Goal: Task Accomplishment & Management: Manage account settings

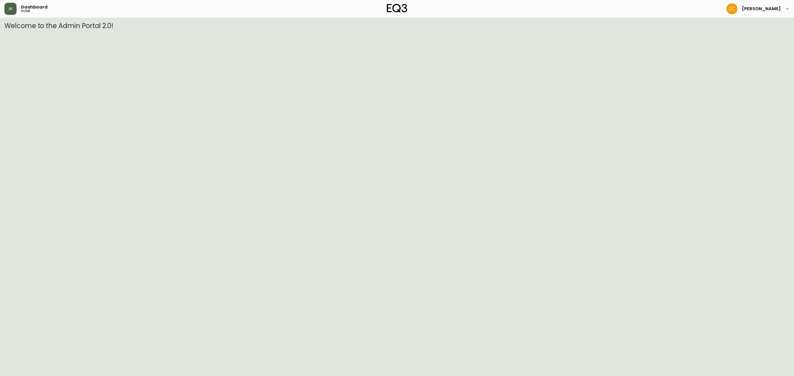
click at [7, 10] on button "button" at bounding box center [10, 9] width 12 height 12
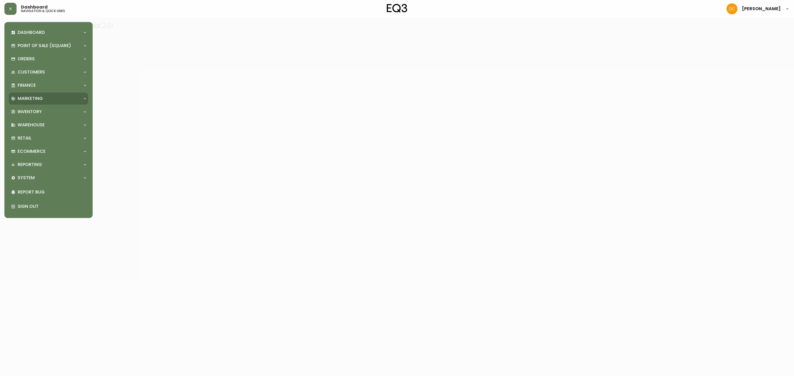
click at [28, 96] on p "Marketing" at bounding box center [30, 99] width 25 height 6
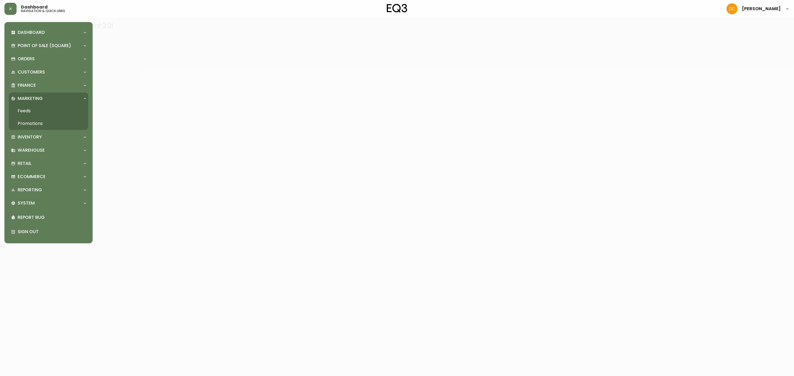
click at [40, 170] on div "Dashboard Quotes and Sales Orders New Quote Point of Sale (Square) Payments Vir…" at bounding box center [48, 132] width 79 height 213
click at [38, 176] on p "Ecommerce" at bounding box center [32, 177] width 28 height 6
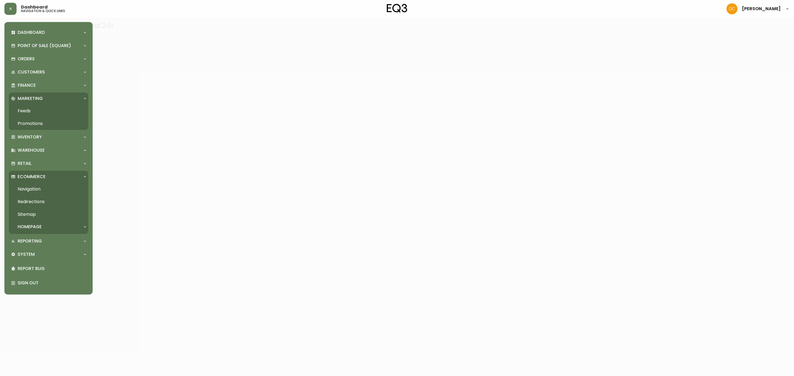
click at [37, 189] on link "Navigation" at bounding box center [48, 189] width 79 height 13
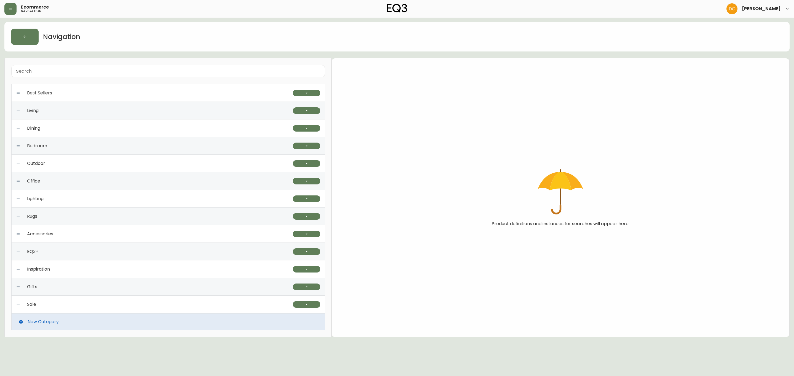
click at [105, 96] on div "Best Sellers" at bounding box center [154, 93] width 277 height 18
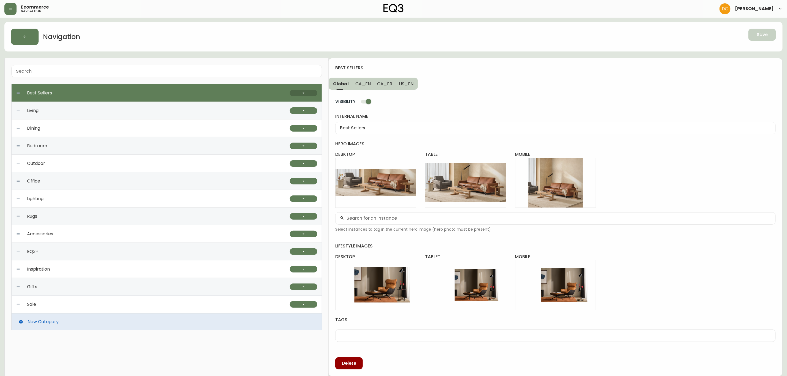
click at [298, 94] on button "button" at bounding box center [304, 93] width 28 height 7
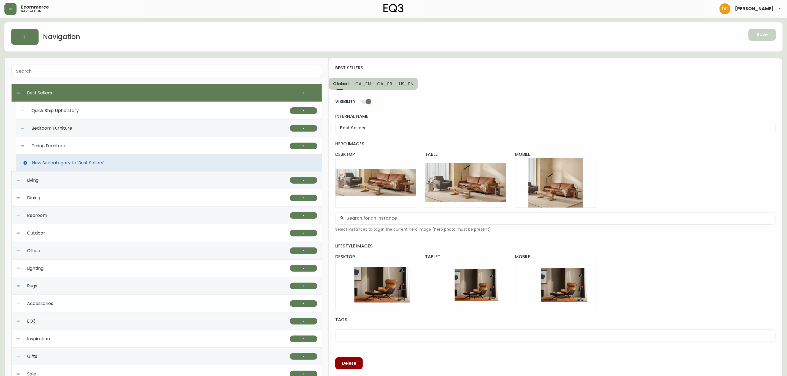
click at [174, 112] on div "Quick Ship Upholstery" at bounding box center [155, 111] width 270 height 18
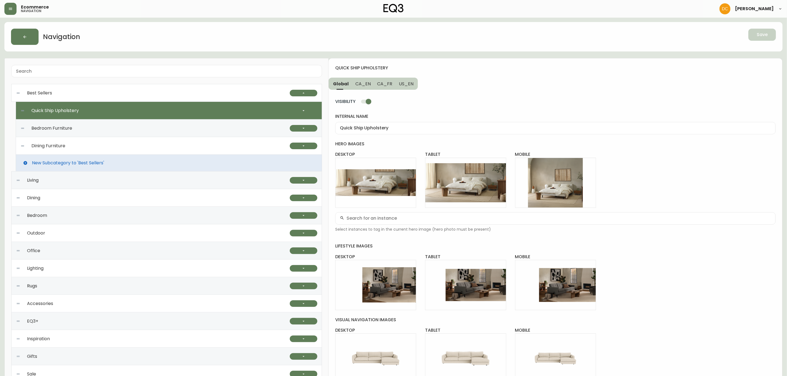
click at [187, 130] on div "Bedroom Furniture" at bounding box center [155, 129] width 270 height 18
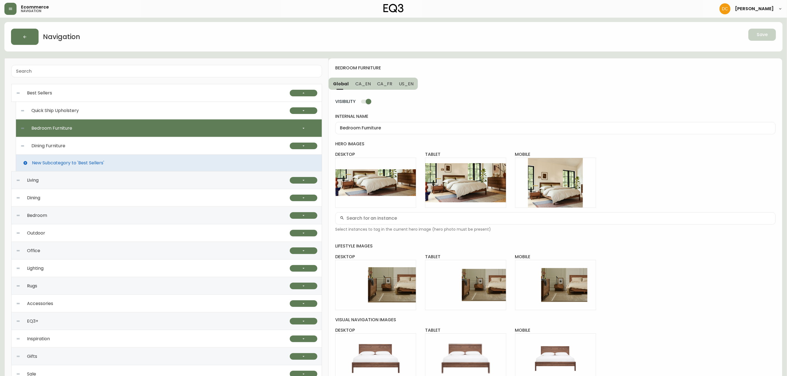
click at [242, 147] on div "Dining Furniture" at bounding box center [155, 146] width 270 height 18
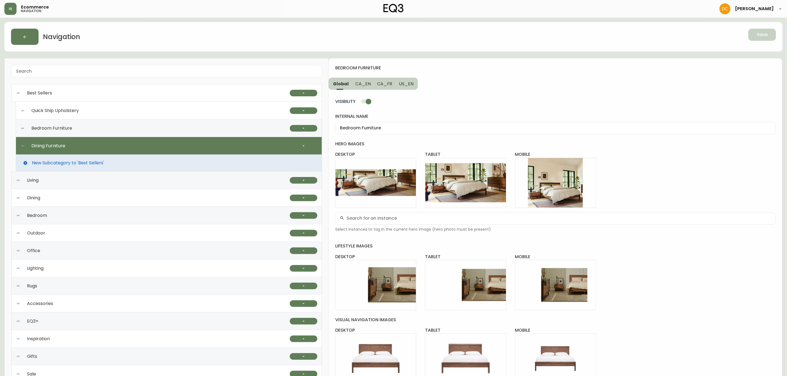
type input "Dining Furniture"
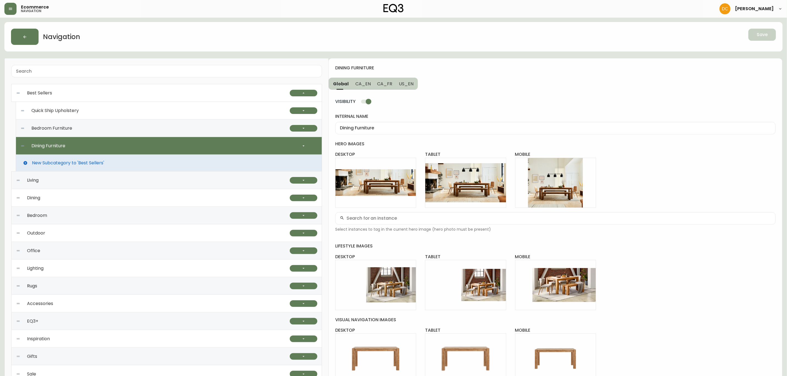
click at [357, 88] on button "CA_EN" at bounding box center [363, 84] width 22 height 12
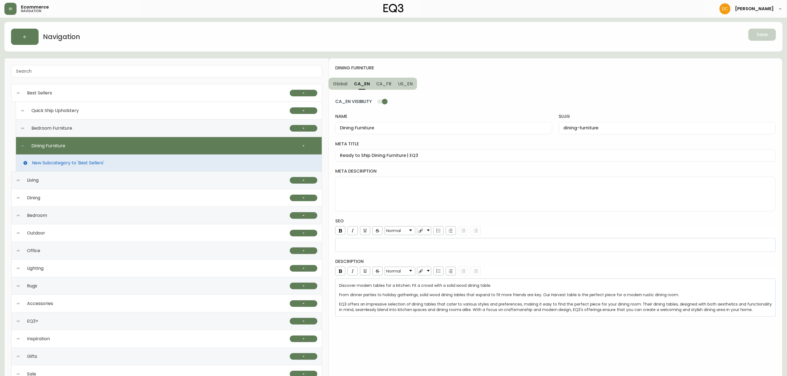
click at [384, 82] on span "CA_FR" at bounding box center [384, 84] width 15 height 6
type input "Meubles de salle à manger"
type input "meubles-de-salle-a-manger"
type input "Meubles de salle à manger | EQ3"
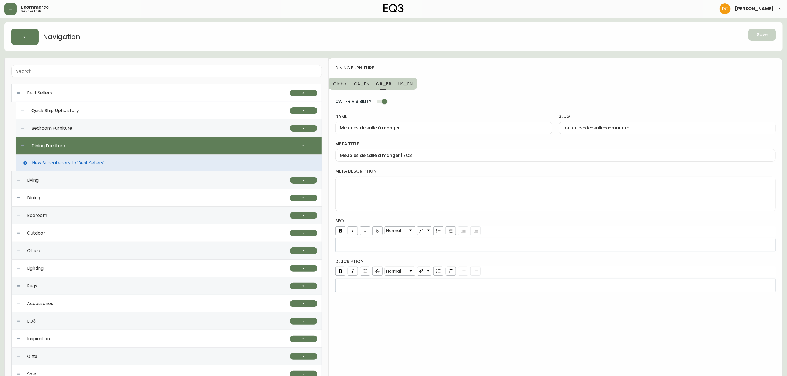
click at [401, 83] on span "US_EN" at bounding box center [405, 84] width 15 height 6
type input "Dining Furniture"
type input "dining-furniture"
click at [360, 80] on button "CA_EN" at bounding box center [362, 84] width 22 height 12
type input "Ready to Ship Dining Furniture | EQ3"
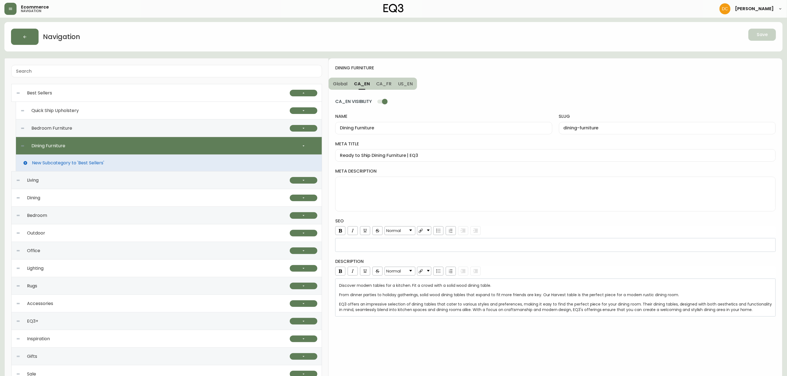
click at [242, 129] on div "Bedroom Furniture" at bounding box center [155, 129] width 270 height 18
type input "Bedroom Furniture"
type input "bedroom-furniture"
type input "In-stock Bedroom Furniture | EQ3"
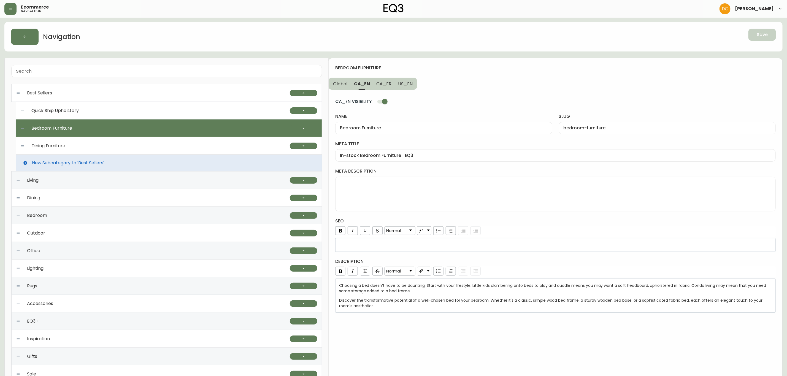
click at [242, 109] on div "Quick Ship Upholstery" at bounding box center [155, 111] width 270 height 18
type input "Quick Ship Upholstery"
type input "quick-ship-upholstery"
type input "Quick ship fabric and leather sectional, sofa, chairs Canada"
type textarea "Get it fast with our ready-to-ship upholstery pieces. Sofas, ottomans, chairs, …"
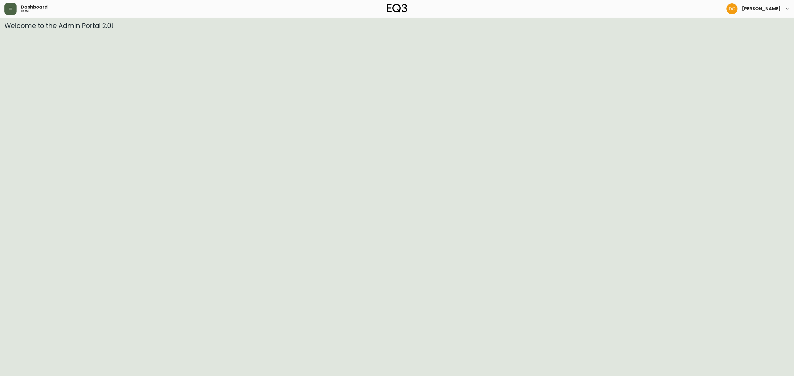
click at [13, 9] on button "button" at bounding box center [10, 9] width 12 height 12
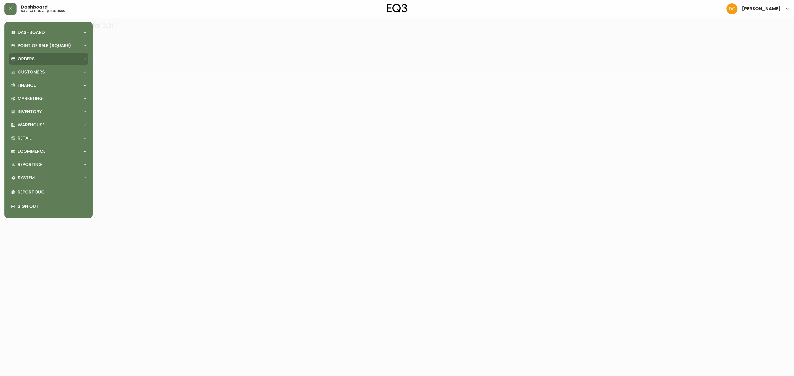
click at [61, 57] on div "Orders" at bounding box center [45, 59] width 69 height 6
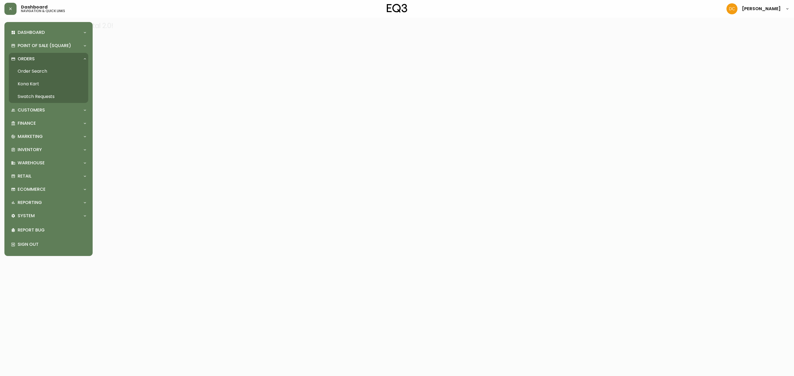
click at [61, 75] on link "Order Search" at bounding box center [48, 71] width 79 height 13
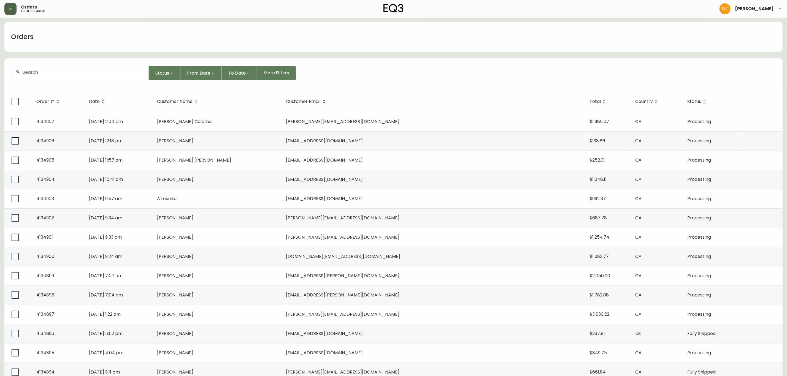
click at [5, 10] on button "button" at bounding box center [10, 9] width 12 height 12
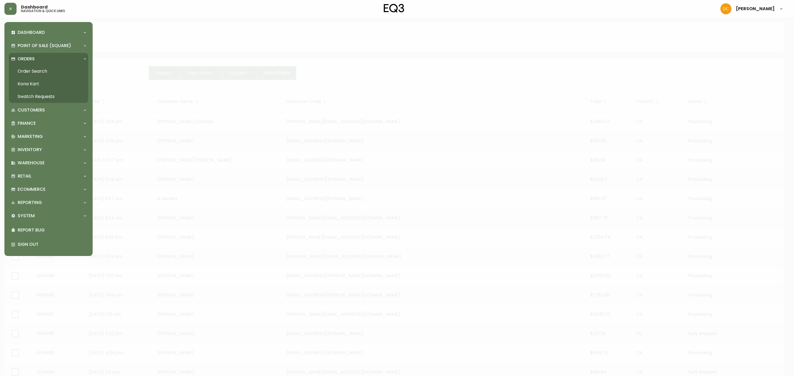
click at [47, 143] on div "Dashboard Quotes and Sales Orders New Quote Point of Sale (Square) Payments Vir…" at bounding box center [48, 138] width 79 height 225
click at [46, 187] on div "Ecommerce" at bounding box center [45, 190] width 69 height 6
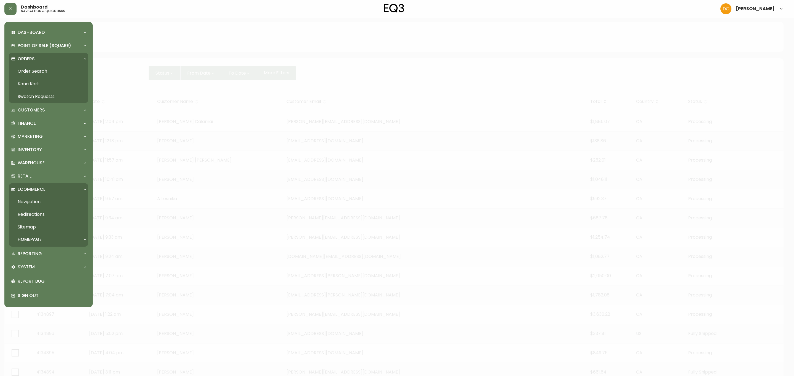
click at [44, 197] on link "Navigation" at bounding box center [48, 202] width 79 height 13
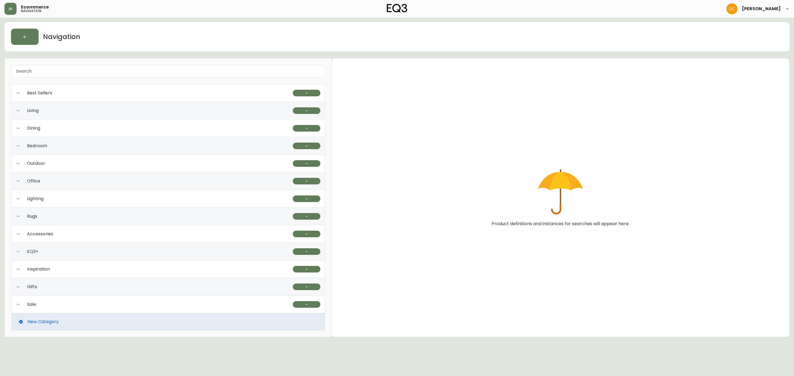
click at [185, 95] on div "Best Sellers" at bounding box center [154, 93] width 277 height 18
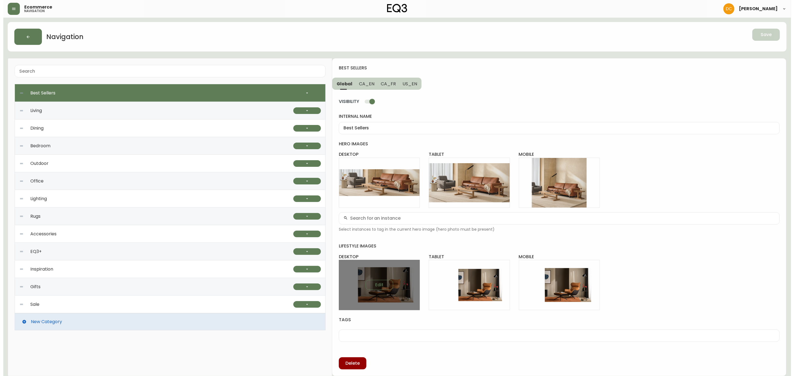
scroll to position [1, 0]
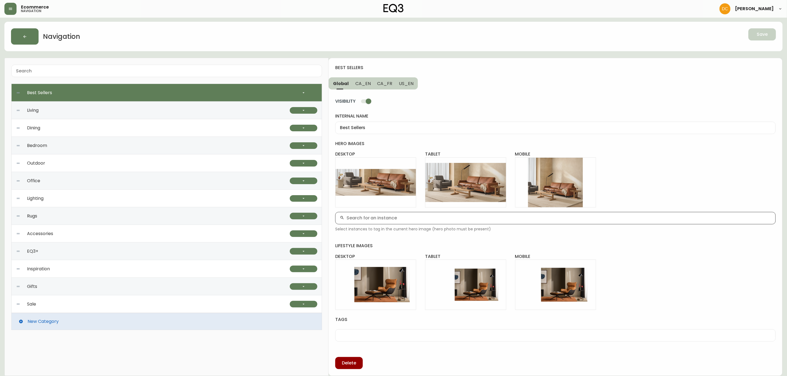
click at [380, 219] on input "text" at bounding box center [559, 218] width 425 height 5
type input "oskar"
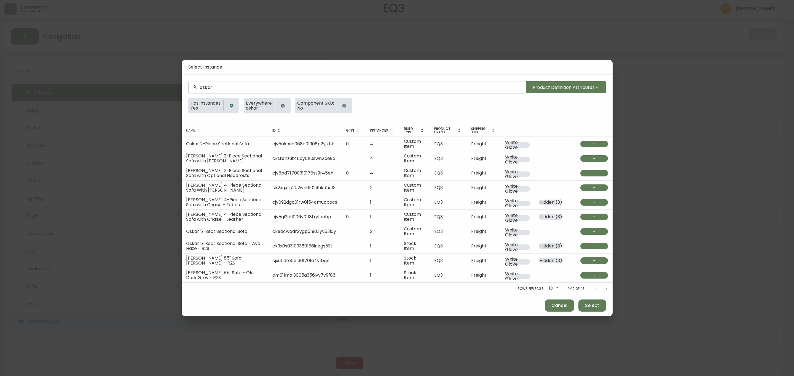
click at [241, 93] on div "oskar" at bounding box center [356, 87] width 337 height 12
click at [243, 89] on input "oskar" at bounding box center [361, 87] width 322 height 5
click at [231, 118] on li "oskar r2s" at bounding box center [356, 118] width 337 height 9
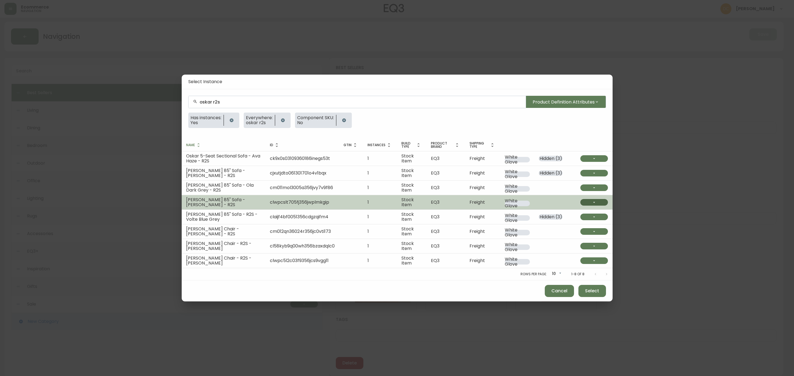
type input "oskar r2s"
click at [600, 204] on button "button" at bounding box center [594, 202] width 28 height 7
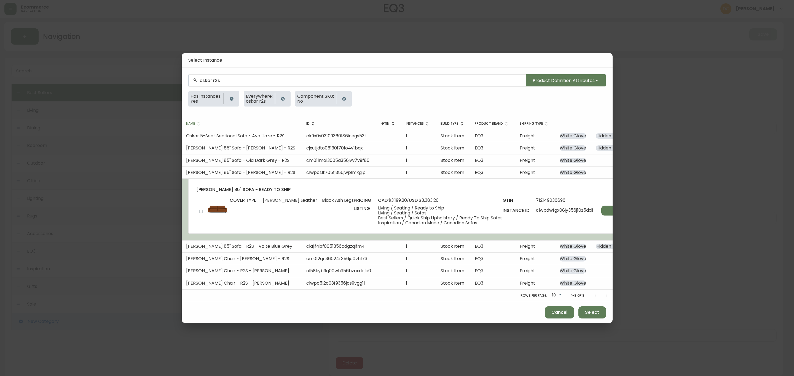
click at [204, 210] on input "checkbox" at bounding box center [200, 211] width 9 height 9
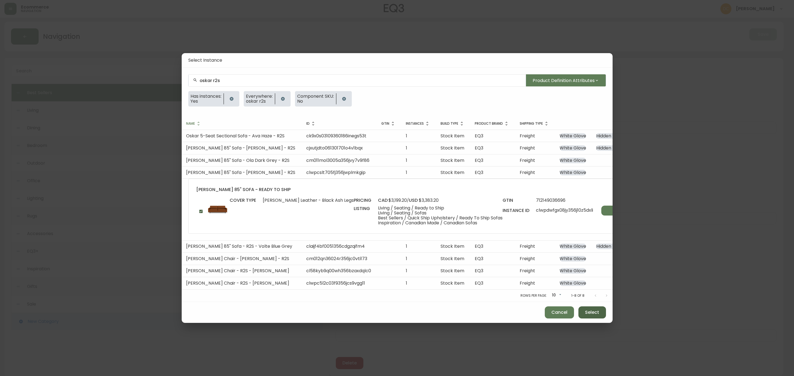
click at [587, 316] on span "Select" at bounding box center [592, 313] width 14 height 6
checkbox input "false"
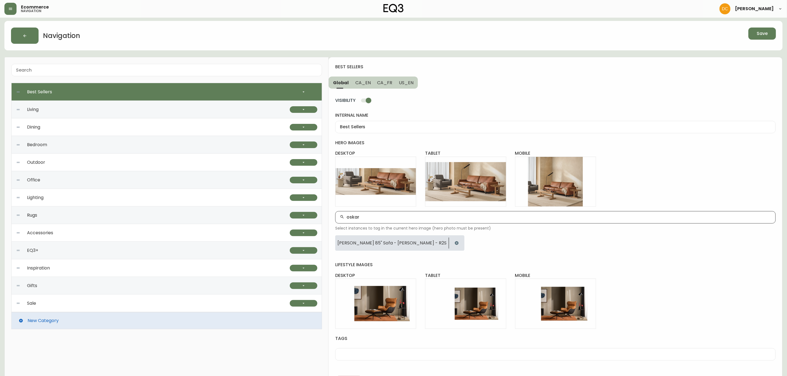
click at [389, 220] on input "oskar" at bounding box center [559, 217] width 425 height 5
type input "oskar r2s"
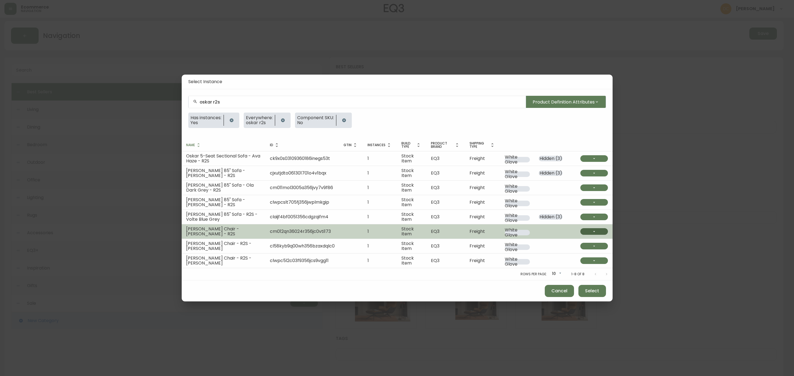
click at [596, 233] on button "button" at bounding box center [594, 231] width 28 height 7
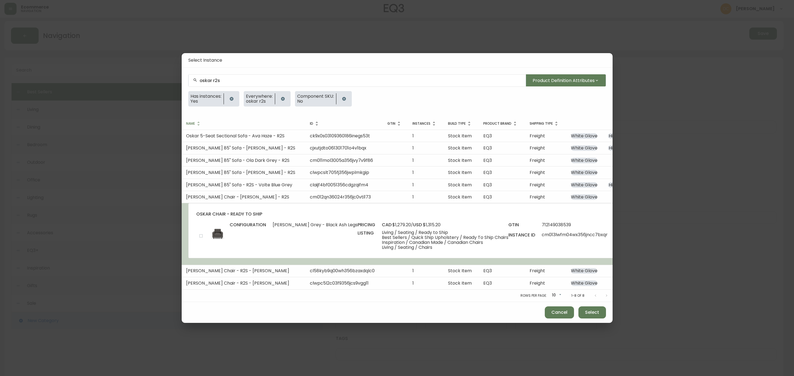
click at [199, 234] on input "checkbox" at bounding box center [200, 235] width 9 height 9
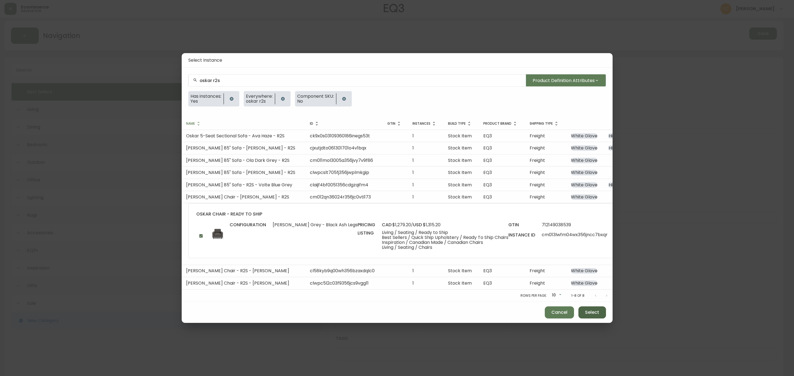
click at [585, 314] on span "Select" at bounding box center [592, 313] width 14 height 6
checkbox input "false"
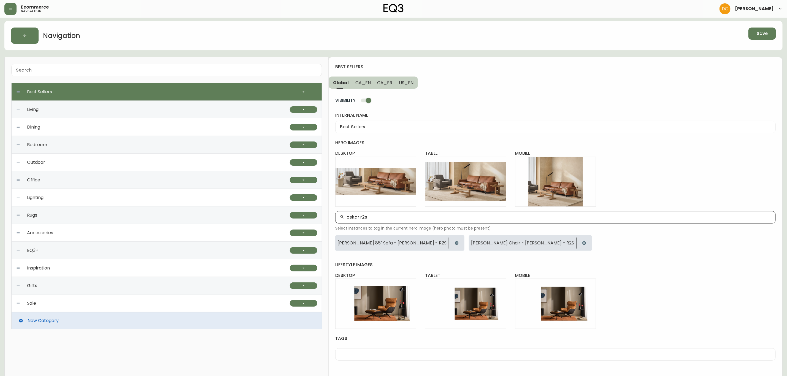
click at [498, 218] on input "oskar r2s" at bounding box center [559, 217] width 425 height 5
click at [498, 217] on input "oskar r2s" at bounding box center [559, 217] width 425 height 5
type input "plank"
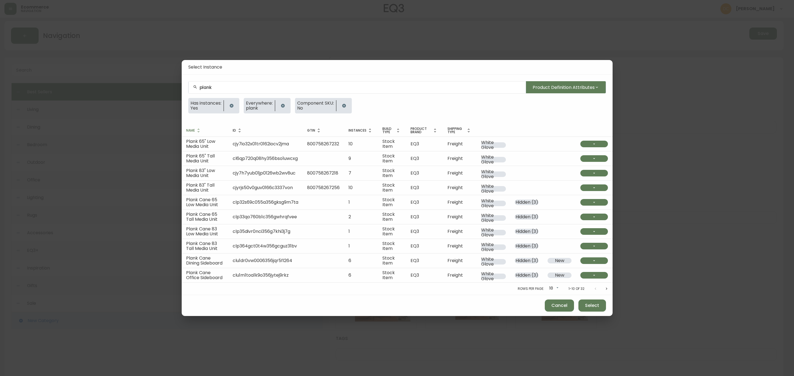
click at [243, 90] on div "plank" at bounding box center [356, 87] width 337 height 12
click at [243, 89] on div "plank" at bounding box center [356, 87] width 337 height 12
click at [252, 85] on input "plank" at bounding box center [361, 87] width 322 height 5
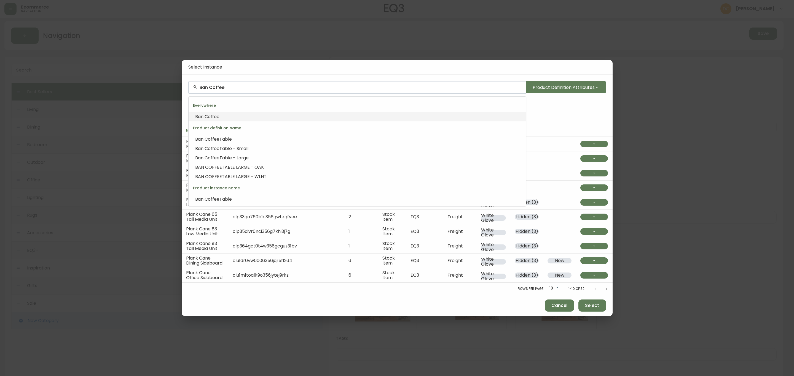
click at [227, 118] on li "Ban Coffee" at bounding box center [356, 116] width 337 height 9
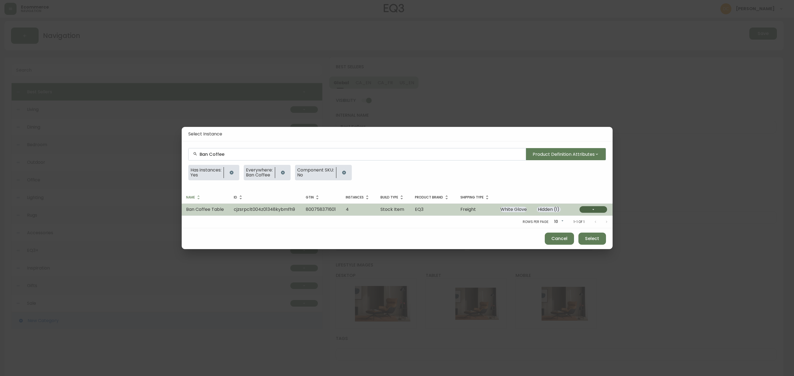
type input "Ban Coffee"
click at [601, 212] on button "button" at bounding box center [593, 209] width 28 height 7
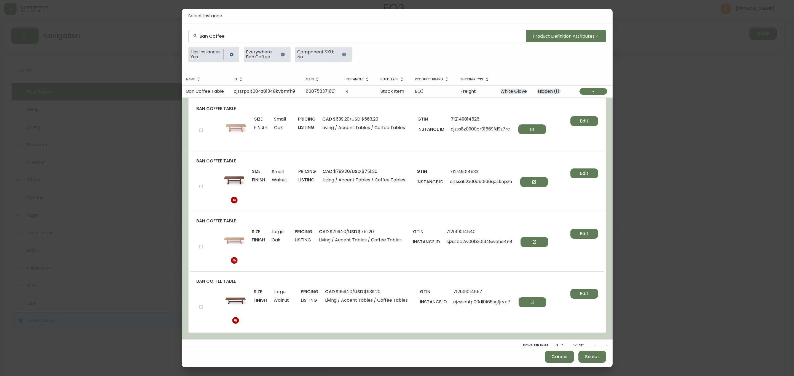
click at [205, 126] on div "ban coffee table size Small finish Oak pricing cad $639.20 / usd $563.20 listin…" at bounding box center [397, 125] width 415 height 52
click at [203, 130] on input "checkbox" at bounding box center [200, 130] width 9 height 9
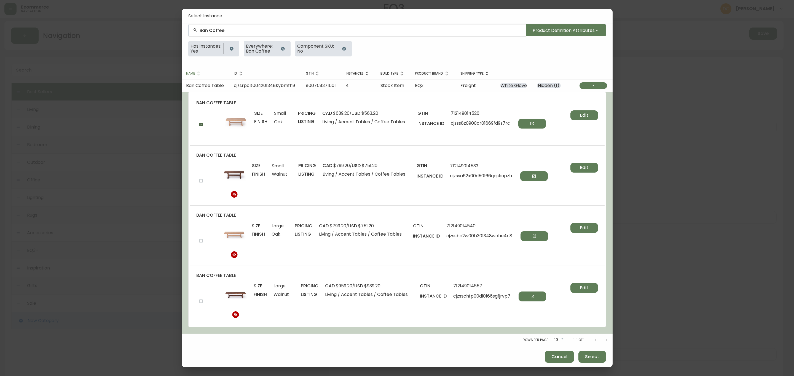
scroll to position [7, 0]
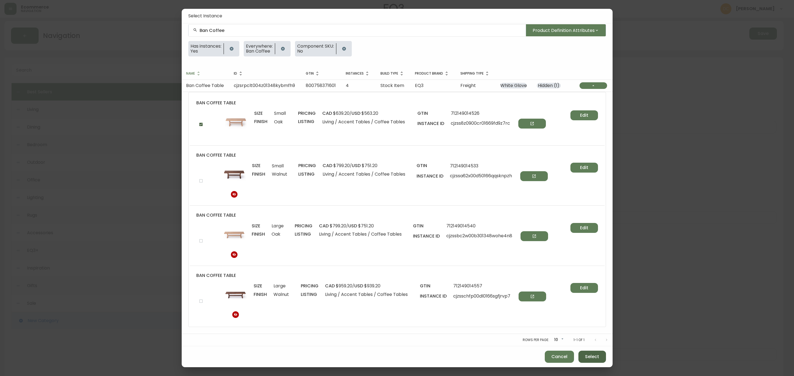
click at [589, 357] on span "Select" at bounding box center [592, 357] width 14 height 6
checkbox input "false"
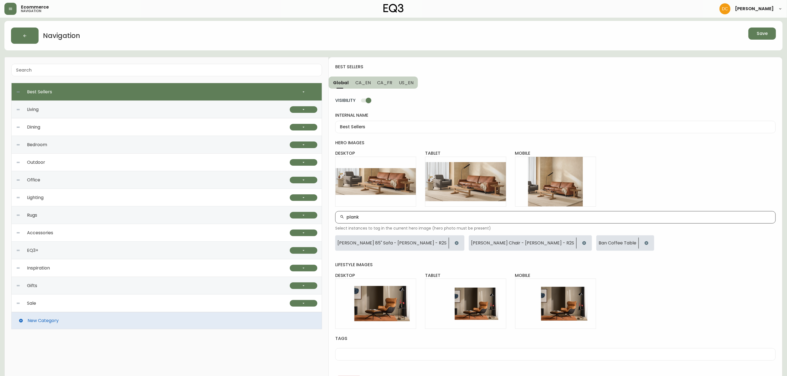
click at [488, 214] on div "plank" at bounding box center [555, 217] width 441 height 12
type input "Ban"
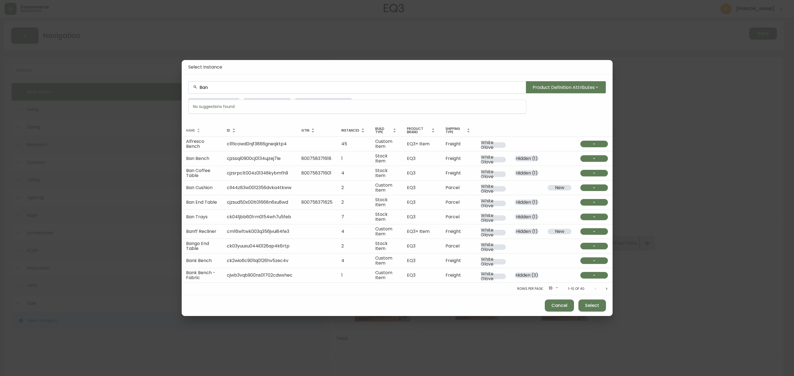
click at [238, 89] on input "Ban" at bounding box center [361, 87] width 322 height 5
click at [222, 119] on li "Ban side" at bounding box center [356, 119] width 337 height 9
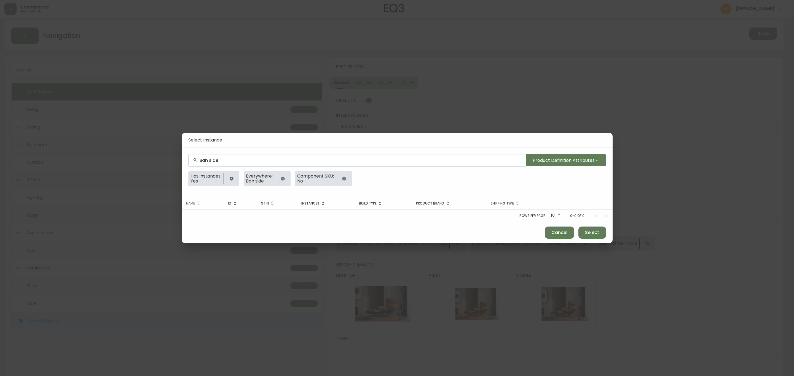
click at [259, 160] on input "Ban side" at bounding box center [361, 160] width 322 height 5
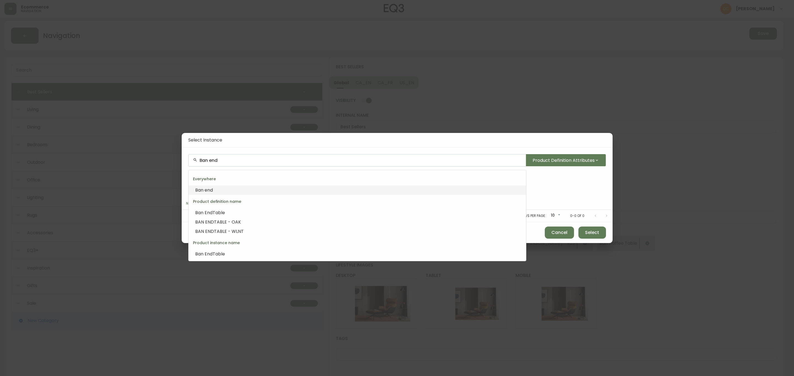
click at [303, 189] on li "Ban end" at bounding box center [356, 190] width 337 height 9
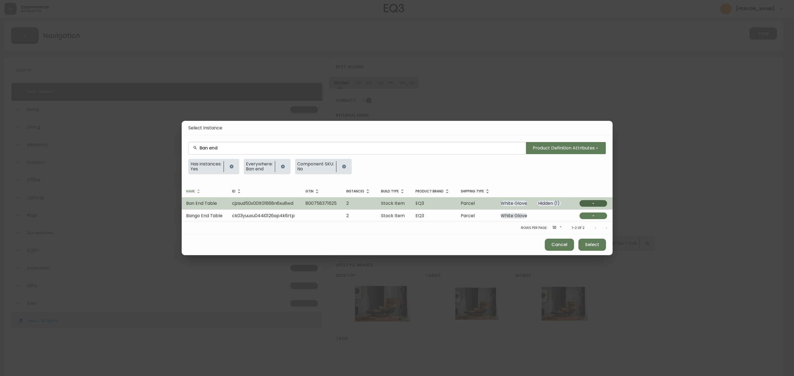
type input "Ban end"
click at [594, 205] on icon "button" at bounding box center [593, 203] width 4 height 4
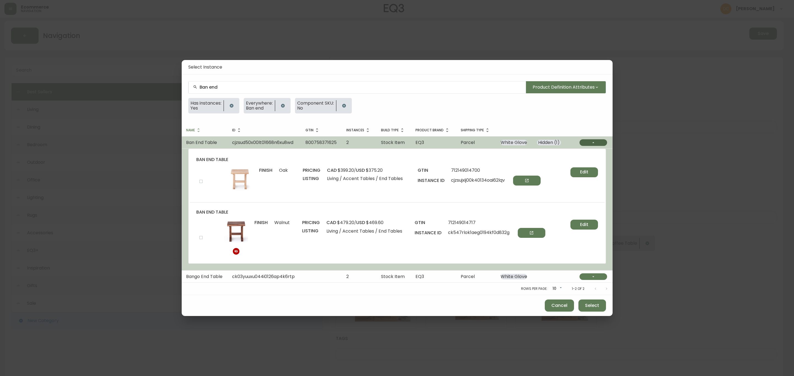
click at [203, 176] on div "ban end table finish Oak pricing cad $399.20 / usd $375.20 listing Living / Acc…" at bounding box center [397, 176] width 415 height 52
drag, startPoint x: 206, startPoint y: 181, endPoint x: 198, endPoint y: 183, distance: 8.1
click at [206, 181] on div at bounding box center [208, 181] width 24 height 9
click at [198, 182] on input "checkbox" at bounding box center [200, 181] width 9 height 9
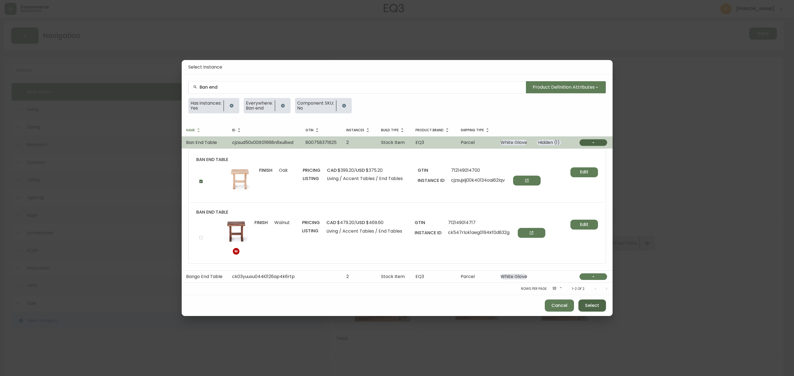
click at [588, 302] on button "Select" at bounding box center [592, 306] width 28 height 12
checkbox input "false"
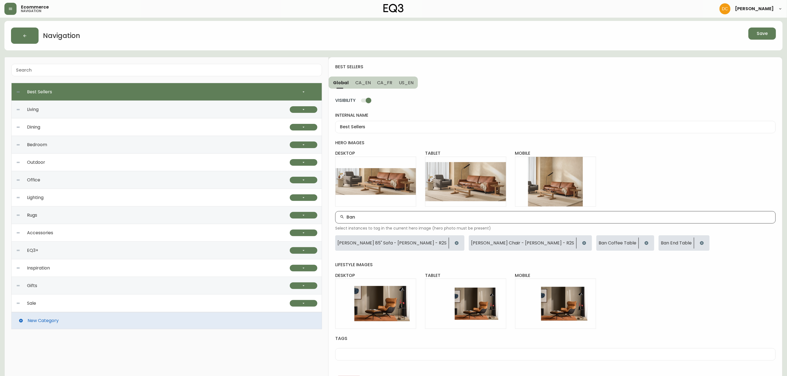
click at [593, 219] on input "Ban" at bounding box center [559, 217] width 425 height 5
type input "Scu"
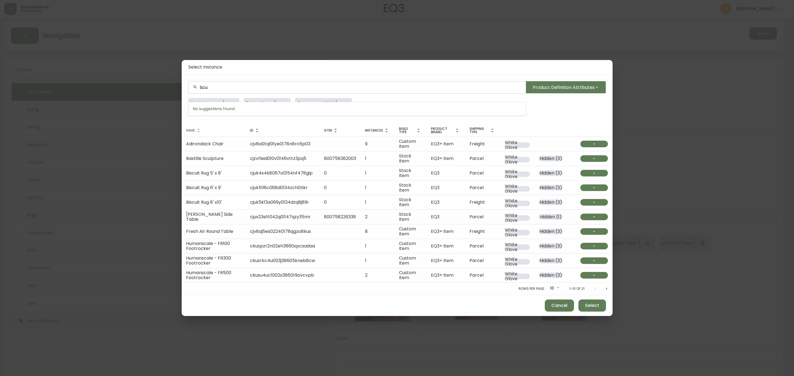
click at [231, 90] on input "Scu" at bounding box center [361, 87] width 322 height 5
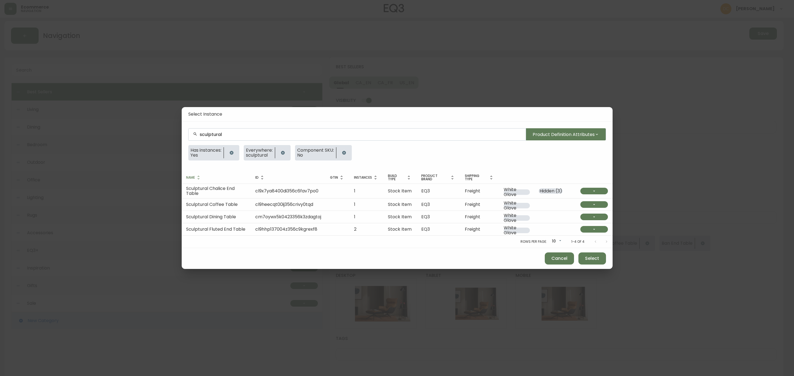
type input "sculptural"
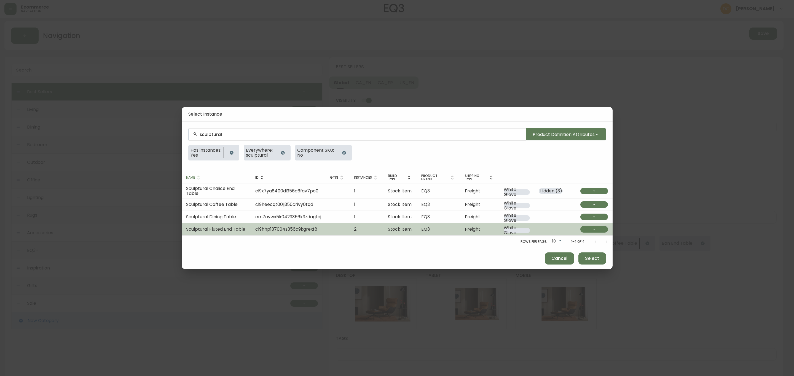
click at [243, 227] on span "Sculptural Fluted End Table" at bounding box center [215, 229] width 59 height 6
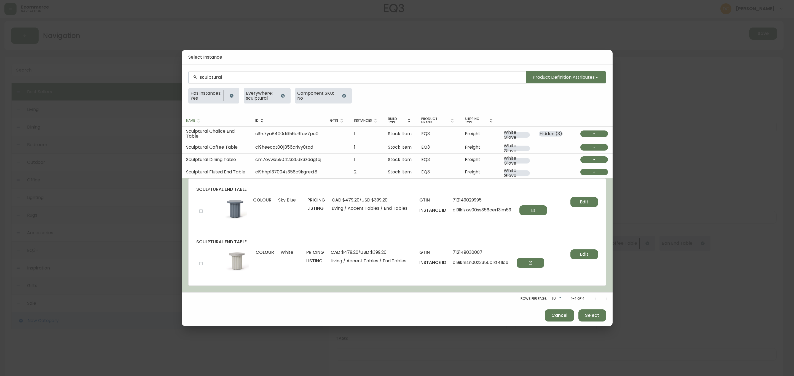
click at [206, 263] on div at bounding box center [207, 263] width 22 height 9
click at [203, 264] on input "checkbox" at bounding box center [200, 263] width 9 height 9
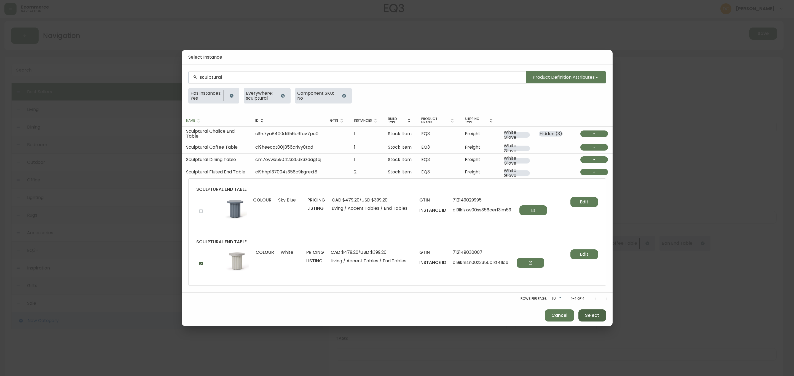
click at [593, 315] on span "Select" at bounding box center [592, 316] width 14 height 6
checkbox input "false"
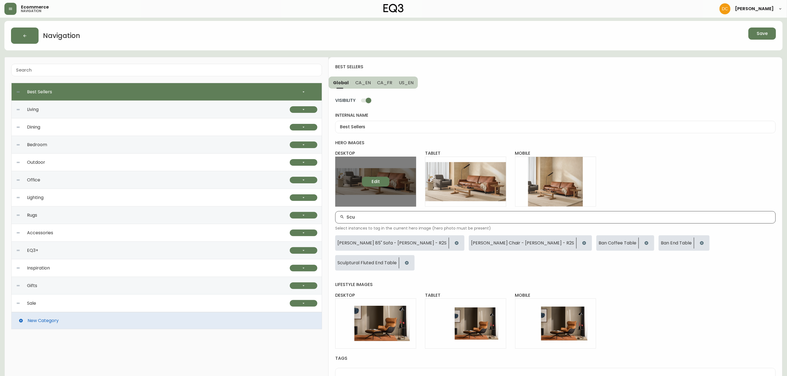
click at [373, 183] on span "Edit" at bounding box center [376, 182] width 8 height 6
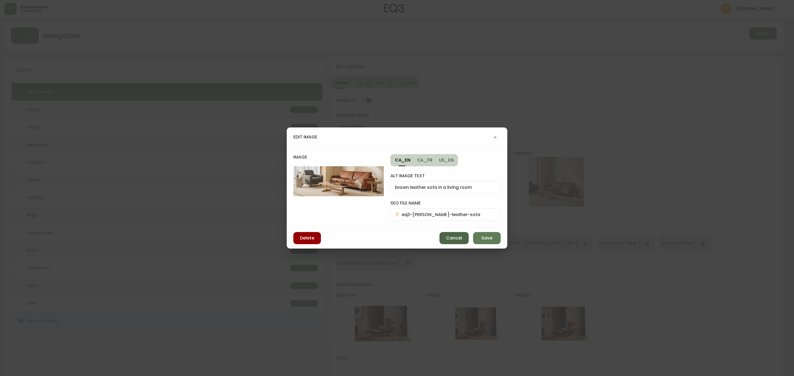
click at [459, 236] on span "Cancel" at bounding box center [454, 238] width 16 height 6
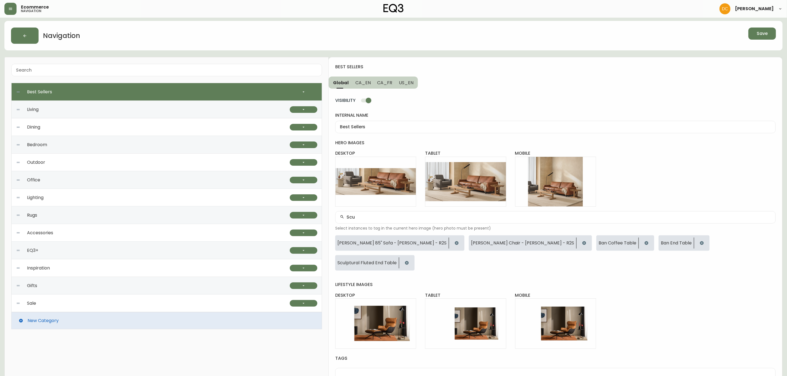
click at [422, 217] on input "Scu" at bounding box center [559, 217] width 425 height 5
type input "Greta"
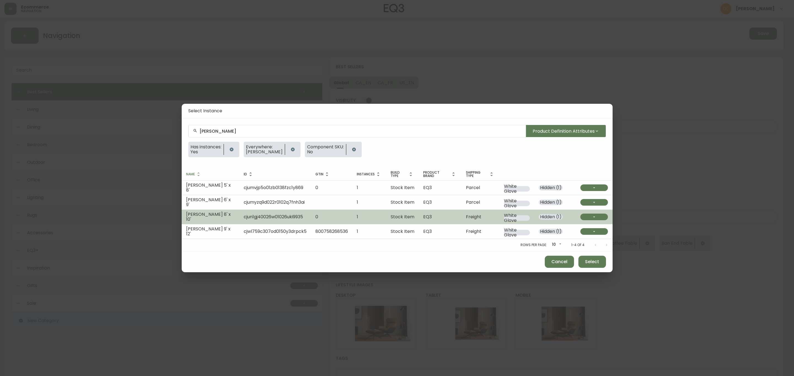
click at [592, 215] on icon "button" at bounding box center [594, 217] width 4 height 4
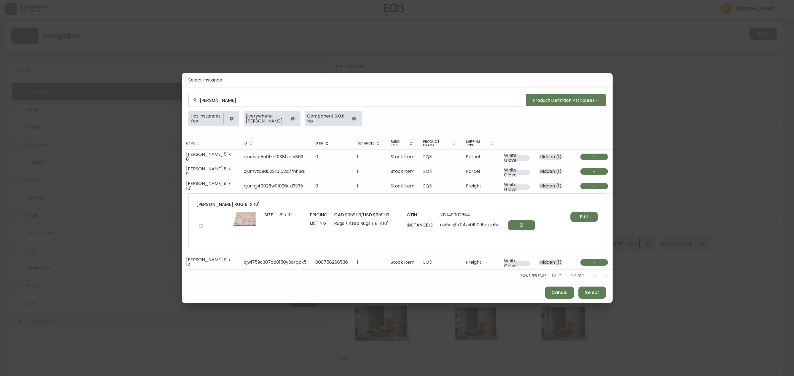
click at [591, 216] on button "Edit" at bounding box center [584, 217] width 28 height 10
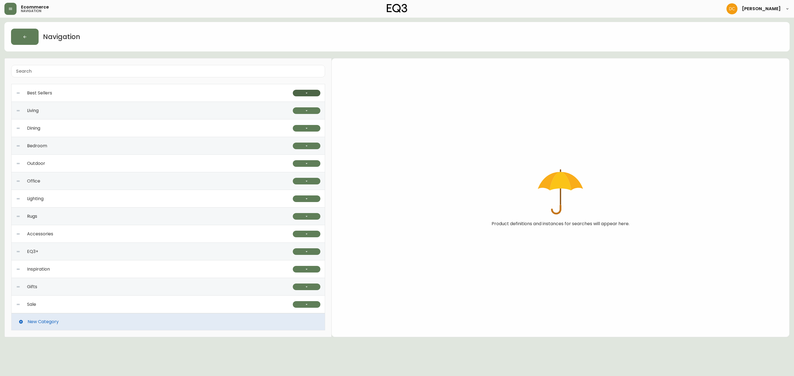
click at [307, 92] on icon "button" at bounding box center [306, 93] width 4 height 4
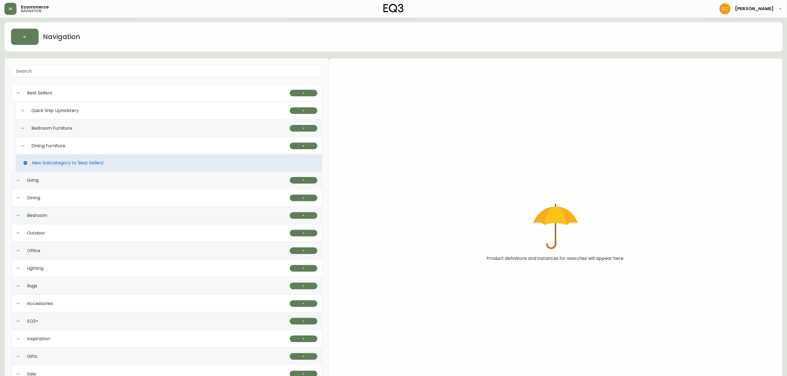
click at [216, 116] on div "Quick Ship Upholstery" at bounding box center [155, 111] width 270 height 18
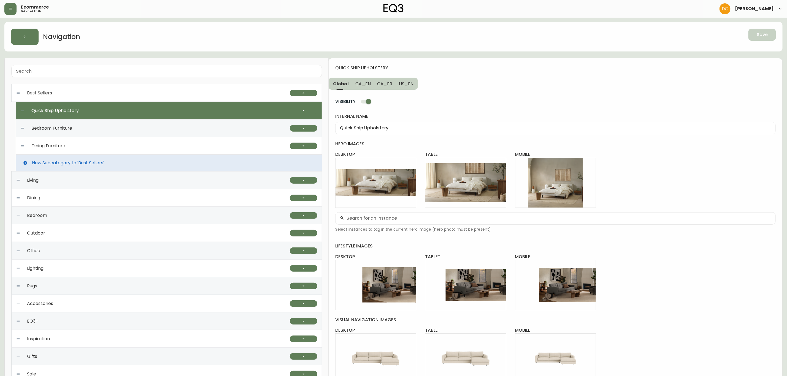
click at [182, 101] on div "Best Sellers" at bounding box center [153, 93] width 274 height 18
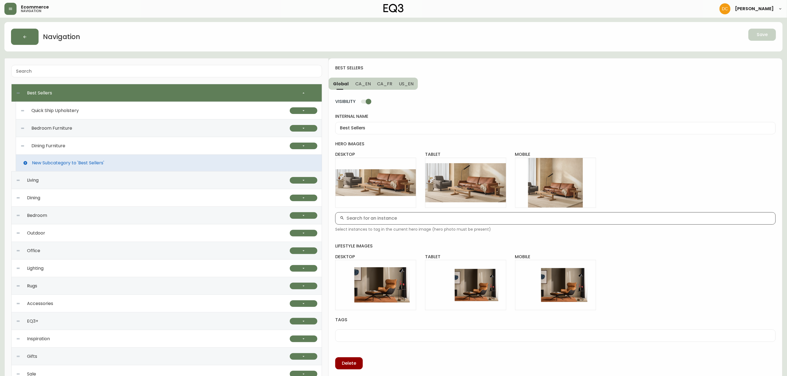
click at [389, 217] on input "text" at bounding box center [559, 218] width 425 height 5
type input "oskar 2"
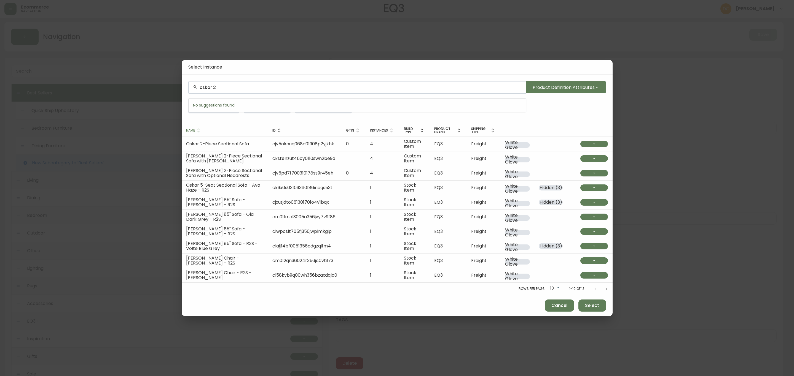
click at [232, 90] on input "oskar 2" at bounding box center [361, 87] width 322 height 5
click at [255, 117] on li "oskar r2s" at bounding box center [356, 118] width 337 height 9
type input "oskar r2s"
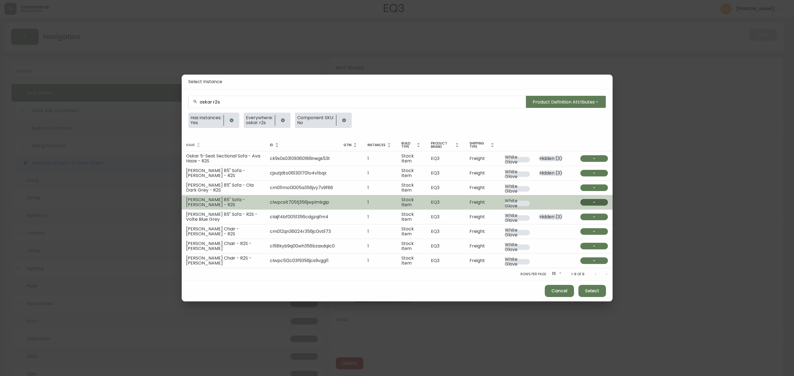
click at [592, 200] on button "button" at bounding box center [594, 202] width 28 height 7
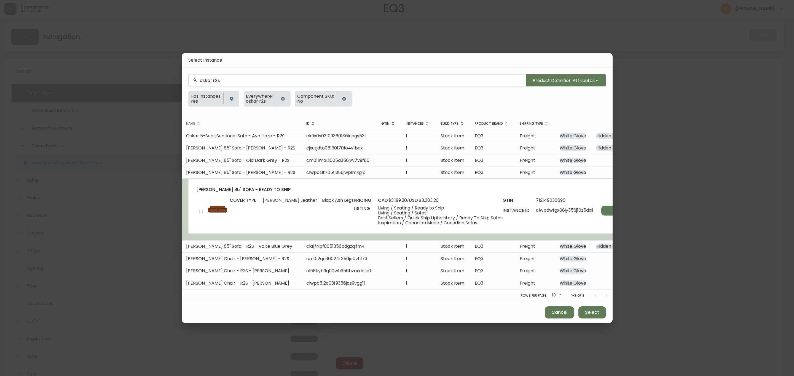
click at [203, 209] on input "checkbox" at bounding box center [200, 211] width 9 height 9
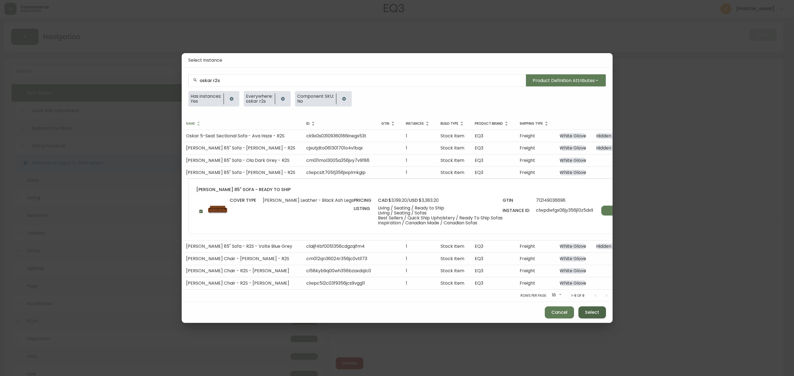
click at [585, 309] on button "Select" at bounding box center [592, 313] width 28 height 12
checkbox input "false"
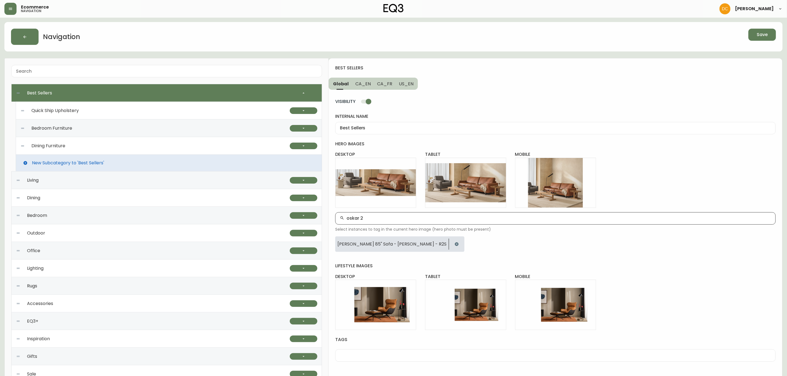
click at [410, 218] on input "oskar 2" at bounding box center [559, 218] width 425 height 5
type input "oskar r2s"
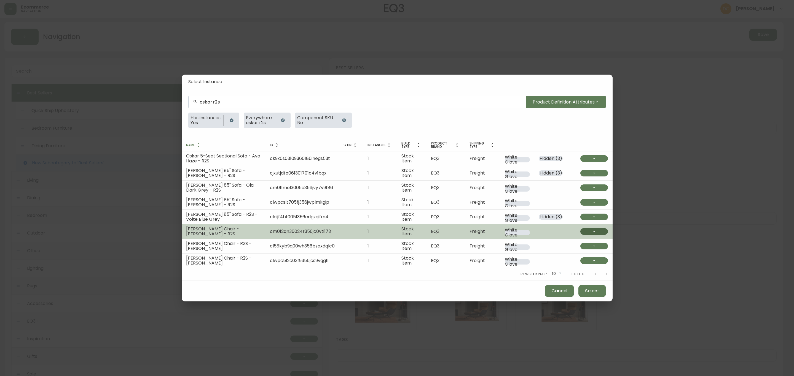
click at [596, 234] on button "button" at bounding box center [594, 231] width 28 height 7
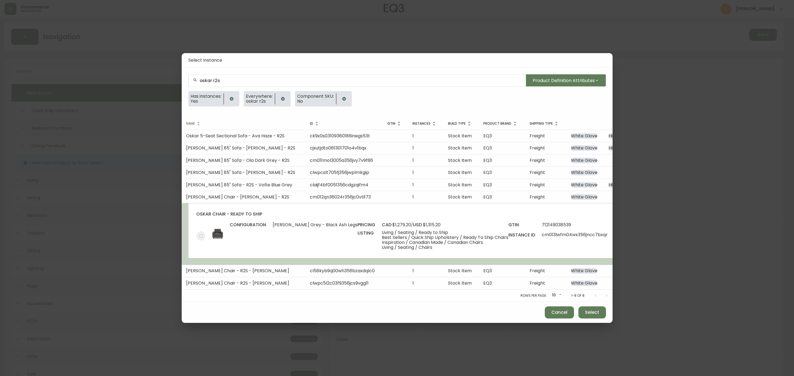
click at [197, 234] on input "checkbox" at bounding box center [200, 235] width 9 height 9
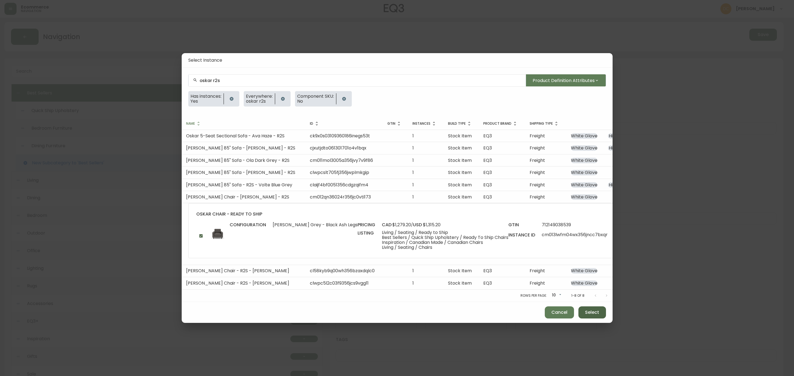
click at [591, 312] on span "Select" at bounding box center [592, 313] width 14 height 6
checkbox input "false"
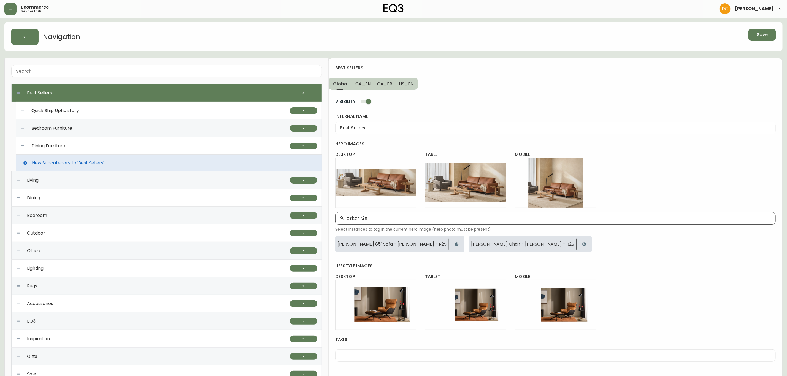
click at [494, 218] on input "oskar r2s" at bounding box center [559, 218] width 425 height 5
type input "oskar r2sban c"
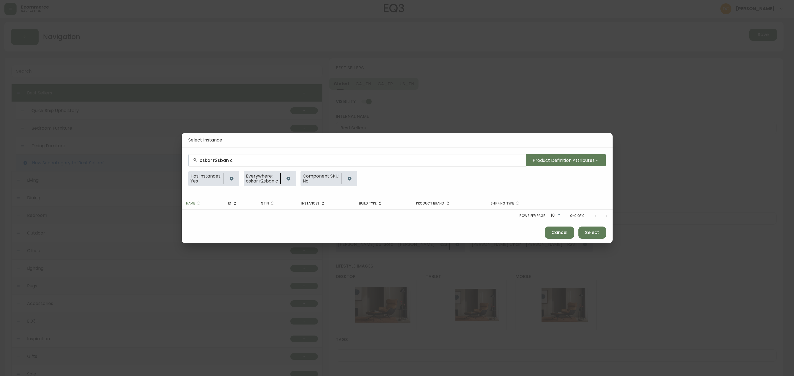
click at [265, 162] on input "oskar r2sban c" at bounding box center [361, 160] width 322 height 5
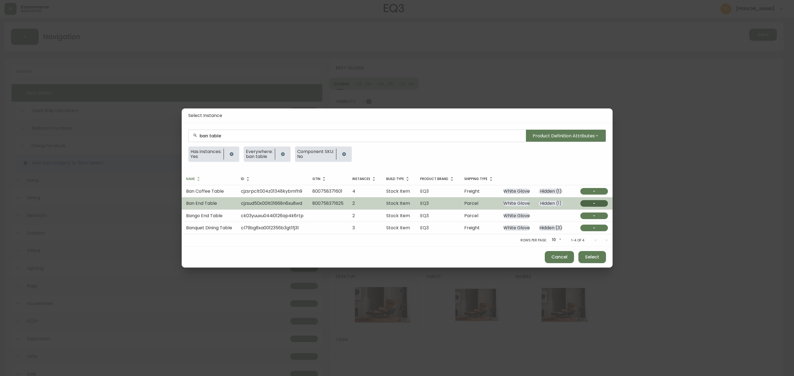
type input "ban table"
click at [588, 205] on button "button" at bounding box center [594, 203] width 28 height 7
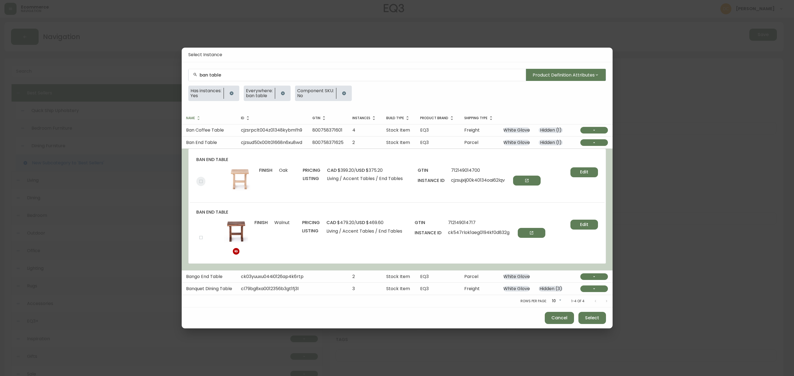
click at [200, 183] on input "checkbox" at bounding box center [200, 181] width 9 height 9
checkbox input "true"
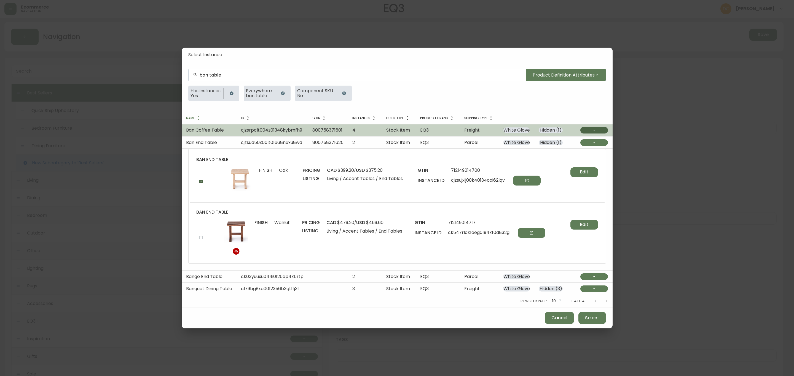
click at [589, 131] on button "button" at bounding box center [594, 130] width 28 height 7
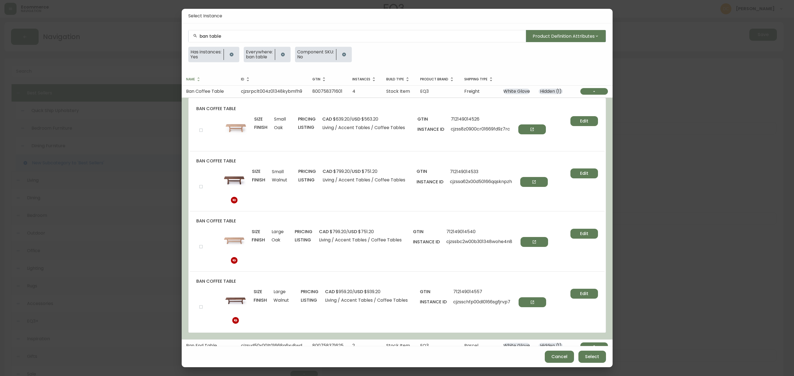
click at [201, 130] on input "checkbox" at bounding box center [200, 130] width 9 height 9
checkbox input "true"
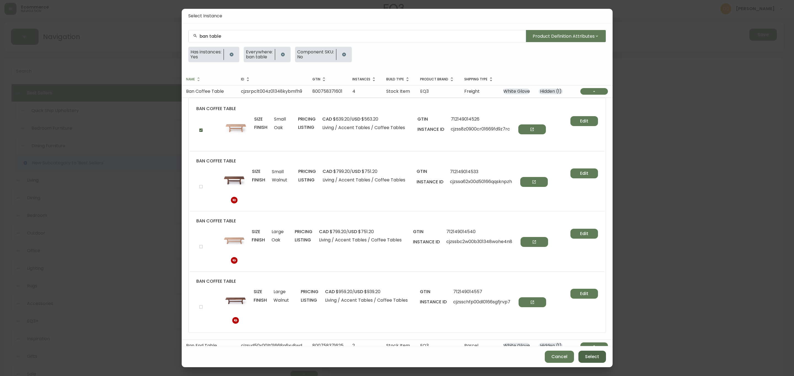
click at [596, 357] on span "Select" at bounding box center [592, 357] width 14 height 6
checkbox input "false"
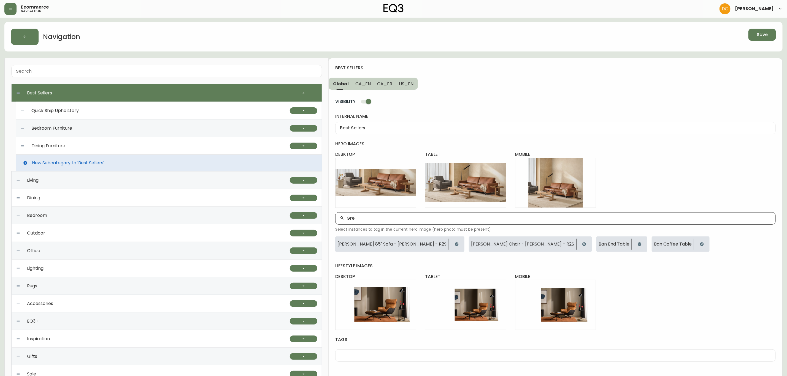
type input "Gre"
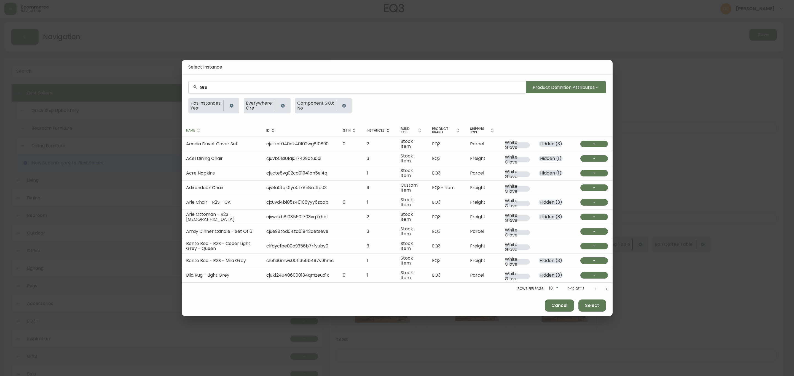
click at [231, 92] on div "Gre" at bounding box center [356, 87] width 337 height 12
click at [227, 90] on input "Gre" at bounding box center [361, 87] width 322 height 5
click at [216, 90] on input "Gre" at bounding box center [361, 87] width 322 height 5
click at [198, 94] on div "Gre" at bounding box center [356, 87] width 337 height 12
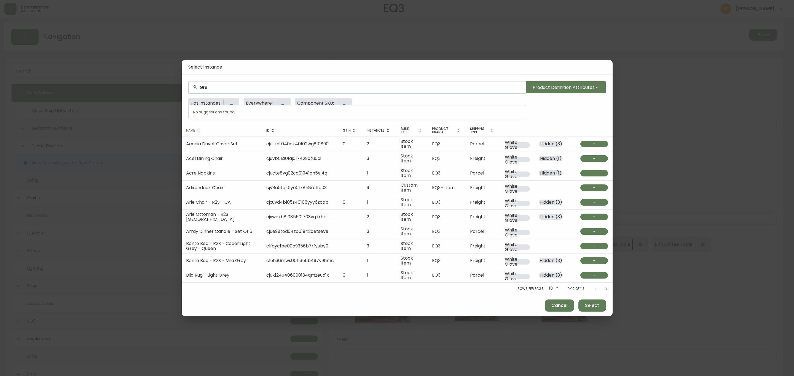
click at [206, 90] on input "Gre" at bounding box center [361, 87] width 322 height 5
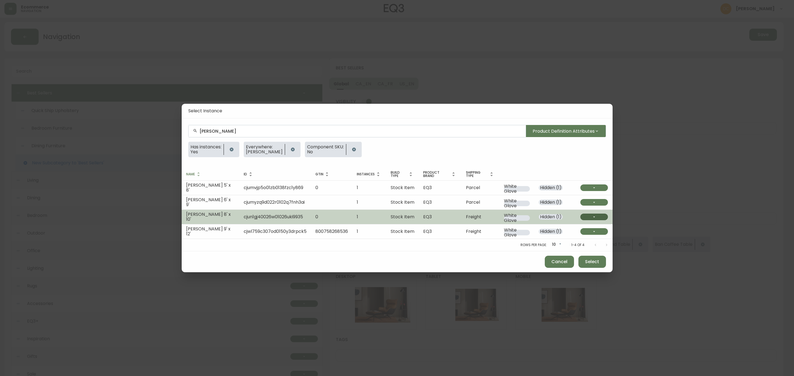
type input "Greta"
click at [585, 216] on button "button" at bounding box center [594, 217] width 28 height 7
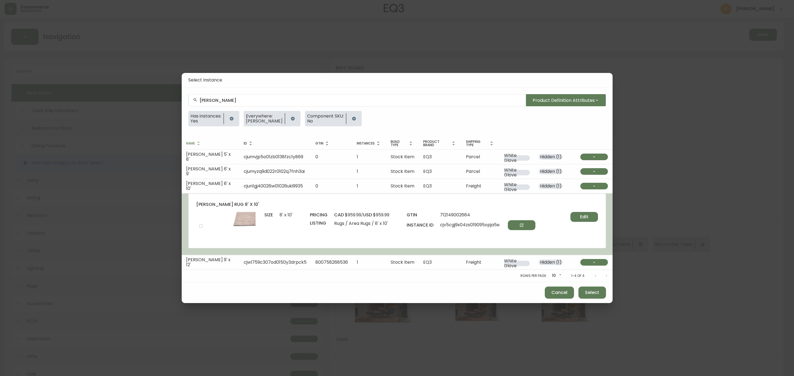
click at [201, 227] on input "checkbox" at bounding box center [200, 226] width 9 height 9
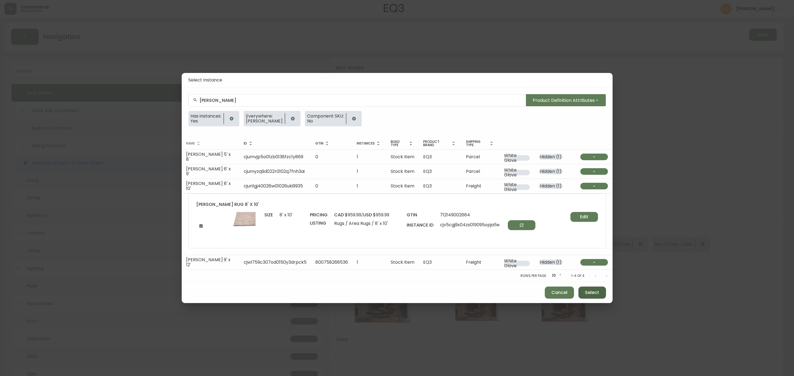
click at [586, 290] on span "Select" at bounding box center [592, 293] width 14 height 6
checkbox input "false"
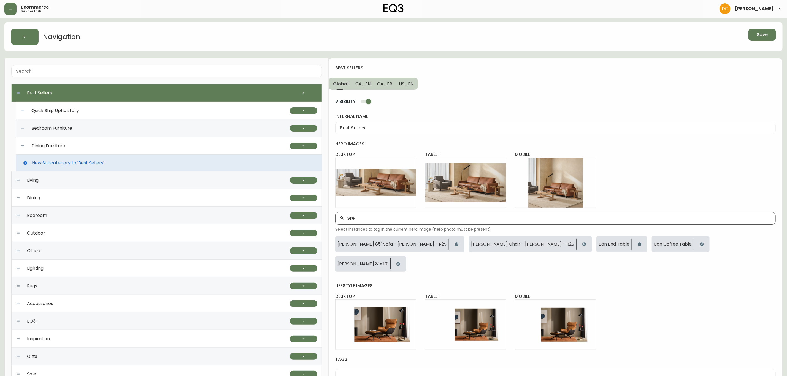
click at [471, 217] on input "Gre" at bounding box center [559, 218] width 425 height 5
type input "Sculptu"
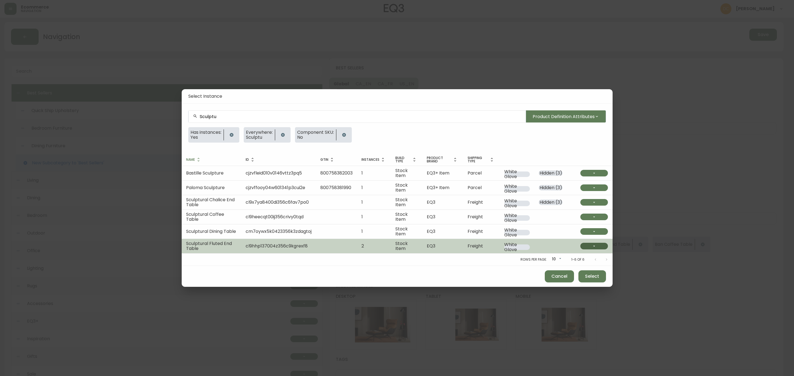
click at [591, 244] on button "button" at bounding box center [594, 246] width 28 height 7
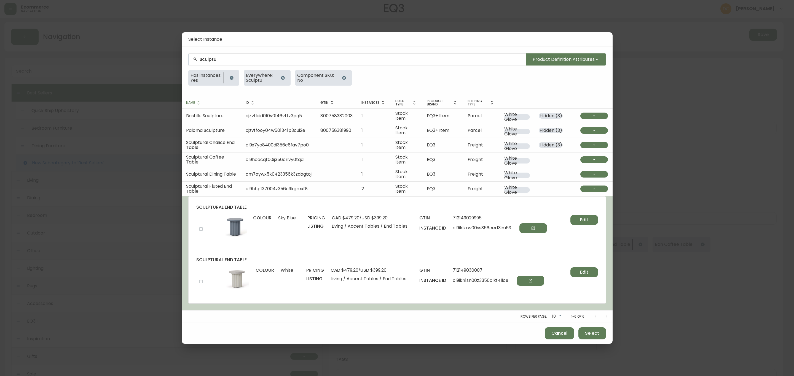
click at [201, 284] on input "checkbox" at bounding box center [200, 281] width 9 height 9
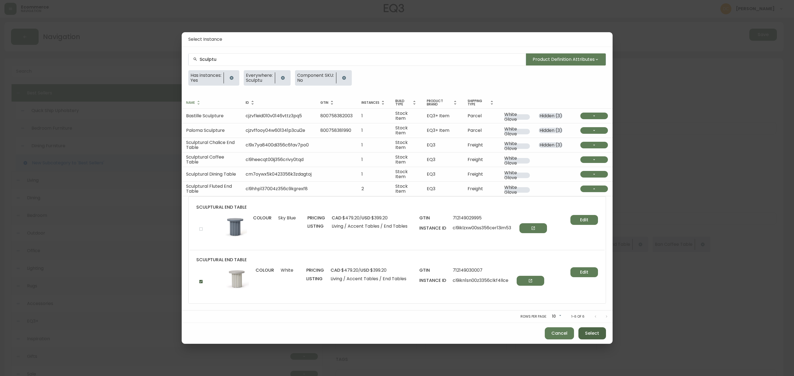
click at [598, 337] on span "Select" at bounding box center [592, 334] width 14 height 6
checkbox input "false"
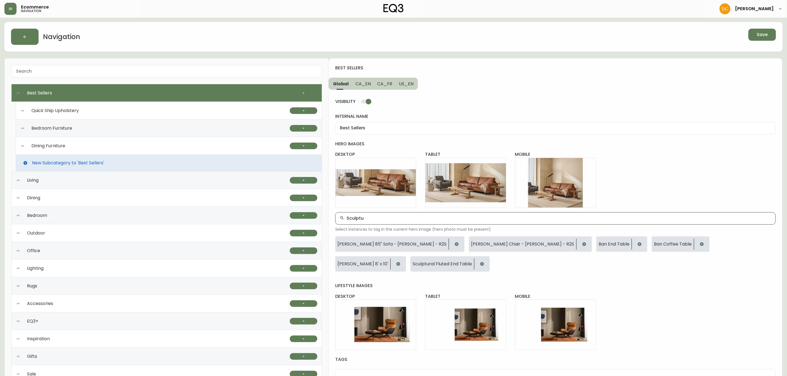
click at [402, 220] on input "Sculptu" at bounding box center [559, 218] width 425 height 5
click at [772, 35] on button "Save" at bounding box center [763, 35] width 28 height 12
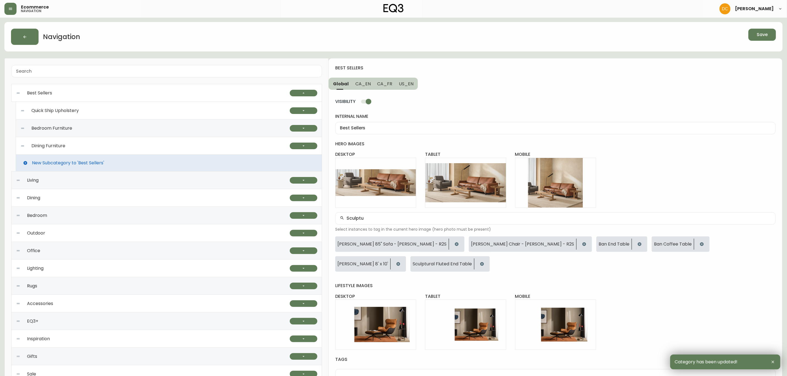
click at [125, 113] on div "Quick Ship Upholstery" at bounding box center [155, 111] width 270 height 18
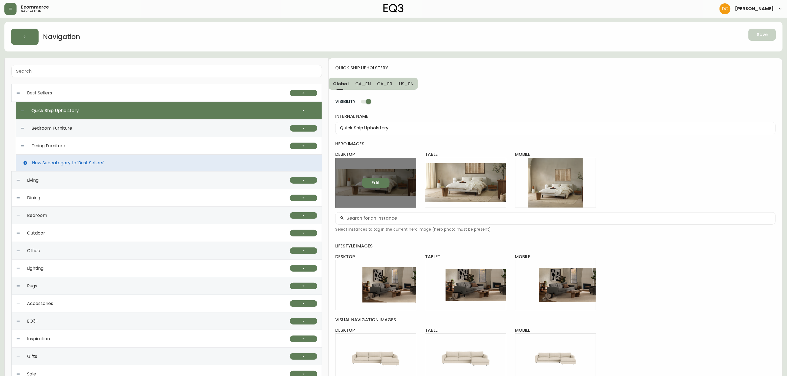
click at [383, 182] on button "Edit" at bounding box center [376, 183] width 28 height 10
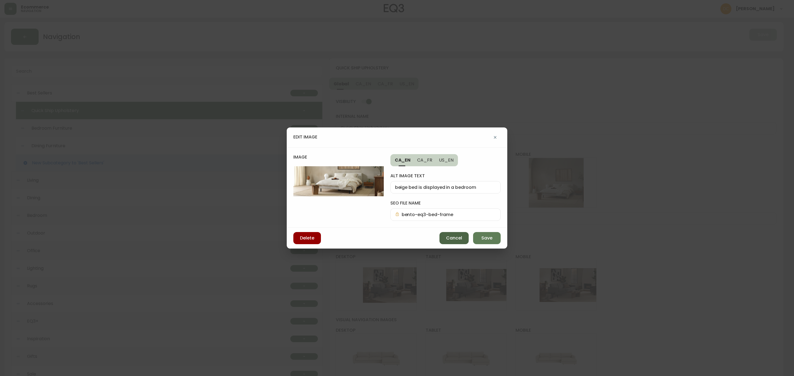
click at [452, 241] on span "Cancel" at bounding box center [454, 238] width 16 height 6
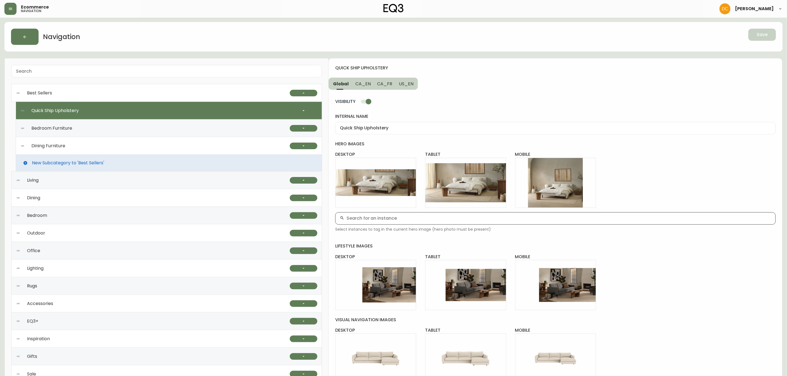
click at [413, 220] on input "text" at bounding box center [559, 218] width 425 height 5
type input "bento r2s"
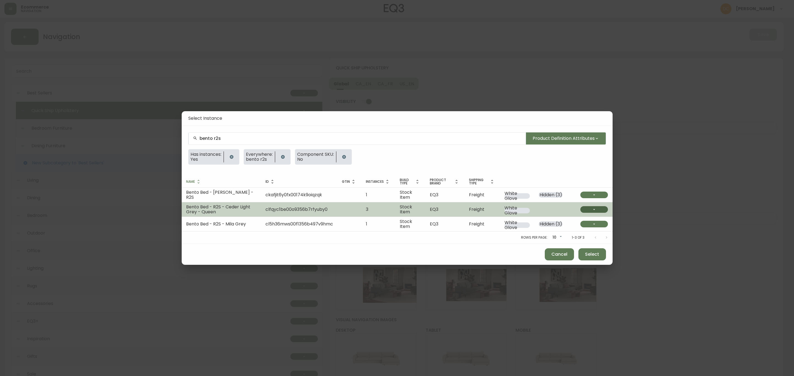
click at [585, 210] on button "button" at bounding box center [594, 209] width 28 height 7
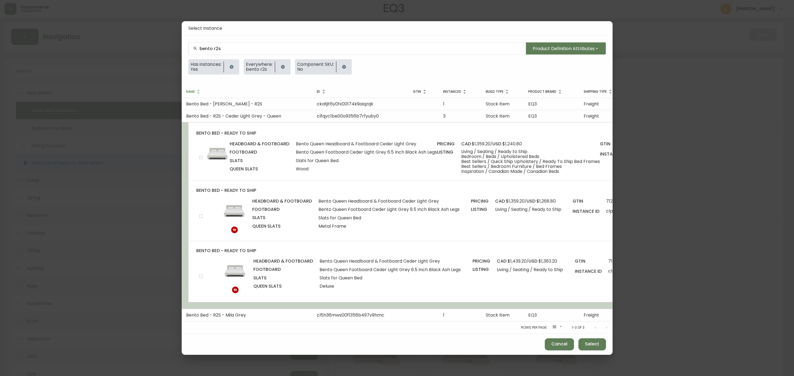
click at [196, 154] on input "checkbox" at bounding box center [200, 157] width 9 height 9
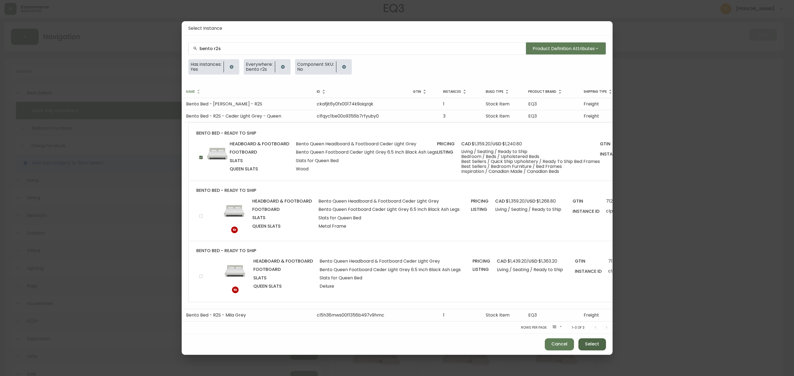
click at [590, 345] on span "Select" at bounding box center [592, 344] width 14 height 6
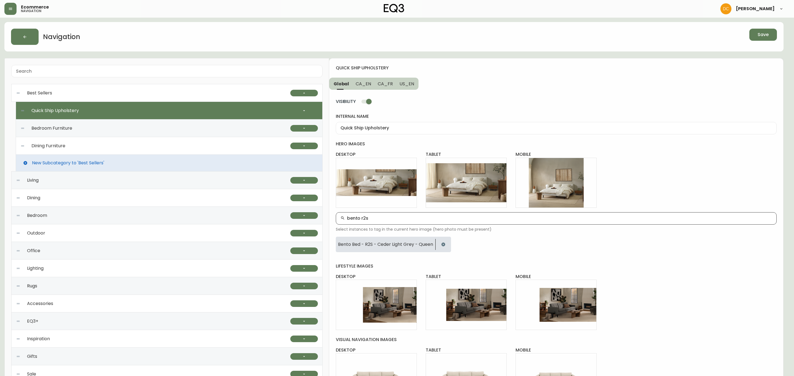
checkbox input "false"
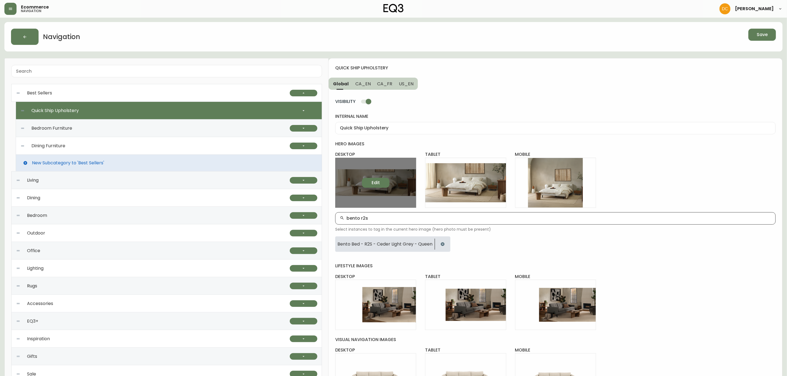
click at [380, 185] on button "Edit" at bounding box center [376, 183] width 28 height 10
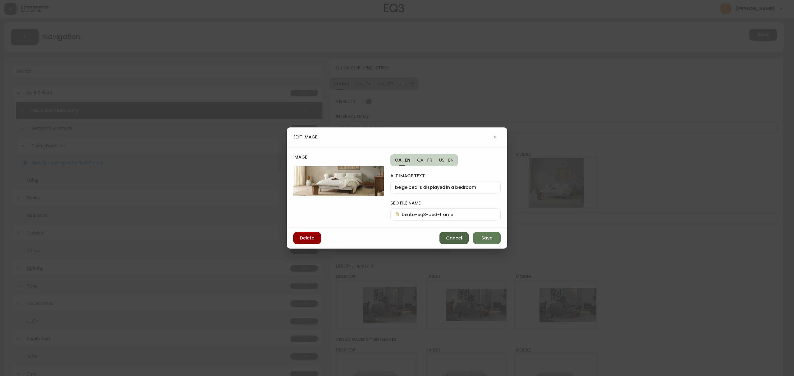
click at [457, 236] on span "Cancel" at bounding box center [454, 238] width 16 height 6
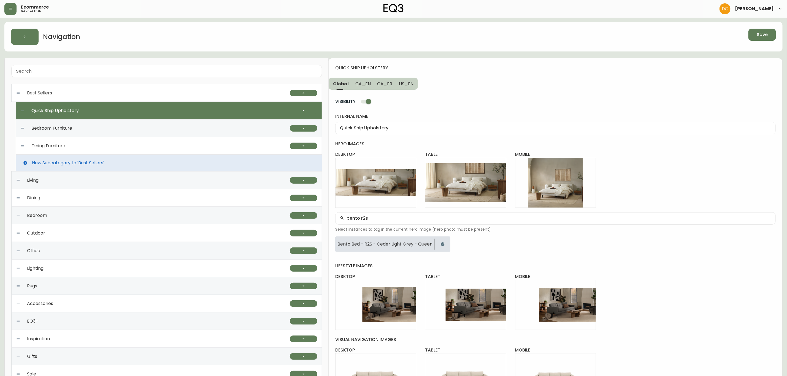
click at [403, 223] on div "bento r2s" at bounding box center [555, 218] width 441 height 12
type input "loop"
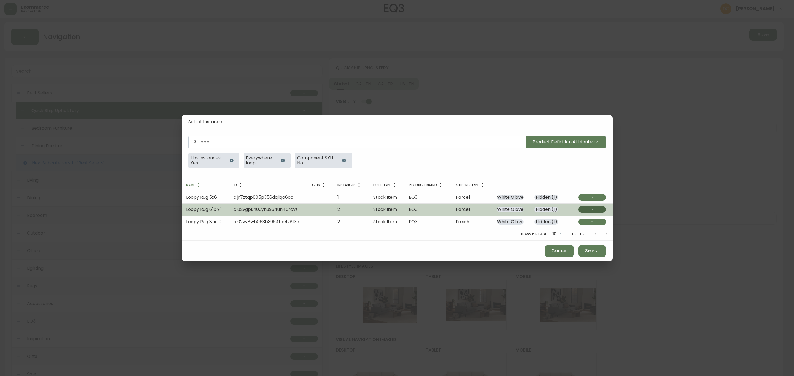
click at [586, 209] on button "button" at bounding box center [592, 209] width 28 height 7
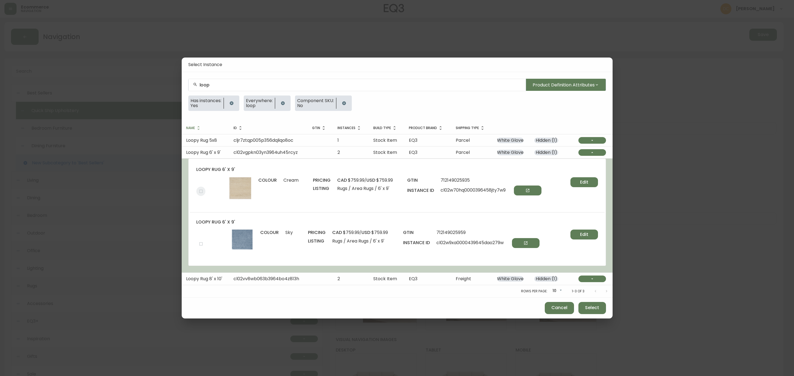
click at [200, 189] on input "checkbox" at bounding box center [200, 191] width 9 height 9
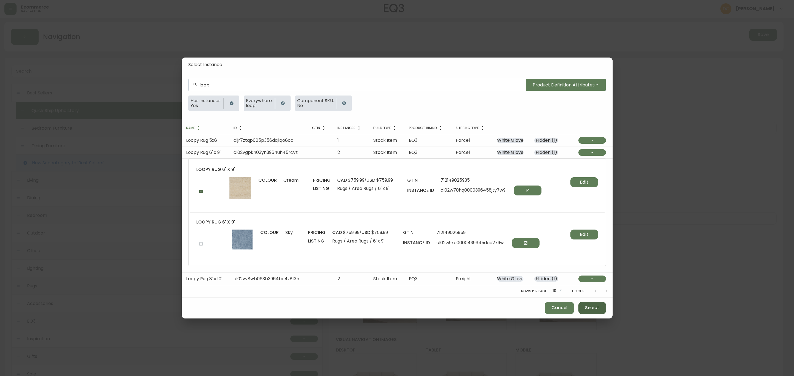
click at [587, 304] on button "Select" at bounding box center [592, 308] width 28 height 12
checkbox input "false"
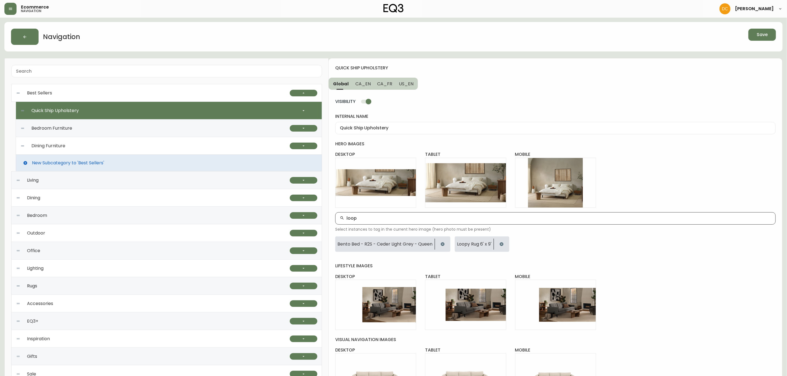
click at [504, 246] on icon "button" at bounding box center [502, 245] width 4 height 4
click at [419, 223] on div "loop" at bounding box center [555, 218] width 441 height 12
type input "loopy"
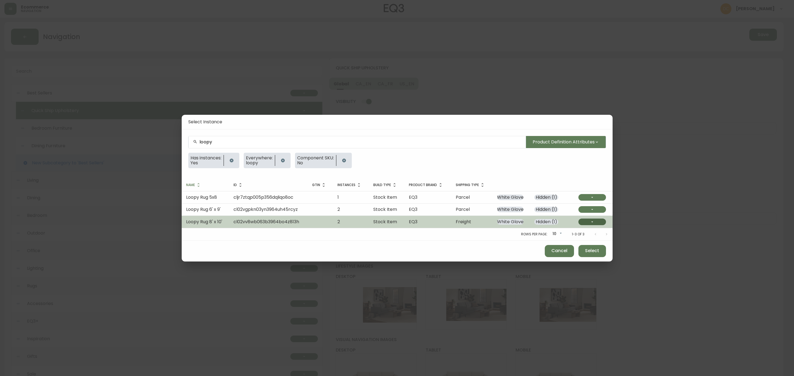
click at [584, 224] on button "button" at bounding box center [592, 222] width 28 height 7
click at [585, 224] on button "button" at bounding box center [592, 222] width 28 height 7
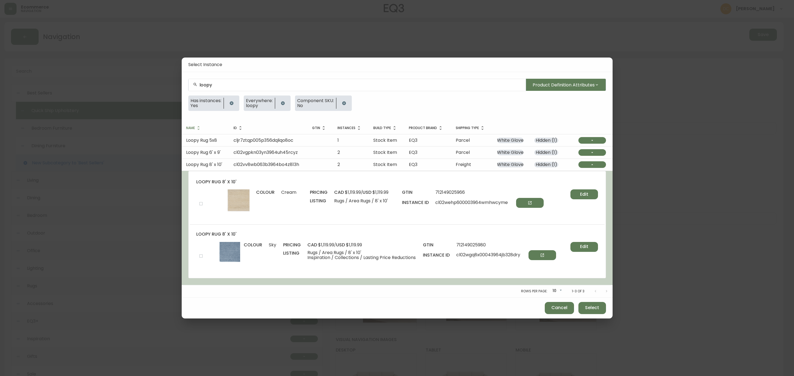
click at [202, 203] on input "checkbox" at bounding box center [200, 203] width 9 height 9
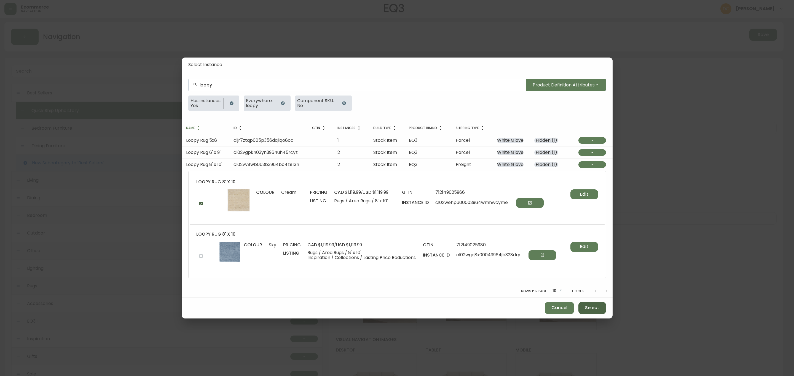
click at [589, 304] on button "Select" at bounding box center [592, 308] width 28 height 12
checkbox input "false"
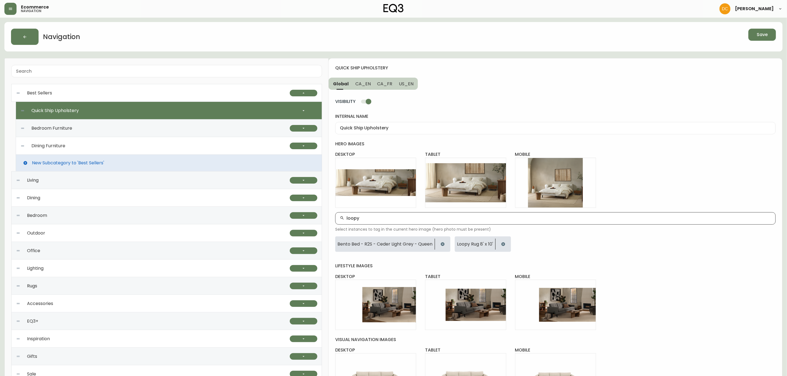
click at [410, 221] on input "loopy" at bounding box center [559, 218] width 425 height 5
type input "recl"
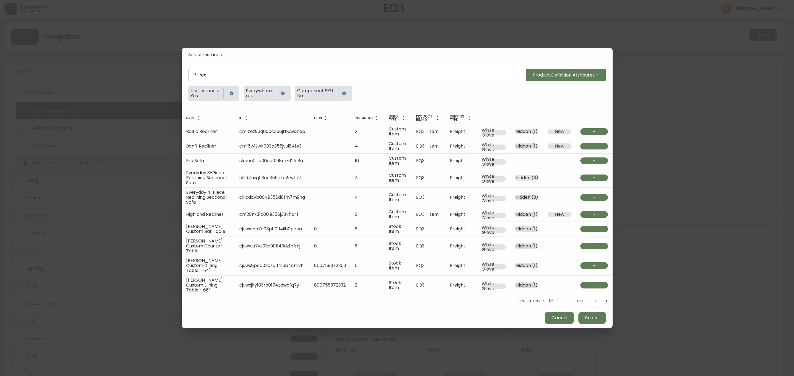
click at [237, 78] on input "recl" at bounding box center [361, 74] width 322 height 5
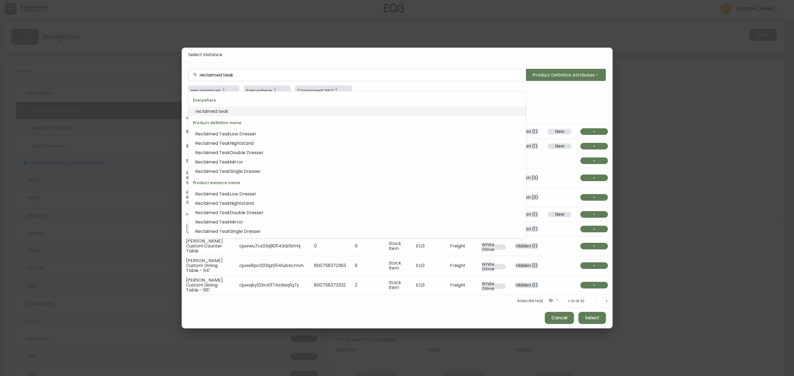
click at [242, 112] on li "reclaimed teak" at bounding box center [356, 111] width 337 height 9
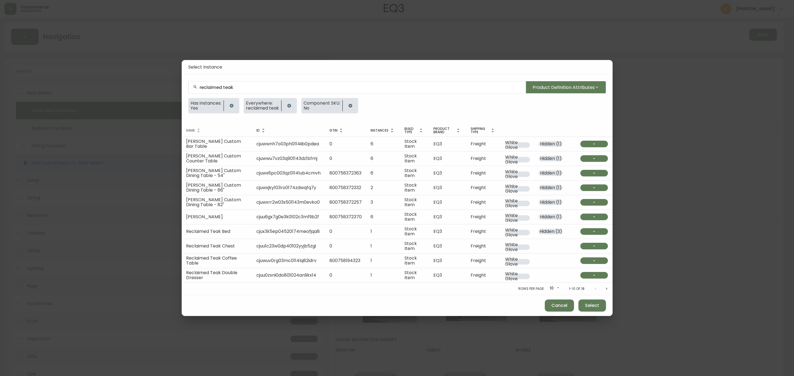
click at [242, 85] on input "reclaimed teak" at bounding box center [361, 87] width 322 height 5
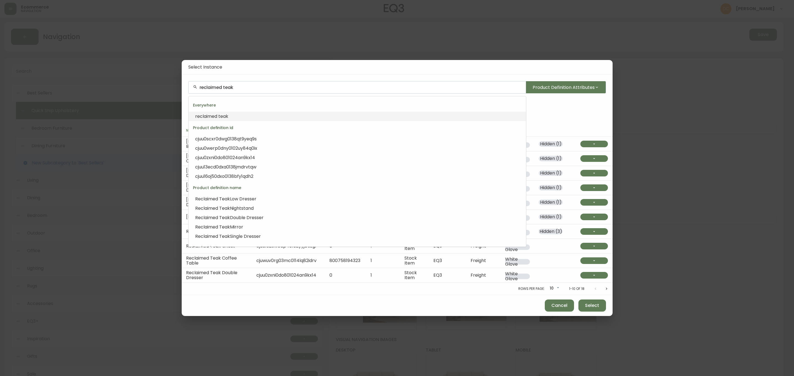
click at [255, 86] on input "reclaimed teak" at bounding box center [361, 87] width 322 height 5
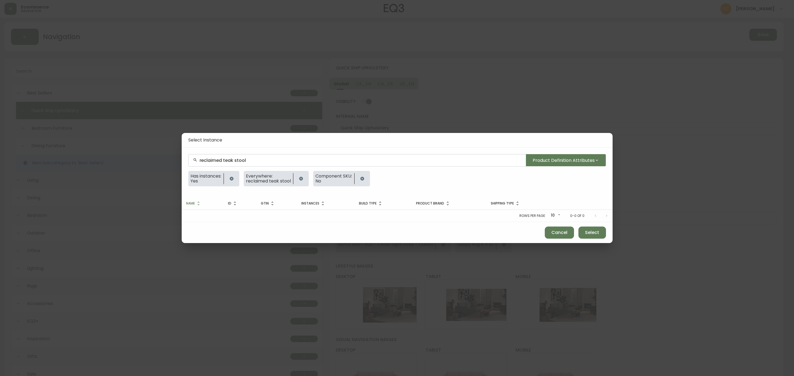
click at [227, 160] on input "reclaimed teak stool" at bounding box center [361, 160] width 322 height 5
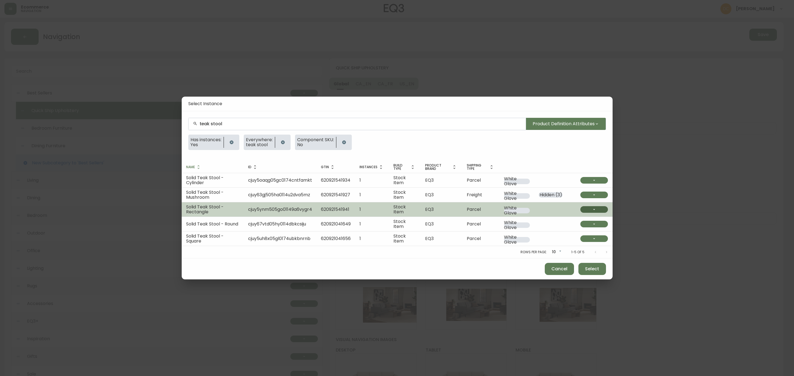
type input "teak stool"
click at [596, 212] on button "button" at bounding box center [594, 209] width 28 height 7
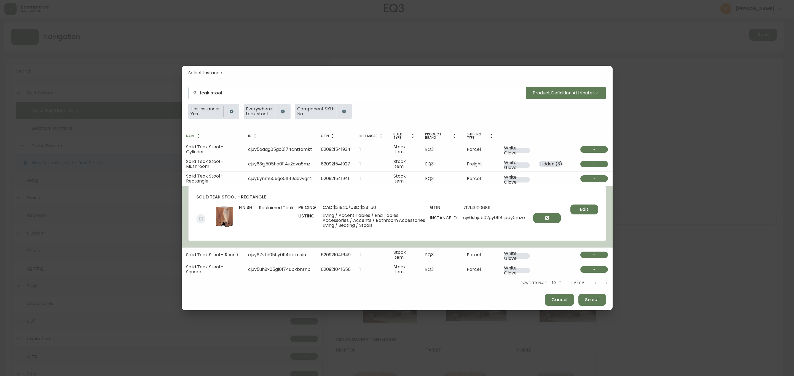
click at [205, 219] on input "checkbox" at bounding box center [200, 218] width 9 height 9
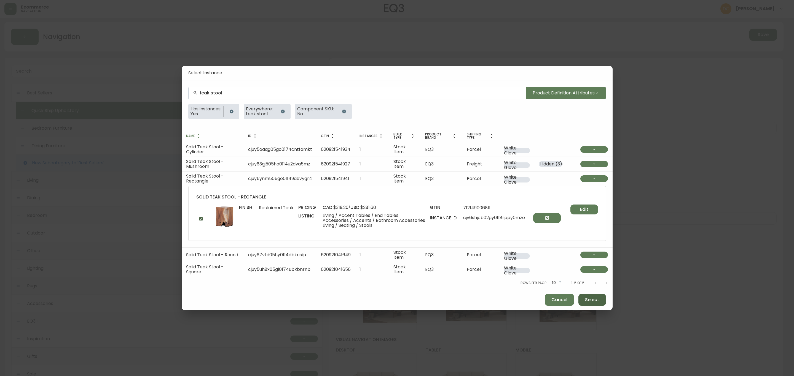
click at [591, 300] on span "Select" at bounding box center [592, 300] width 14 height 6
checkbox input "false"
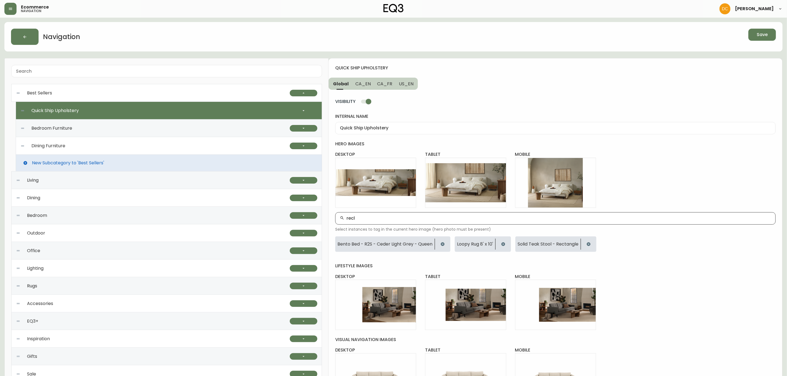
click at [431, 219] on input "recl" at bounding box center [559, 218] width 425 height 5
type input "recl"
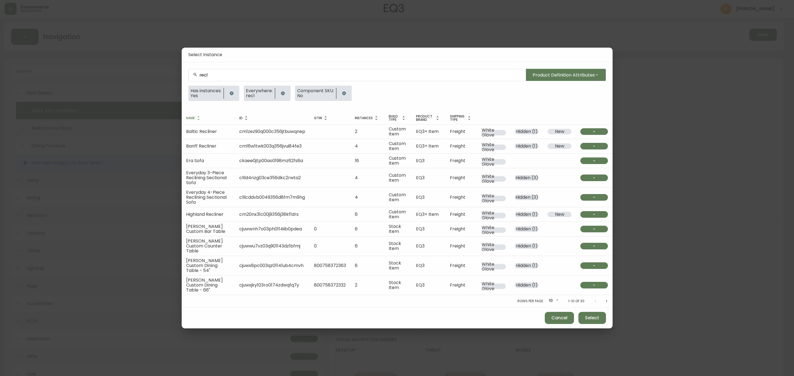
click at [218, 89] on div "recl Product Definition Attributes Has instances: Yes Everywhere: recl Componen…" at bounding box center [397, 87] width 431 height 50
click at [220, 78] on input "recl" at bounding box center [361, 74] width 322 height 5
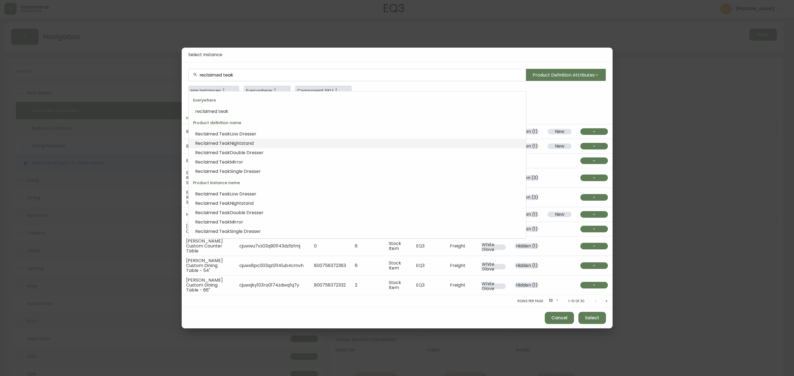
click at [258, 141] on li "Reclaimed Teak Nightstand" at bounding box center [356, 143] width 337 height 9
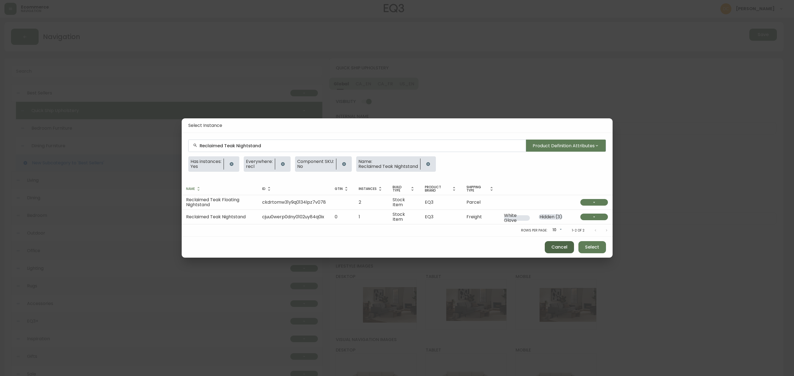
type input "Reclaimed Teak Nightstand"
click at [548, 247] on button "Cancel" at bounding box center [559, 247] width 29 height 12
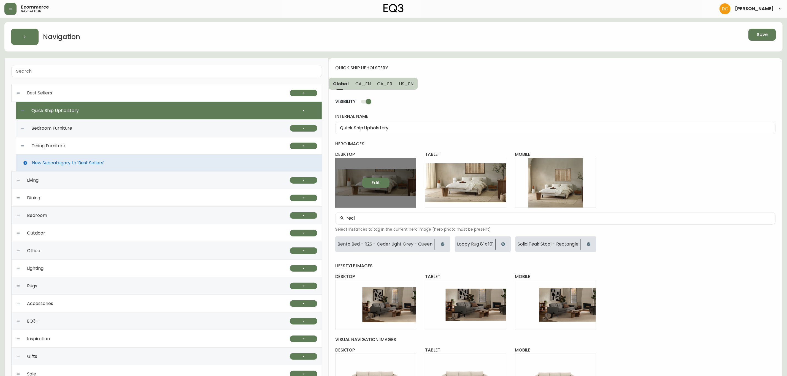
click at [371, 183] on button "Edit" at bounding box center [376, 183] width 28 height 10
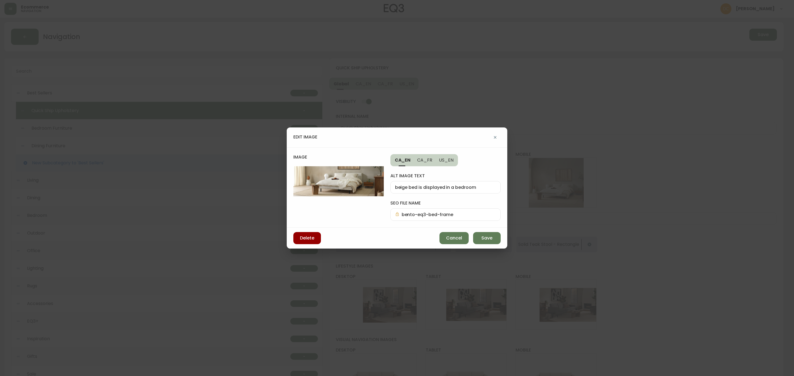
click at [495, 136] on icon "button" at bounding box center [495, 137] width 4 height 4
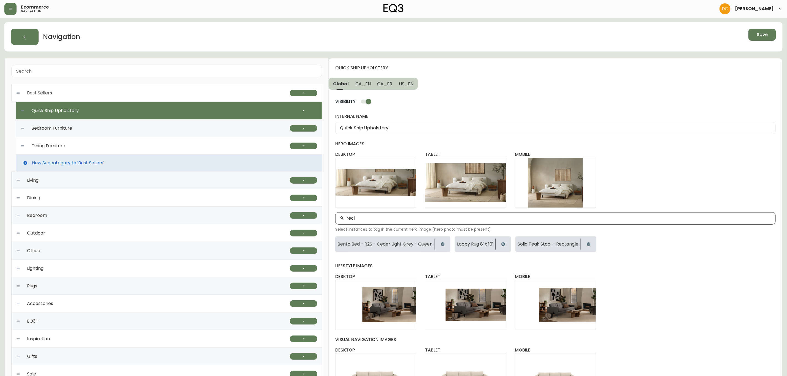
click at [390, 218] on input "recl" at bounding box center [559, 218] width 425 height 5
type input "boom dresser"
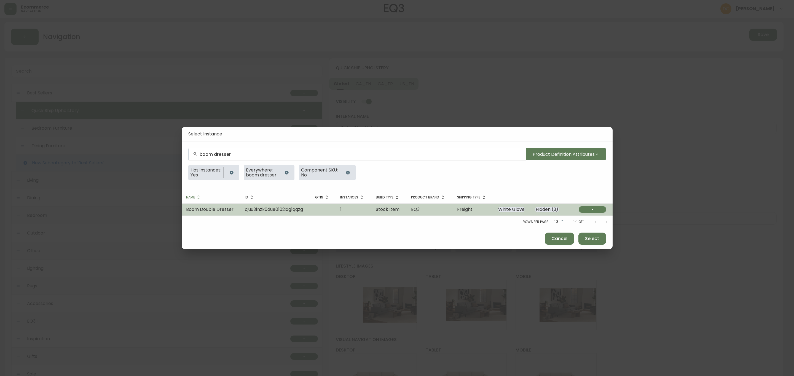
click at [217, 208] on span "Boom Double Dresser" at bounding box center [209, 209] width 47 height 6
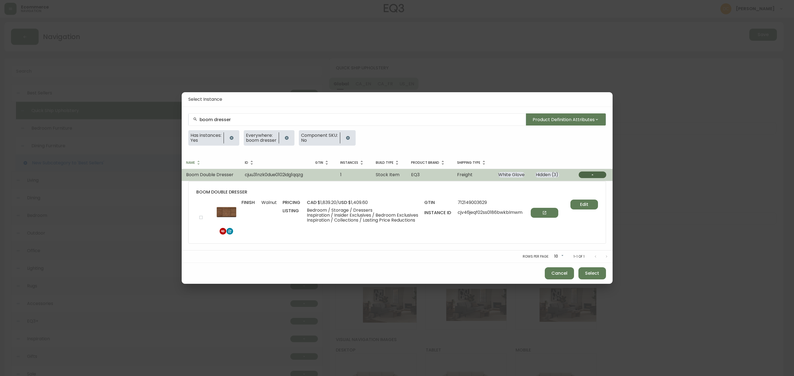
click at [587, 174] on button "button" at bounding box center [592, 175] width 28 height 7
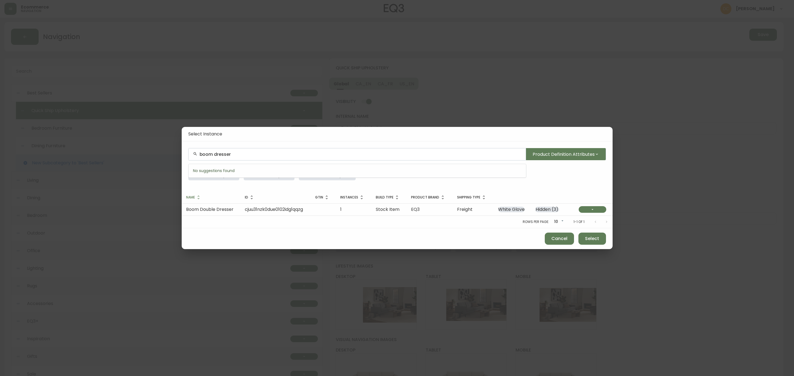
click at [302, 156] on input "boom dresser" at bounding box center [361, 154] width 322 height 5
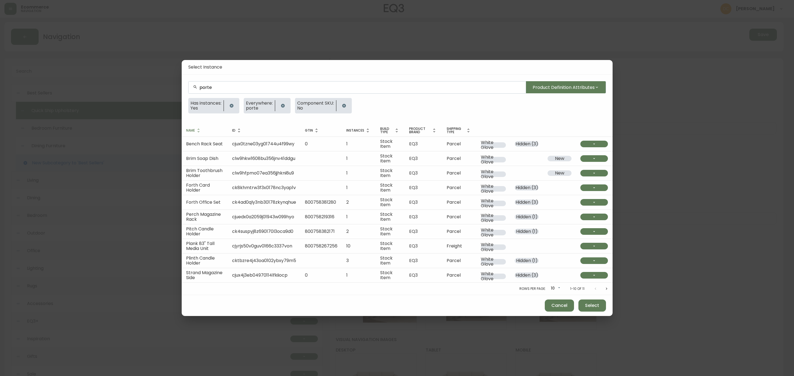
click at [313, 82] on div "porte" at bounding box center [356, 87] width 337 height 12
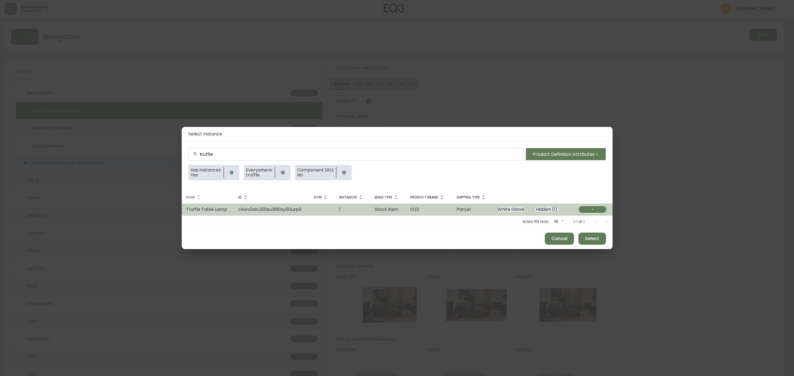
type input "truffle"
click at [243, 204] on td "ckwv0alv200xu3861xy50uzp9" at bounding box center [271, 210] width 75 height 12
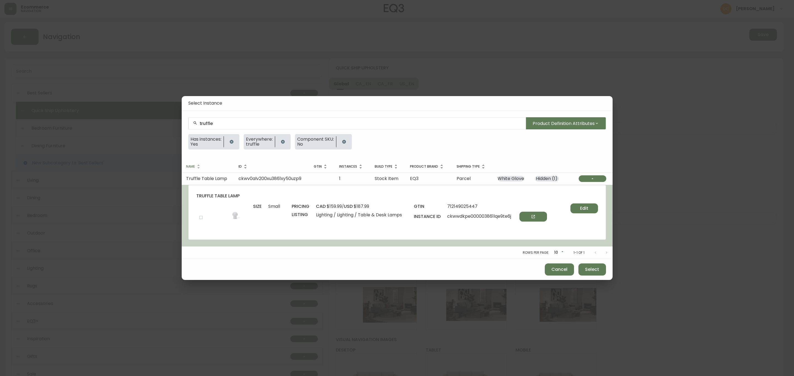
click at [199, 219] on input "checkbox" at bounding box center [200, 217] width 9 height 9
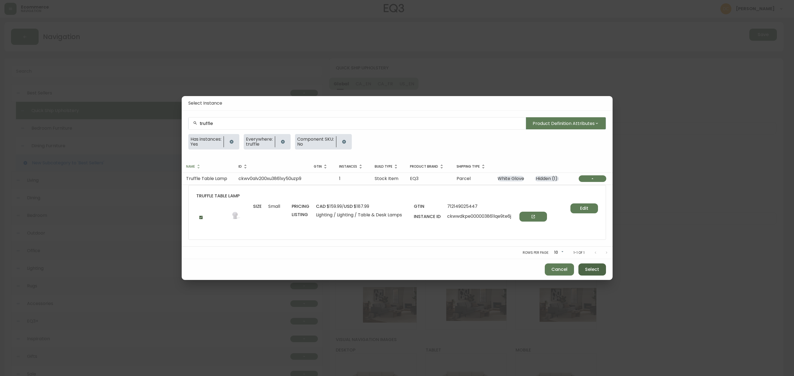
click at [589, 271] on span "Select" at bounding box center [592, 270] width 14 height 6
checkbox input "false"
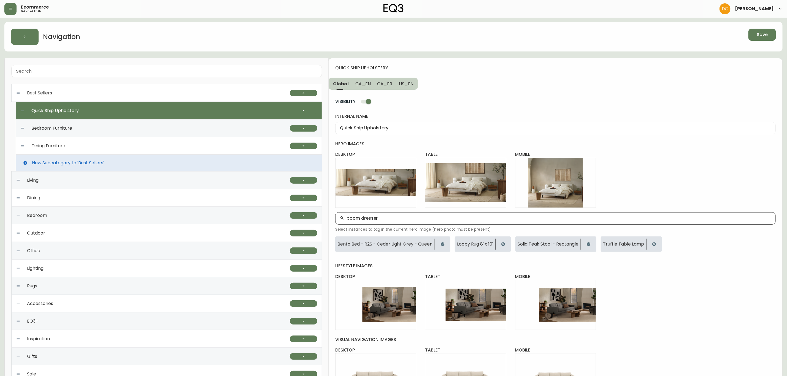
click at [428, 222] on div "boom dresser" at bounding box center [555, 218] width 441 height 12
type input "terra"
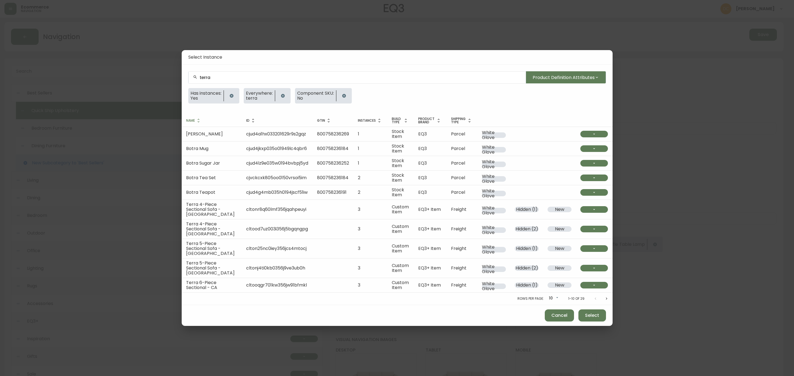
click at [257, 79] on input "terra" at bounding box center [361, 77] width 322 height 5
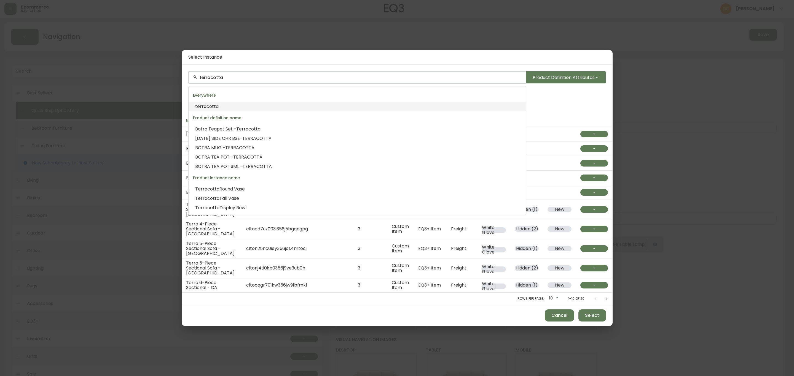
click at [241, 106] on li "terracotta" at bounding box center [356, 106] width 337 height 9
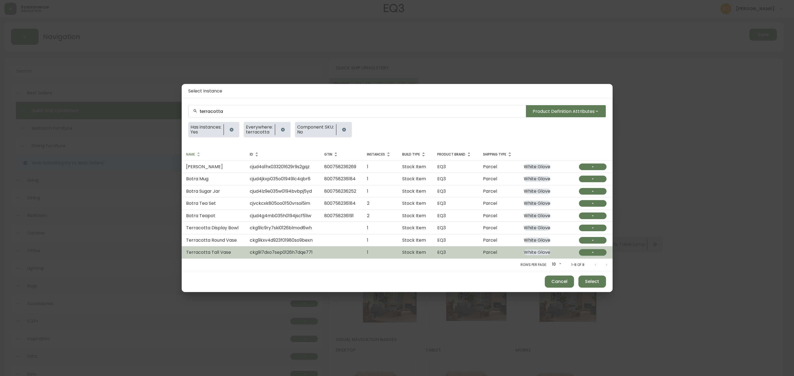
click at [343, 255] on td at bounding box center [341, 253] width 42 height 12
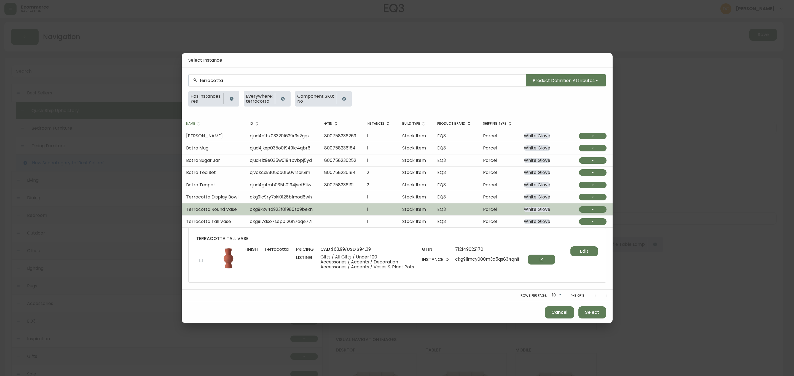
click at [268, 207] on span "ckg9kxv4d923f01980so9bexn" at bounding box center [281, 209] width 63 height 6
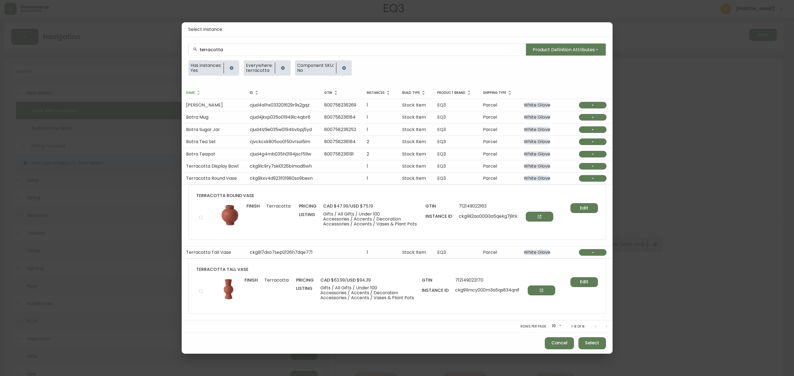
click at [266, 50] on input "terracotta" at bounding box center [361, 49] width 322 height 5
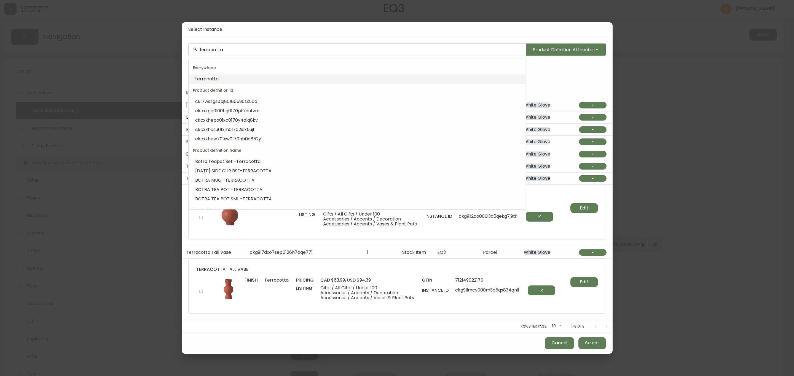
click at [267, 50] on input "terracotta" at bounding box center [361, 49] width 322 height 5
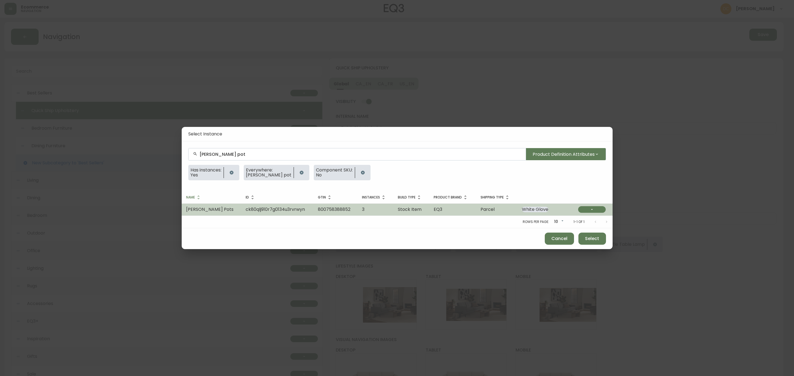
type input "rhea pot"
click at [252, 208] on span "ck80qlj910r7g0134u3rvrwyn" at bounding box center [275, 209] width 59 height 6
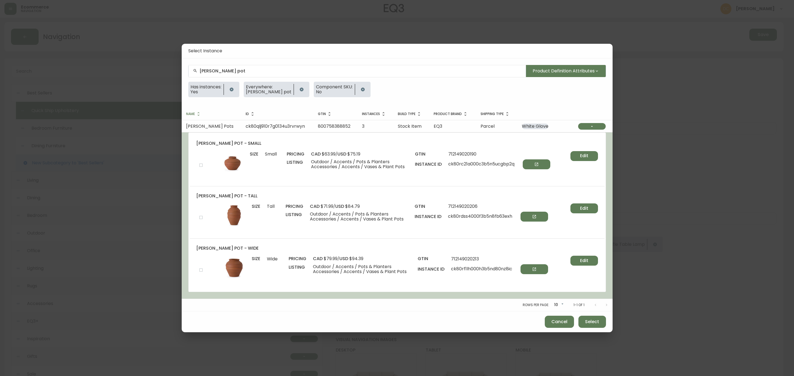
click at [199, 217] on input "checkbox" at bounding box center [200, 217] width 9 height 9
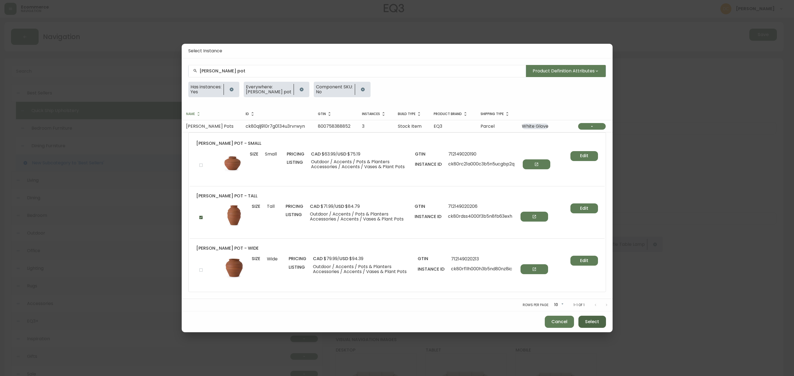
click at [585, 322] on span "Select" at bounding box center [592, 322] width 14 height 6
checkbox input "false"
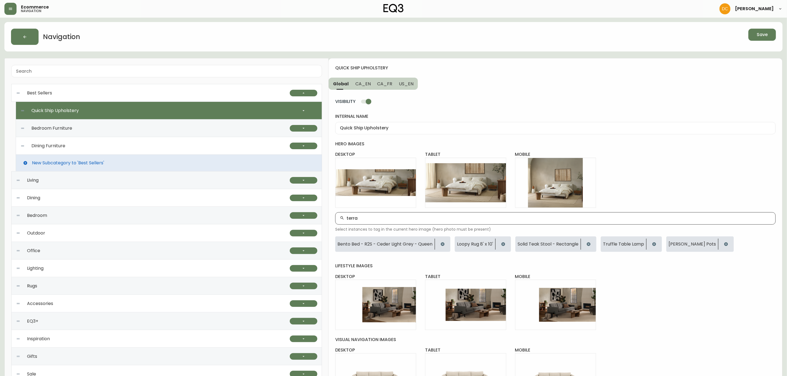
click at [378, 221] on input "terra" at bounding box center [559, 218] width 425 height 5
type input "stump"
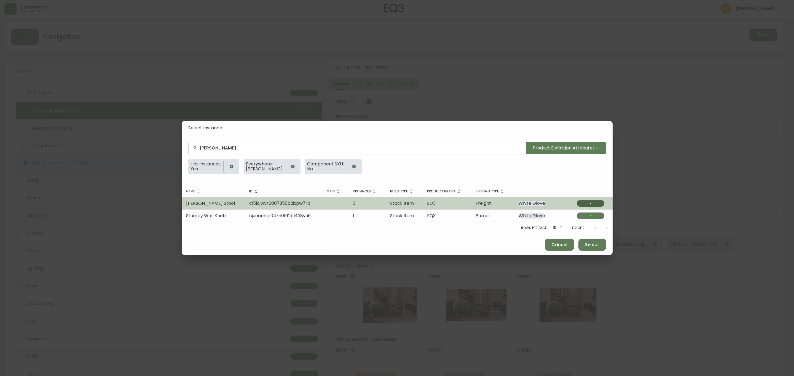
click at [598, 203] on button "button" at bounding box center [590, 203] width 28 height 7
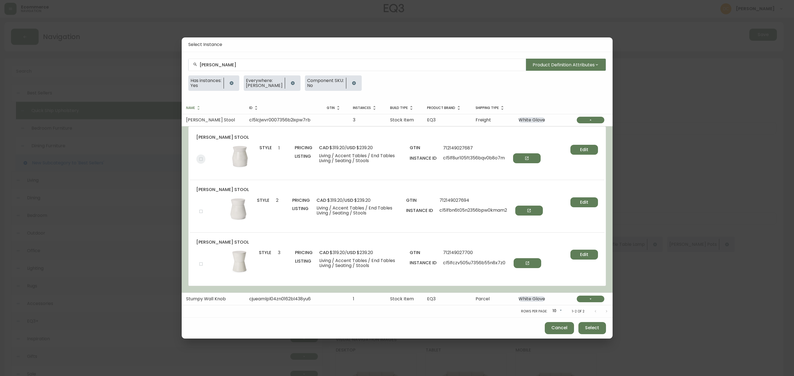
click at [201, 160] on input "checkbox" at bounding box center [200, 159] width 9 height 9
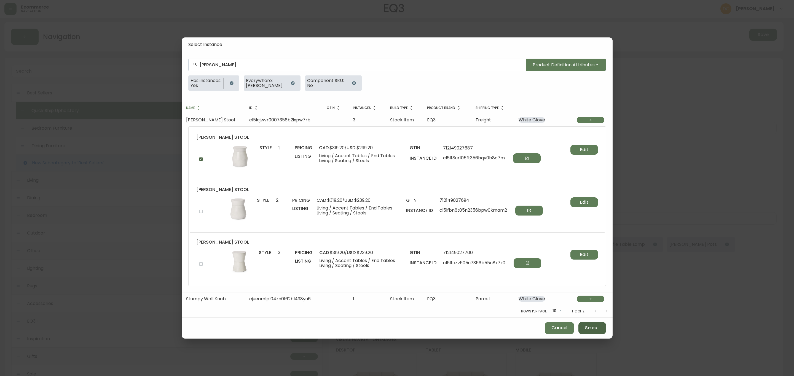
click at [579, 327] on button "Select" at bounding box center [592, 328] width 28 height 12
checkbox input "false"
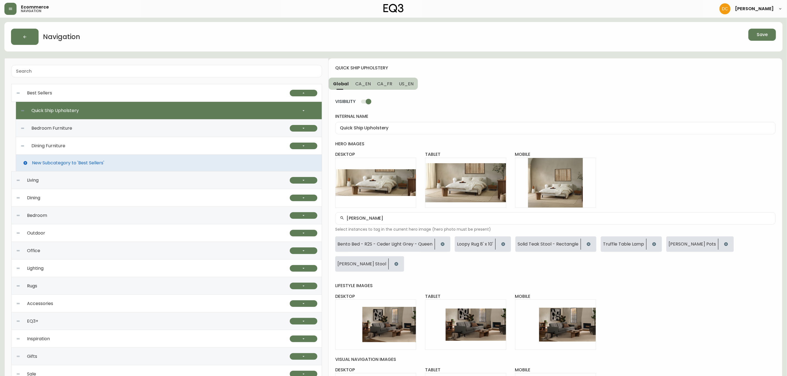
click at [771, 36] on button "Save" at bounding box center [763, 35] width 28 height 12
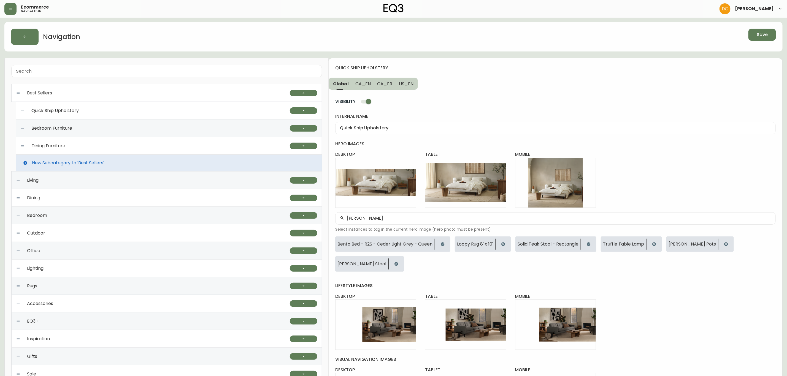
click at [112, 133] on div "Bedroom Furniture" at bounding box center [155, 129] width 270 height 18
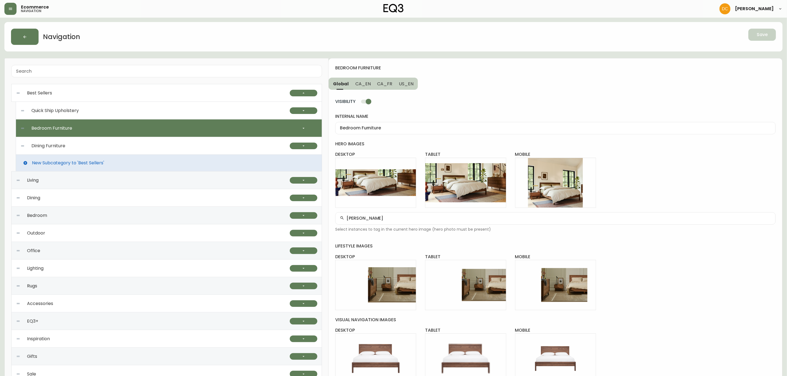
click at [104, 117] on div "Quick Ship Upholstery" at bounding box center [155, 111] width 270 height 18
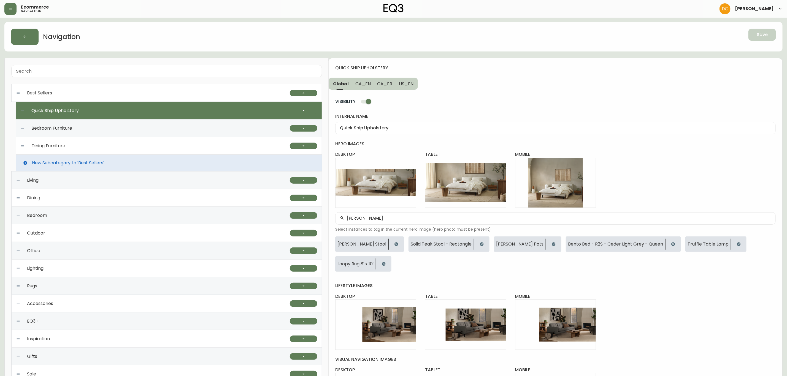
click at [99, 131] on div "Bedroom Furniture" at bounding box center [155, 129] width 270 height 18
type input "Bedroom Furniture"
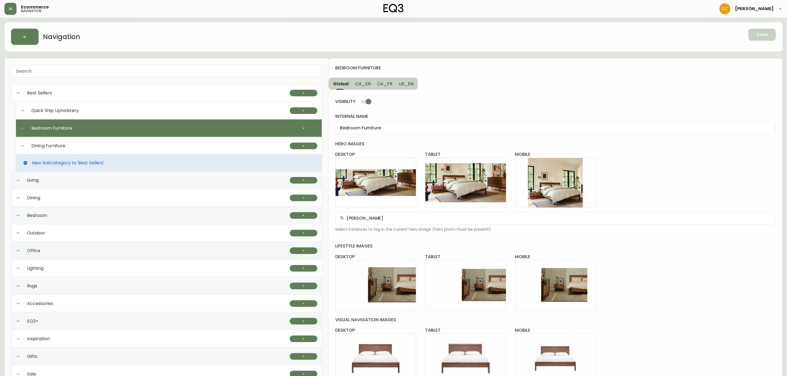
click at [386, 215] on div "stump" at bounding box center [555, 218] width 441 height 12
click at [386, 214] on div "stump" at bounding box center [555, 218] width 441 height 12
type input "marcel bed"
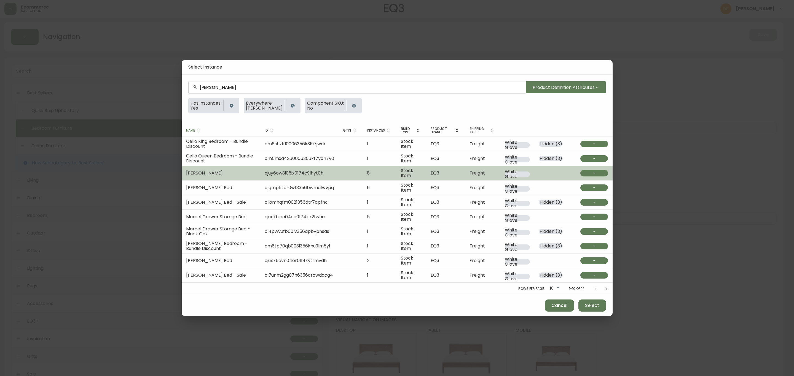
click at [589, 174] on button "button" at bounding box center [594, 173] width 28 height 7
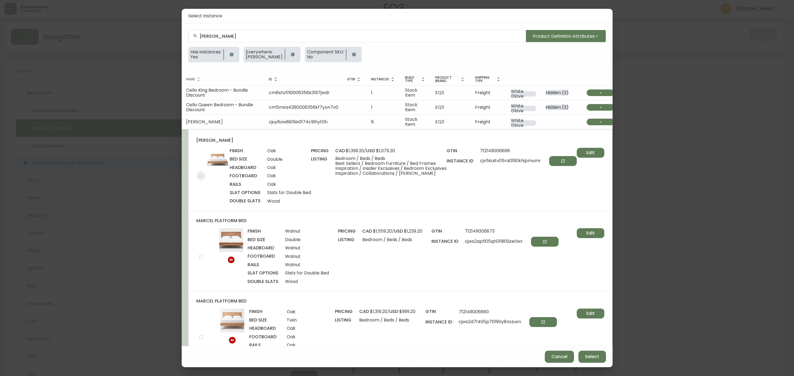
click at [202, 174] on input "checkbox" at bounding box center [200, 175] width 9 height 9
click at [588, 352] on button "Select" at bounding box center [592, 357] width 28 height 12
checkbox input "false"
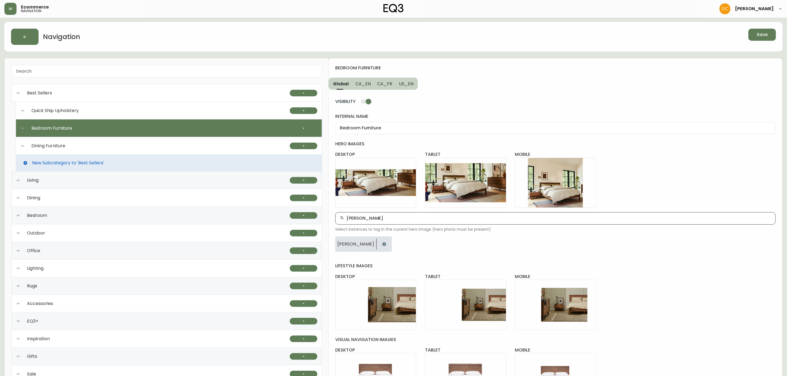
click at [405, 214] on div "marcel bed" at bounding box center [555, 218] width 441 height 12
type input "monarch"
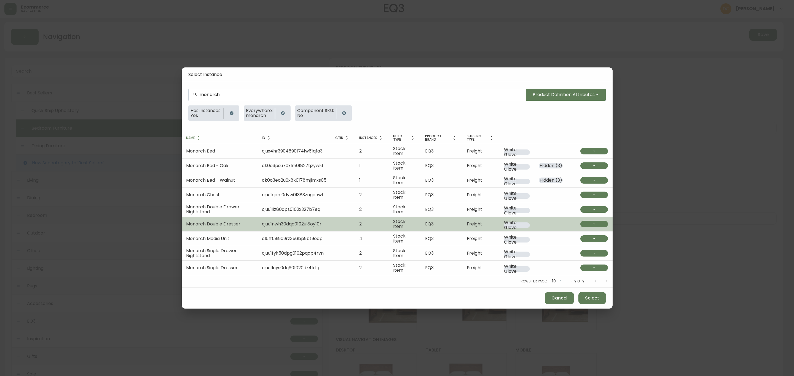
click at [589, 222] on button "button" at bounding box center [594, 224] width 28 height 7
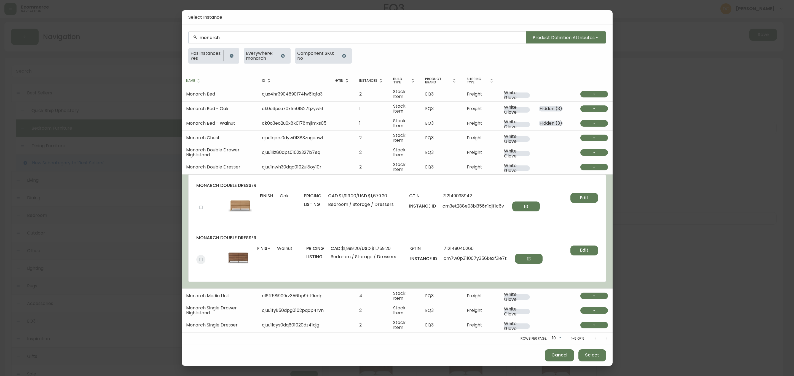
click at [200, 258] on input "checkbox" at bounding box center [200, 259] width 9 height 9
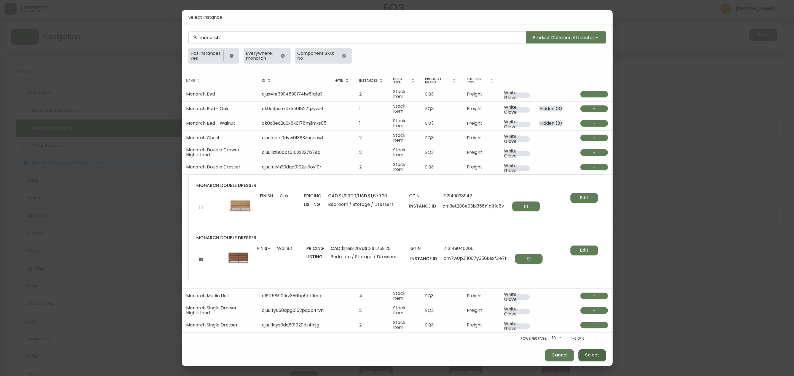
click at [587, 359] on span "Select" at bounding box center [592, 355] width 14 height 6
checkbox input "false"
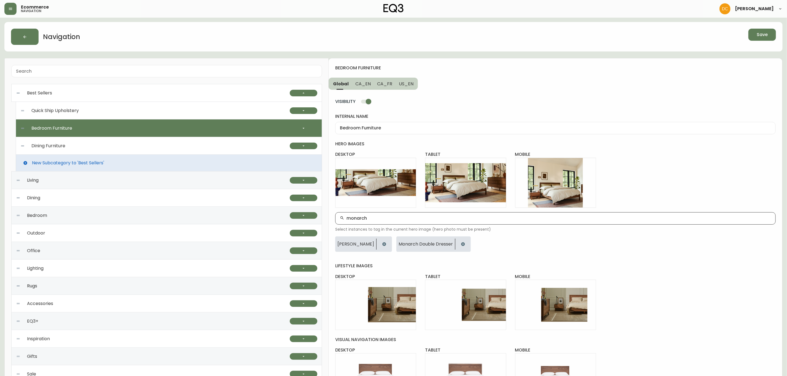
click at [400, 218] on input "monarch" at bounding box center [559, 218] width 425 height 5
click at [400, 217] on input "monarch" at bounding box center [559, 218] width 425 height 5
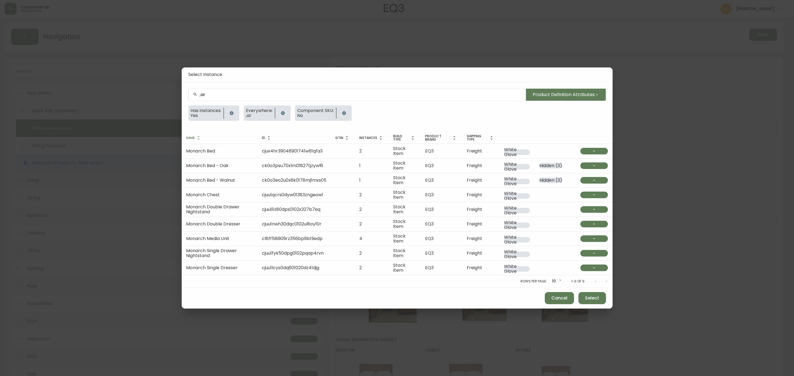
click at [209, 90] on div ",ar" at bounding box center [356, 95] width 337 height 12
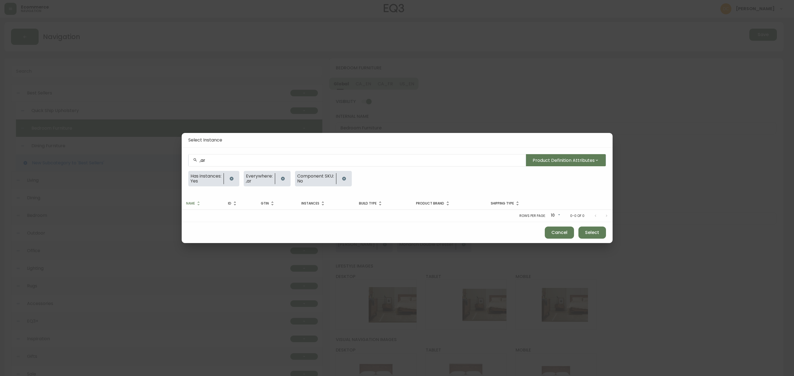
click at [209, 90] on div "Select Instance ,ar Product Definition Attributes Has instances: Yes Everywhere…" at bounding box center [397, 188] width 794 height 376
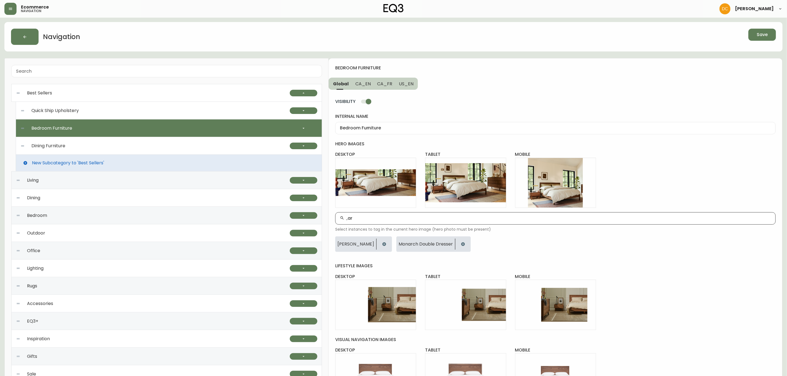
click at [364, 216] on div ",ar" at bounding box center [555, 218] width 441 height 12
type input "marcel night"
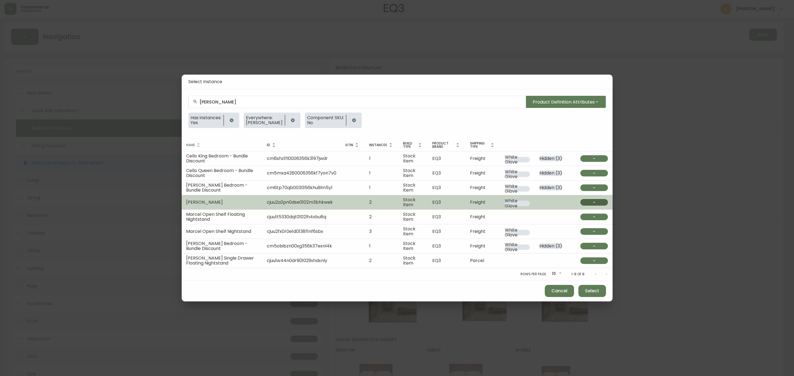
click at [589, 202] on button "button" at bounding box center [594, 202] width 28 height 7
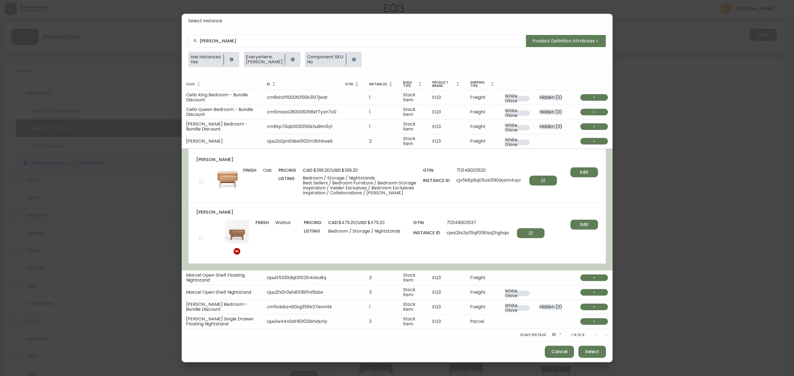
click at [200, 176] on div "marcel nightstand finish Oak pricing cad $399.20 / usd $399.20 listing Bedroom …" at bounding box center [397, 176] width 415 height 52
click at [203, 180] on input "checkbox" at bounding box center [200, 181] width 9 height 9
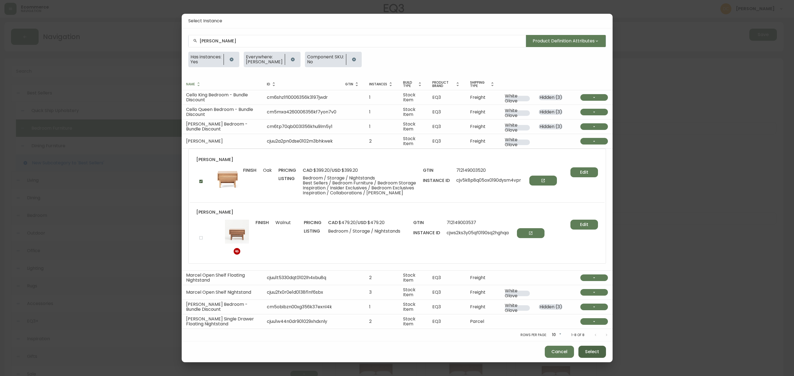
click at [592, 351] on span "Select" at bounding box center [592, 352] width 14 height 6
checkbox input "false"
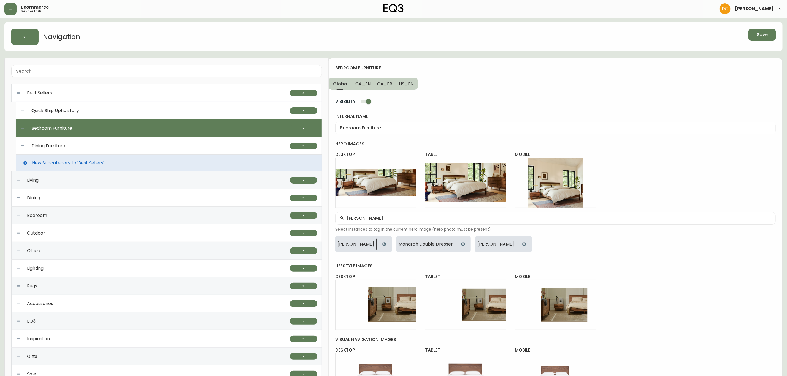
click at [759, 37] on span "Save" at bounding box center [762, 35] width 11 height 6
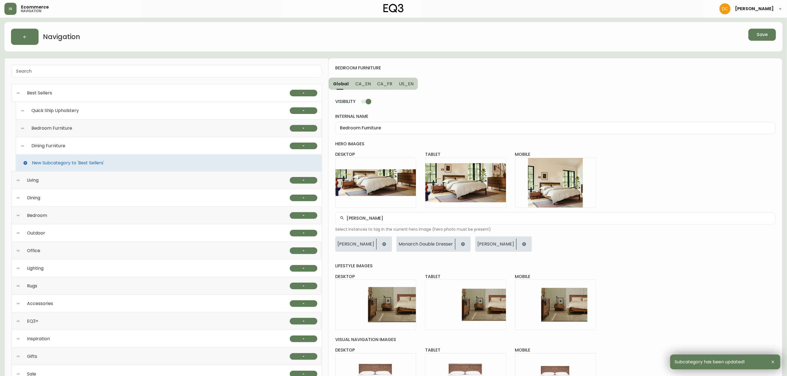
click at [79, 130] on div "Bedroom Furniture" at bounding box center [155, 129] width 270 height 18
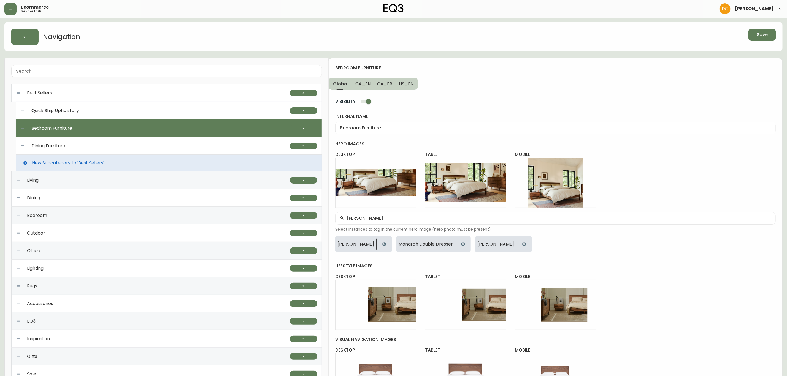
click at [257, 113] on div "Quick Ship Upholstery" at bounding box center [155, 111] width 270 height 18
type input "Quick Ship Upholstery"
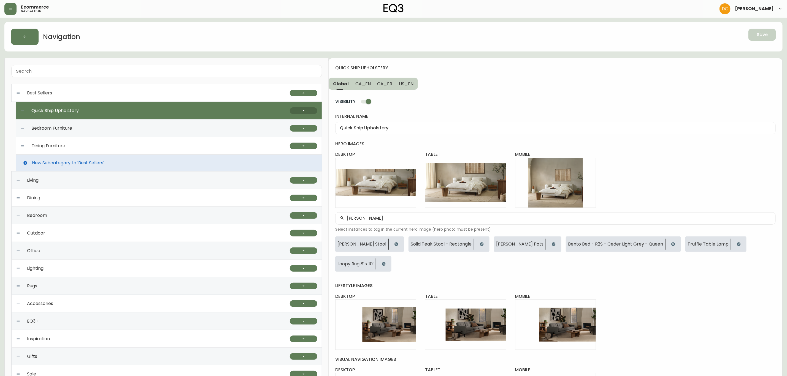
click at [300, 112] on button "button" at bounding box center [304, 110] width 28 height 7
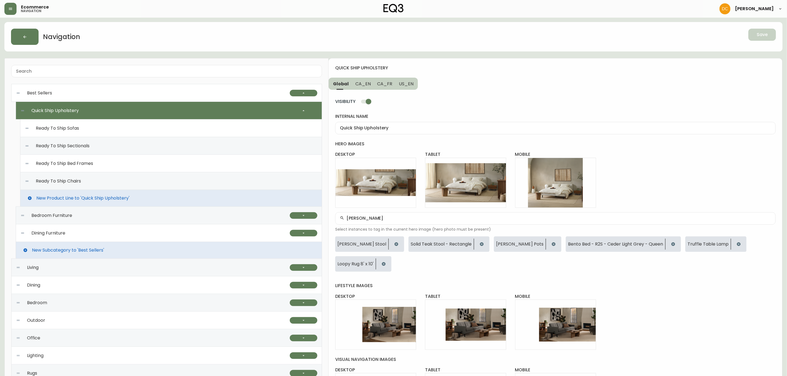
click at [219, 133] on div "Ready To Ship Sofas" at bounding box center [171, 129] width 293 height 18
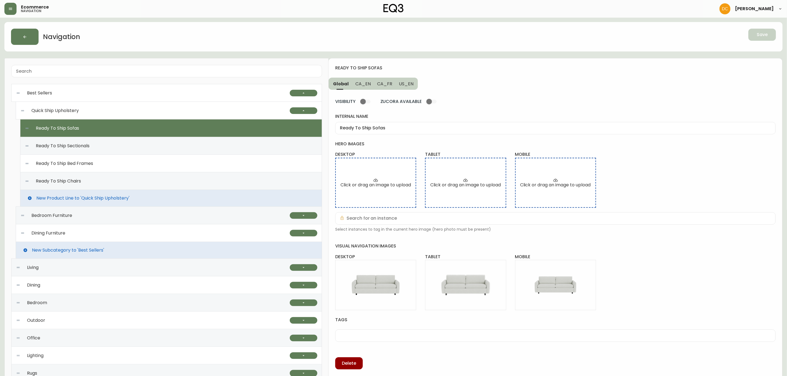
click at [204, 148] on div "Ready To Ship Sectionals" at bounding box center [171, 146] width 293 height 18
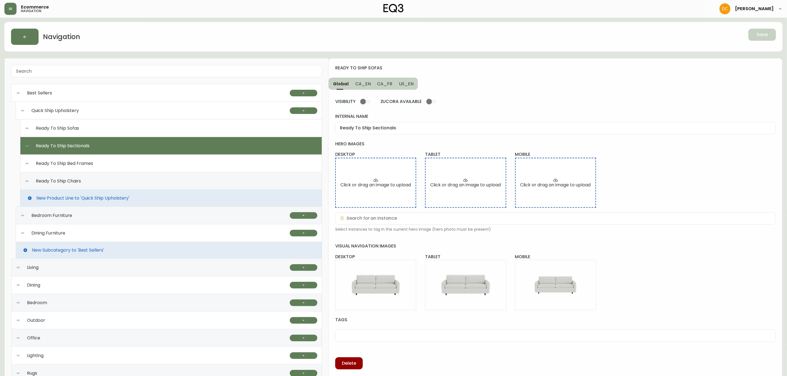
click at [183, 166] on div "Ready To Ship Bed Frames" at bounding box center [171, 164] width 293 height 18
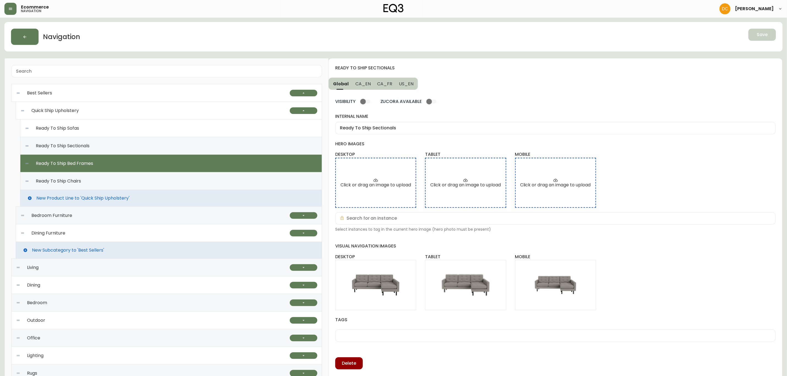
type input "Ready To Ship Bed Frames"
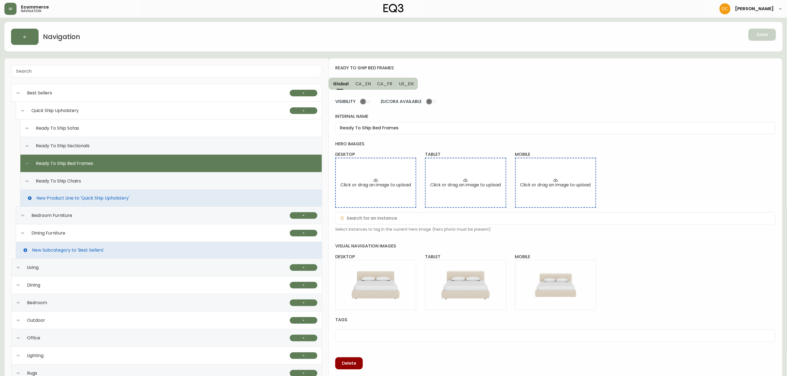
click at [195, 113] on div "Quick Ship Upholstery" at bounding box center [155, 111] width 270 height 18
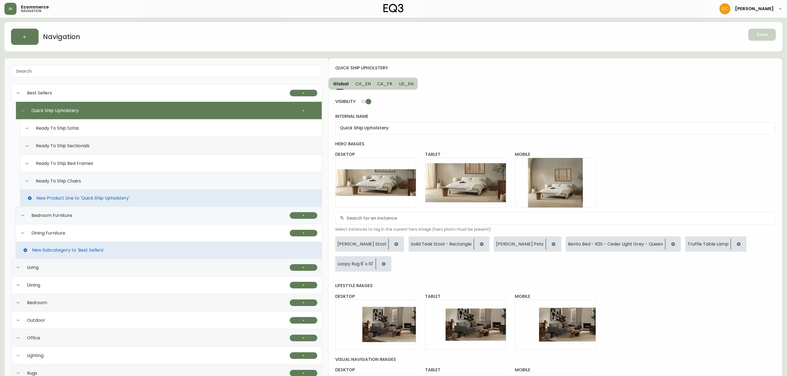
click at [195, 90] on div "Best Sellers" at bounding box center [153, 93] width 274 height 18
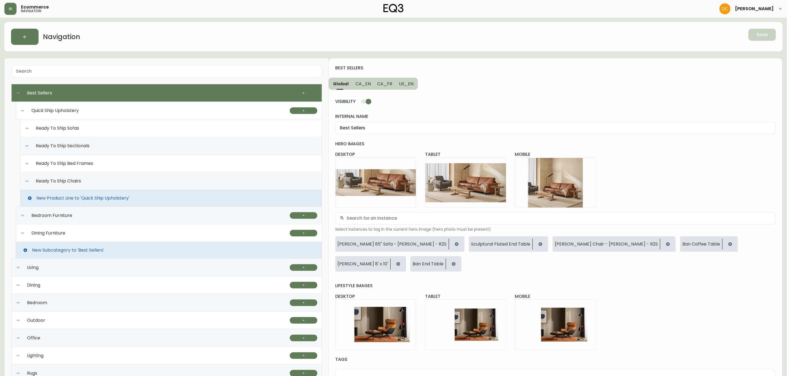
click at [227, 112] on div "Quick Ship Upholstery" at bounding box center [155, 111] width 270 height 18
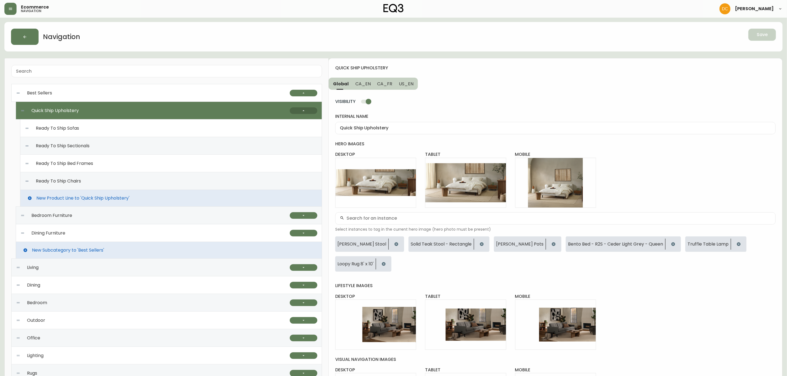
click at [308, 113] on button "button" at bounding box center [304, 110] width 28 height 7
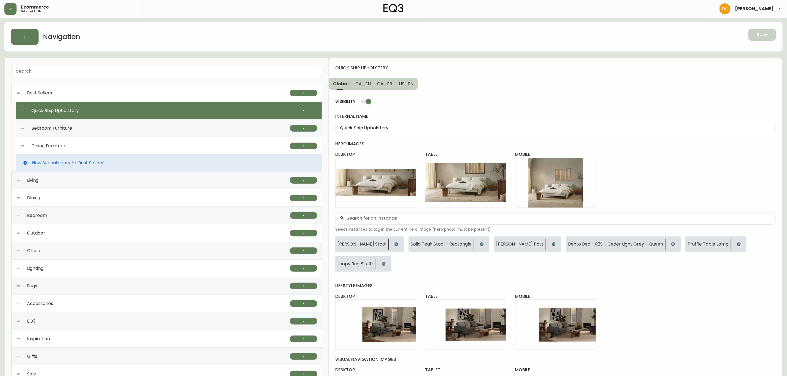
click at [224, 132] on div "Bedroom Furniture" at bounding box center [155, 129] width 270 height 18
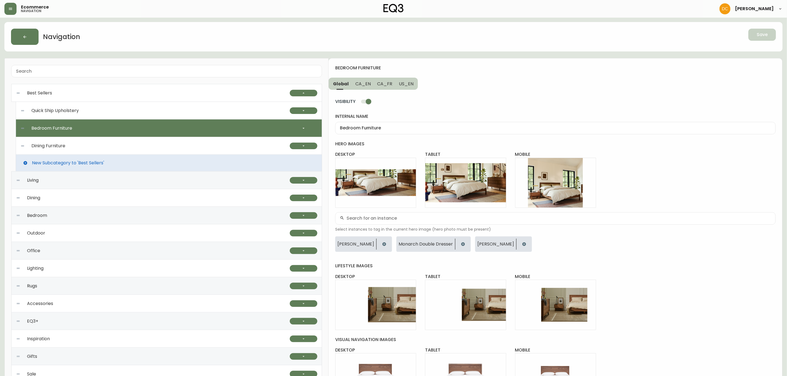
click at [227, 149] on div "Dining Furniture" at bounding box center [155, 146] width 270 height 18
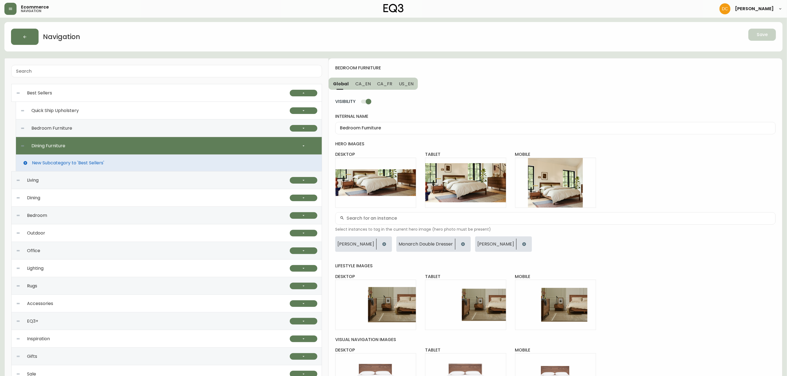
type input "Dining Furniture"
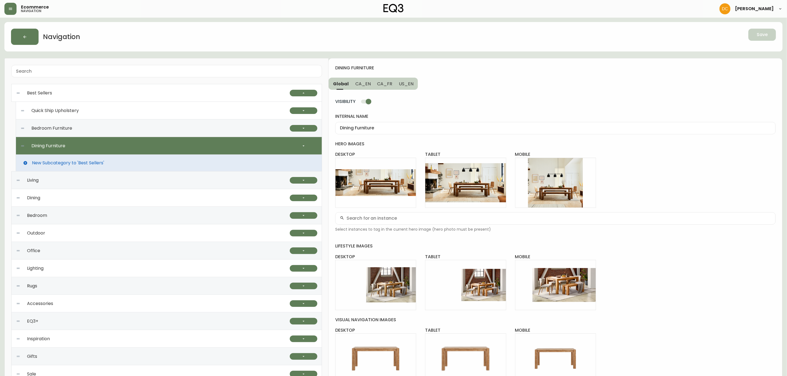
click at [414, 222] on div at bounding box center [555, 218] width 441 height 12
type input "harvest"
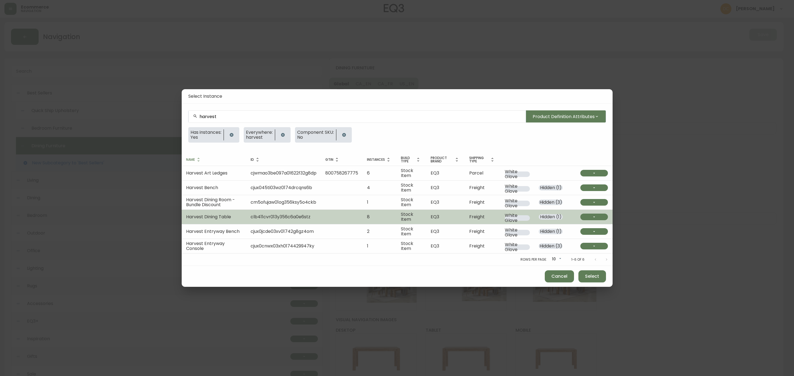
click at [244, 219] on td "Harvest Dining Table" at bounding box center [214, 217] width 64 height 15
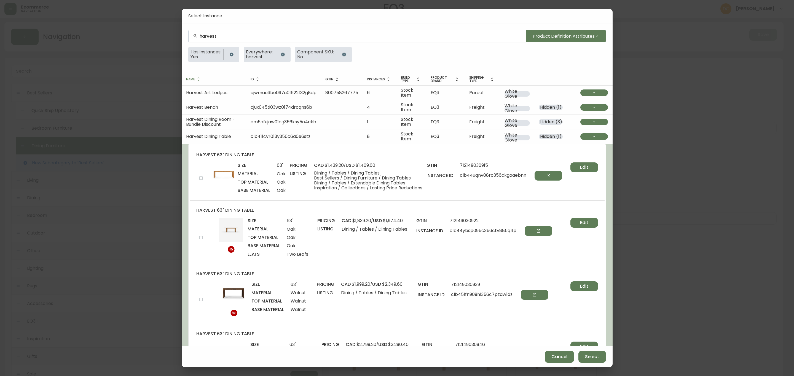
click at [198, 178] on input "checkbox" at bounding box center [200, 178] width 9 height 9
checkbox input "true"
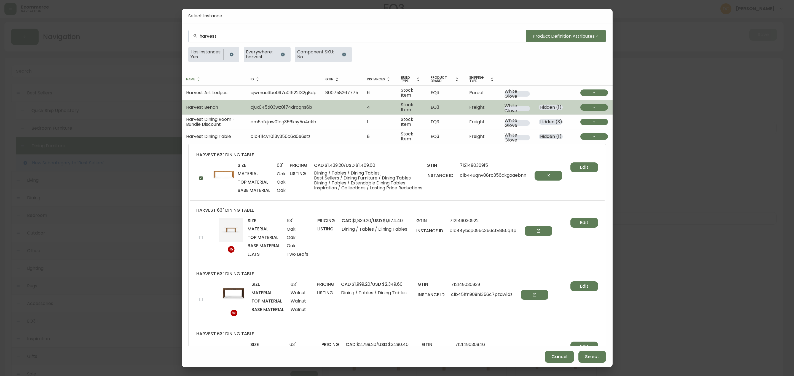
click at [225, 108] on td "Harvest Bench" at bounding box center [214, 107] width 64 height 15
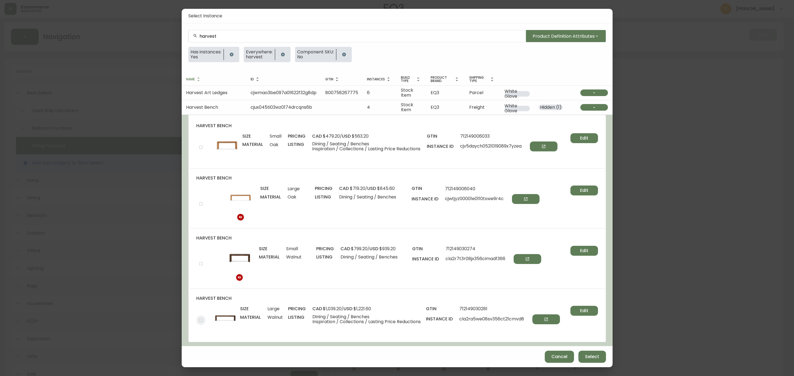
click at [200, 320] on input "checkbox" at bounding box center [200, 320] width 9 height 9
click at [200, 321] on input "checkbox" at bounding box center [200, 320] width 9 height 9
checkbox input "false"
click at [204, 149] on input "checkbox" at bounding box center [200, 147] width 9 height 9
checkbox input "true"
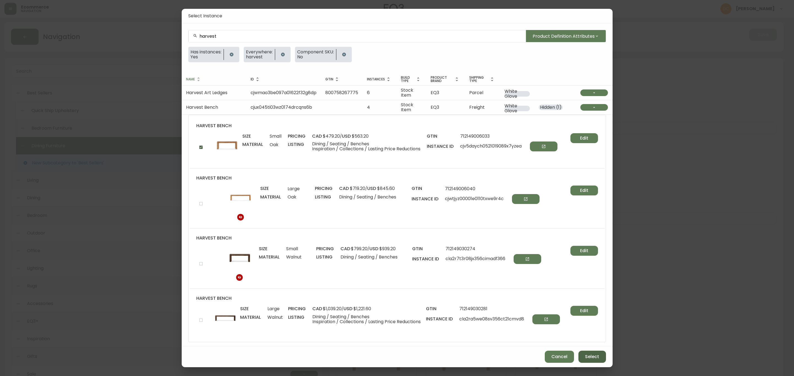
click at [585, 355] on span "Select" at bounding box center [592, 357] width 14 height 6
checkbox input "false"
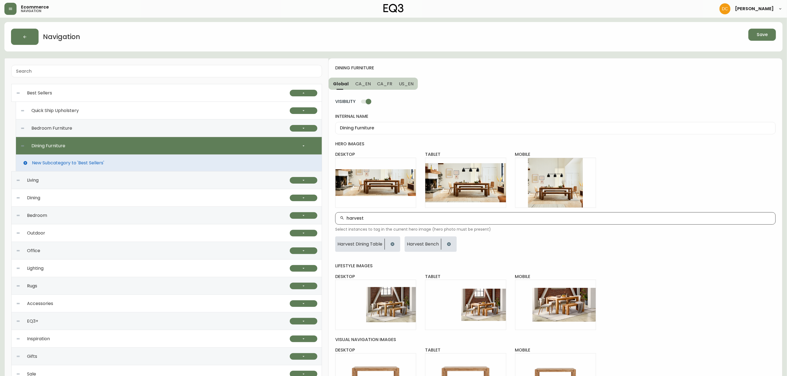
click at [476, 219] on input "harvest" at bounding box center [559, 218] width 425 height 5
type input "ilya"
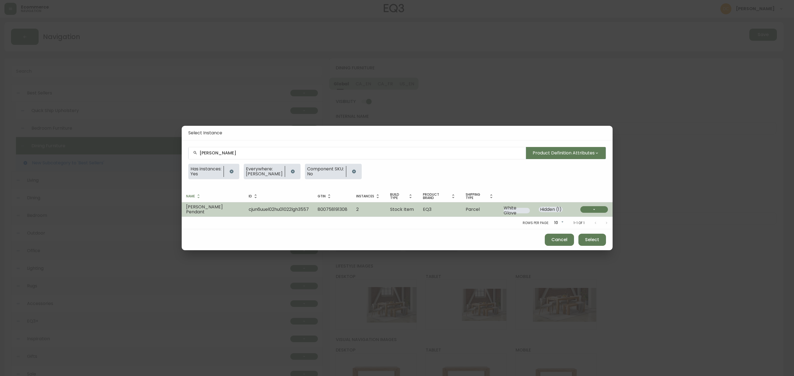
click at [258, 209] on span "cjun6uuel02hu01022lgh3557" at bounding box center [279, 209] width 60 height 6
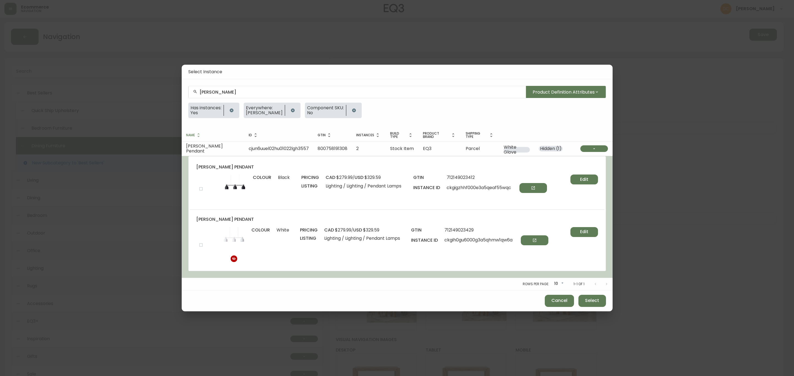
click at [203, 191] on input "checkbox" at bounding box center [200, 188] width 9 height 9
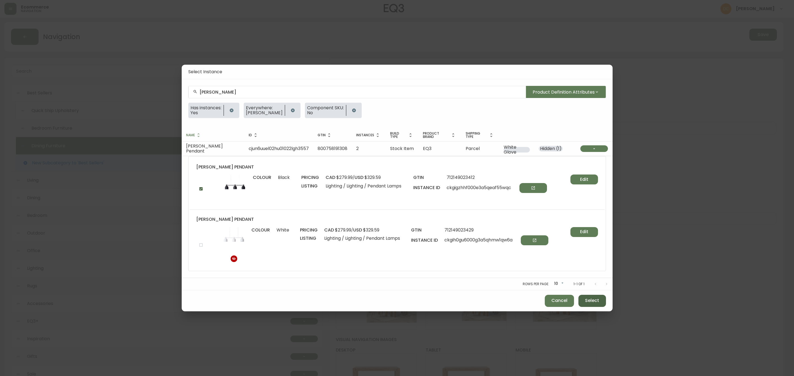
click at [597, 299] on span "Select" at bounding box center [592, 301] width 14 height 6
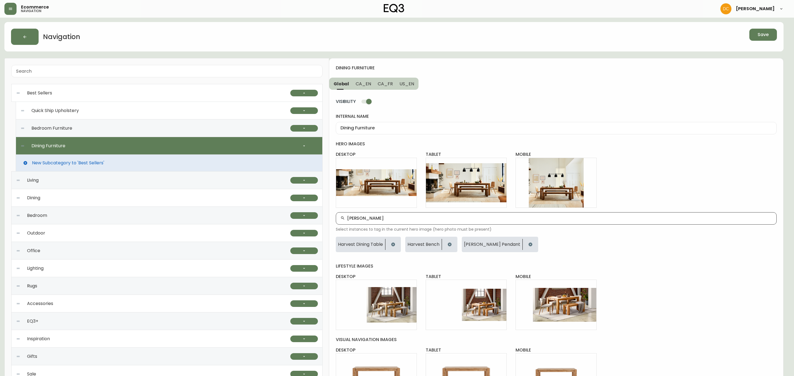
checkbox input "false"
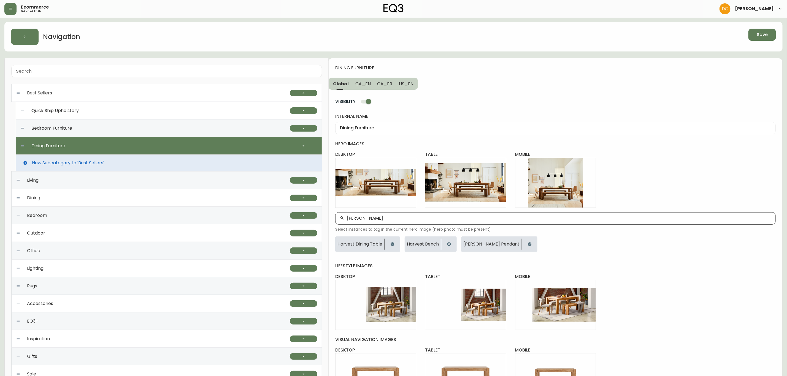
click at [501, 222] on div "ilya" at bounding box center [555, 218] width 441 height 12
type input "tami"
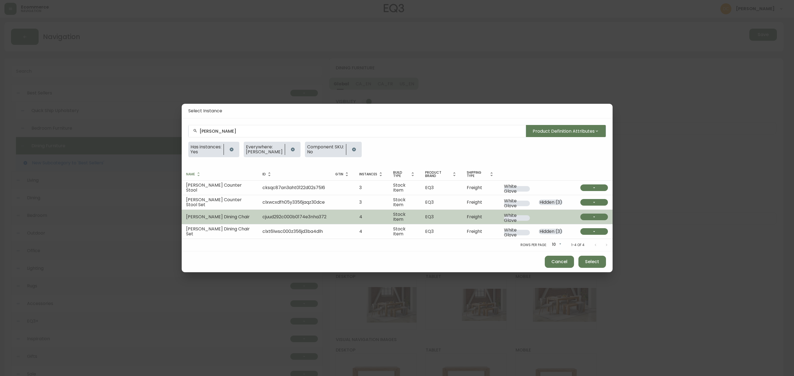
click at [210, 214] on span "Tami Dining Chair" at bounding box center [218, 217] width 64 height 6
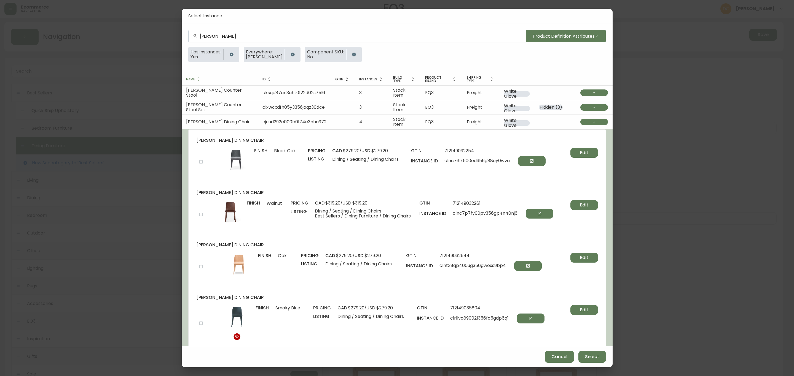
click at [203, 255] on div "tami dining chair finish Oak pricing cad $279.20 / usd $279.20 listing Dining /…" at bounding box center [397, 262] width 415 height 52
click at [201, 262] on input "checkbox" at bounding box center [200, 266] width 9 height 9
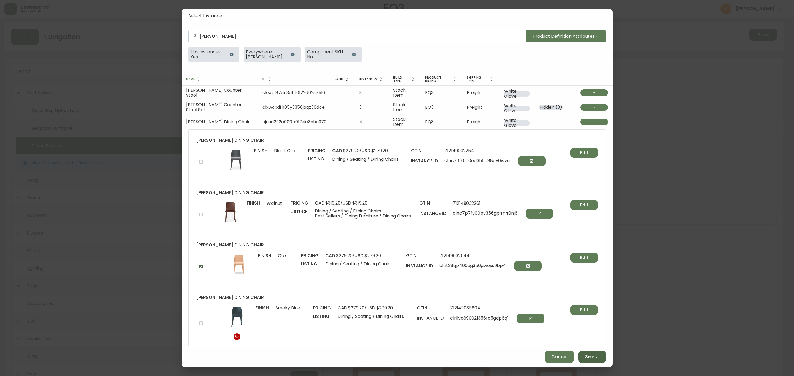
click at [588, 357] on span "Select" at bounding box center [592, 357] width 14 height 6
checkbox input "false"
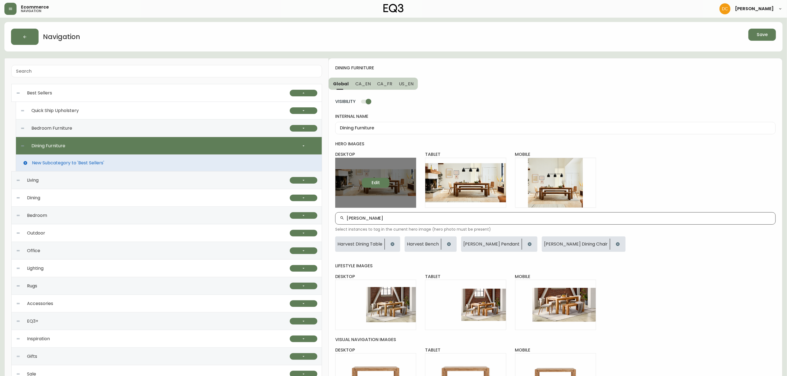
click at [379, 180] on span "Edit" at bounding box center [376, 183] width 8 height 6
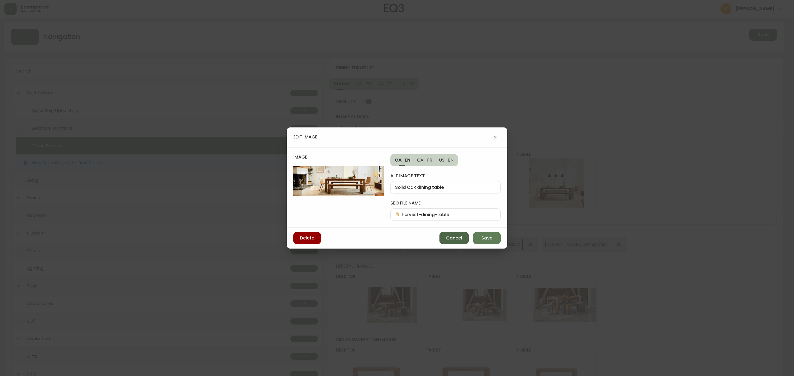
click at [459, 235] on button "Cancel" at bounding box center [453, 238] width 29 height 12
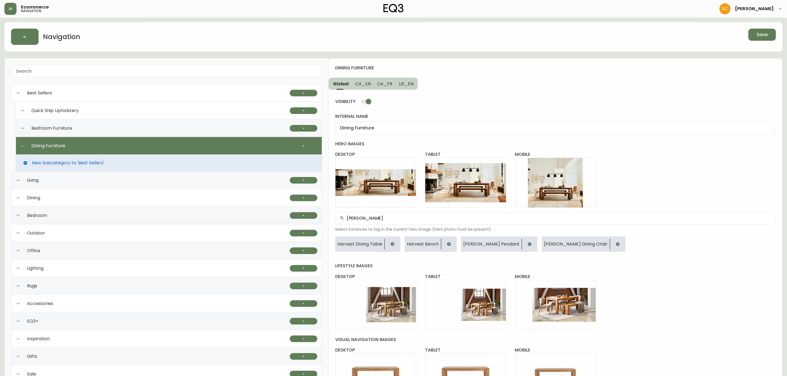
click at [436, 222] on div "tami" at bounding box center [555, 218] width 441 height 12
type input "utah"
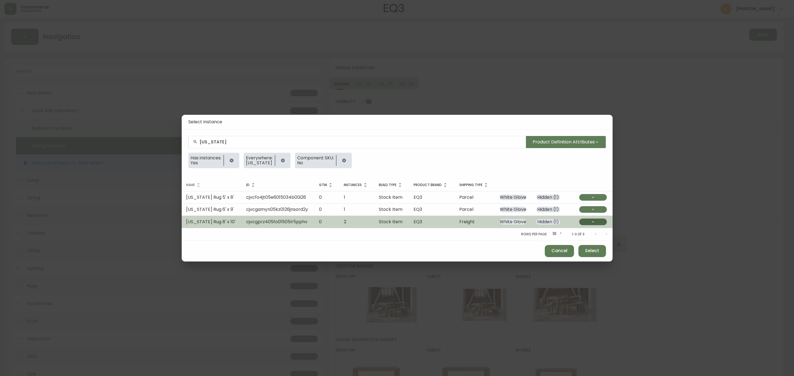
click at [591, 223] on icon "button" at bounding box center [593, 222] width 4 height 4
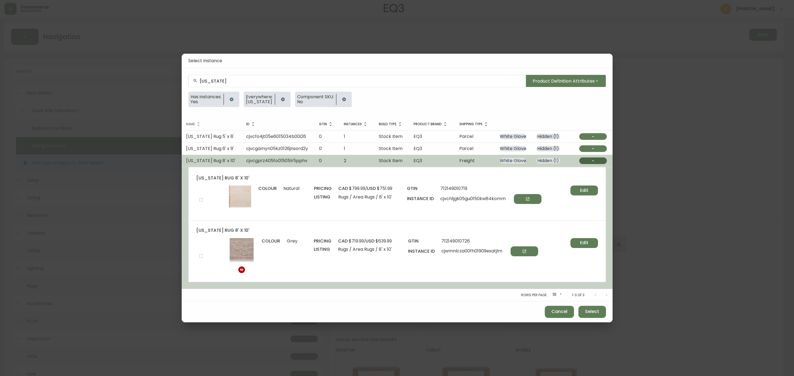
click at [200, 201] on input "checkbox" at bounding box center [200, 199] width 9 height 9
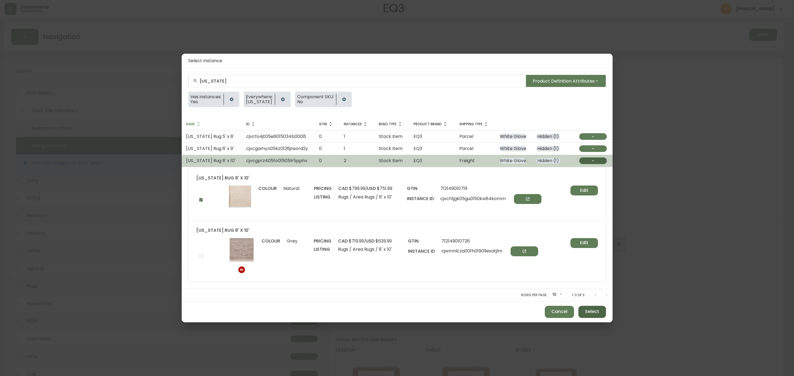
click at [594, 314] on span "Select" at bounding box center [592, 312] width 14 height 6
checkbox input "false"
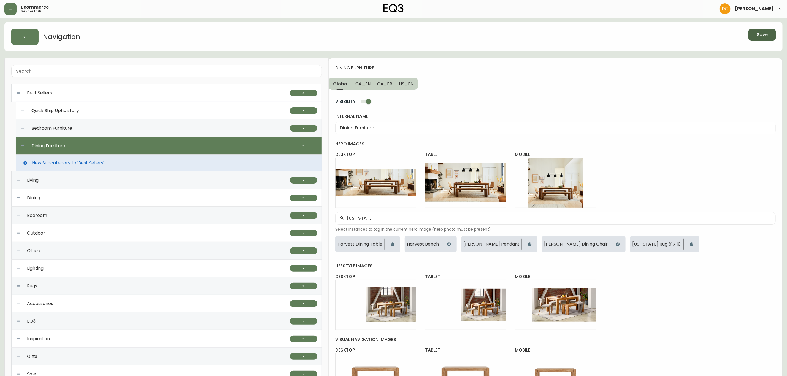
click at [770, 37] on button "Save" at bounding box center [763, 35] width 28 height 12
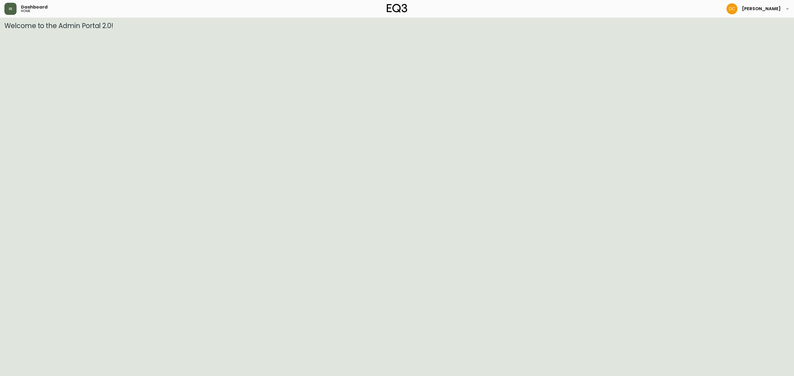
click at [13, 11] on button "button" at bounding box center [10, 9] width 12 height 12
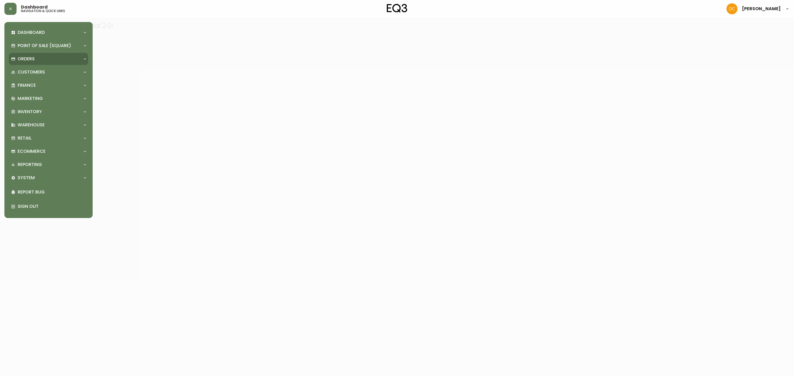
click at [29, 56] on p "Orders" at bounding box center [26, 59] width 17 height 6
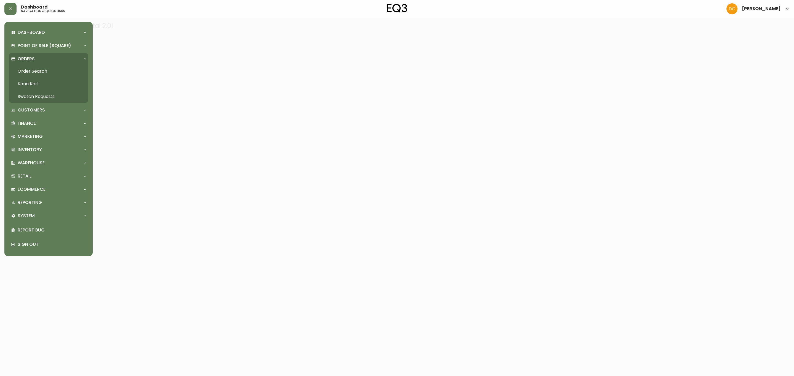
click at [33, 71] on link "Order Search" at bounding box center [48, 71] width 79 height 13
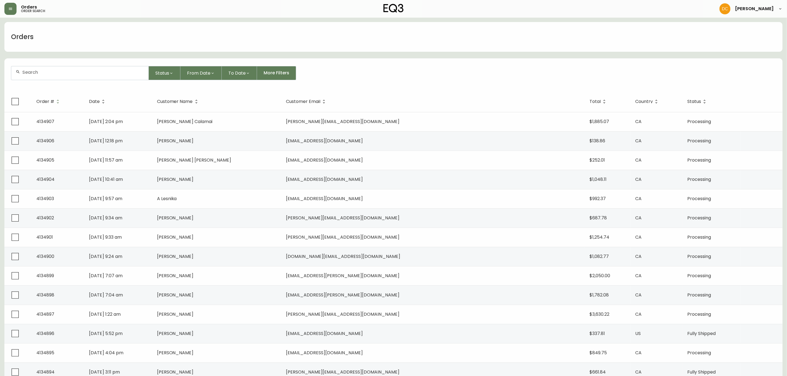
drag, startPoint x: 12, startPoint y: 10, endPoint x: 13, endPoint y: 15, distance: 5.3
click at [12, 9] on icon "button" at bounding box center [10, 9] width 4 height 4
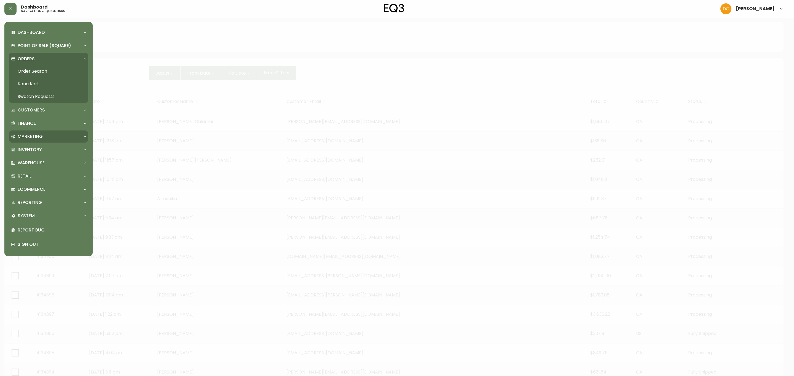
click at [46, 138] on div "Marketing" at bounding box center [45, 137] width 69 height 6
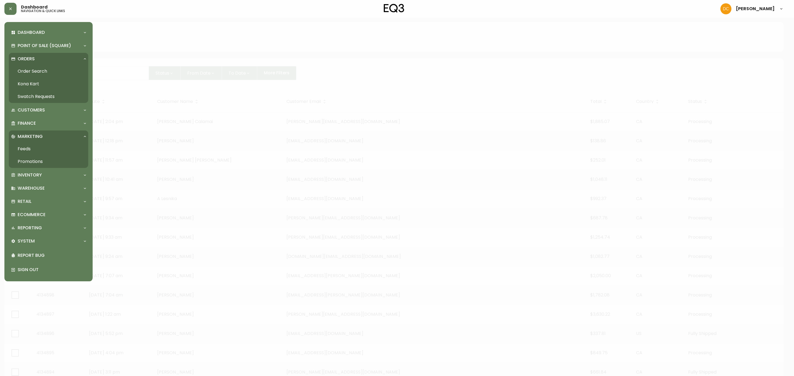
click at [46, 161] on link "Promotions" at bounding box center [48, 161] width 79 height 13
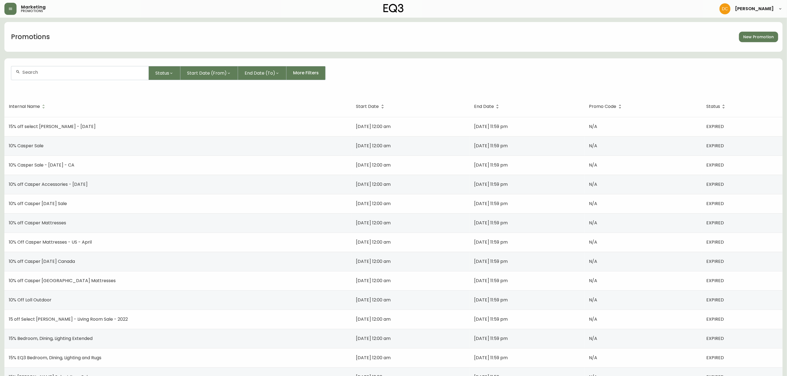
click at [81, 75] on div at bounding box center [79, 73] width 137 height 14
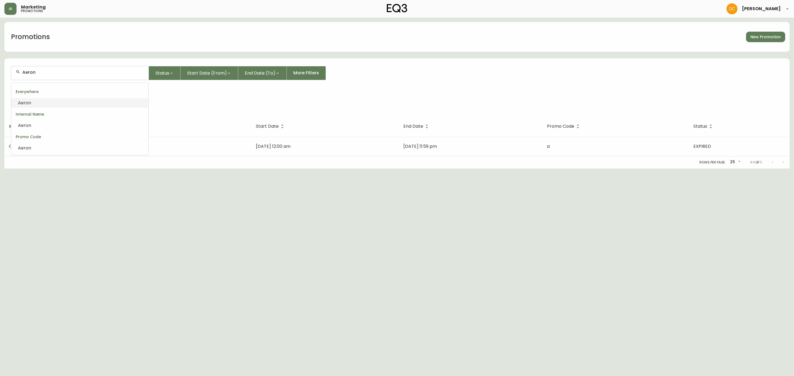
click at [71, 74] on input "Aeron" at bounding box center [83, 72] width 122 height 5
type input "herman"
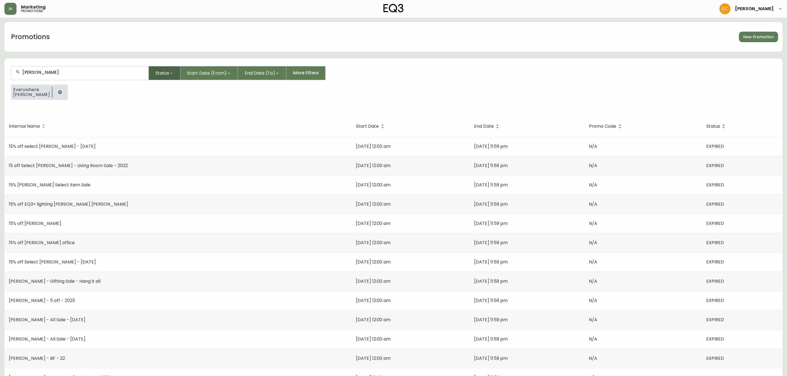
type input "herman"
click at [167, 73] on span "Status" at bounding box center [162, 73] width 14 height 7
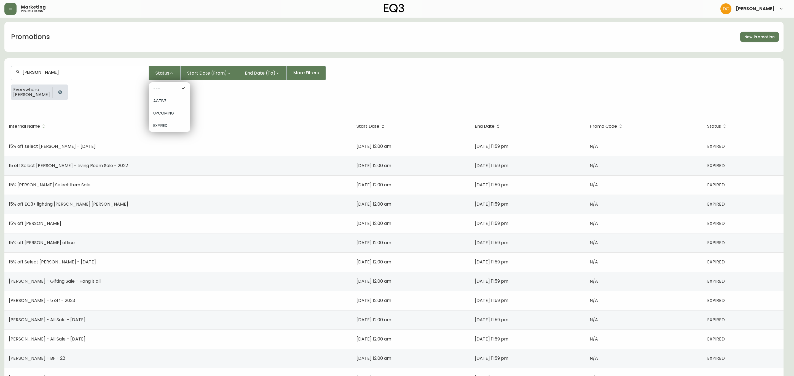
click at [165, 113] on span "UPCOMING" at bounding box center [169, 114] width 33 height 6
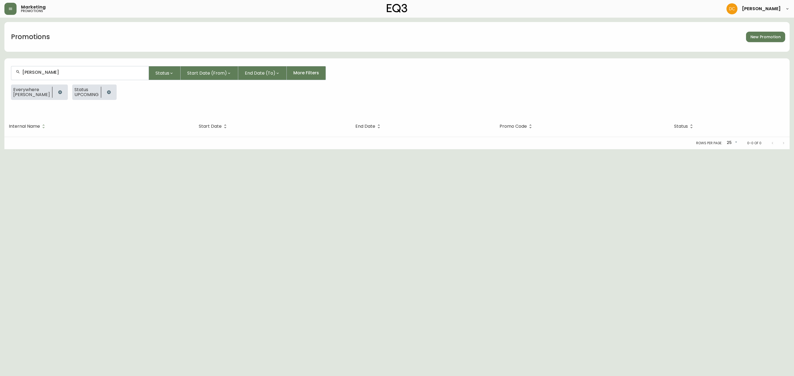
click at [107, 92] on icon "button" at bounding box center [109, 92] width 4 height 4
click at [174, 74] on icon "button" at bounding box center [171, 73] width 4 height 4
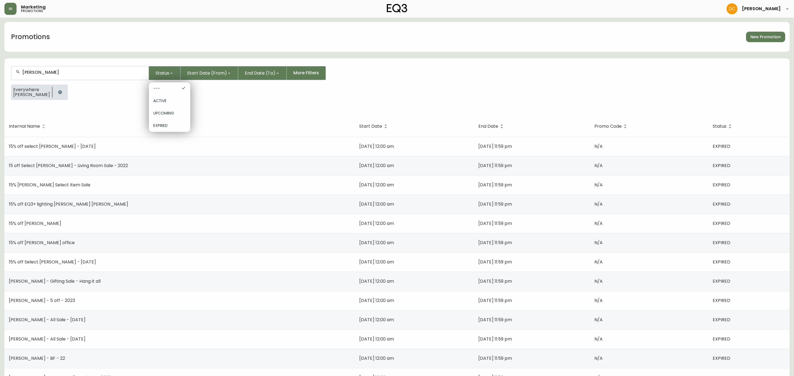
click at [176, 97] on div "ACTIVE" at bounding box center [169, 101] width 41 height 12
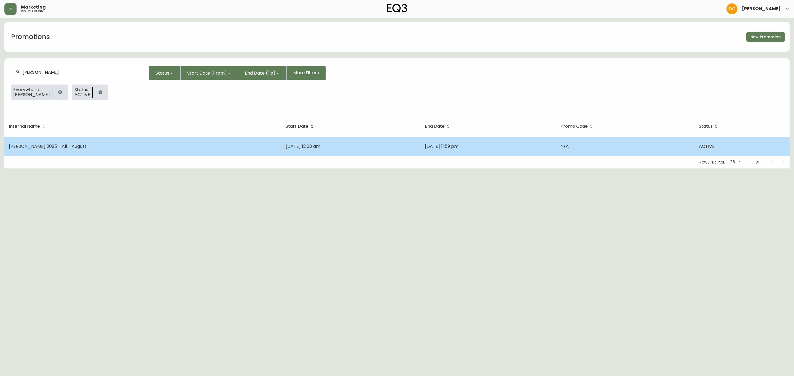
click at [151, 138] on td "[PERSON_NAME] 2025 - All - August" at bounding box center [142, 146] width 277 height 19
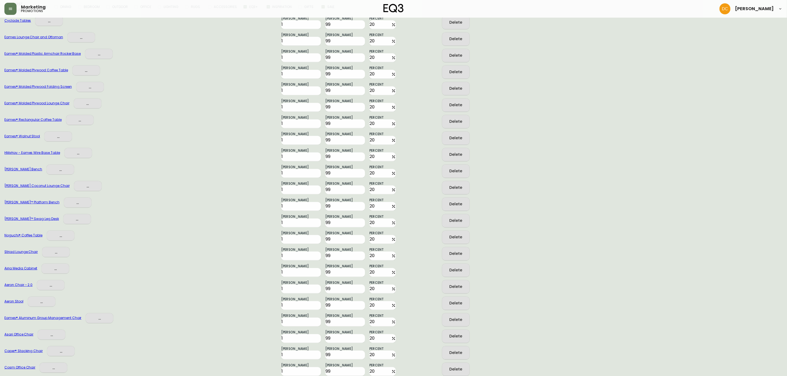
scroll to position [248, 0]
click at [453, 289] on button "Delete" at bounding box center [456, 286] width 28 height 13
click at [588, 312] on div "Caper® Stacking Chair ... Min Quantity 1 Max Quantity 99 Percent 20 Delete" at bounding box center [393, 317] width 778 height 17
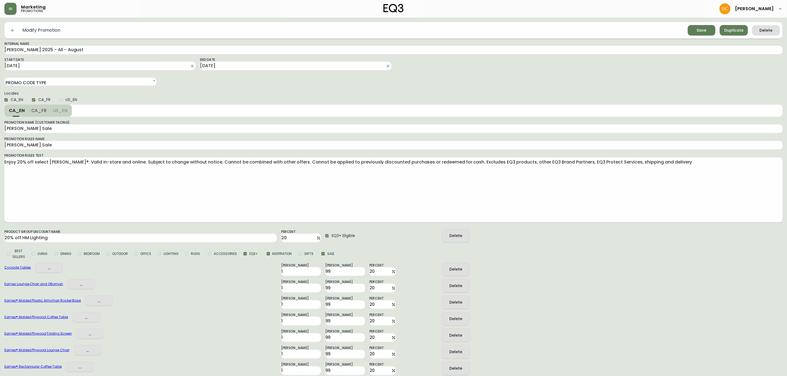
drag, startPoint x: 608, startPoint y: 294, endPoint x: 618, endPoint y: 212, distance: 81.9
drag, startPoint x: 696, startPoint y: 25, endPoint x: 699, endPoint y: 32, distance: 7.0
click at [696, 25] on button "Save" at bounding box center [702, 30] width 28 height 10
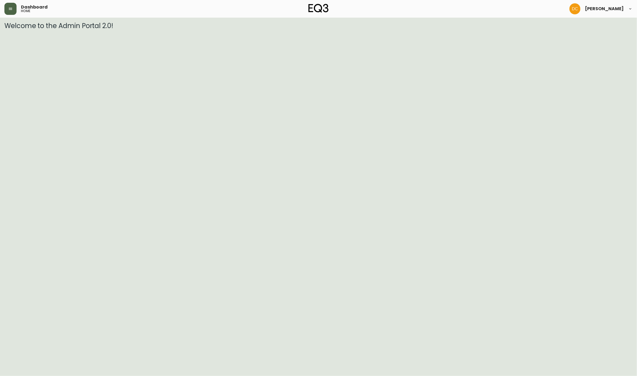
click at [10, 7] on header "Dashboard home [PERSON_NAME]" at bounding box center [318, 9] width 637 height 18
click at [10, 7] on icon "button" at bounding box center [10, 9] width 4 height 4
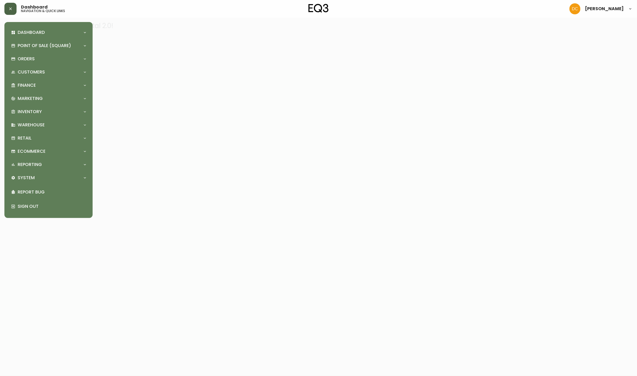
click at [11, 7] on icon "button" at bounding box center [10, 9] width 4 height 4
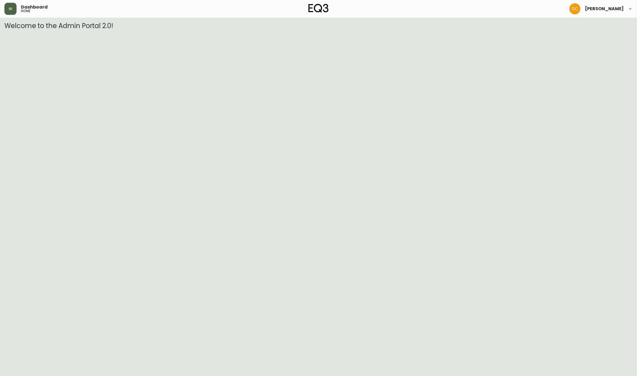
click at [10, 13] on button "button" at bounding box center [10, 9] width 12 height 12
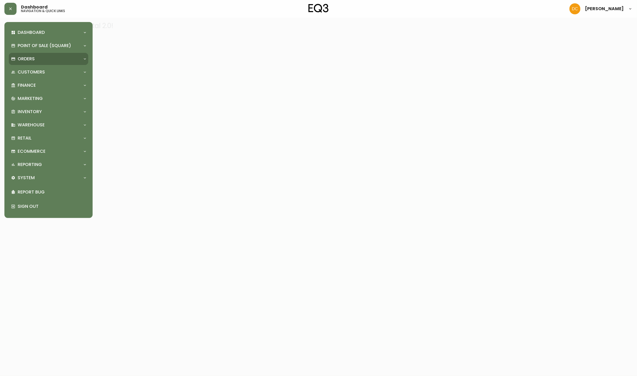
click at [54, 60] on div "Orders" at bounding box center [45, 59] width 69 height 6
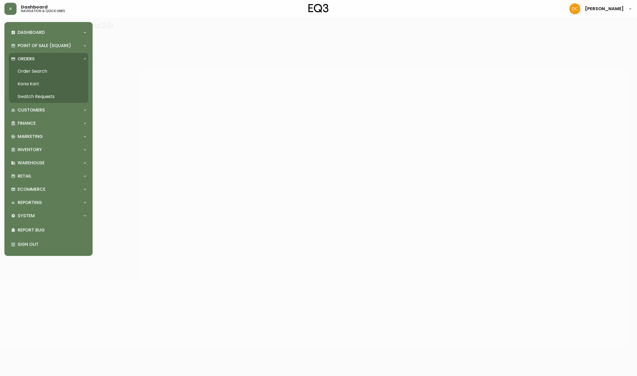
click at [51, 74] on link "Order Search" at bounding box center [48, 71] width 79 height 13
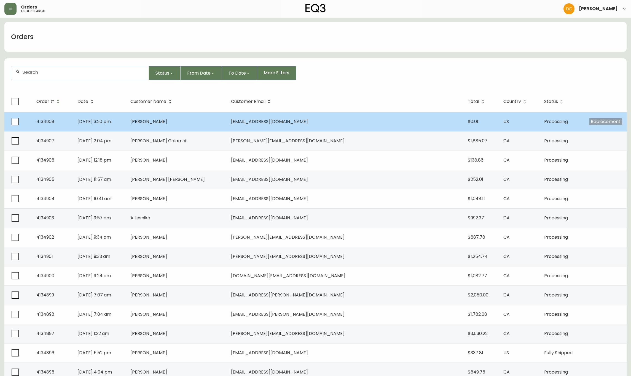
click at [126, 118] on td "[DATE] 3:20 pm" at bounding box center [99, 121] width 53 height 19
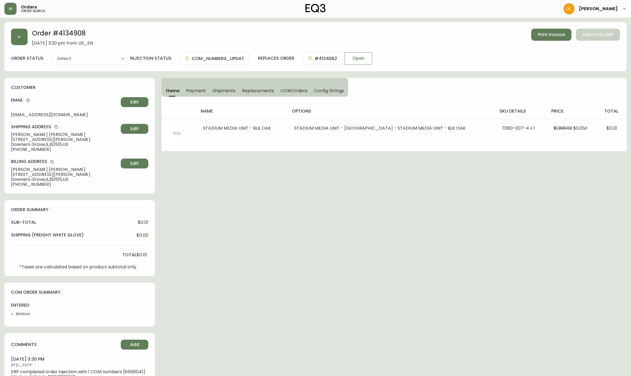
type input "Processing"
select select "PROCESSING"
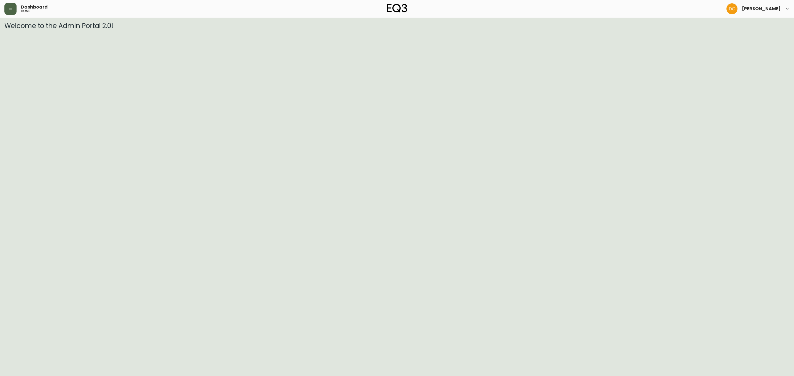
click at [9, 12] on button "button" at bounding box center [10, 9] width 12 height 12
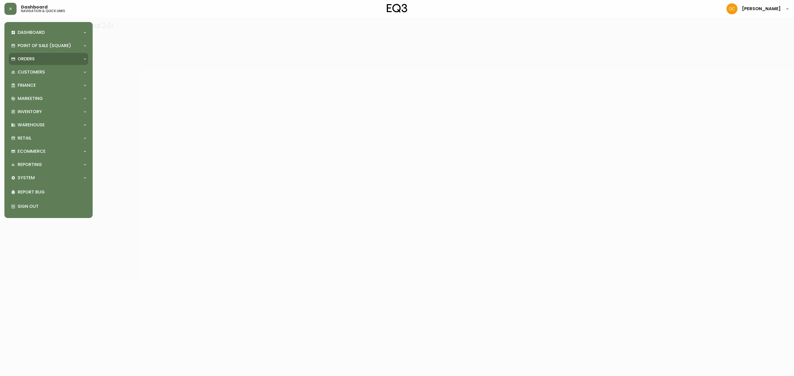
click at [40, 56] on div "Orders" at bounding box center [45, 59] width 69 height 6
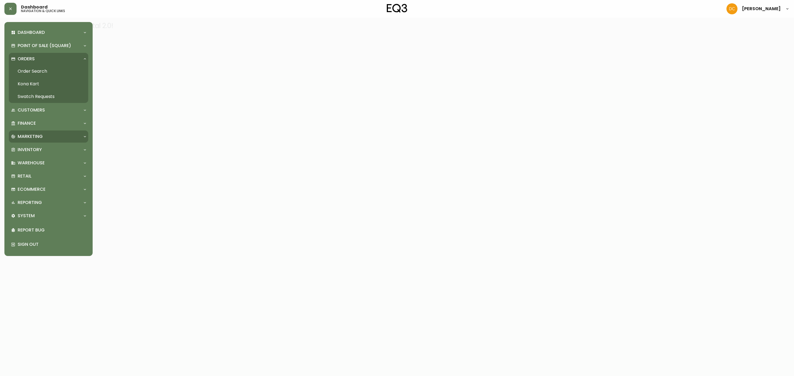
click at [44, 136] on div "Marketing" at bounding box center [45, 137] width 69 height 6
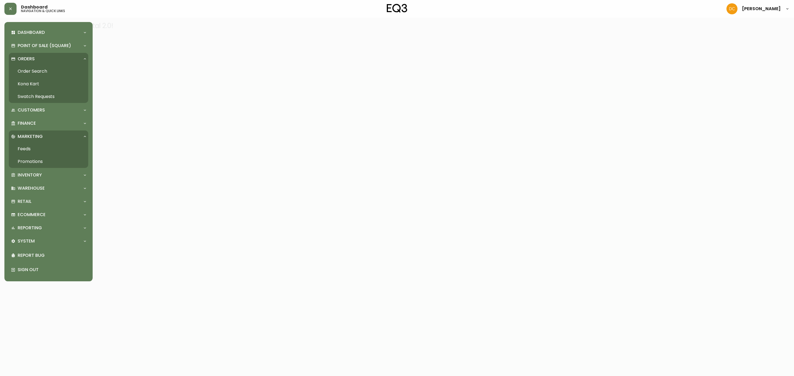
click at [45, 157] on link "Promotions" at bounding box center [48, 161] width 79 height 13
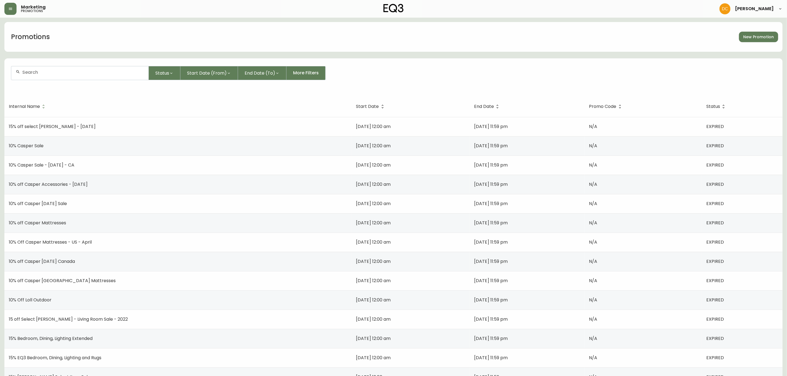
click at [82, 75] on input "text" at bounding box center [83, 72] width 122 height 5
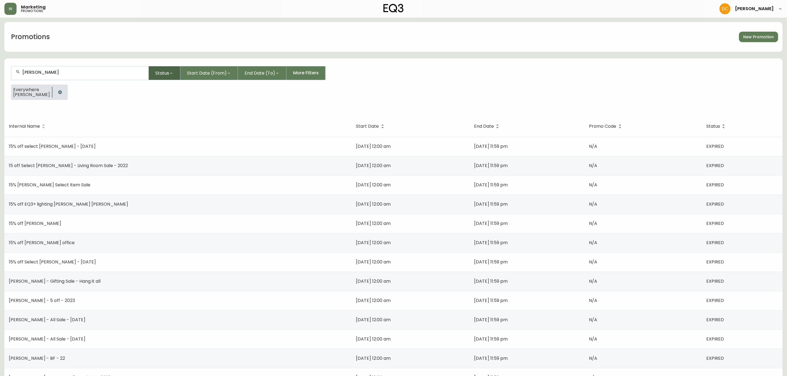
type input "herman"
click at [173, 78] on button "Status" at bounding box center [165, 73] width 32 height 14
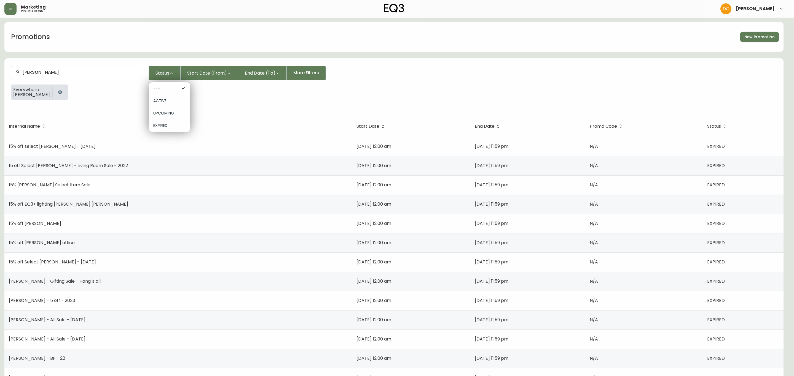
click at [177, 112] on span "UPCOMING" at bounding box center [169, 114] width 33 height 6
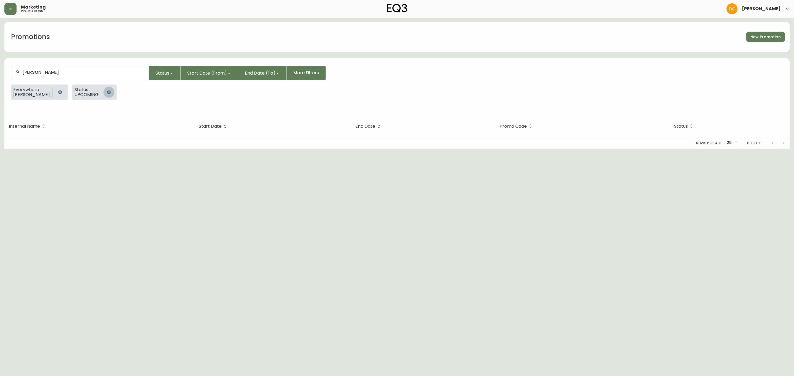
click at [107, 91] on icon "button" at bounding box center [109, 92] width 4 height 4
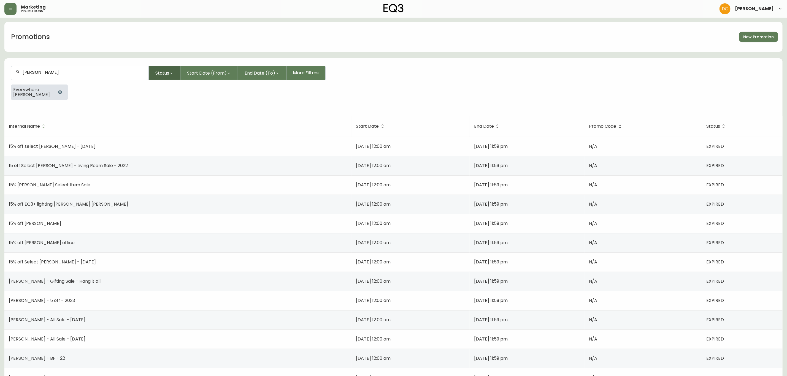
click at [161, 75] on span "Status" at bounding box center [162, 73] width 14 height 7
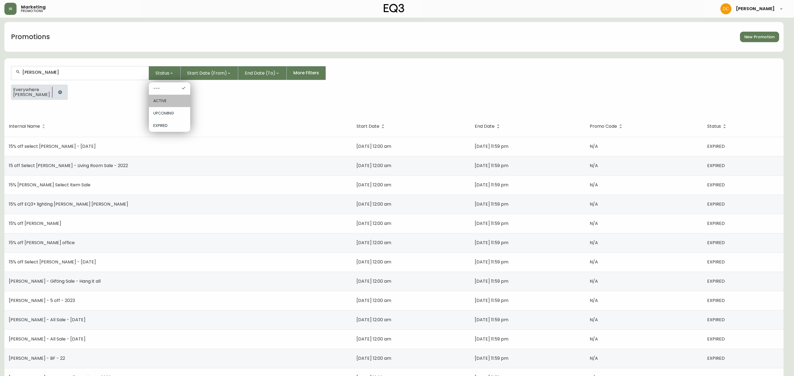
click at [169, 95] on div "ACTIVE" at bounding box center [169, 101] width 41 height 12
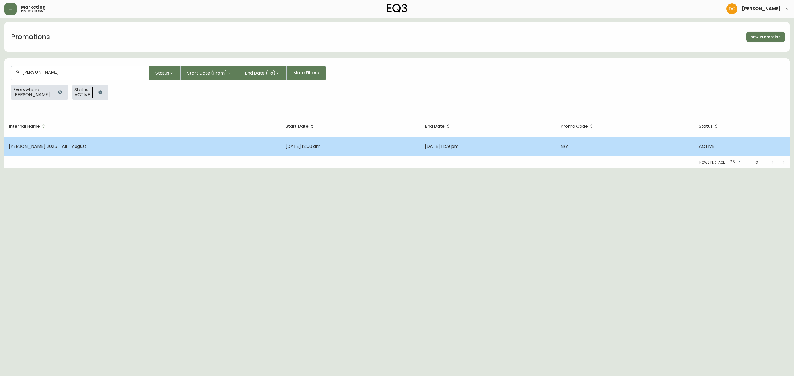
click at [159, 148] on td "Herman Miller 2025 - All - August" at bounding box center [142, 146] width 277 height 19
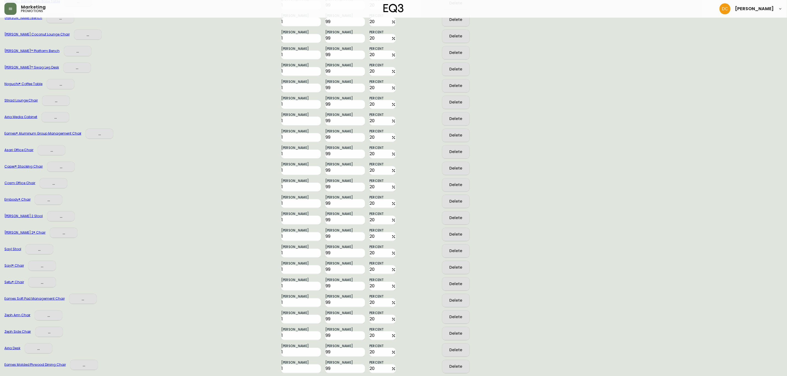
scroll to position [413, 0]
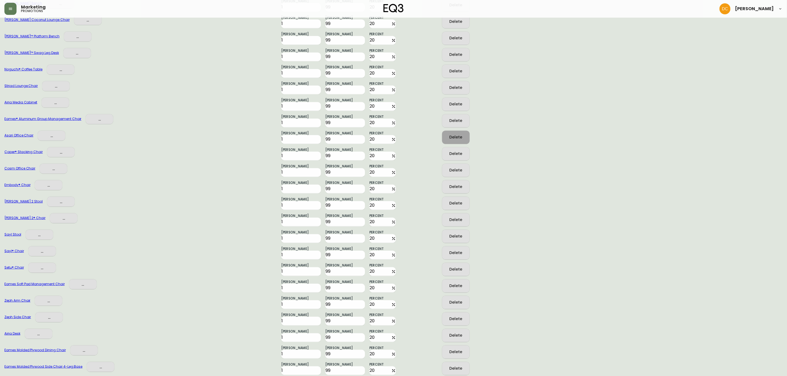
click at [451, 140] on div "Delete" at bounding box center [455, 137] width 13 height 7
click at [445, 155] on button "Delete" at bounding box center [456, 153] width 28 height 13
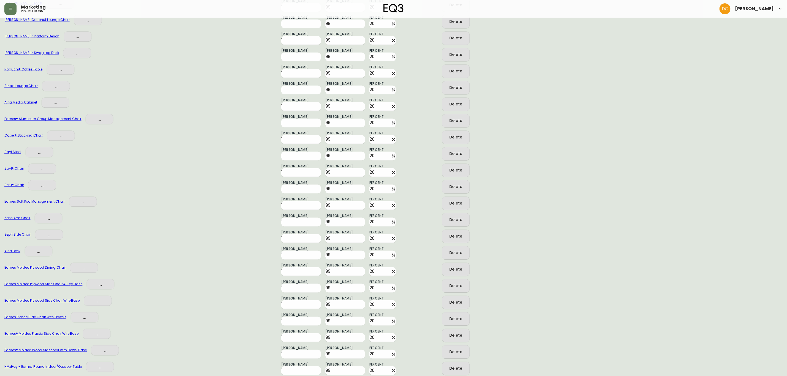
click at [445, 155] on button "Delete" at bounding box center [456, 153] width 28 height 13
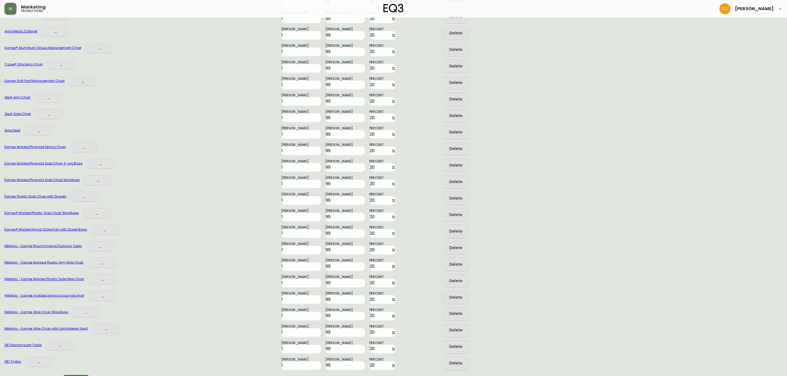
scroll to position [493, 0]
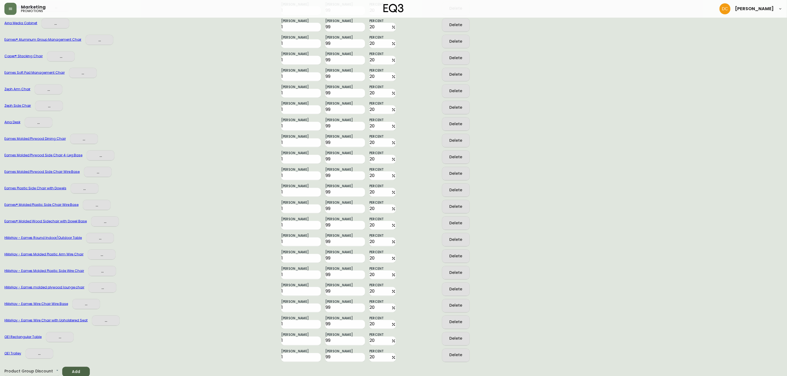
click at [204, 194] on div "Eames Plastic Side Chair with Dowels ..." at bounding box center [140, 190] width 273 height 13
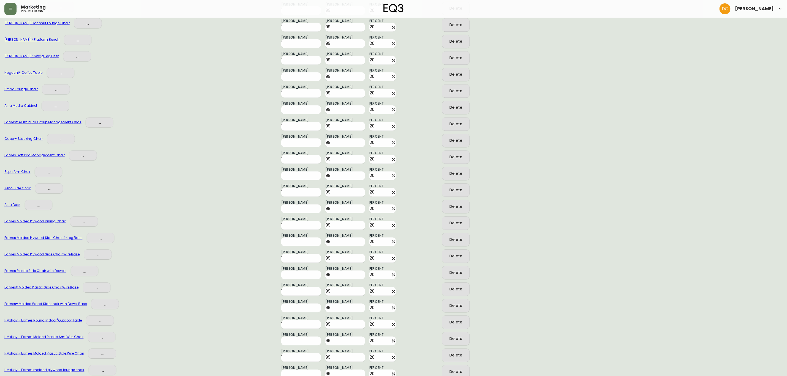
scroll to position [369, 0]
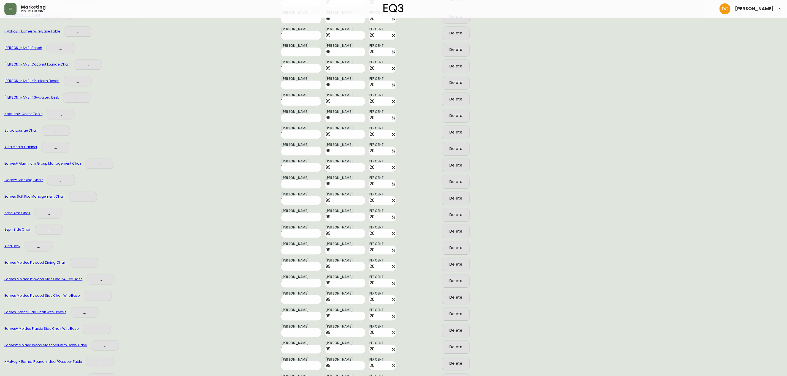
click at [450, 194] on button "Delete" at bounding box center [456, 198] width 28 height 13
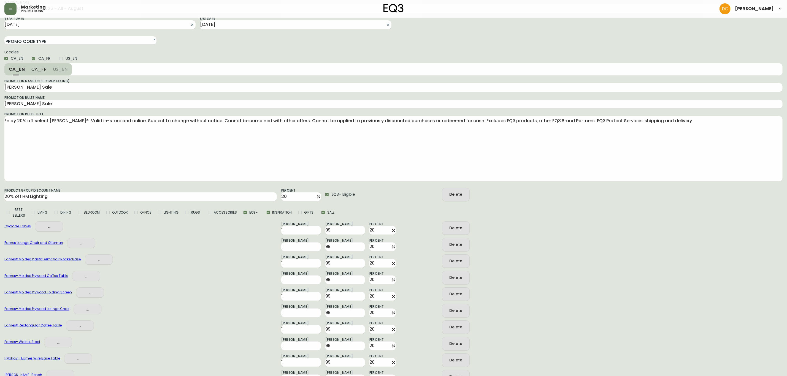
scroll to position [0, 0]
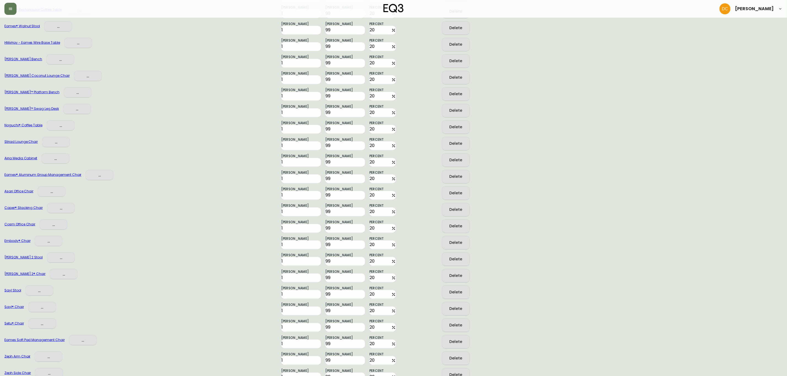
scroll to position [372, 0]
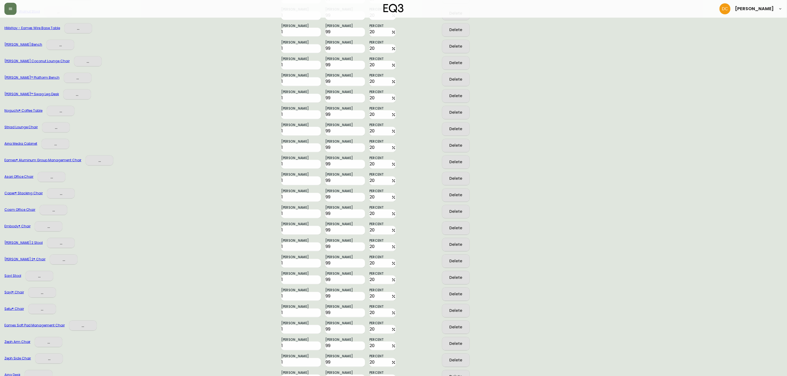
click at [447, 179] on span "Delete" at bounding box center [456, 178] width 19 height 7
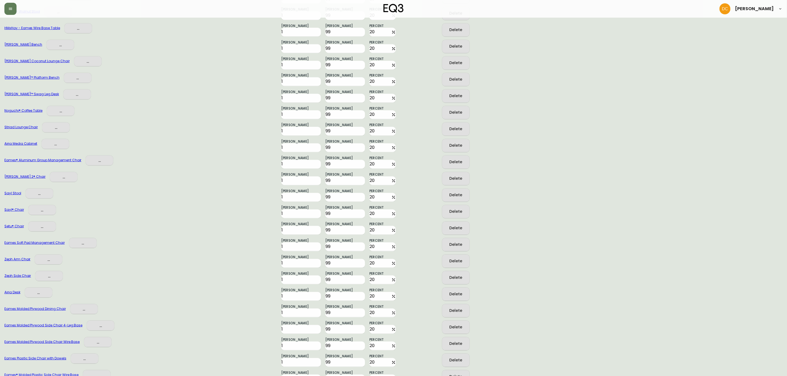
click at [447, 179] on span "Delete" at bounding box center [456, 178] width 19 height 7
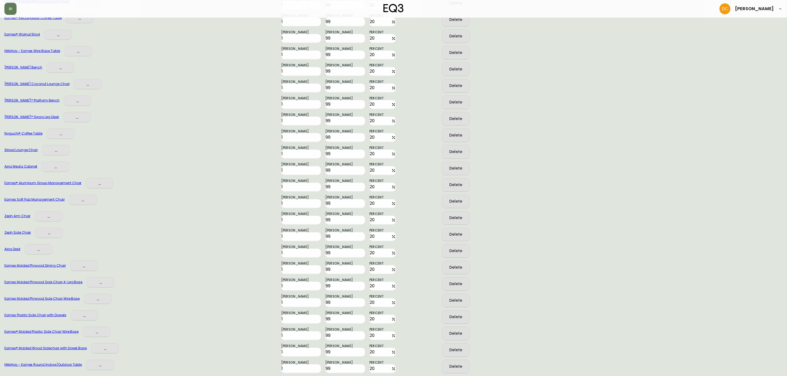
scroll to position [352, 0]
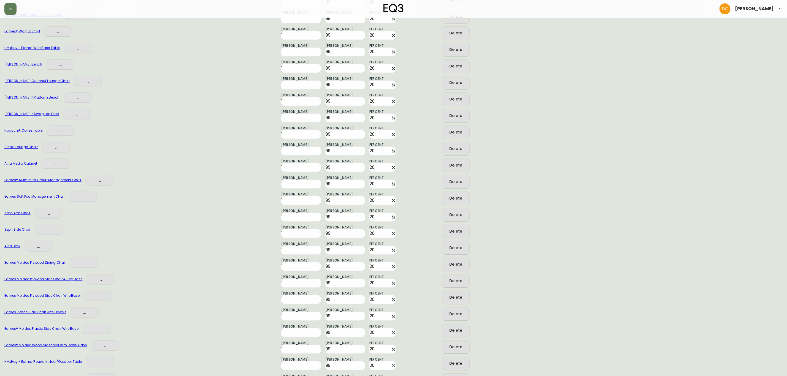
click at [457, 216] on div "Delete" at bounding box center [455, 215] width 13 height 7
click at [601, 271] on div "Eames Plastic Side Chair with Dowels ... Min Quantity 1 Max Quantity 99 Percent…" at bounding box center [393, 279] width 778 height 17
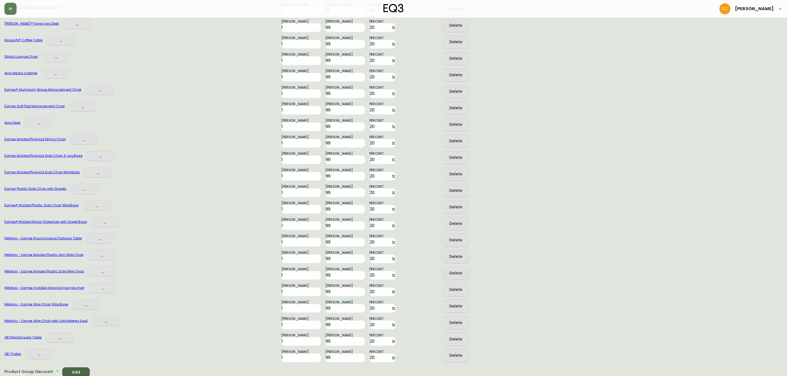
scroll to position [443, 0]
click at [602, 252] on div "HMxHay - Eames Molded Plastic Arm Wire Chair ... Min Quantity 1 Max Quantity 99…" at bounding box center [393, 255] width 778 height 17
click at [532, 160] on div "Eames Molded Plywood Side Chair 4-Leg Base ... Min Quantity 1 Max Quantity 99 P…" at bounding box center [393, 155] width 778 height 17
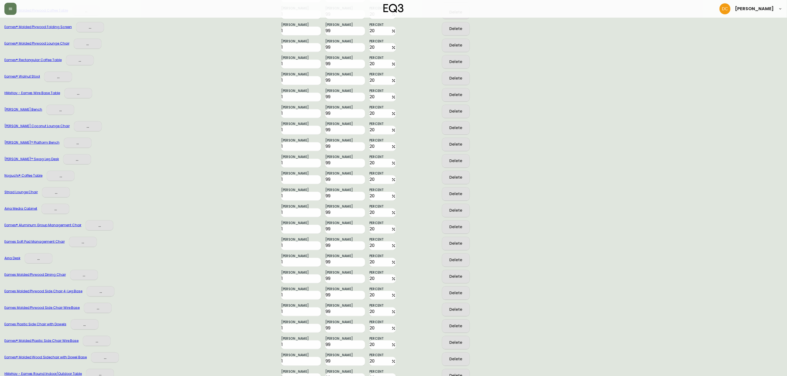
scroll to position [0, 0]
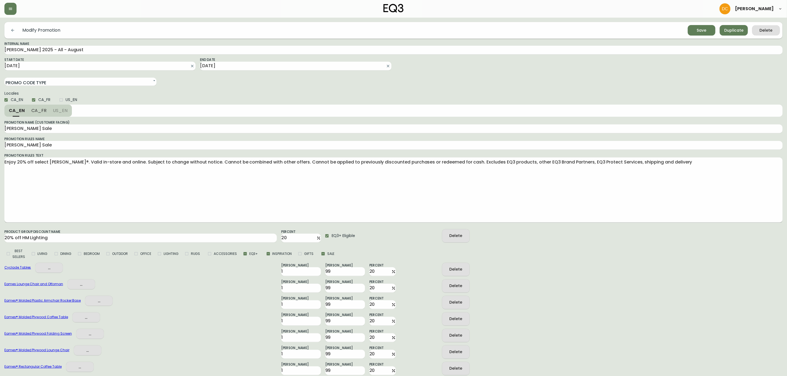
drag, startPoint x: 520, startPoint y: 325, endPoint x: 514, endPoint y: 160, distance: 165.7
click at [710, 33] on span "Save" at bounding box center [702, 30] width 19 height 7
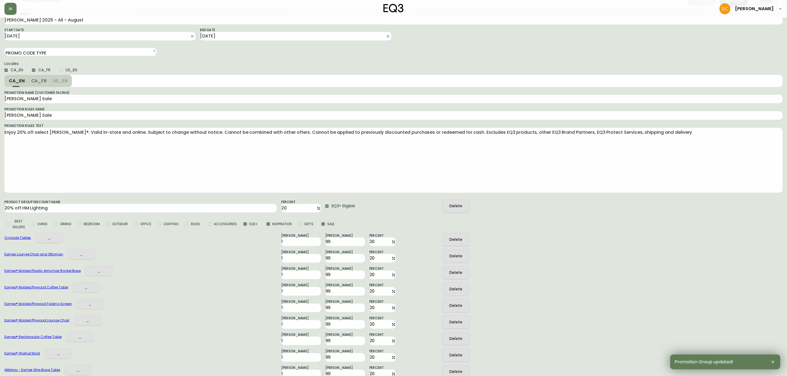
scroll to position [71, 0]
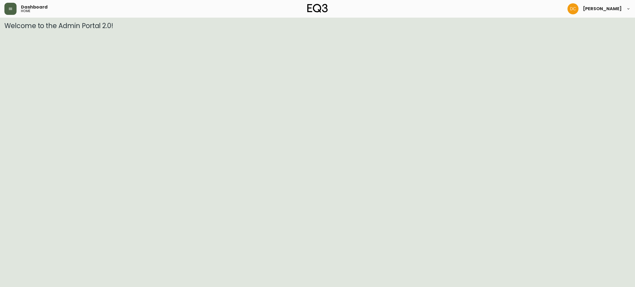
click at [10, 10] on icon "button" at bounding box center [10, 9] width 4 height 4
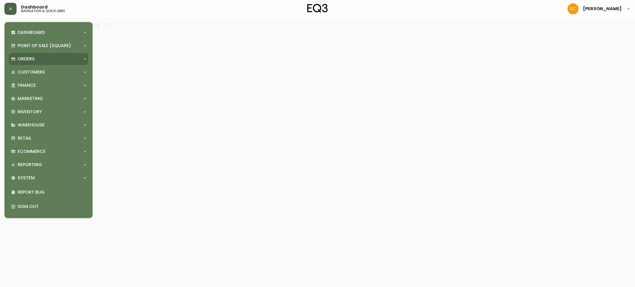
click at [49, 62] on div "Orders" at bounding box center [45, 59] width 69 height 6
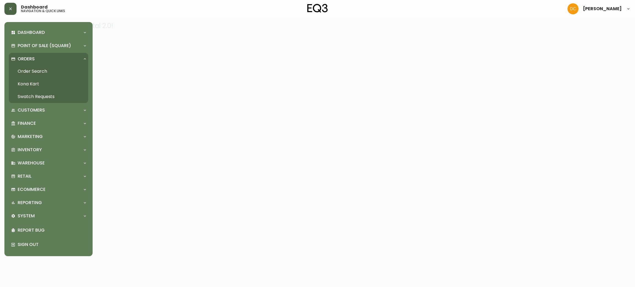
click at [53, 70] on link "Order Search" at bounding box center [48, 71] width 79 height 13
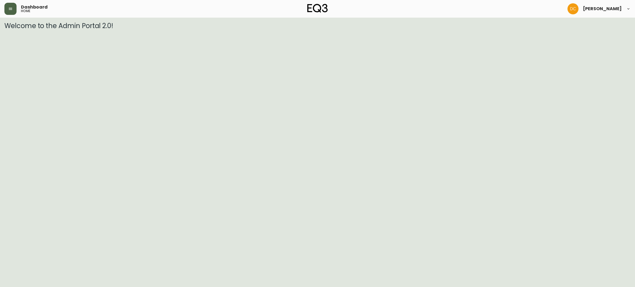
click at [13, 4] on button "button" at bounding box center [10, 9] width 12 height 12
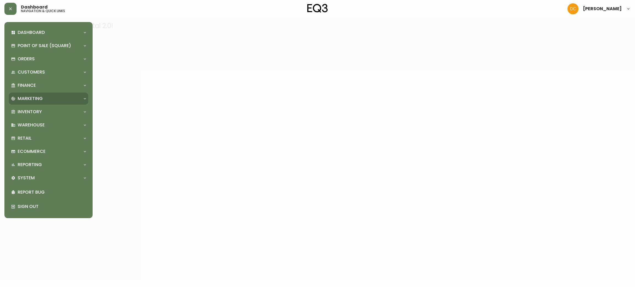
click at [37, 96] on p "Marketing" at bounding box center [30, 99] width 25 height 6
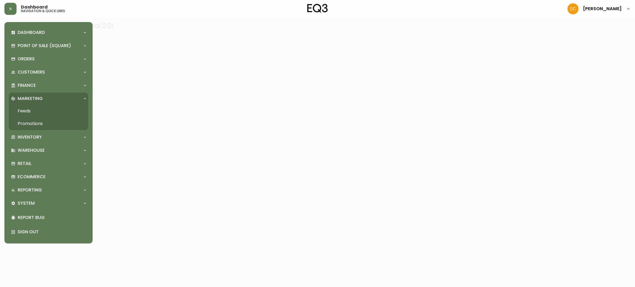
click at [41, 125] on link "Promotions" at bounding box center [48, 123] width 79 height 13
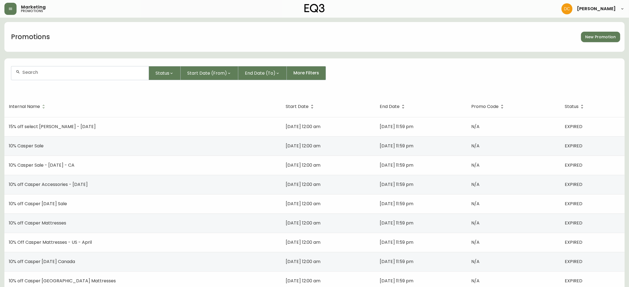
click at [89, 70] on input "text" at bounding box center [83, 72] width 122 height 5
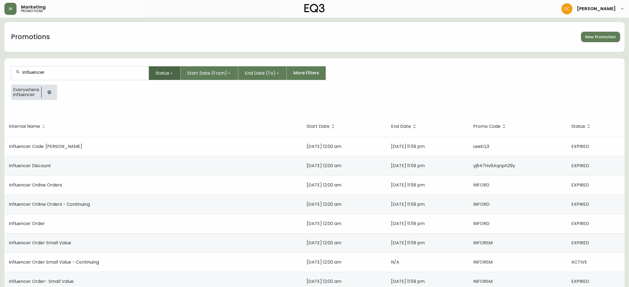
type input "influencer"
click at [172, 72] on icon "button" at bounding box center [171, 73] width 4 height 4
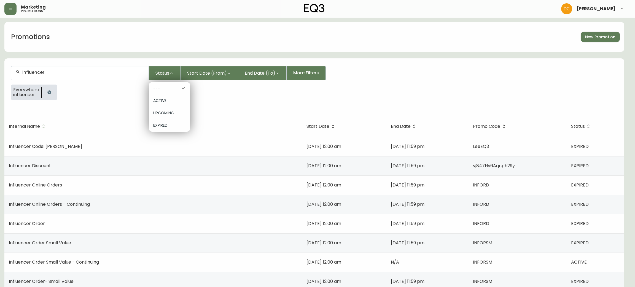
click at [177, 105] on div "ACTIVE" at bounding box center [169, 101] width 41 height 12
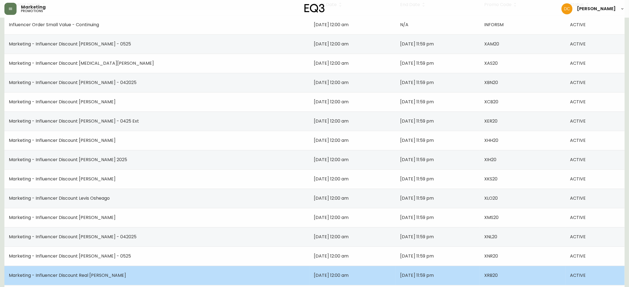
scroll to position [189, 0]
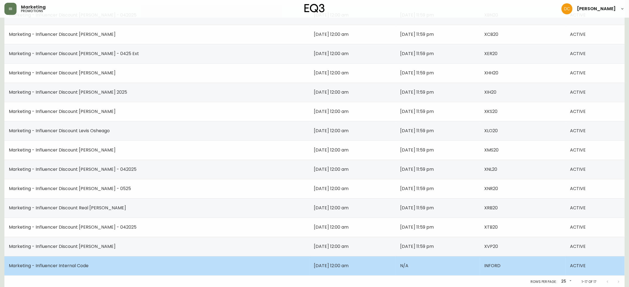
click at [130, 257] on td "Marketing - Influencer Internal Code" at bounding box center [156, 265] width 305 height 19
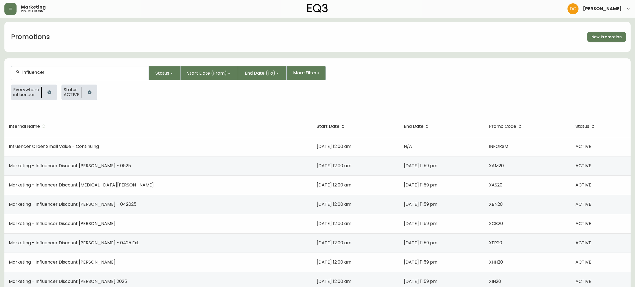
select select "SINGLE_CODE"
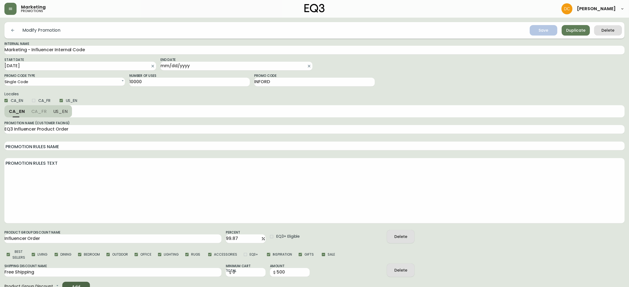
click at [282, 77] on div "Promo Code INFORD" at bounding box center [314, 79] width 120 height 13
click at [279, 80] on input "INFORD" at bounding box center [314, 82] width 120 height 9
click at [433, 74] on div at bounding box center [439, 79] width 120 height 13
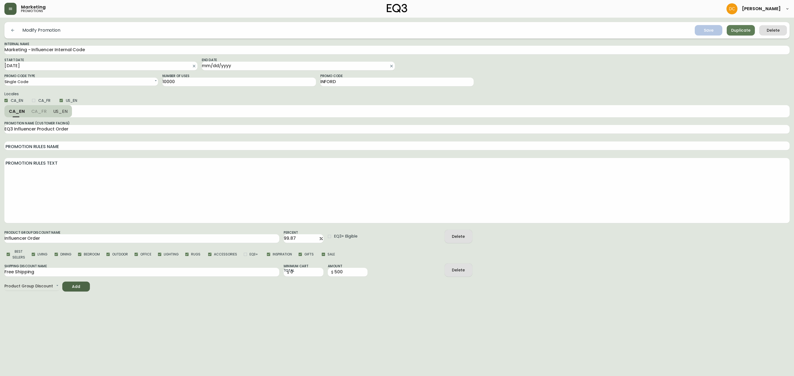
click at [6, 11] on button "button" at bounding box center [10, 9] width 12 height 12
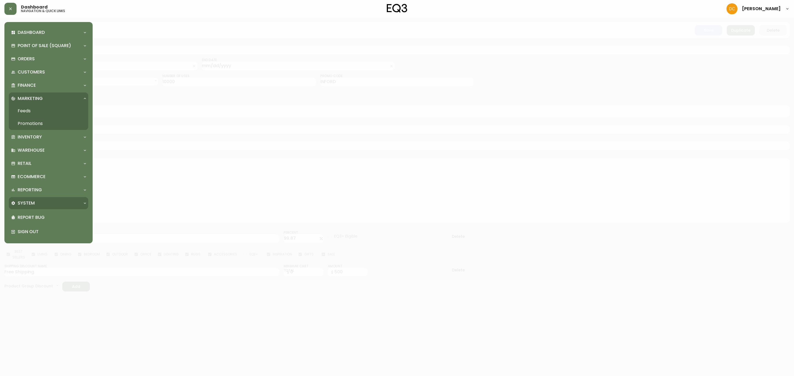
click at [41, 199] on div "System" at bounding box center [48, 203] width 79 height 12
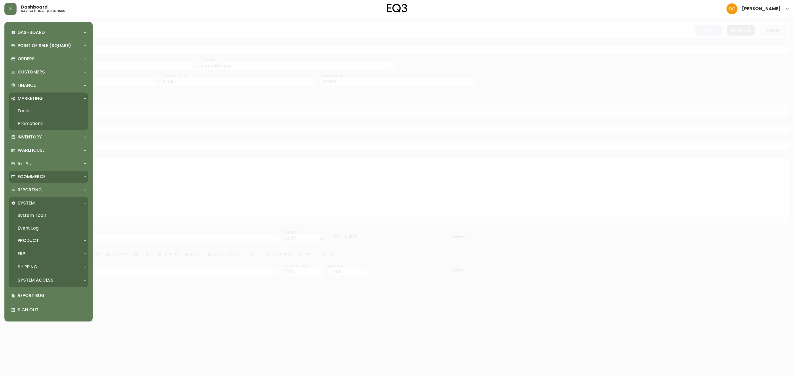
click at [47, 180] on div "Ecommerce" at bounding box center [48, 177] width 79 height 12
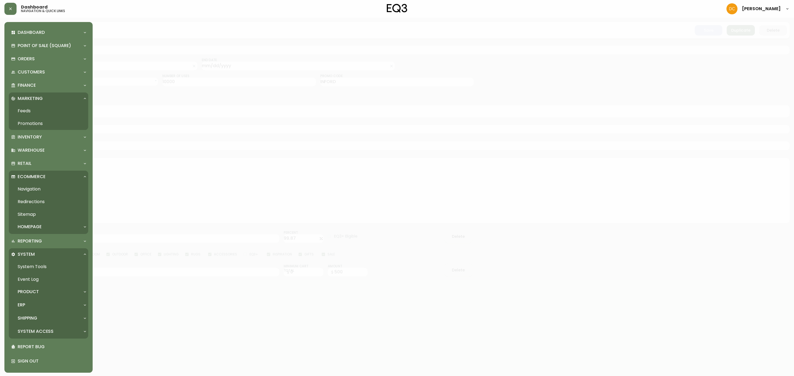
click at [45, 189] on link "Navigation" at bounding box center [48, 189] width 79 height 13
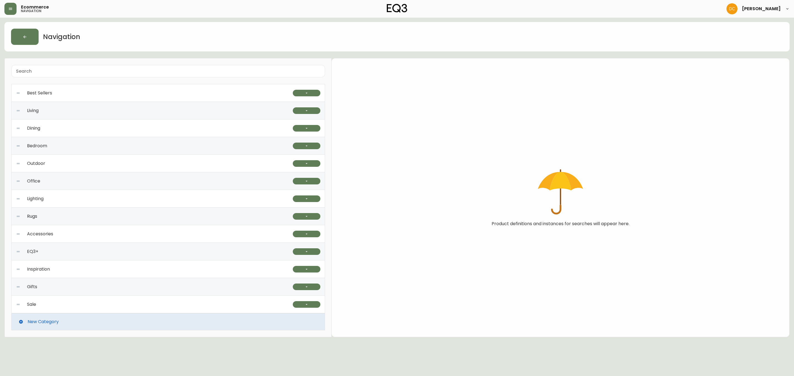
click at [90, 195] on div "Lighting" at bounding box center [154, 199] width 277 height 18
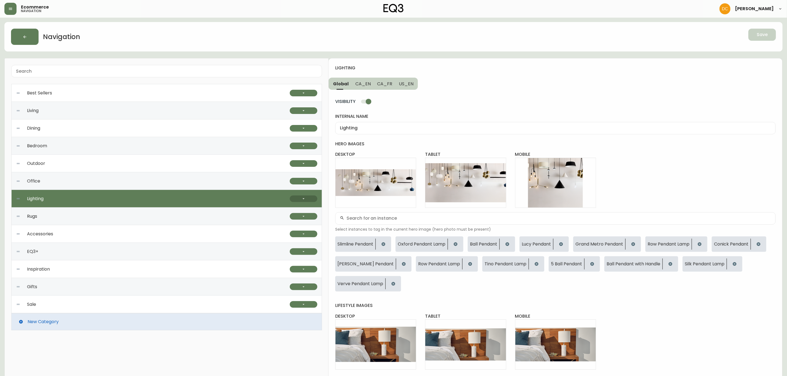
click at [310, 197] on button "button" at bounding box center [304, 199] width 28 height 7
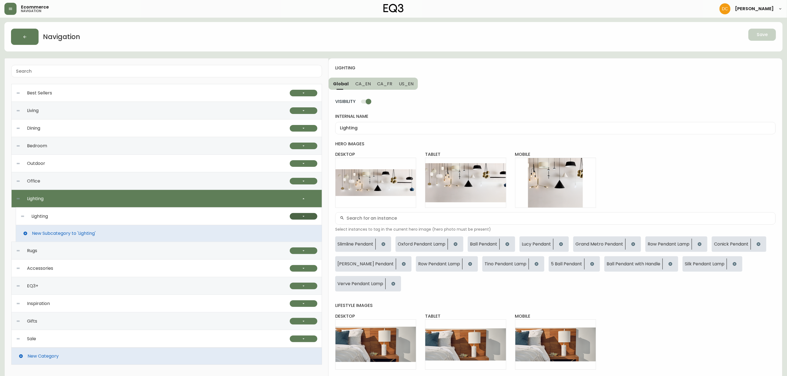
click at [304, 219] on icon "button" at bounding box center [303, 216] width 4 height 4
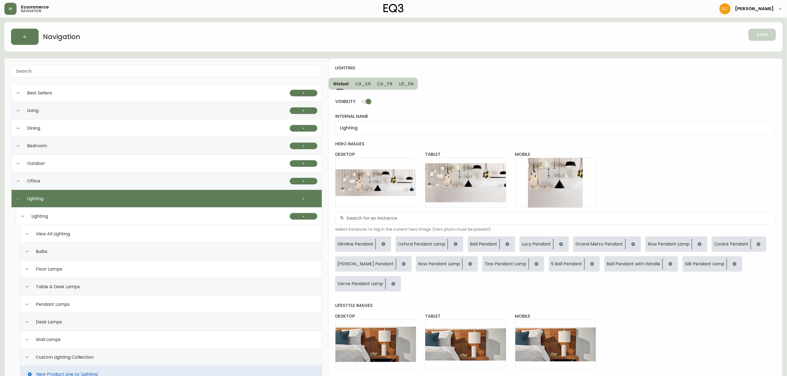
click at [239, 236] on div "View All Lighting" at bounding box center [171, 234] width 293 height 18
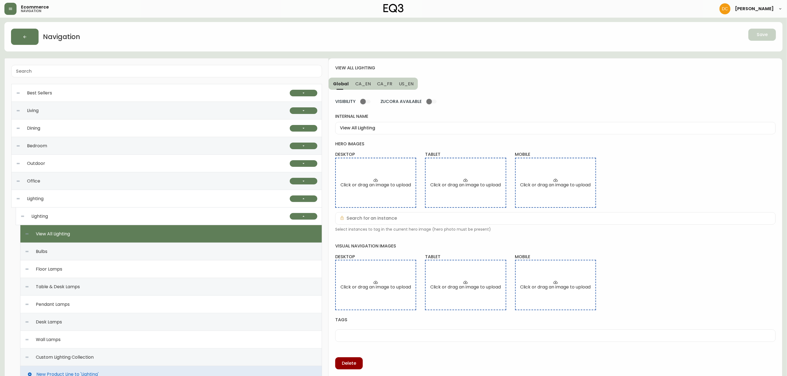
click at [223, 255] on div "Bulbs" at bounding box center [171, 252] width 293 height 18
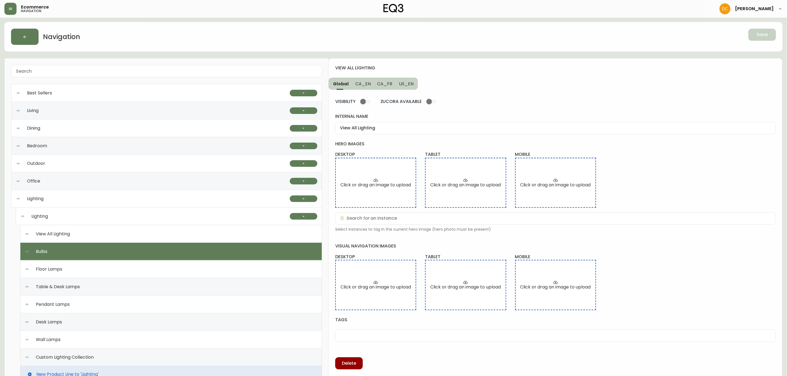
checkbox input "true"
type input "Bulbs"
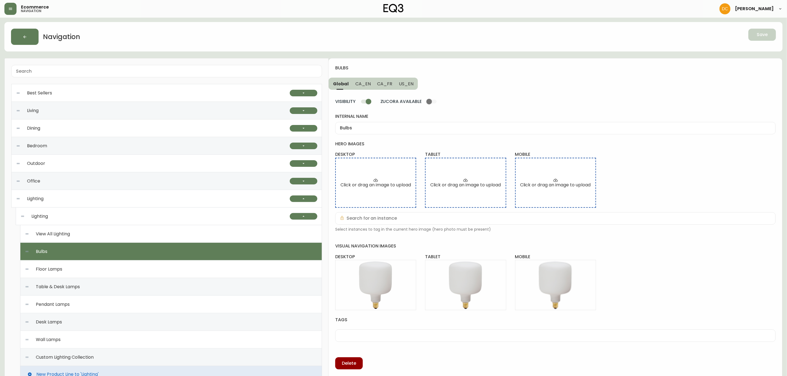
click at [399, 83] on span "US_EN" at bounding box center [406, 84] width 15 height 6
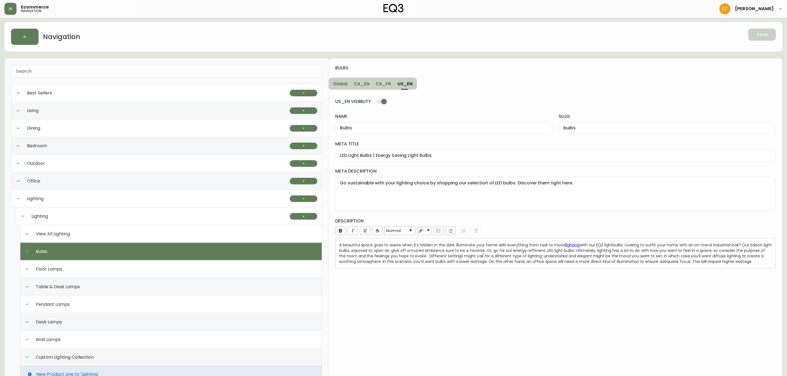
click at [384, 103] on input "US_EN VISIBILITY" at bounding box center [383, 101] width 31 height 10
click at [635, 37] on button "Save" at bounding box center [763, 35] width 28 height 12
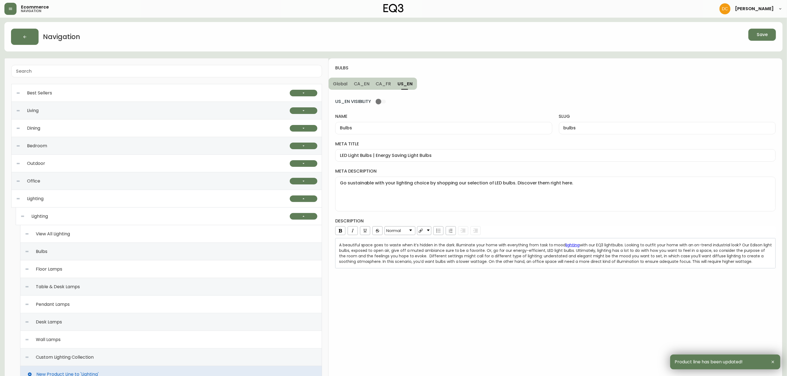
click at [87, 287] on div "Wall Lamps" at bounding box center [171, 340] width 293 height 18
checkbox input "true"
type input "Wall Lamps"
type input "wall-lamps"
type input "Indoor Wall Lamps | Lighting for Bedroom & More"
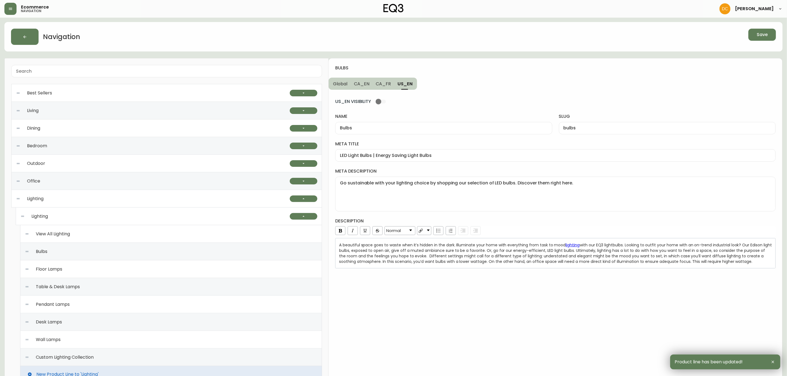
type textarea "Shop EQ3 for custom and sleek, modern wall lamp designs. Find black, white, and…"
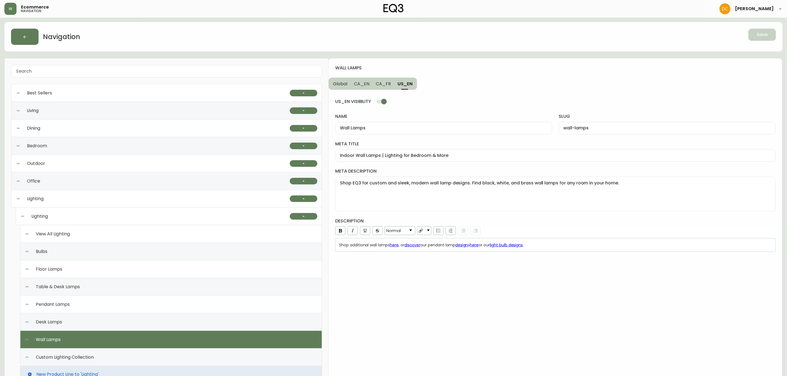
click at [384, 100] on input "US_EN VISIBILITY" at bounding box center [383, 101] width 31 height 10
checkbox input "false"
click at [635, 32] on button "Save" at bounding box center [763, 35] width 28 height 12
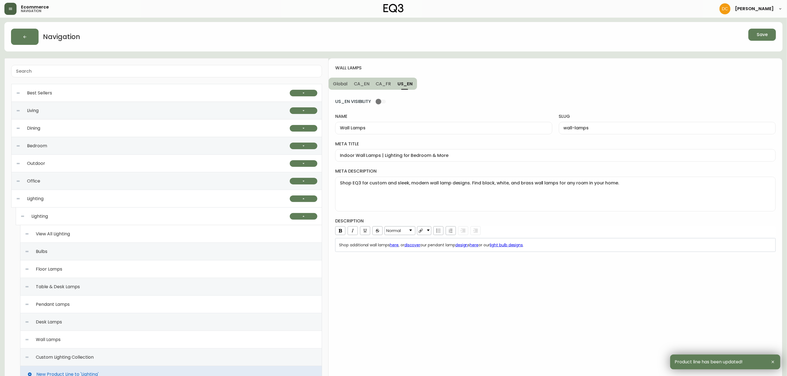
click at [14, 5] on button "button" at bounding box center [10, 9] width 12 height 12
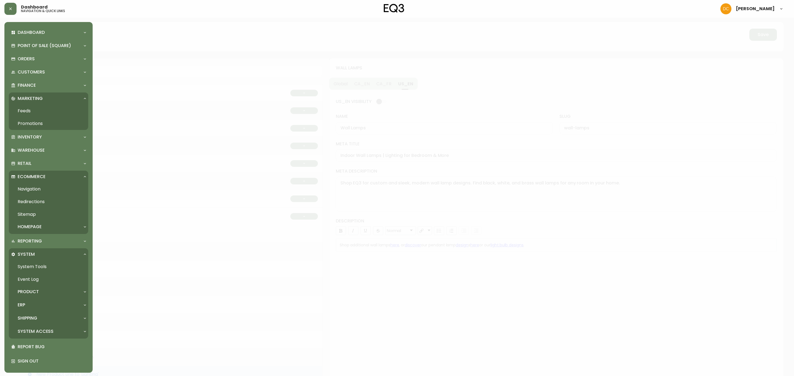
click at [251, 53] on div at bounding box center [397, 188] width 794 height 376
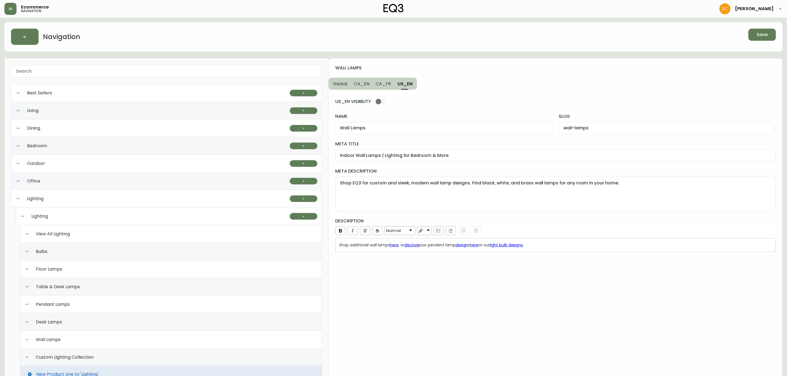
click at [141, 94] on div "Best Sellers" at bounding box center [153, 93] width 274 height 18
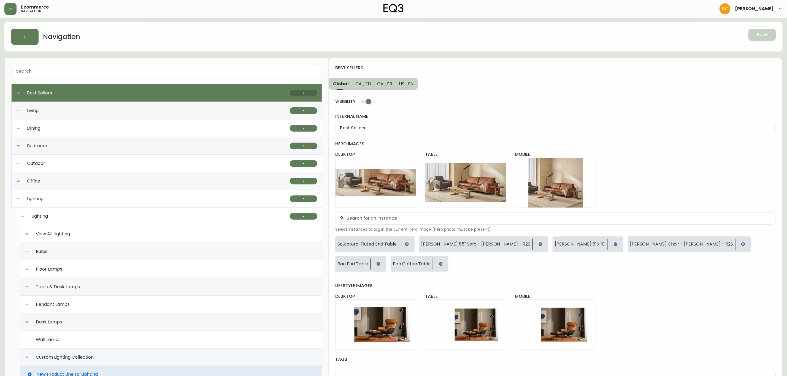
click at [300, 93] on button "button" at bounding box center [304, 93] width 28 height 7
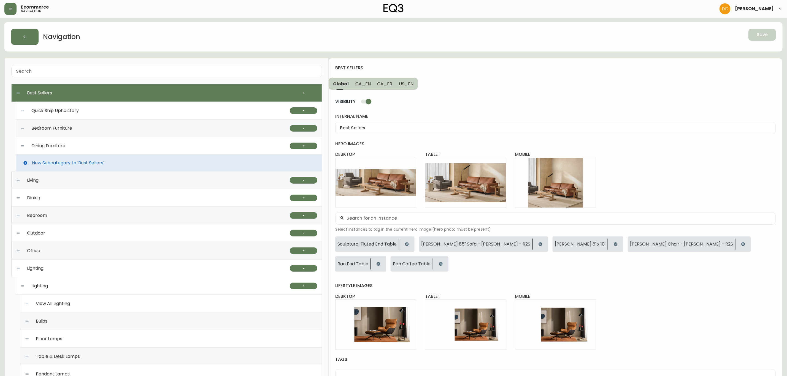
click at [233, 112] on div "Quick Ship Upholstery" at bounding box center [155, 111] width 270 height 18
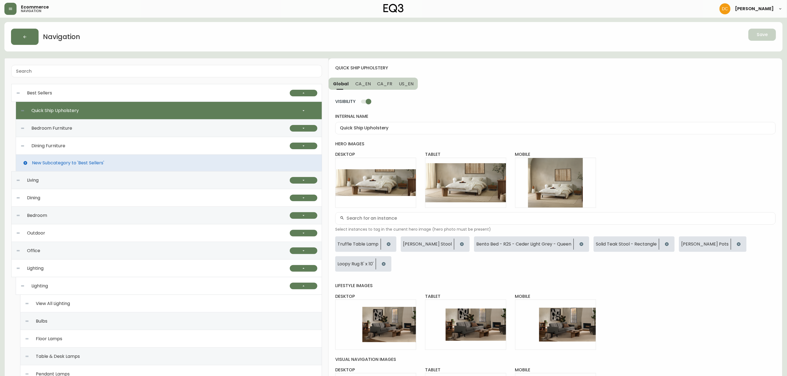
click at [362, 85] on span "CA_EN" at bounding box center [362, 84] width 15 height 6
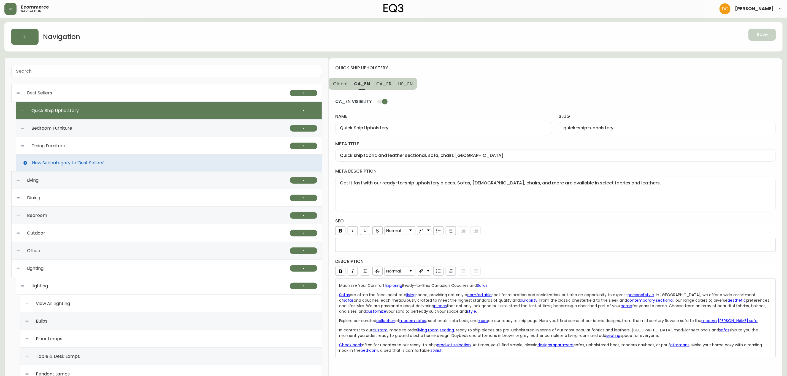
click at [394, 86] on button "CA_FR" at bounding box center [384, 84] width 22 height 12
type input "Meubles"
type input "meubles"
type input "Mobilier contemporain prêt pour une livraison rapide au [GEOGRAPHIC_DATA]"
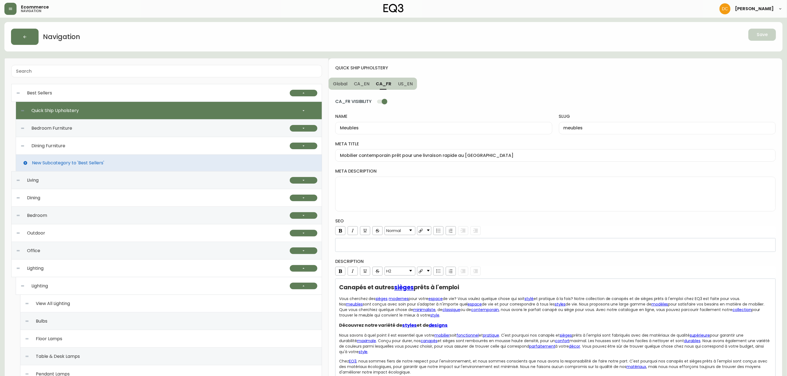
click at [408, 84] on span "US_EN" at bounding box center [405, 84] width 15 height 6
type input "Quick Ship Upholstery"
type input "quick-ship-upholstery"
type input "Ready-to-Ship Living Room Sofas, Chairs and [DEMOGRAPHIC_DATA]"
type textarea "Get it fast with our ready-to-ship upholstery pieces. Sofas, loveseats, chairs,…"
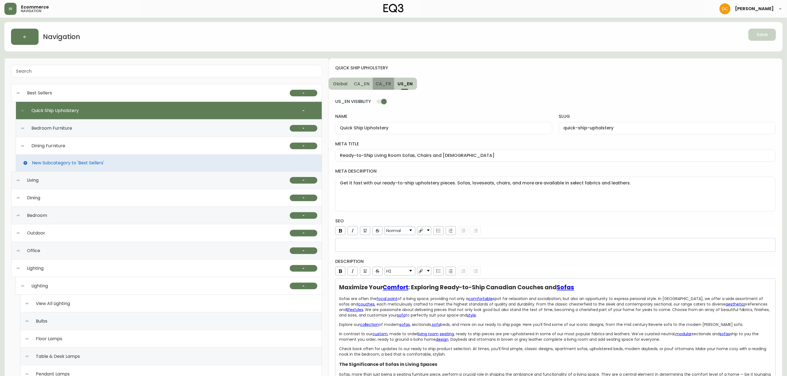
click at [373, 84] on button "CA_FR" at bounding box center [384, 84] width 22 height 12
type input "Meubles"
type input "meubles"
type input "Mobilier contemporain prêt pour une livraison rapide au [GEOGRAPHIC_DATA]"
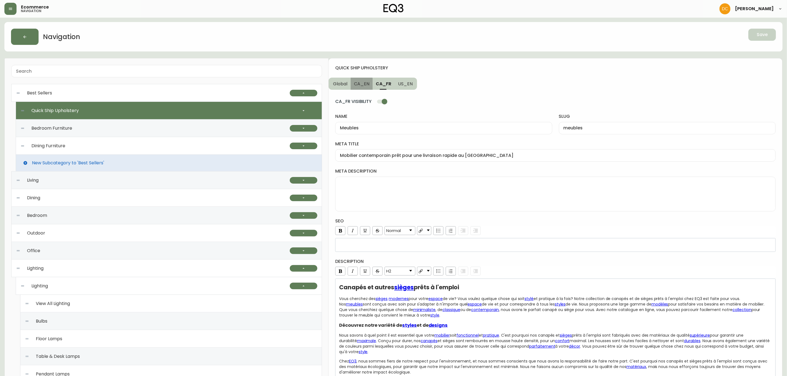
click at [357, 85] on span "CA_EN" at bounding box center [361, 84] width 15 height 6
type input "Quick Ship Upholstery"
type input "quick-ship-upholstery"
type input "Quick ship fabric and leather sectional, sofa, chairs [GEOGRAPHIC_DATA]"
type textarea "Get it fast with our ready-to-ship upholstery pieces. Sofas, [DEMOGRAPHIC_DATA]…"
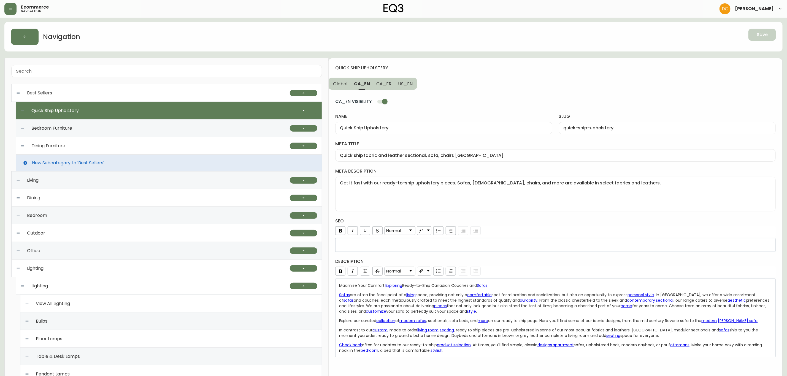
click at [344, 85] on span "Global" at bounding box center [340, 84] width 14 height 6
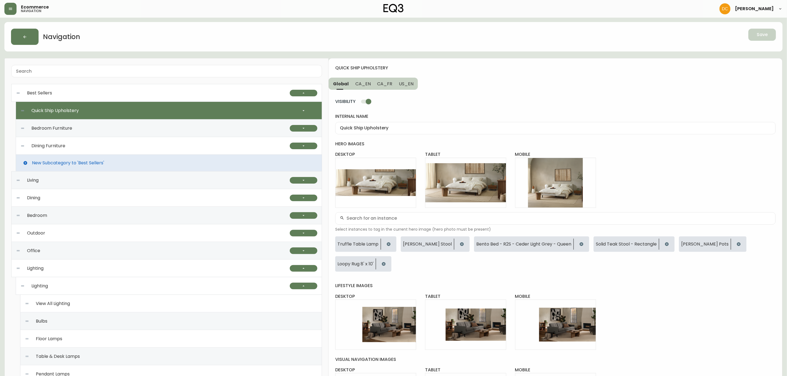
click at [363, 85] on span "CA_EN" at bounding box center [362, 84] width 15 height 6
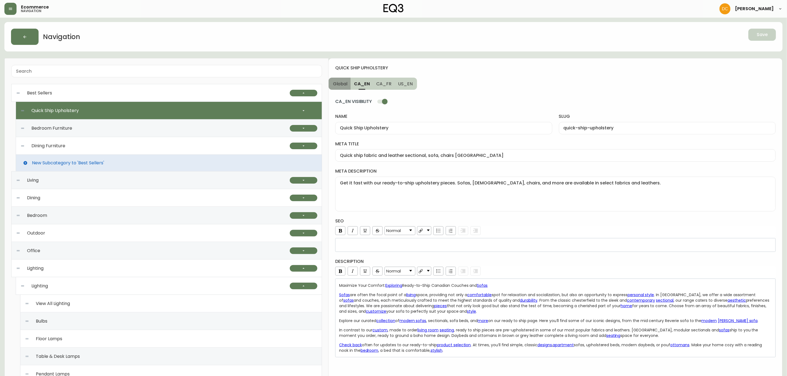
click at [335, 85] on span "Global" at bounding box center [340, 84] width 14 height 6
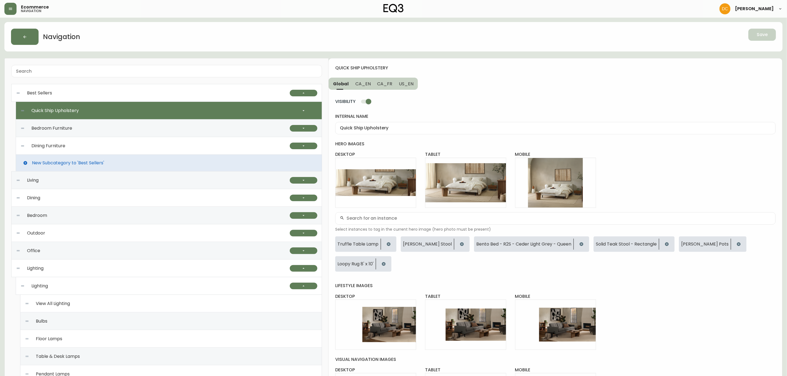
click at [194, 126] on div "Bedroom Furniture" at bounding box center [155, 129] width 270 height 18
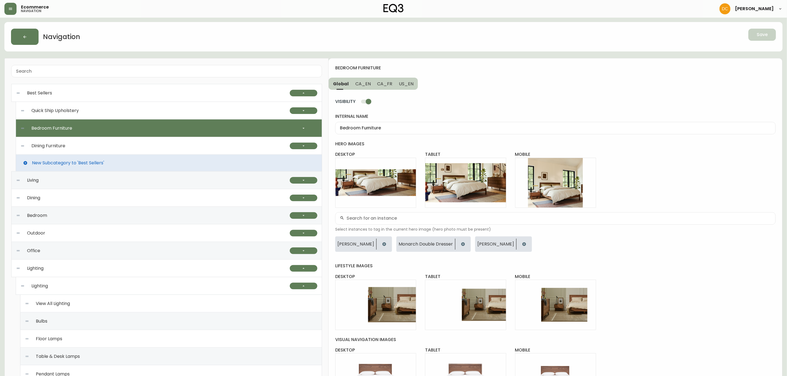
click at [244, 116] on div "Quick Ship Upholstery" at bounding box center [155, 111] width 270 height 18
type input "Quick Ship Upholstery"
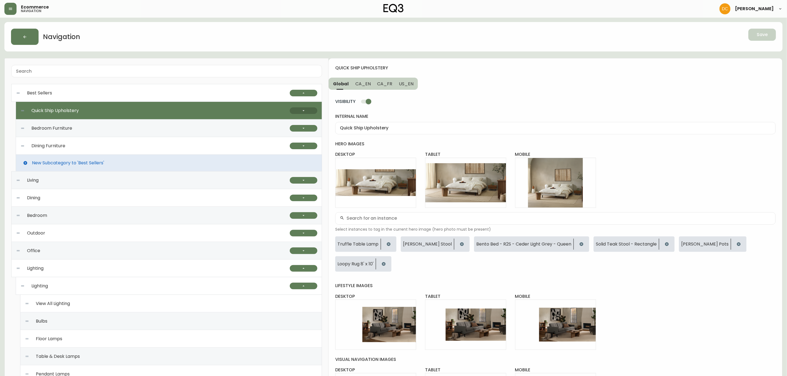
click at [309, 109] on button "button" at bounding box center [304, 110] width 28 height 7
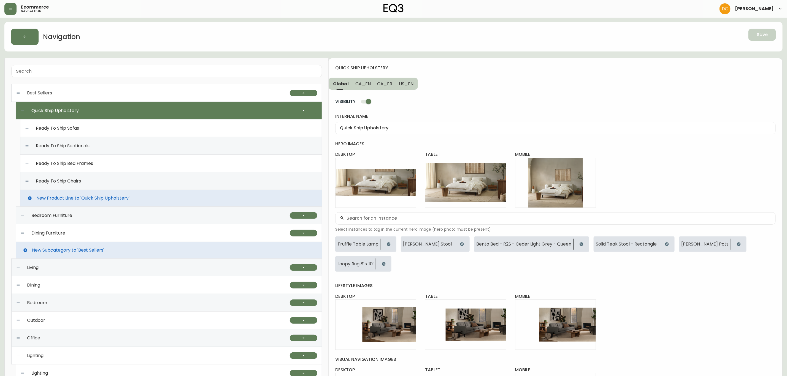
click at [237, 134] on div "Ready To Ship Sofas" at bounding box center [171, 129] width 293 height 18
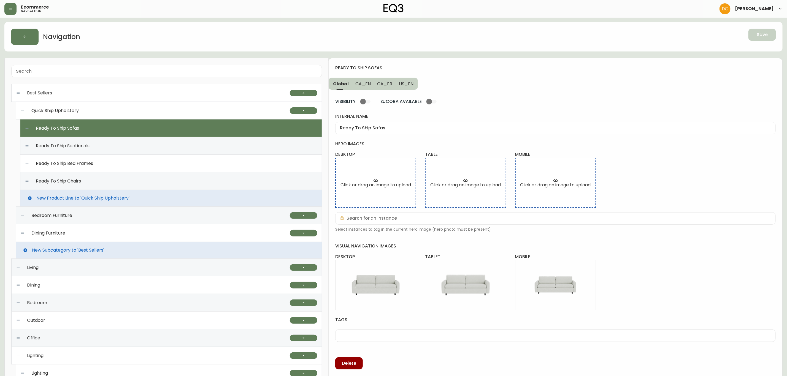
click at [209, 180] on div "Ready To Ship Chairs" at bounding box center [171, 182] width 293 height 18
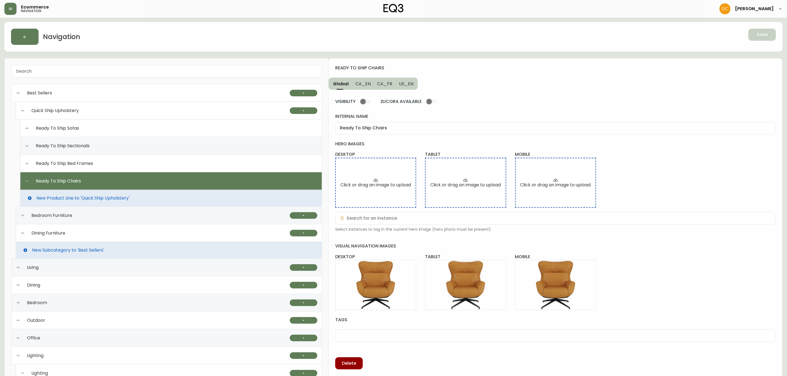
click at [232, 165] on div "Ready To Ship Bed Frames" at bounding box center [171, 164] width 293 height 18
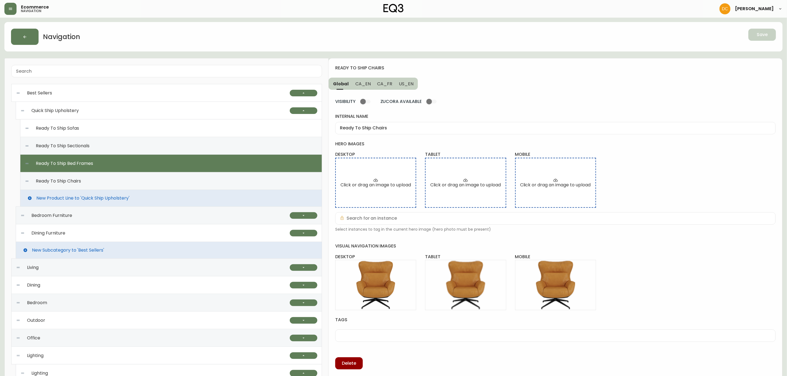
click at [238, 145] on div "Ready To Ship Sectionals" at bounding box center [171, 146] width 293 height 18
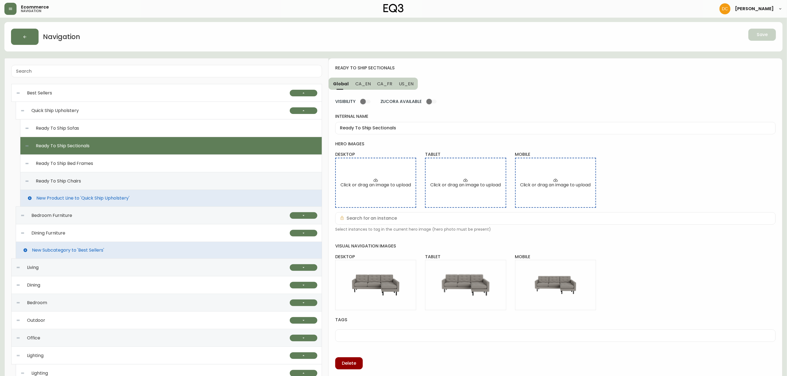
click at [234, 123] on div "Ready To Ship Sofas" at bounding box center [171, 129] width 293 height 18
type input "Ready To Ship Sofas"
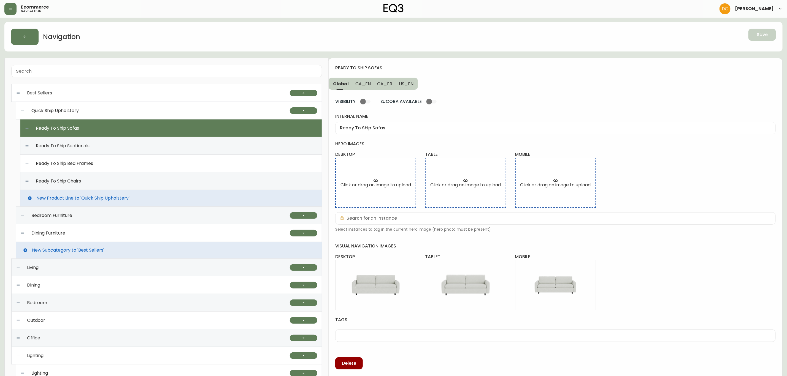
click at [236, 114] on div "Quick Ship Upholstery" at bounding box center [155, 111] width 270 height 18
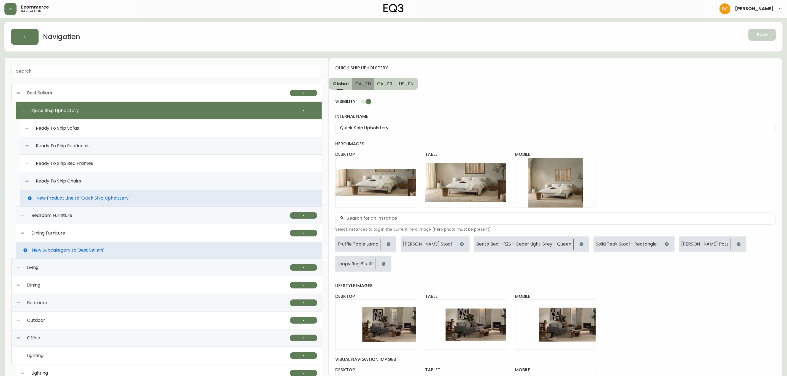
click at [362, 80] on button "CA_EN" at bounding box center [363, 84] width 22 height 12
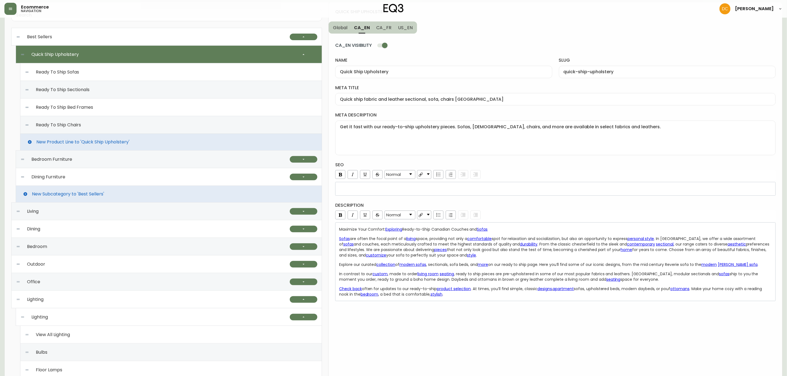
scroll to position [41, 0]
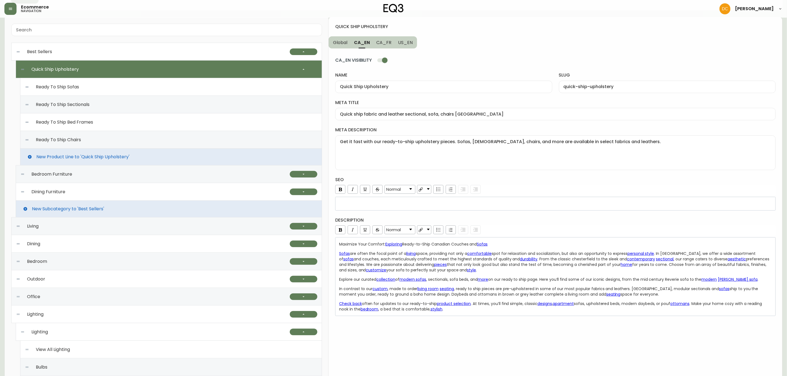
click at [97, 64] on div "Quick Ship Upholstery" at bounding box center [155, 70] width 270 height 18
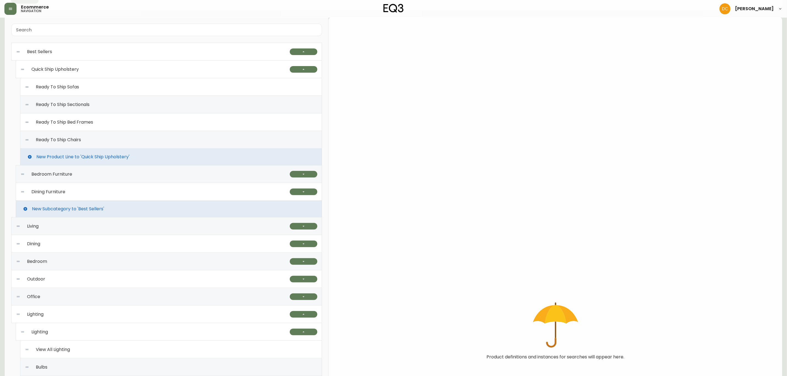
click at [97, 68] on div "Quick Ship Upholstery" at bounding box center [155, 70] width 270 height 18
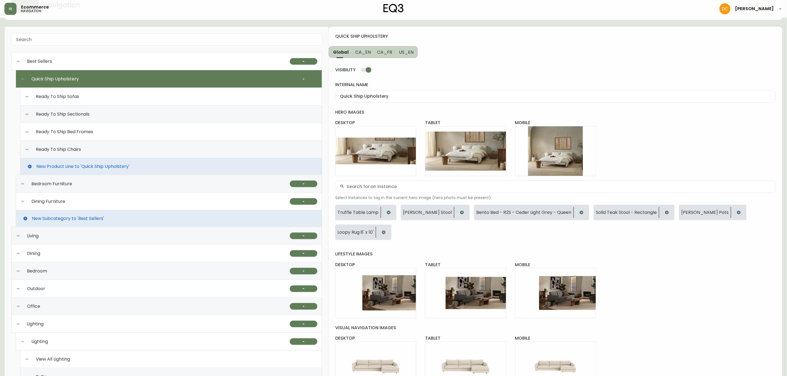
scroll to position [0, 0]
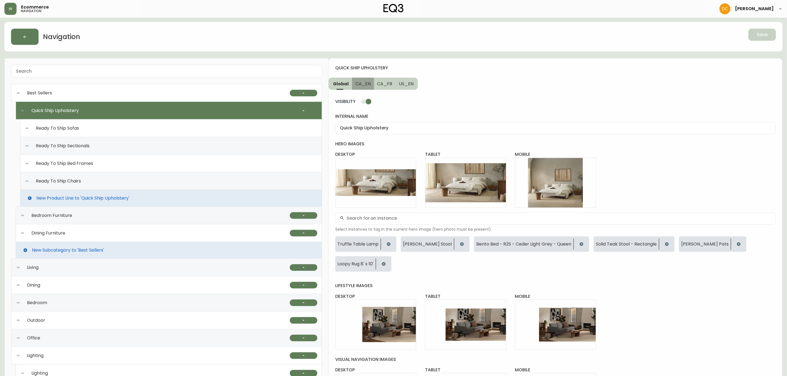
click at [362, 80] on button "CA_EN" at bounding box center [363, 84] width 22 height 12
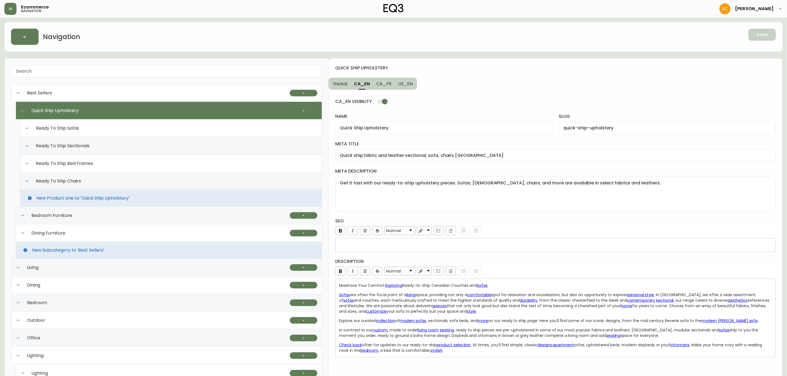
click at [84, 129] on div "Ready To Ship Sofas" at bounding box center [171, 129] width 293 height 18
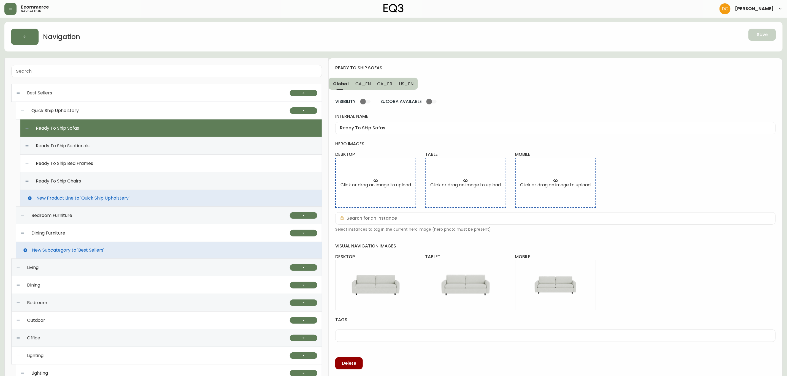
click at [103, 93] on div "Best Sellers" at bounding box center [153, 93] width 274 height 18
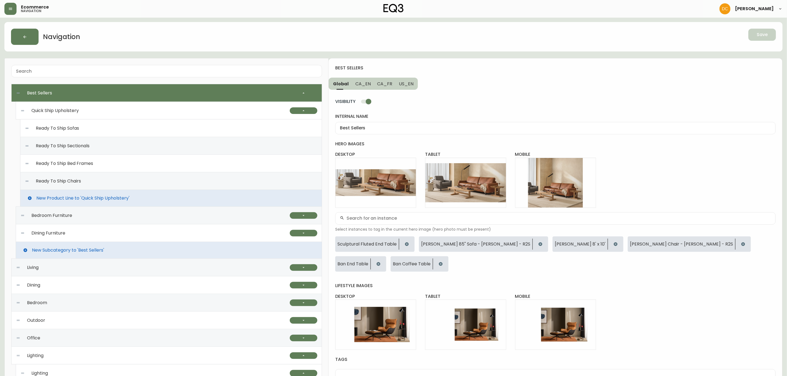
click at [357, 81] on span "CA_EN" at bounding box center [362, 84] width 15 height 6
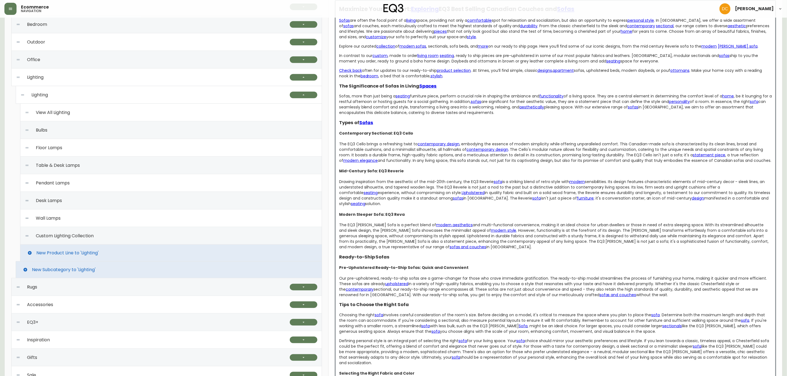
scroll to position [286, 0]
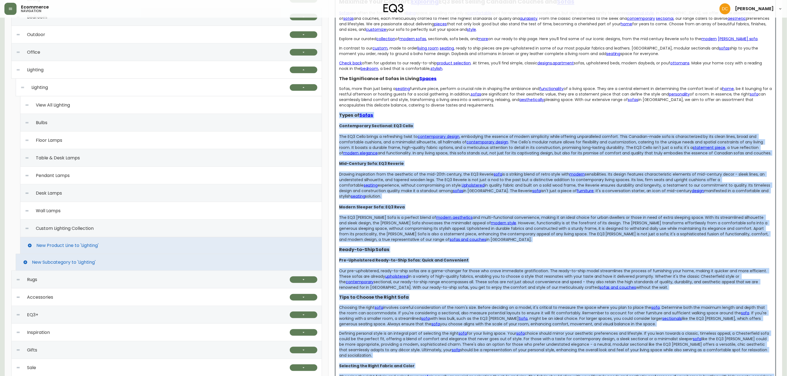
drag, startPoint x: 409, startPoint y: 364, endPoint x: 333, endPoint y: 114, distance: 262.0
click at [333, 114] on div "best sellers Global CA_EN CA_FR US_EN CA_EN VISIBILITY name Best Sellers slug b…" at bounding box center [556, 199] width 454 height 855
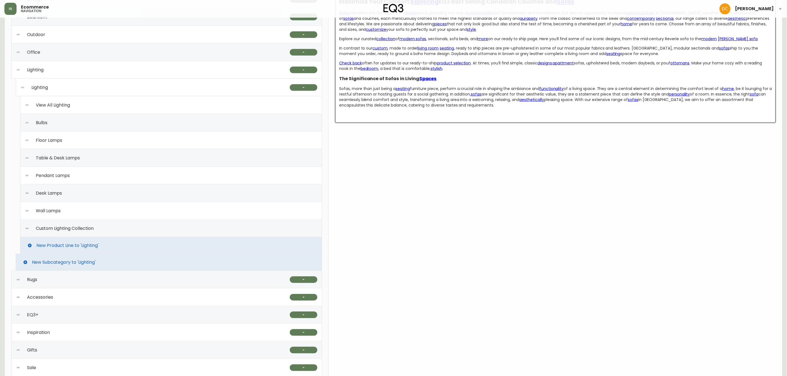
click at [418, 160] on div "best sellers Global CA_EN CA_FR US_EN CA_EN VISIBILITY name Best Sellers slug b…" at bounding box center [556, 86] width 454 height 628
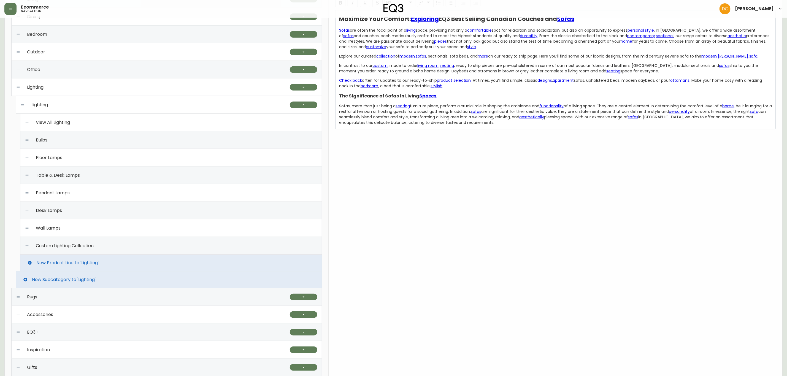
scroll to position [79, 0]
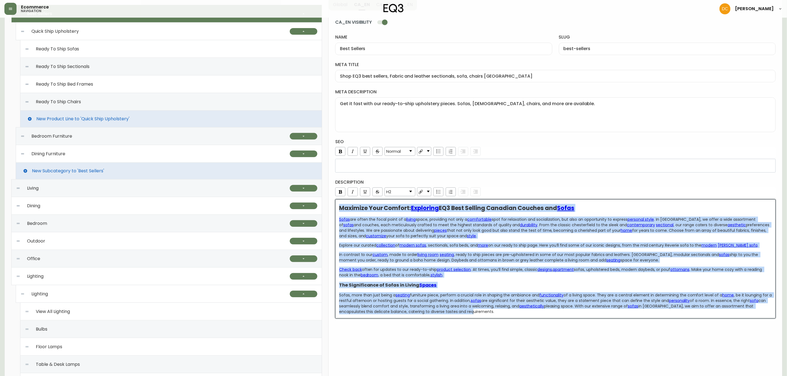
drag, startPoint x: 472, startPoint y: 312, endPoint x: 328, endPoint y: 204, distance: 179.7
click at [329, 204] on div "best sellers Global CA_EN CA_FR US_EN CA_EN VISIBILITY name Best Sellers slug b…" at bounding box center [556, 293] width 454 height 628
copy div "Maximize Your Comfort: Exploring EQ3 Best Selling Canadian Couches and Sofas So…"
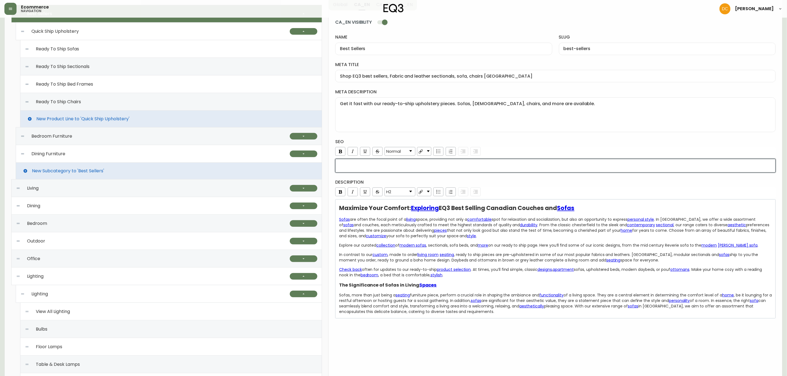
click at [388, 166] on div "rdw-editor" at bounding box center [555, 166] width 433 height 6
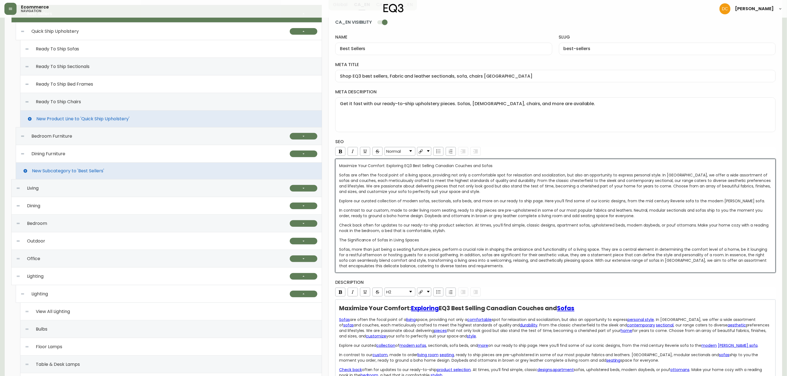
scroll to position [162, 0]
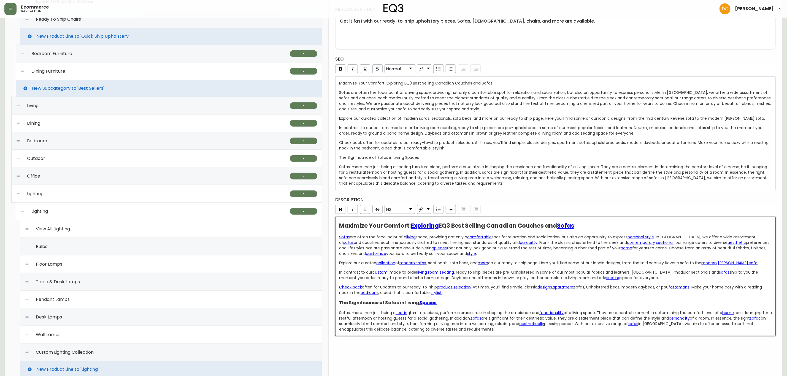
click at [518, 184] on div "Sofas, more than just being a seating furniture piece, perform a crucial role i…" at bounding box center [555, 175] width 433 height 22
click at [492, 287] on div "Maximize Your Comfort: Exploring EQ3 Best Selling Canadian Couches and Sofas So…" at bounding box center [555, 277] width 433 height 109
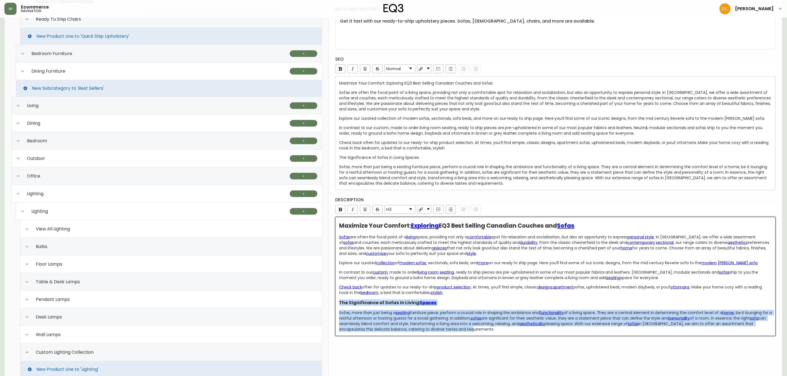
drag, startPoint x: 467, startPoint y: 330, endPoint x: 325, endPoint y: 305, distance: 143.6
click at [325, 287] on div "Best Sellers Quick Ship Upholstery Ready To Ship Sofas Ready To Ship Sectionals…" at bounding box center [393, 210] width 778 height 629
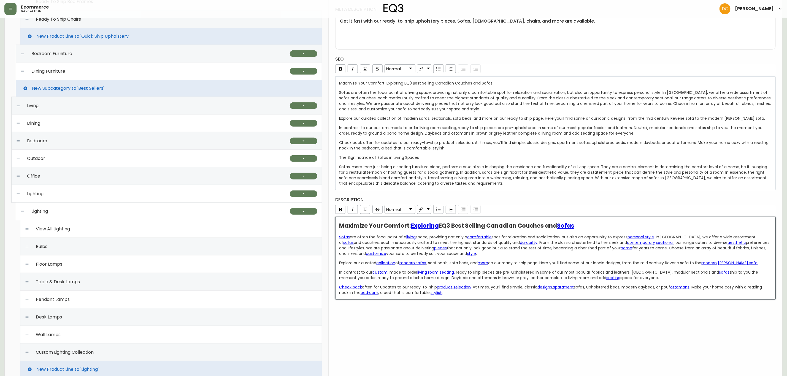
click at [502, 287] on div "Maximize Your Comfort: Exploring EQ3 Best Selling Canadian Couches and Sofas So…" at bounding box center [555, 258] width 441 height 83
click at [534, 230] on span "EQ3 Best Selling Canadian Couches and" at bounding box center [498, 226] width 118 height 8
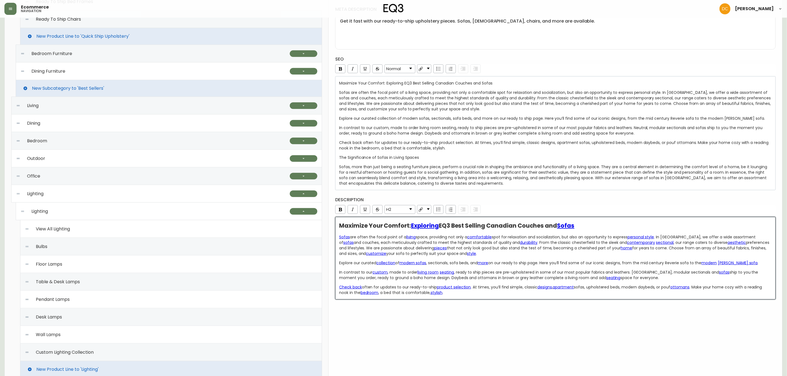
click at [614, 228] on div "Maximize Your Comfort: Exploring EQ3 Best Selling Canadian Couches and Sofas" at bounding box center [555, 226] width 433 height 6
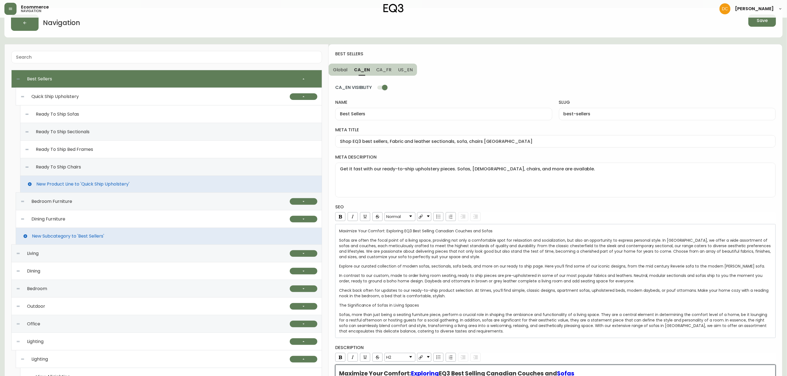
scroll to position [0, 0]
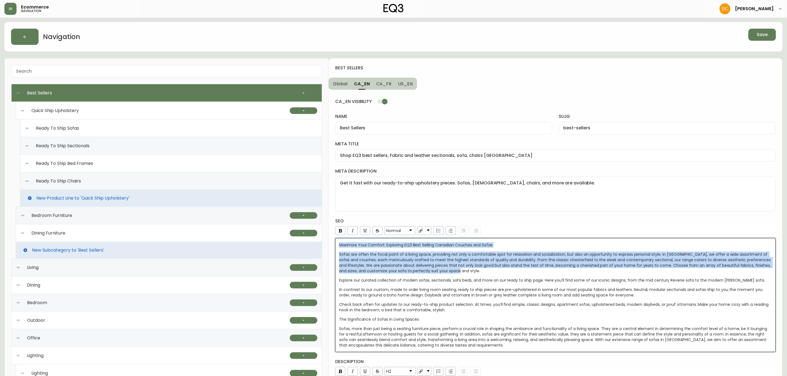
drag, startPoint x: 500, startPoint y: 272, endPoint x: 299, endPoint y: 244, distance: 203.2
click at [299, 244] on div "Best Sellers Quick Ship Upholstery Ready To Ship Sofas Ready To Ship Sectionals…" at bounding box center [393, 372] width 778 height 629
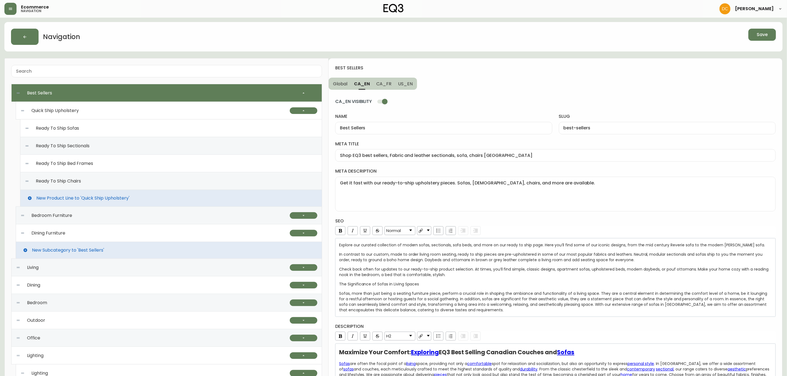
click at [551, 221] on h4 "seo" at bounding box center [555, 221] width 441 height 6
click at [635, 30] on button "Save" at bounding box center [763, 35] width 28 height 12
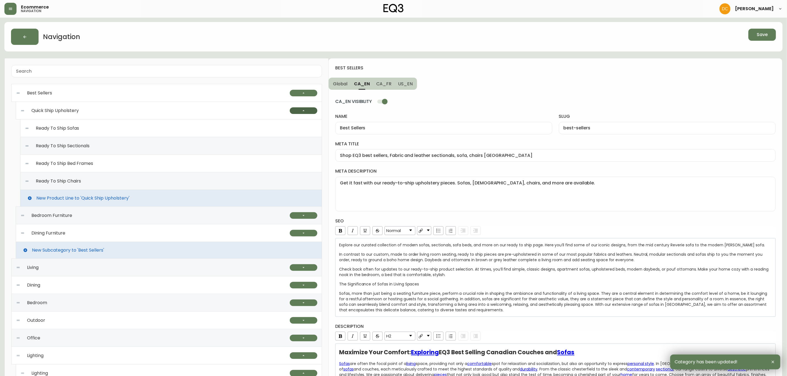
click at [291, 110] on button "button" at bounding box center [304, 110] width 28 height 7
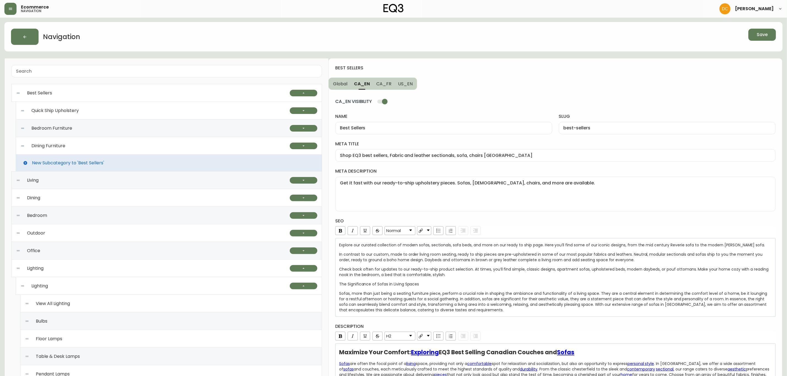
click at [218, 113] on div "Quick Ship Upholstery" at bounding box center [155, 111] width 270 height 18
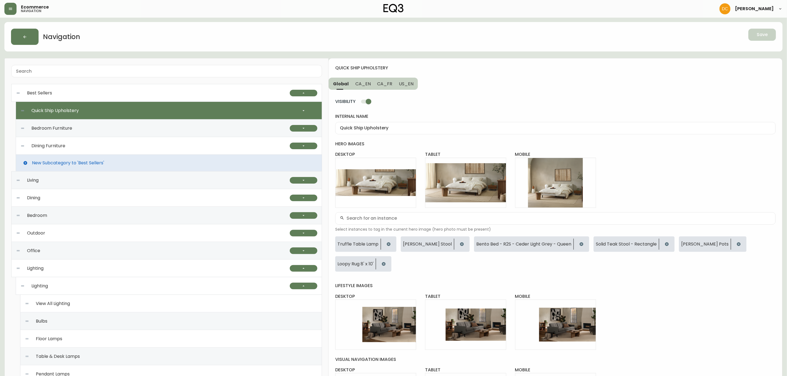
click at [84, 128] on div "Bedroom Furniture" at bounding box center [155, 129] width 270 height 18
type input "Bedroom Furniture"
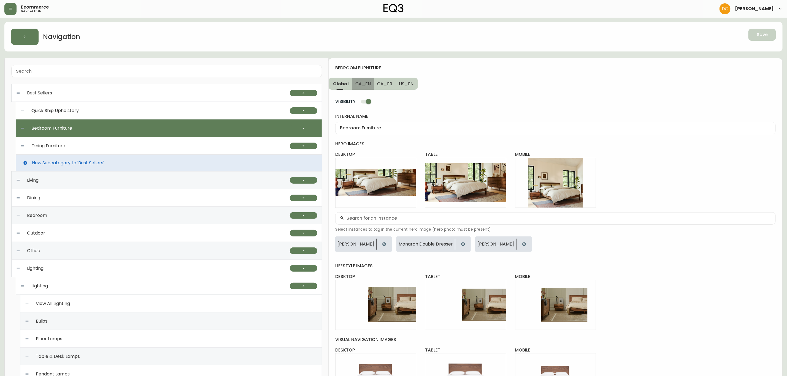
click at [358, 87] on span "CA_EN" at bounding box center [362, 84] width 15 height 6
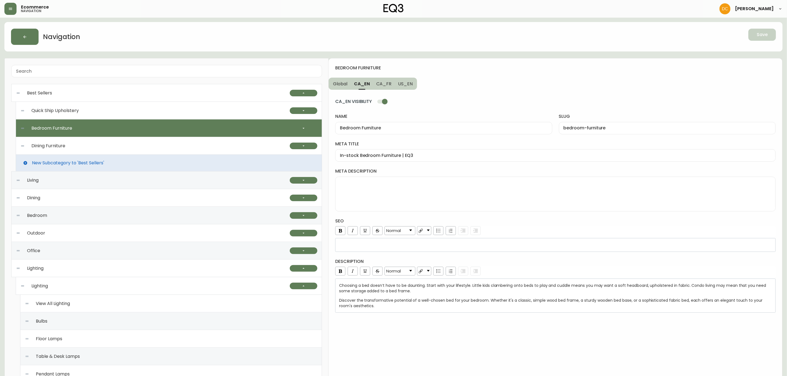
click at [166, 141] on div "Dining Furniture" at bounding box center [155, 146] width 270 height 18
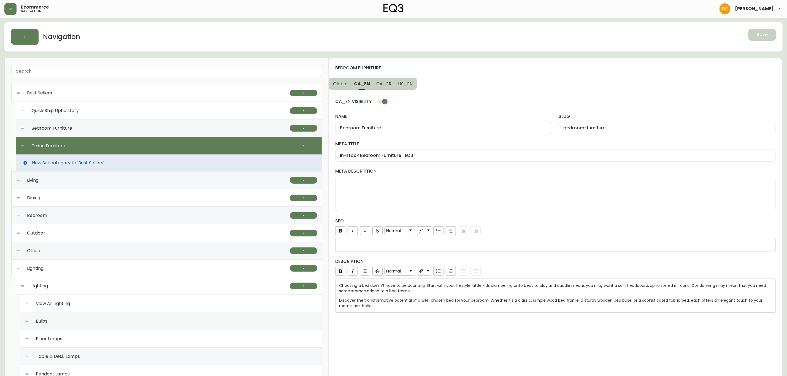
type input "Dining Furniture"
type input "dining-furniture"
type input "Ready to Ship Dining Furniture | EQ3"
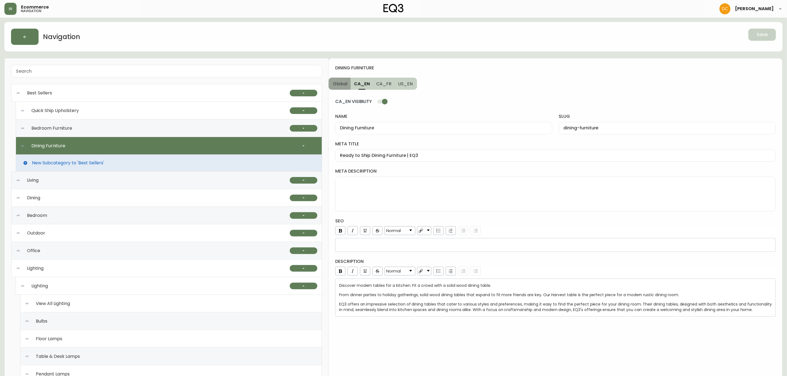
click at [338, 83] on span "Global" at bounding box center [340, 84] width 14 height 6
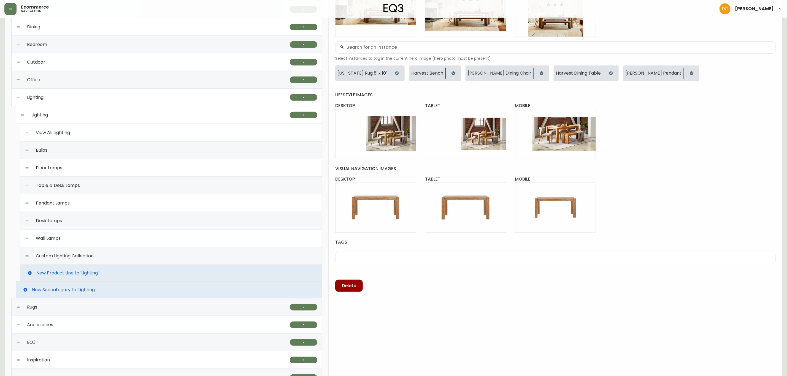
scroll to position [101, 0]
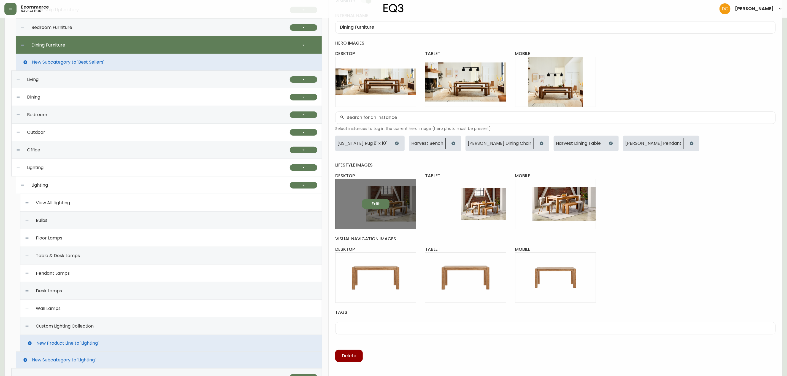
click at [378, 206] on span "Edit" at bounding box center [376, 204] width 8 height 6
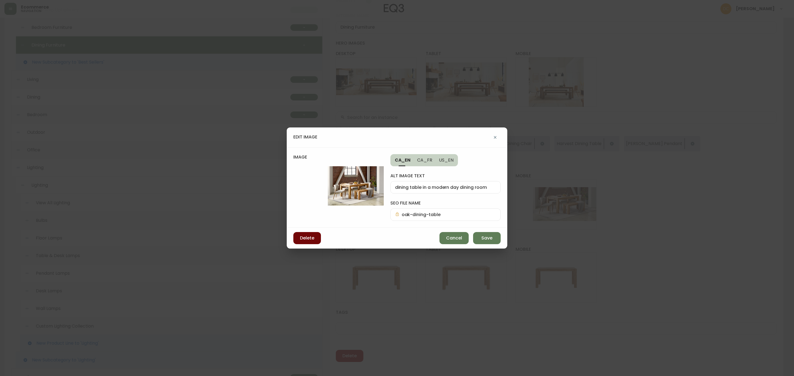
click at [313, 233] on button "Delete" at bounding box center [307, 238] width 28 height 12
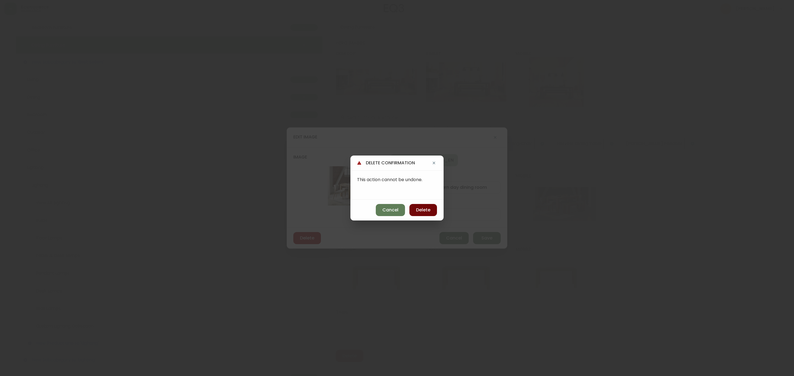
click at [426, 209] on span "Delete" at bounding box center [423, 210] width 14 height 6
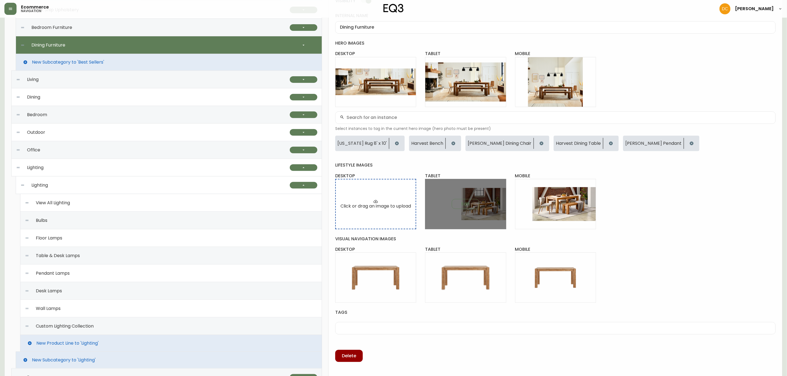
click at [479, 210] on div "Edit" at bounding box center [465, 204] width 81 height 50
click at [472, 206] on button "Edit" at bounding box center [466, 204] width 28 height 10
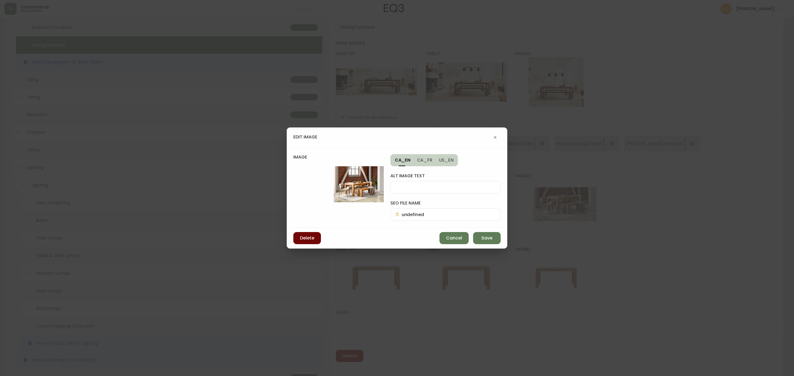
click at [307, 238] on span "Delete" at bounding box center [307, 238] width 14 height 6
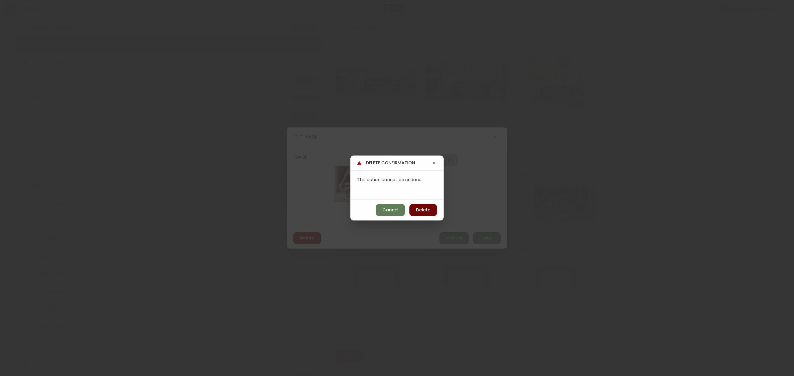
drag, startPoint x: 437, startPoint y: 203, endPoint x: 428, endPoint y: 208, distance: 10.5
click at [435, 204] on div "Cancel Delete" at bounding box center [396, 210] width 93 height 21
click at [428, 208] on span "Delete" at bounding box center [423, 210] width 14 height 6
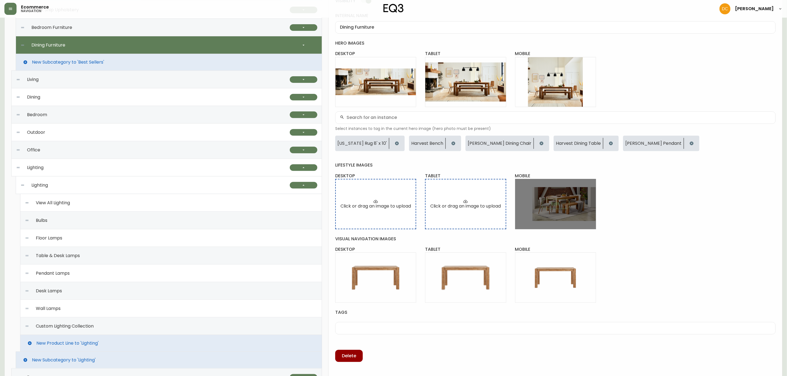
click at [575, 204] on div "Edit" at bounding box center [555, 204] width 81 height 50
click at [565, 204] on button "Edit" at bounding box center [556, 204] width 28 height 10
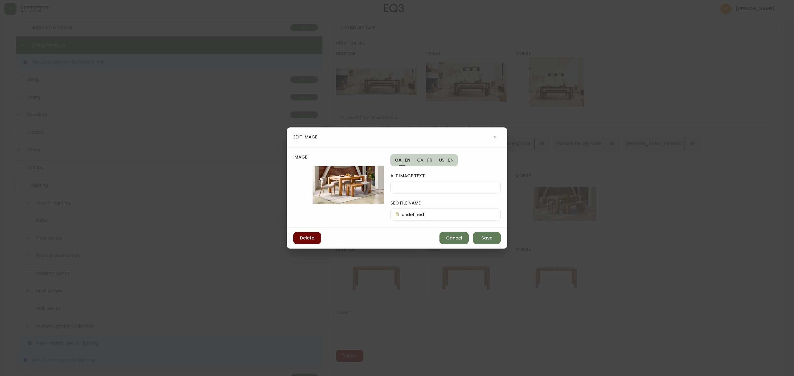
click at [316, 238] on button "Delete" at bounding box center [307, 238] width 28 height 12
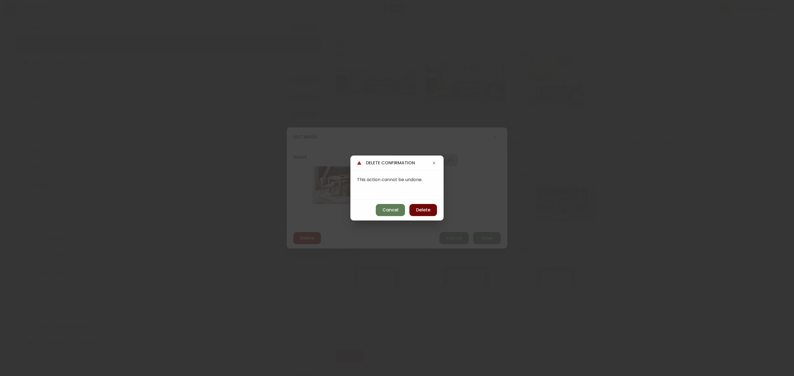
click at [421, 209] on span "Delete" at bounding box center [423, 210] width 14 height 6
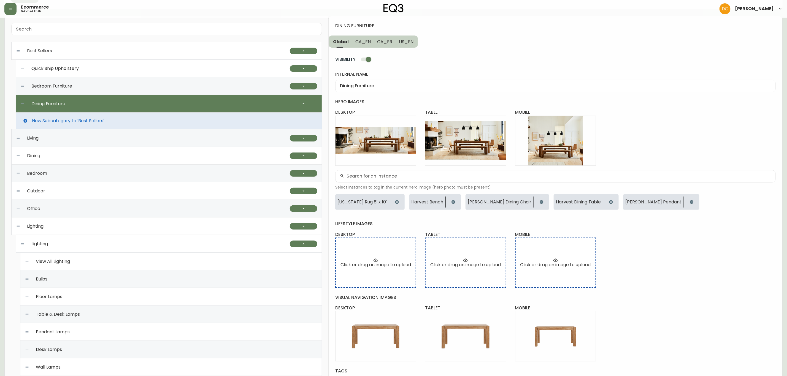
scroll to position [0, 0]
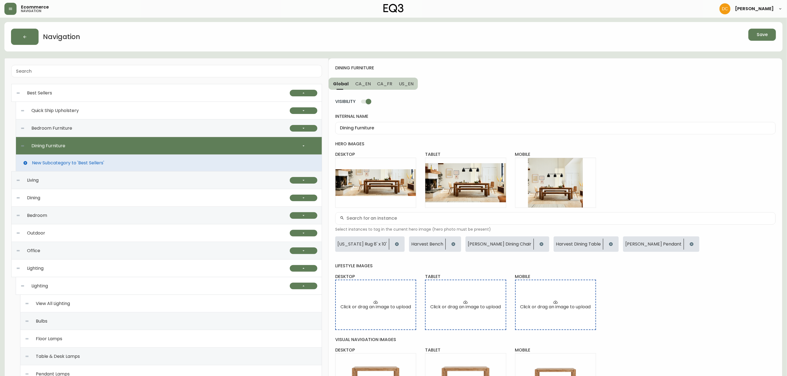
click at [635, 36] on span "Save" at bounding box center [762, 35] width 11 height 6
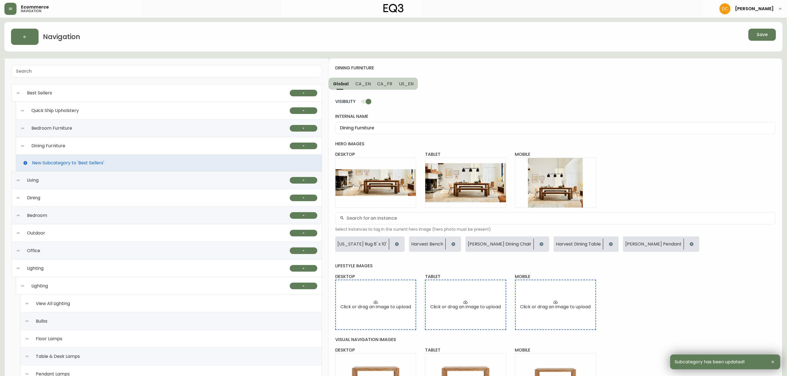
click at [125, 126] on div "Bedroom Furniture" at bounding box center [155, 129] width 270 height 18
type input "Bedroom Furniture"
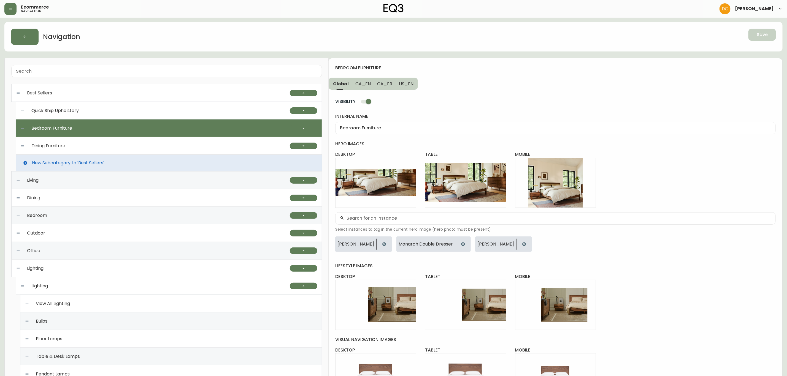
click at [358, 83] on span "CA_EN" at bounding box center [362, 84] width 15 height 6
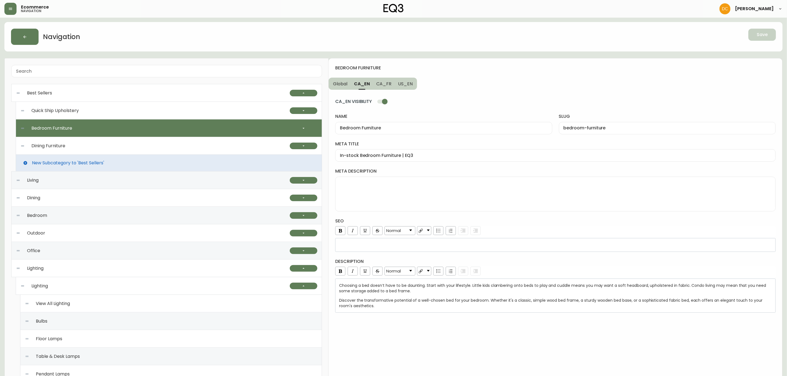
click at [413, 287] on div "Choosing a bed doesn’t have to be daunting. Start with your lifestyle. Little k…" at bounding box center [555, 296] width 433 height 26
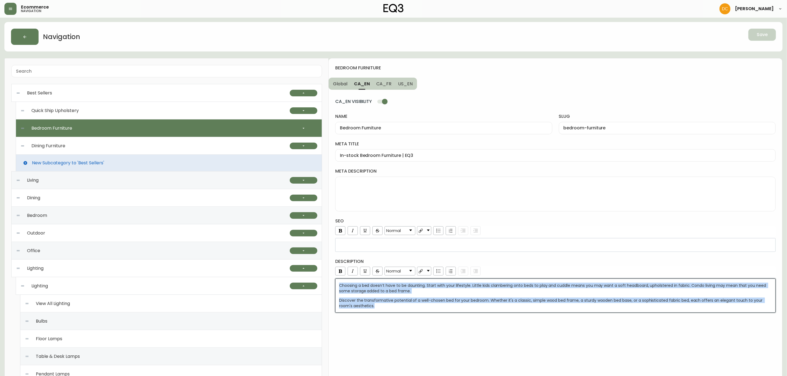
copy div "Choosing a bed doesn’t have to be daunting. Start with your lifestyle. Little k…"
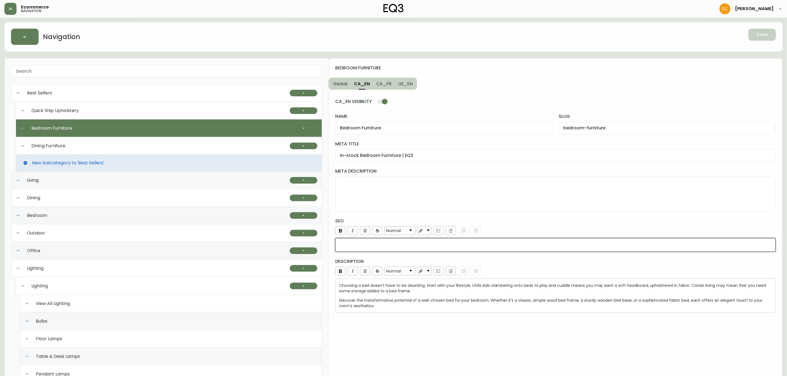
click at [380, 243] on div "rdw-editor" at bounding box center [555, 245] width 433 height 6
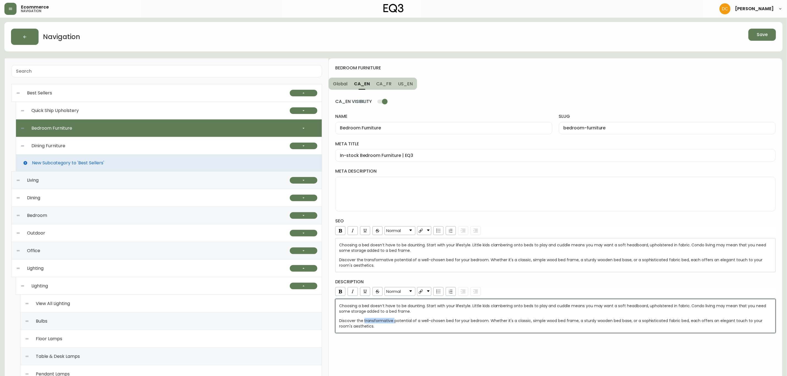
click at [385, 287] on span "Discover the transformative potential of a well-chosen bed for your bedroom. Wh…" at bounding box center [551, 323] width 425 height 11
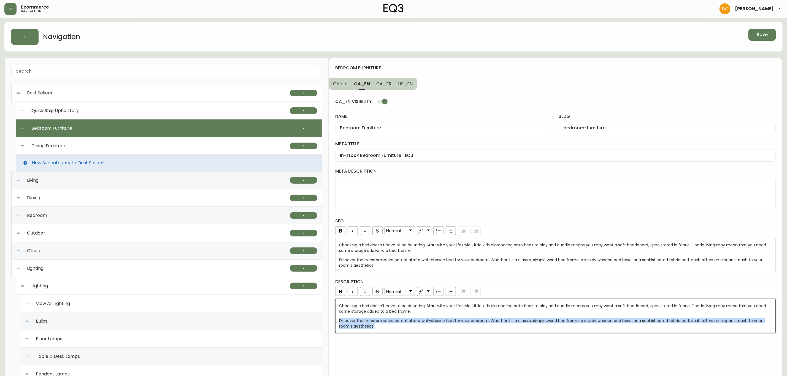
click at [385, 287] on span "Discover the transformative potential of a well-chosen bed for your bedroom. Wh…" at bounding box center [551, 323] width 425 height 11
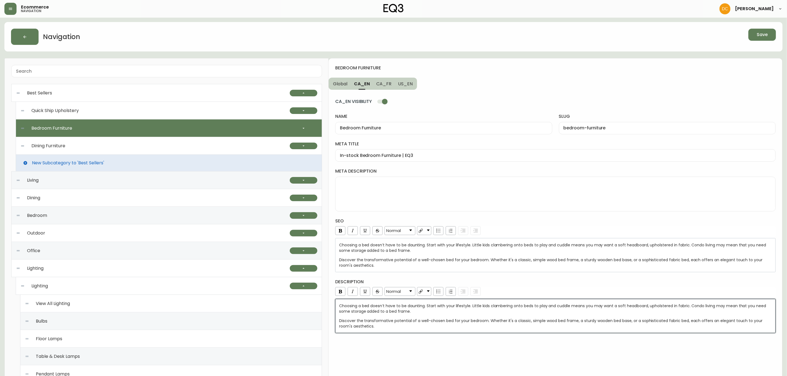
click at [383, 287] on div "Choosing a bed doesn’t have to be daunting. Start with your lifestyle. Little k…" at bounding box center [555, 316] width 441 height 34
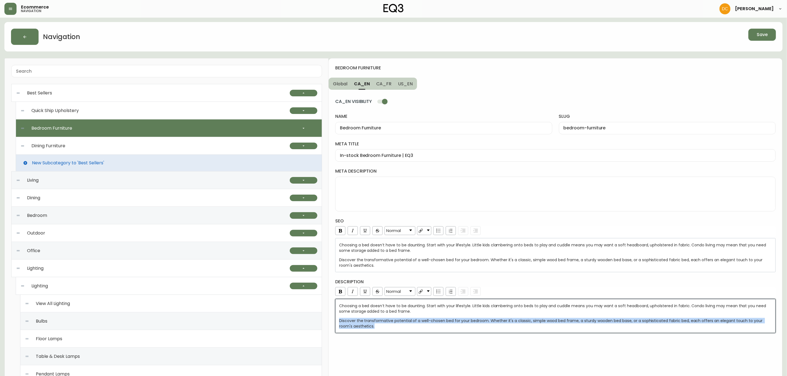
click at [374, 287] on div "Discover the transformative potential of a well-chosen bed for your bedroom. Wh…" at bounding box center [555, 323] width 433 height 11
click at [361, 287] on div "Discover the transformative potential of a well-chosen bed for your bedroom. Wh…" at bounding box center [555, 323] width 433 height 11
drag, startPoint x: 365, startPoint y: 327, endPoint x: 333, endPoint y: 296, distance: 44.6
click at [333, 287] on div "bedroom furniture Global CA_EN CA_FR US_EN CA_EN VISIBILITY name Bedroom Furnit…" at bounding box center [556, 328] width 454 height 541
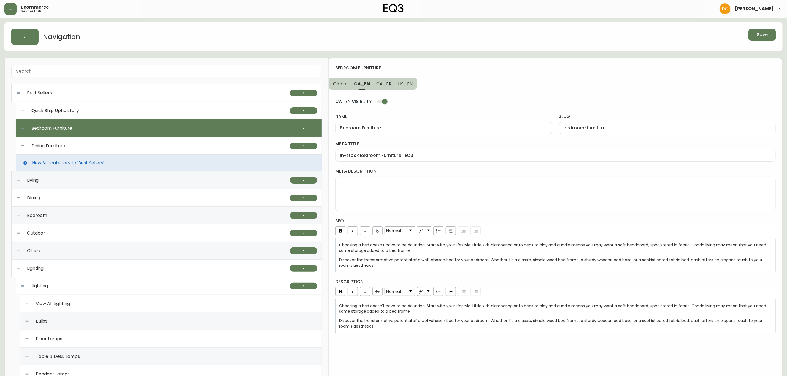
click at [402, 91] on div "CA_EN VISIBILITY name Bedroom Furniture slug bedroom-furniture meta title In-st…" at bounding box center [555, 212] width 441 height 244
click at [403, 81] on span "US_EN" at bounding box center [405, 84] width 15 height 6
type input "Ready to Ship Bedroom Furniture | EQ3"
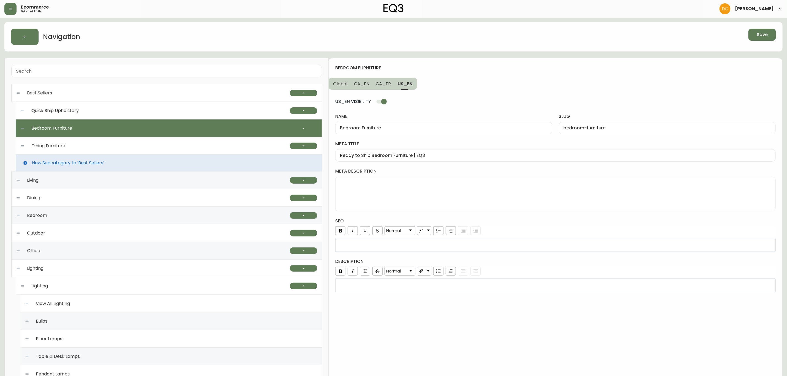
click at [340, 83] on span "Global" at bounding box center [340, 84] width 14 height 6
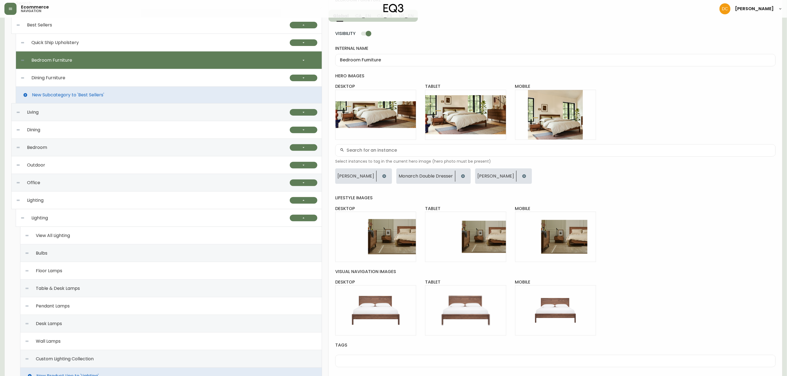
scroll to position [207, 0]
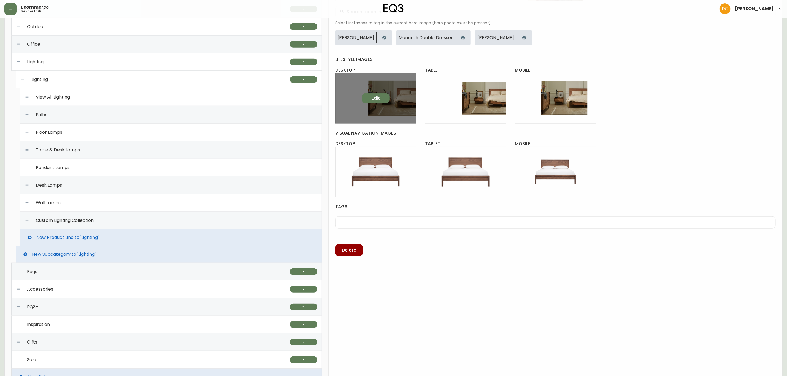
click at [377, 101] on span "Edit" at bounding box center [376, 98] width 8 height 6
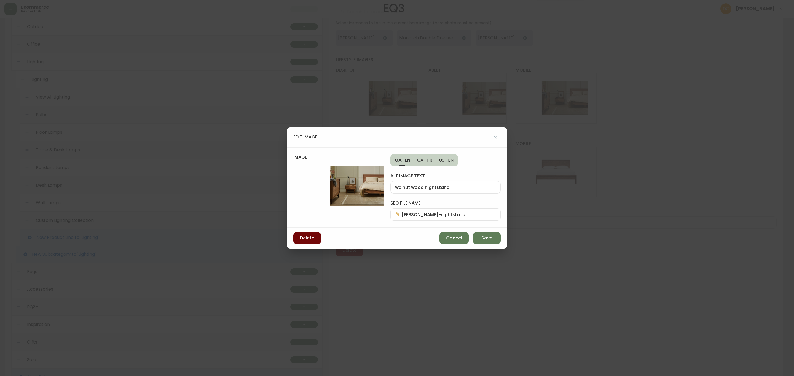
click at [313, 236] on span "Delete" at bounding box center [307, 238] width 14 height 6
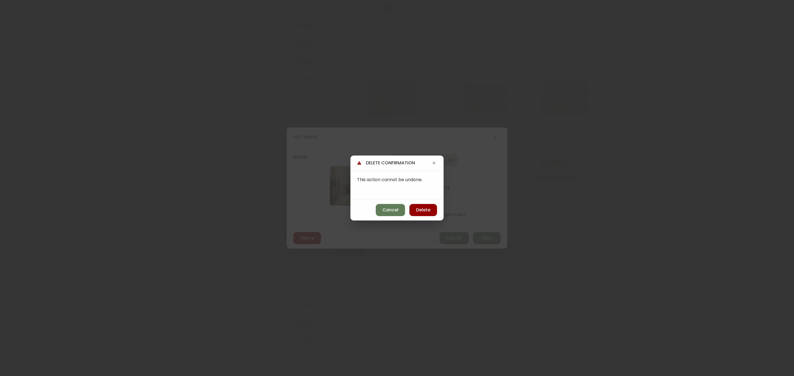
drag, startPoint x: 431, startPoint y: 209, endPoint x: 432, endPoint y: 157, distance: 52.1
click at [430, 209] on button "Delete" at bounding box center [423, 210] width 28 height 12
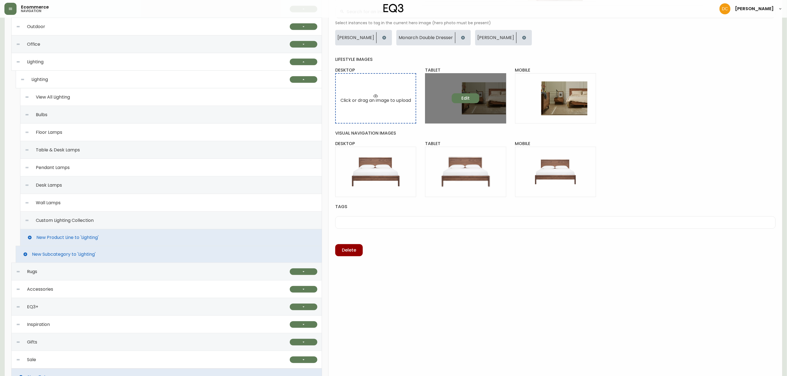
click at [468, 96] on span "Edit" at bounding box center [466, 98] width 8 height 6
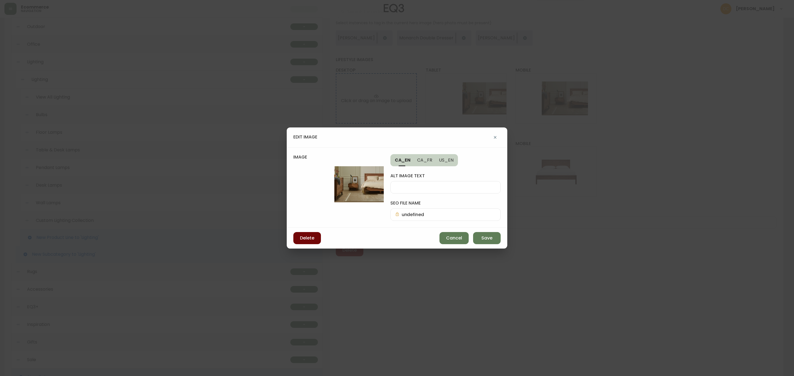
click at [302, 236] on button "Delete" at bounding box center [307, 238] width 28 height 12
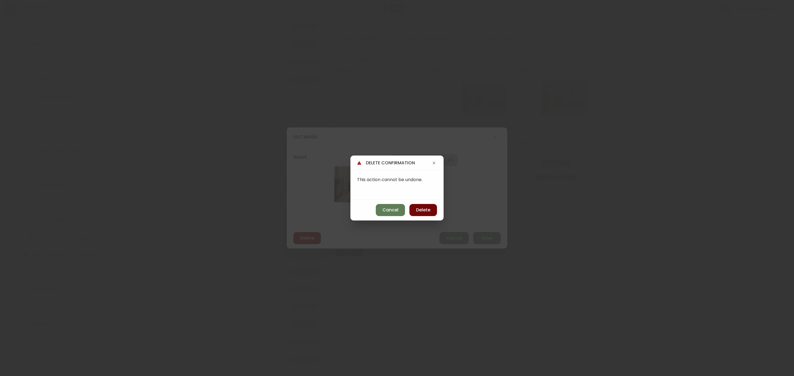
click at [417, 208] on span "Delete" at bounding box center [423, 210] width 14 height 6
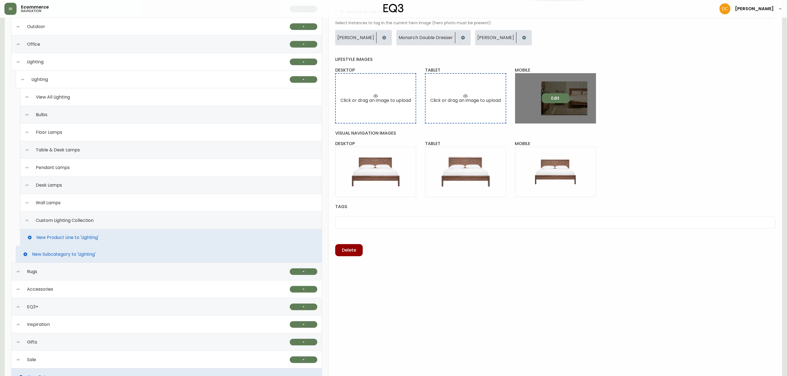
click at [560, 100] on button "Edit" at bounding box center [556, 98] width 28 height 10
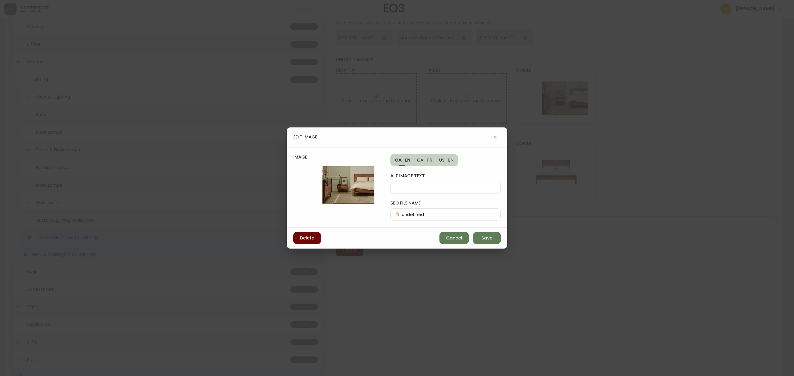
click at [317, 234] on div "Delete Cancel Save" at bounding box center [397, 238] width 220 height 21
click at [313, 236] on span "Delete" at bounding box center [307, 238] width 14 height 6
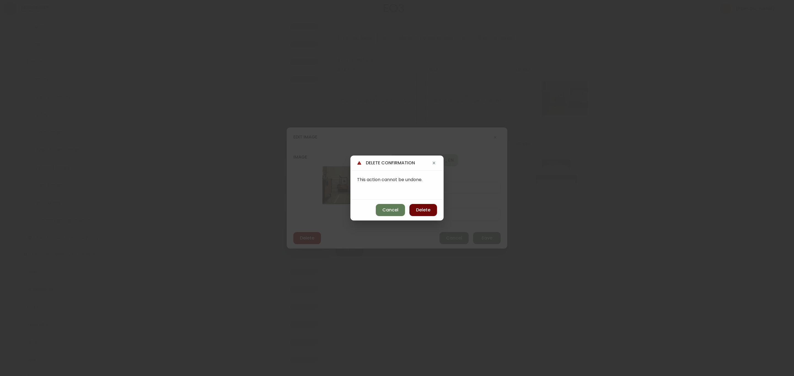
click at [423, 214] on button "Delete" at bounding box center [423, 210] width 28 height 12
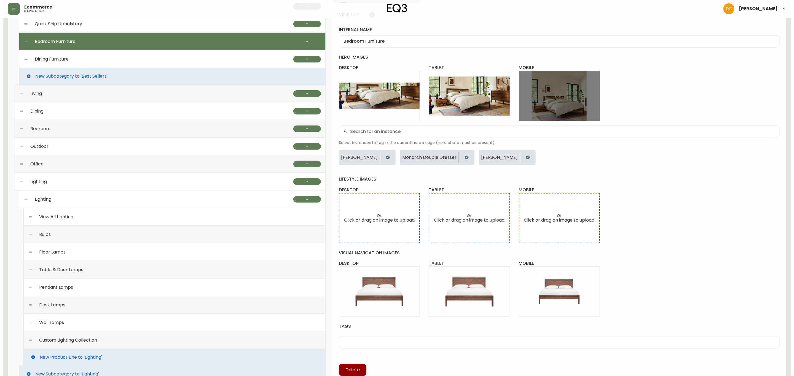
scroll to position [0, 0]
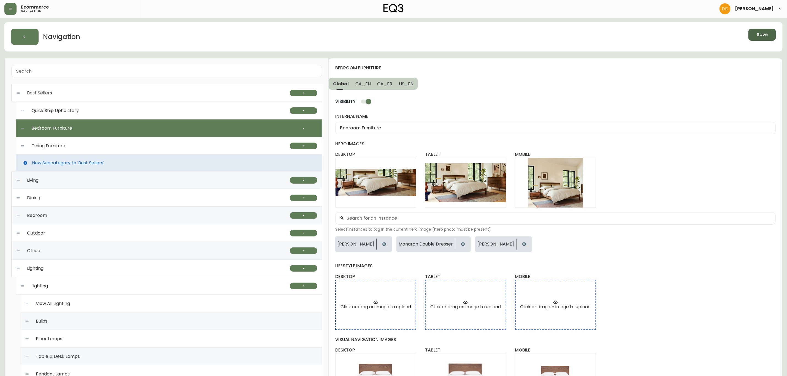
click at [635, 32] on button "Save" at bounding box center [763, 35] width 28 height 12
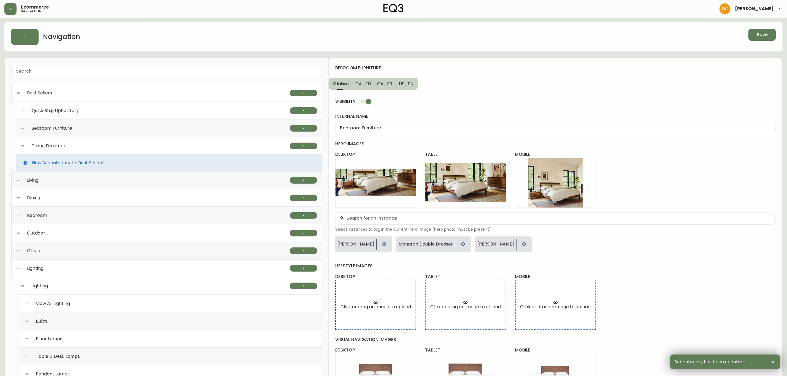
click at [536, 57] on div "Navigation Save Best Sellers Quick Ship Upholstery Ready To Ship Sofas Ready To…" at bounding box center [393, 311] width 778 height 578
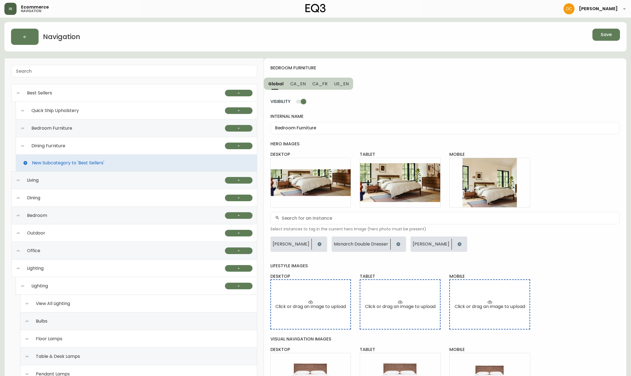
click at [10, 9] on icon "button" at bounding box center [10, 9] width 4 height 4
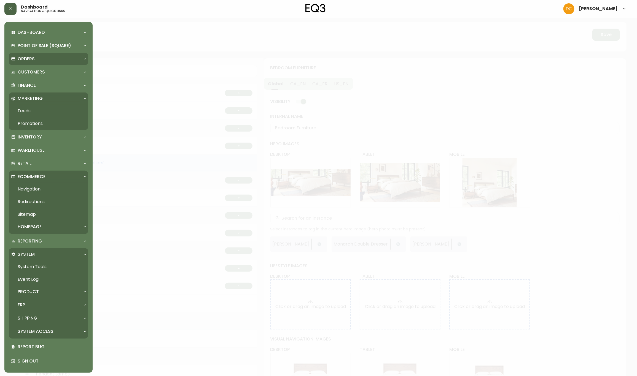
click at [29, 57] on p "Orders" at bounding box center [26, 59] width 17 height 6
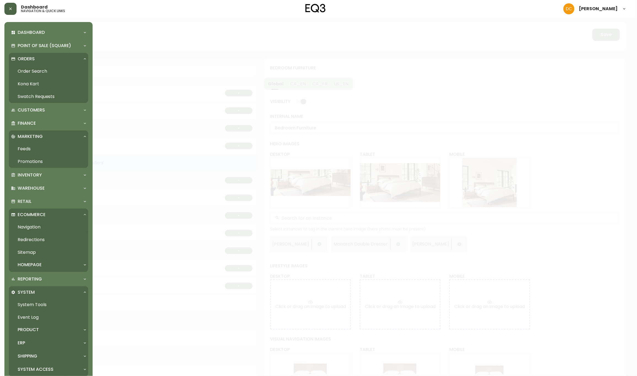
drag, startPoint x: 28, startPoint y: 68, endPoint x: 37, endPoint y: 70, distance: 8.9
click at [28, 68] on link "Order Search" at bounding box center [48, 71] width 79 height 13
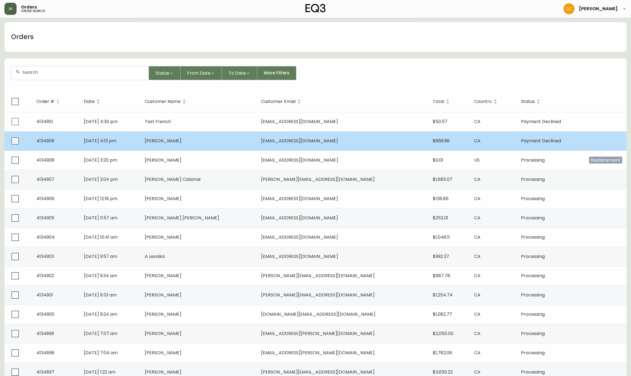
click at [237, 141] on td "[PERSON_NAME]" at bounding box center [198, 140] width 116 height 19
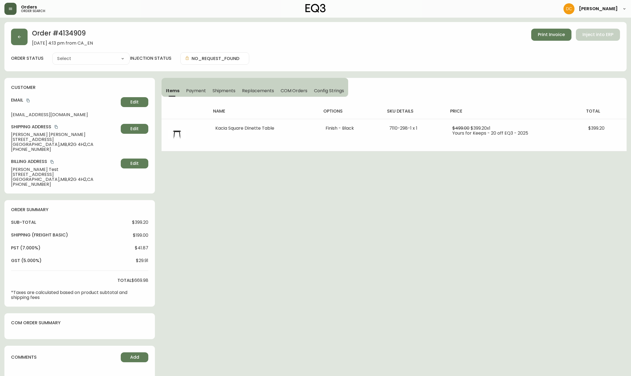
type input "Payment Declined"
select select "PAYMENT_DECLINED"
click at [193, 87] on button "Payment" at bounding box center [196, 91] width 26 height 12
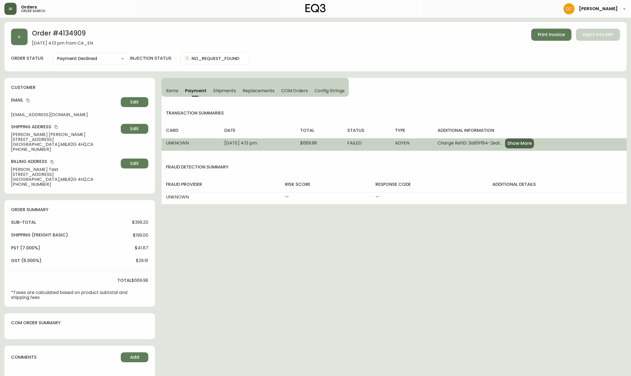
click at [532, 147] on span "Show More" at bounding box center [519, 144] width 25 height 6
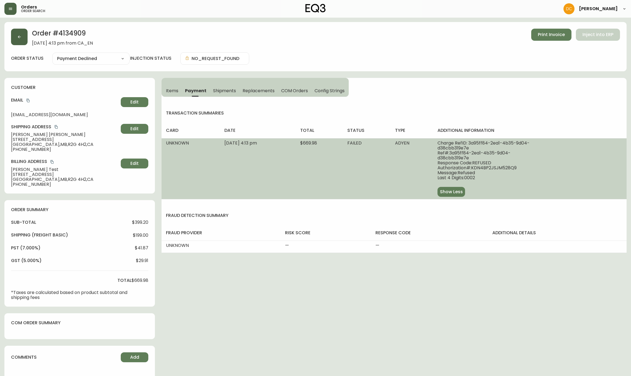
click at [26, 35] on button "button" at bounding box center [19, 37] width 17 height 17
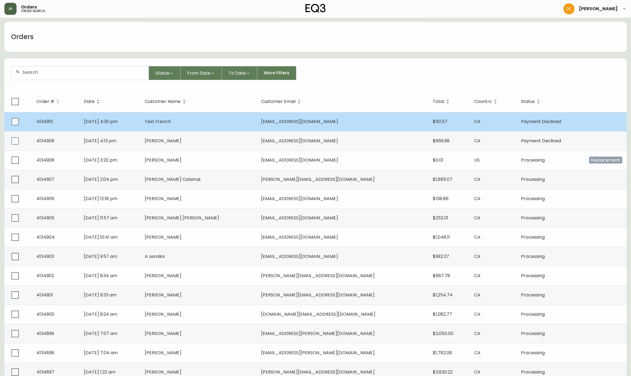
click at [190, 124] on td "Test French" at bounding box center [198, 121] width 116 height 19
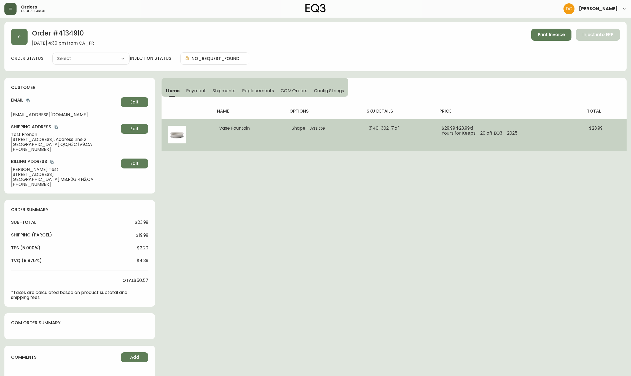
type input "Payment Declined"
select select "PAYMENT_DECLINED"
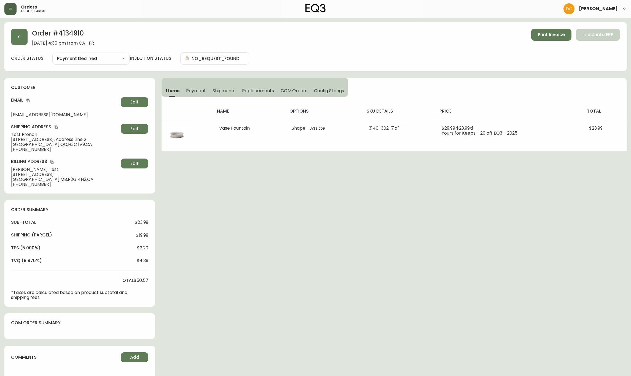
click at [198, 90] on span "Payment" at bounding box center [196, 91] width 20 height 6
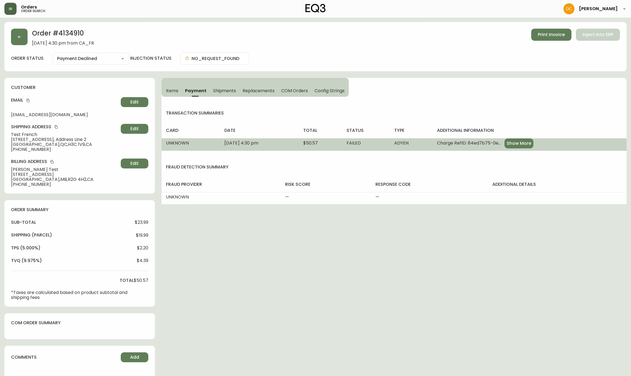
click at [525, 142] on span "Show More" at bounding box center [518, 144] width 25 height 6
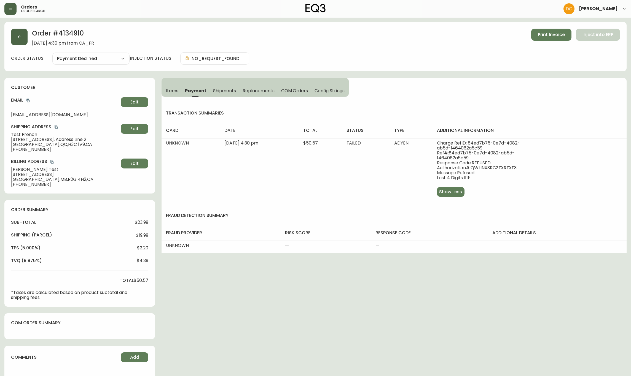
click at [21, 38] on icon "button" at bounding box center [19, 37] width 4 height 4
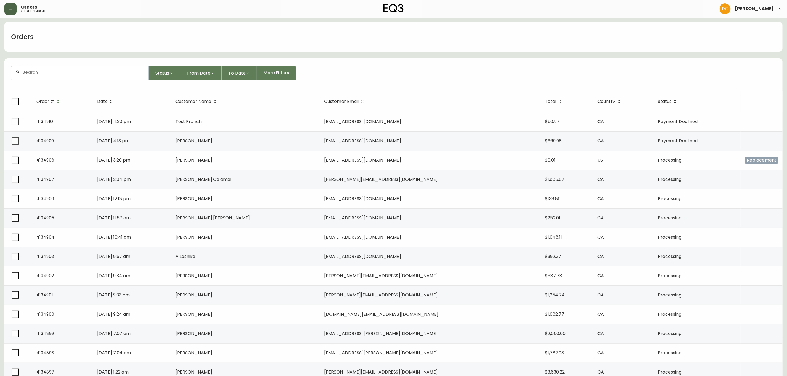
click at [14, 10] on button "button" at bounding box center [10, 9] width 12 height 12
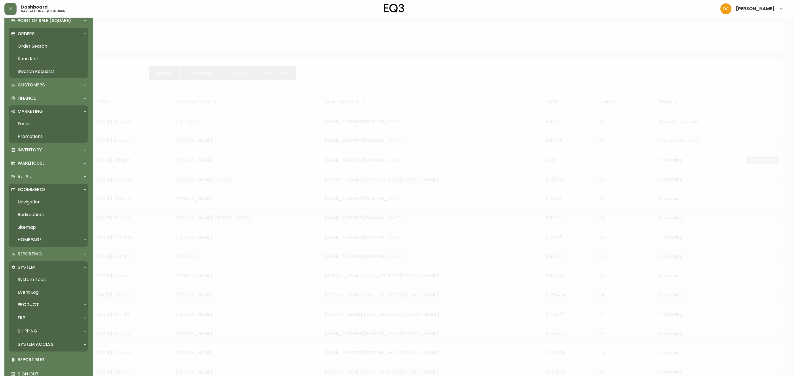
scroll to position [39, 0]
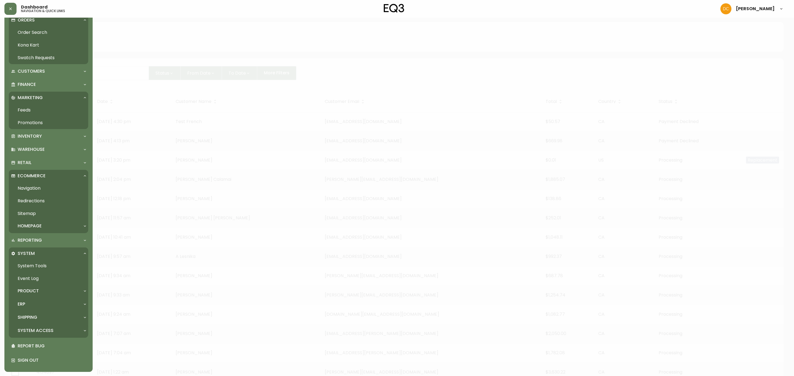
click at [47, 287] on div "System Access" at bounding box center [48, 331] width 79 height 12
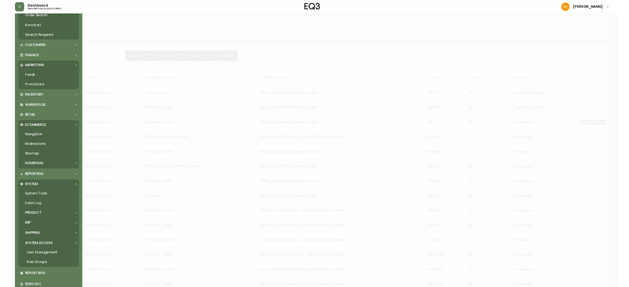
scroll to position [63, 0]
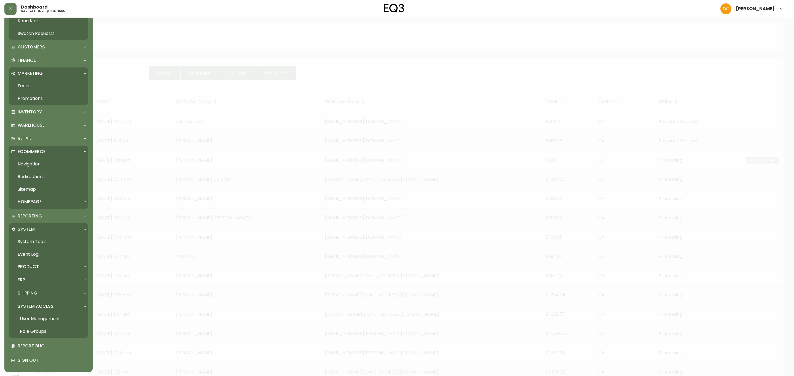
click at [43, 238] on link "System Tools" at bounding box center [48, 242] width 79 height 13
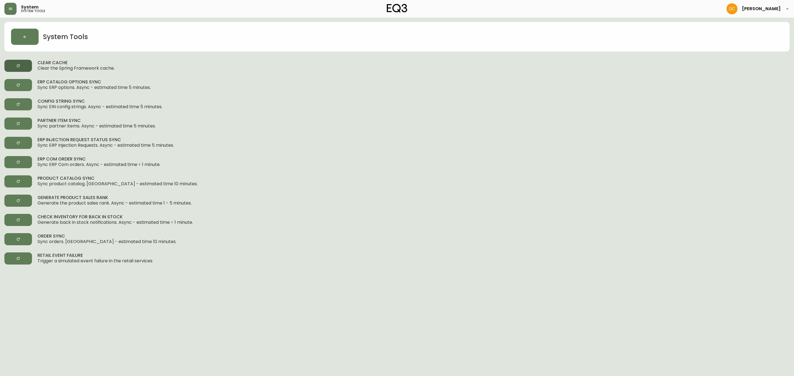
click at [24, 64] on button "button" at bounding box center [18, 66] width 28 height 12
click at [20, 181] on icon "button" at bounding box center [18, 181] width 4 height 4
click at [10, 7] on icon "button" at bounding box center [10, 9] width 4 height 4
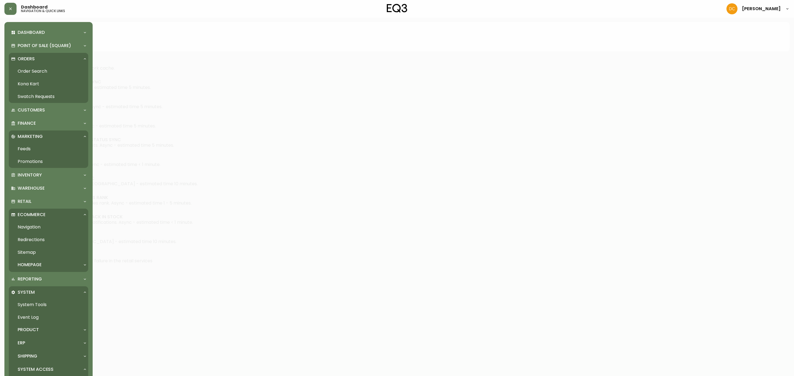
click at [45, 74] on link "Order Search" at bounding box center [48, 71] width 79 height 13
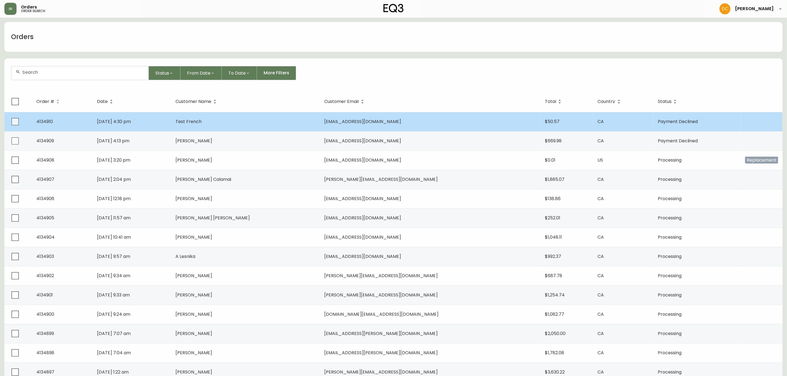
click at [370, 129] on td "dcastro@eq3.ca" at bounding box center [430, 121] width 220 height 19
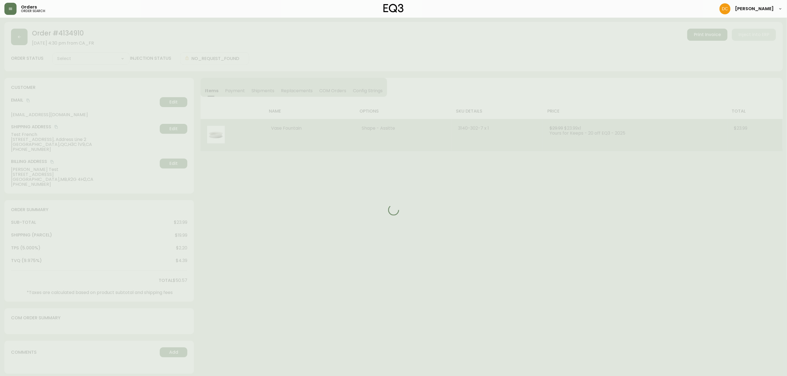
type input "Payment Declined"
select select "PAYMENT_DECLINED"
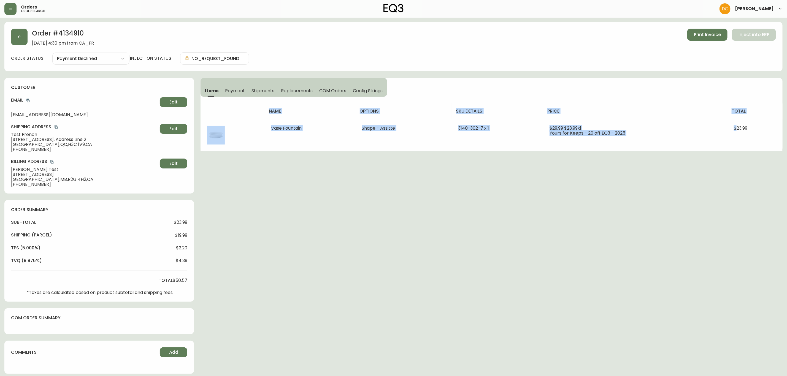
click at [239, 88] on span "Payment" at bounding box center [235, 91] width 20 height 6
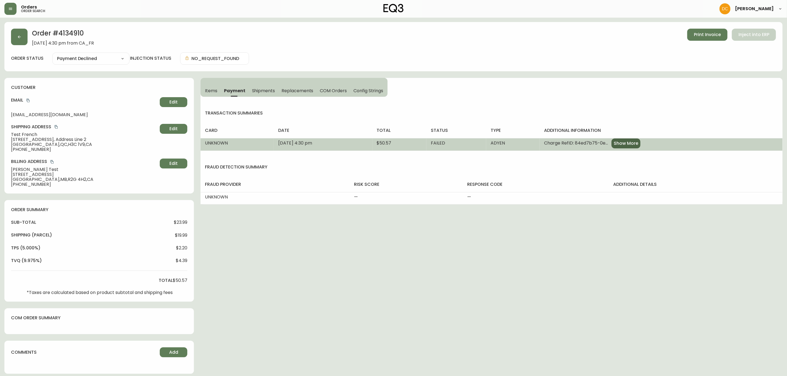
click at [635, 144] on span "Show More" at bounding box center [626, 144] width 25 height 6
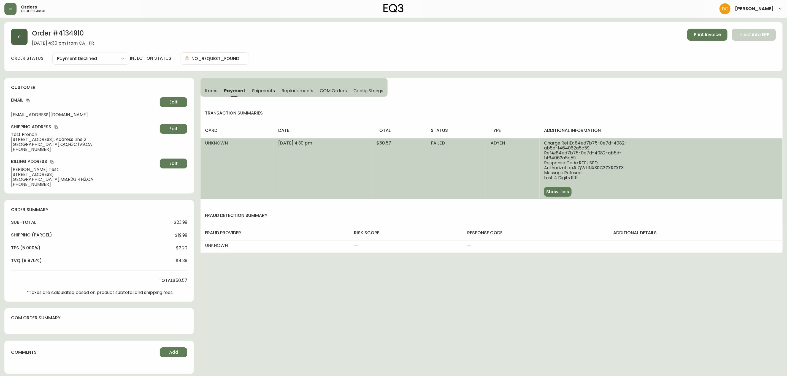
click at [23, 37] on button "button" at bounding box center [19, 37] width 17 height 17
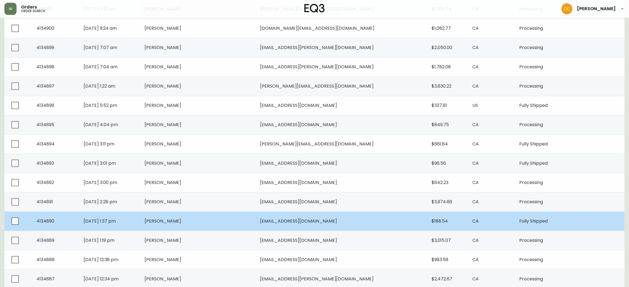
scroll to position [319, 0]
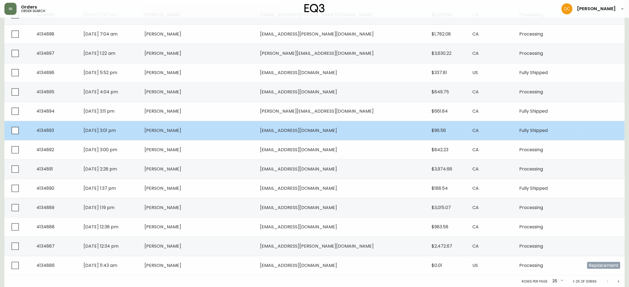
click at [219, 134] on td "Rachel Wong" at bounding box center [198, 130] width 116 height 19
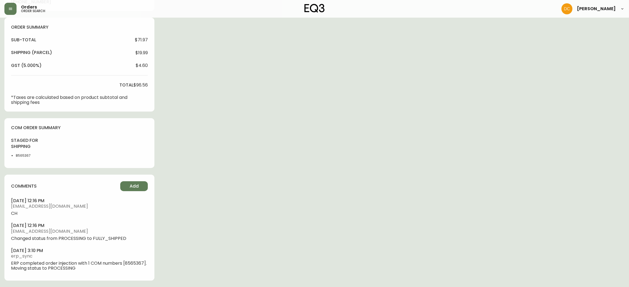
type input "Fully Shipped"
select select "FULLY_SHIPPED"
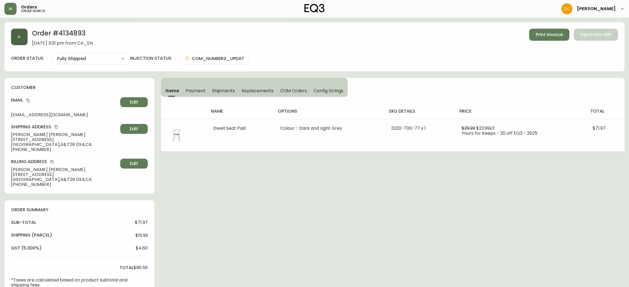
click at [27, 31] on button "button" at bounding box center [19, 37] width 17 height 17
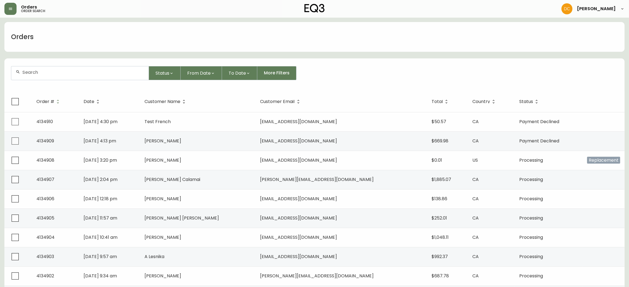
click at [96, 34] on div "Orders" at bounding box center [314, 37] width 620 height 30
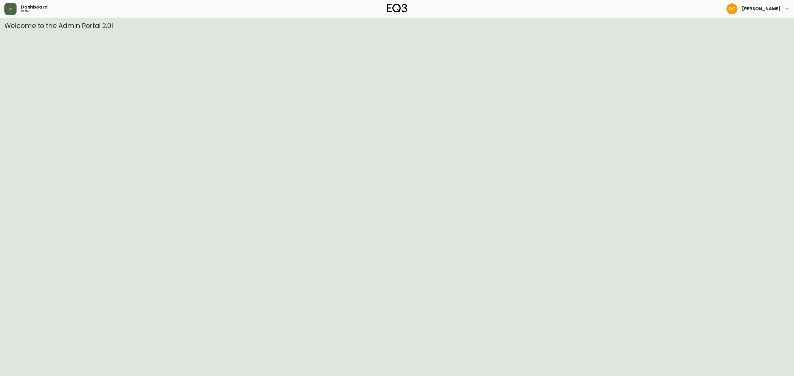
click at [11, 11] on button "button" at bounding box center [10, 9] width 12 height 12
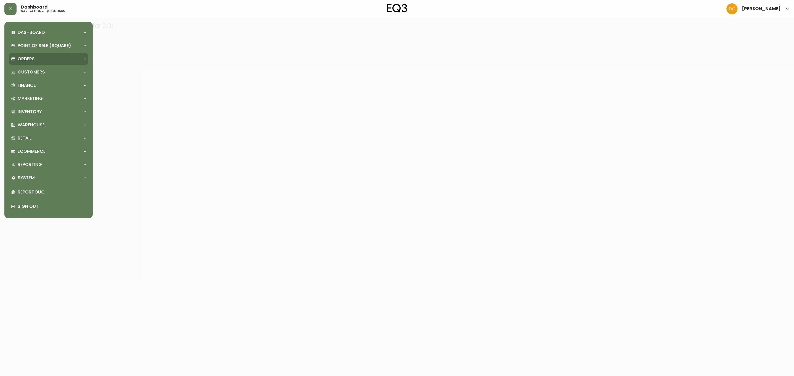
click at [40, 57] on div "Orders" at bounding box center [45, 59] width 69 height 6
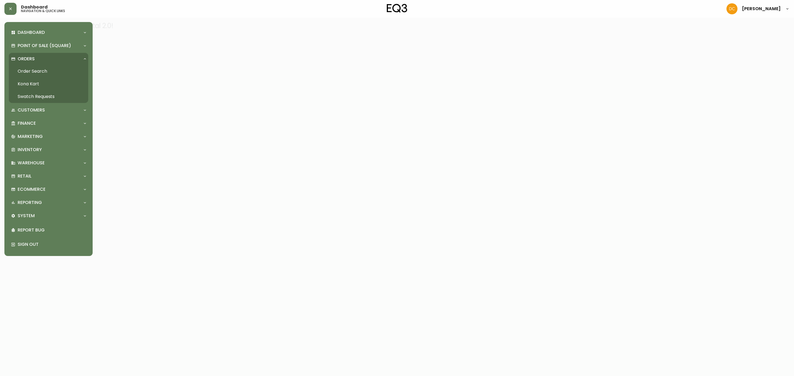
click at [45, 67] on link "Order Search" at bounding box center [48, 71] width 79 height 13
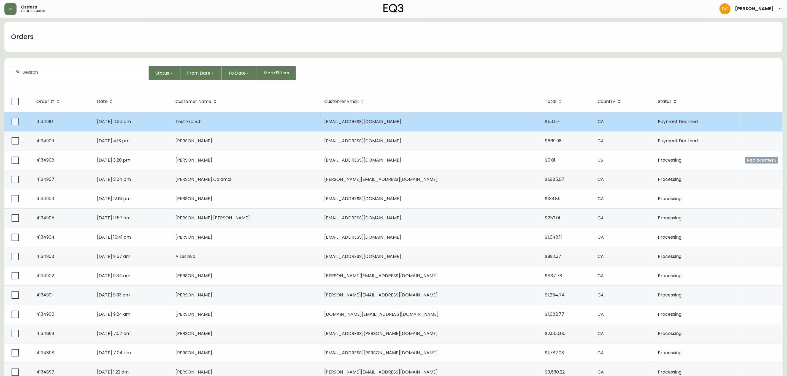
click at [233, 118] on td "Test French" at bounding box center [245, 121] width 149 height 19
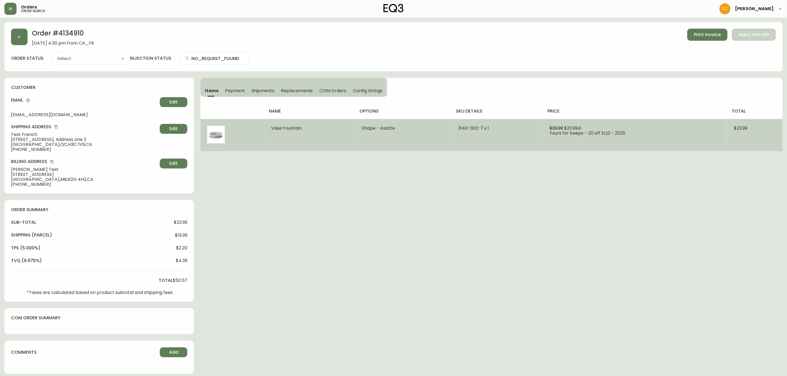
type input "Payment Declined"
select select "PAYMENT_DECLINED"
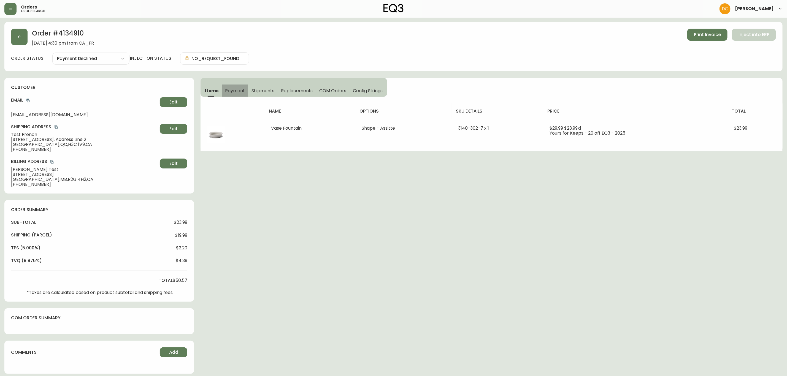
click at [246, 88] on button "Payment" at bounding box center [235, 91] width 26 height 12
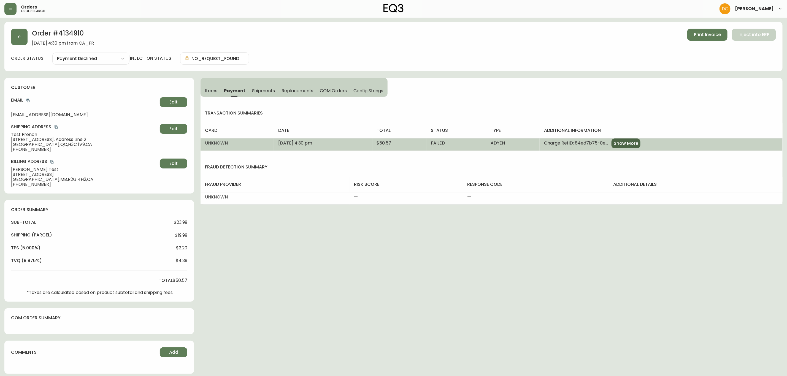
click at [638, 143] on span "Show More" at bounding box center [626, 144] width 25 height 6
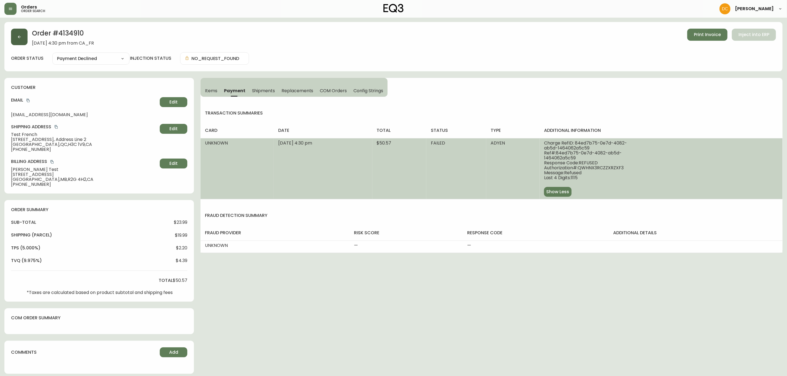
click at [24, 36] on button "button" at bounding box center [19, 37] width 17 height 17
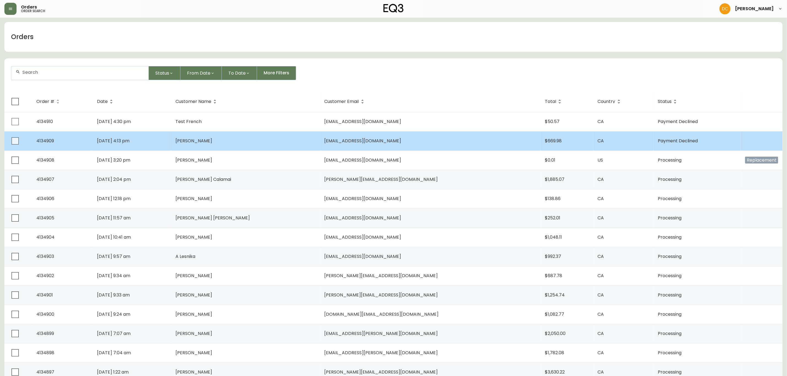
click at [307, 139] on td "[PERSON_NAME]" at bounding box center [245, 140] width 149 height 19
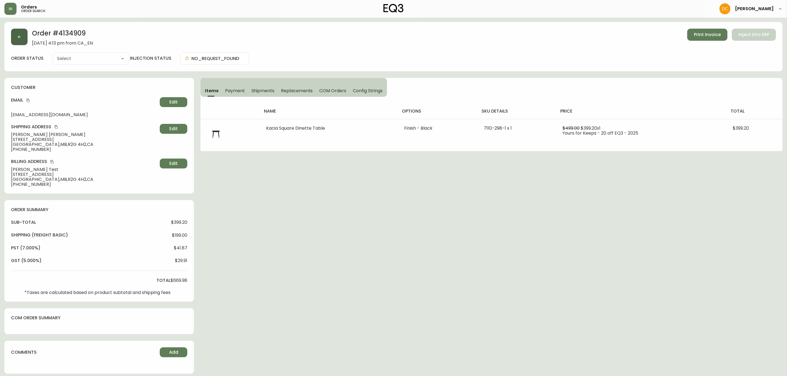
type input "Payment Declined"
click at [21, 36] on icon "button" at bounding box center [19, 37] width 4 height 4
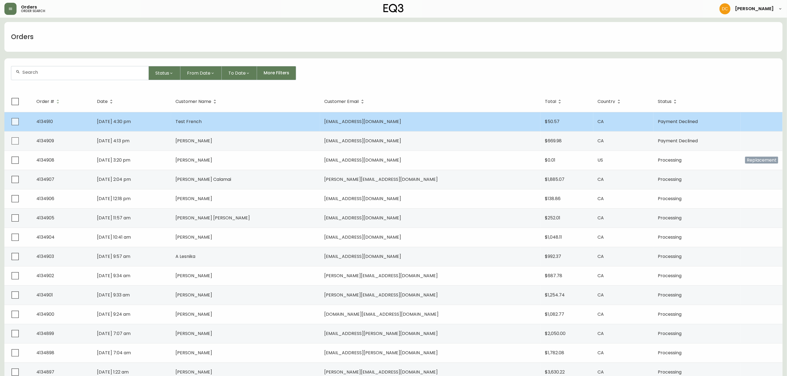
click at [285, 123] on td "Test French" at bounding box center [245, 121] width 149 height 19
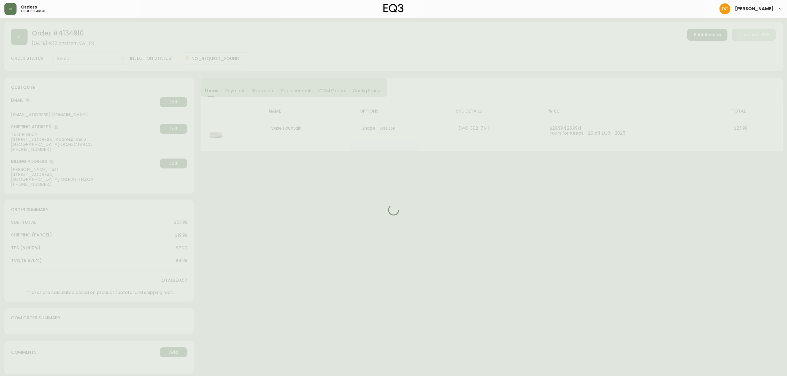
type input "Payment Declined"
select select "PAYMENT_DECLINED"
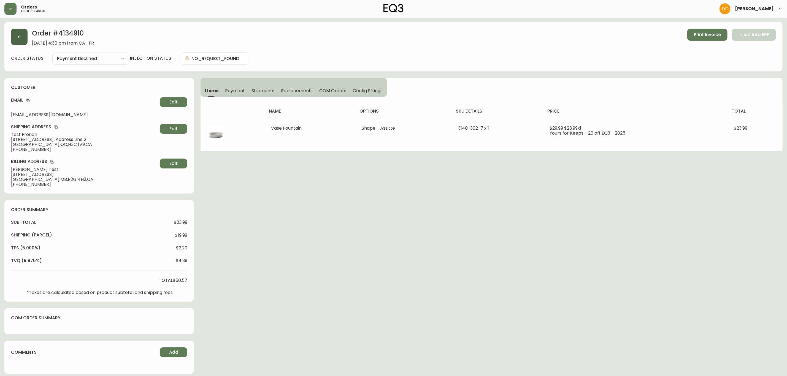
click at [16, 33] on button "button" at bounding box center [19, 37] width 17 height 17
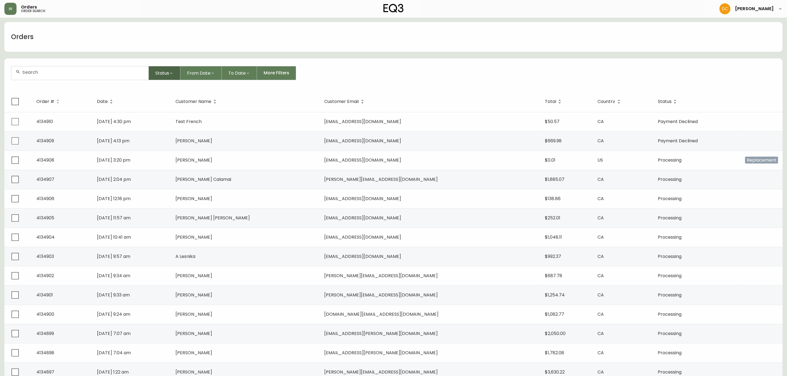
click at [162, 76] on span "Status" at bounding box center [162, 73] width 14 height 7
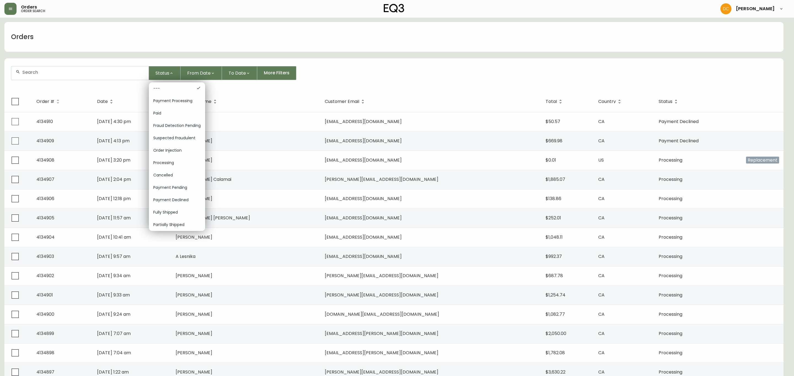
click at [238, 75] on div at bounding box center [397, 188] width 794 height 376
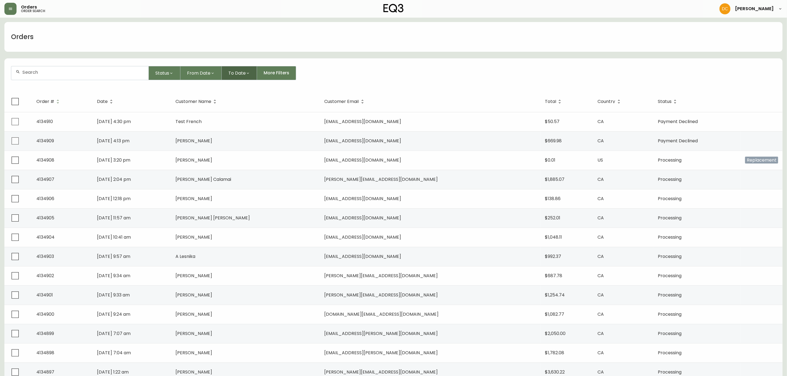
click at [235, 76] on button "To Date" at bounding box center [239, 73] width 35 height 14
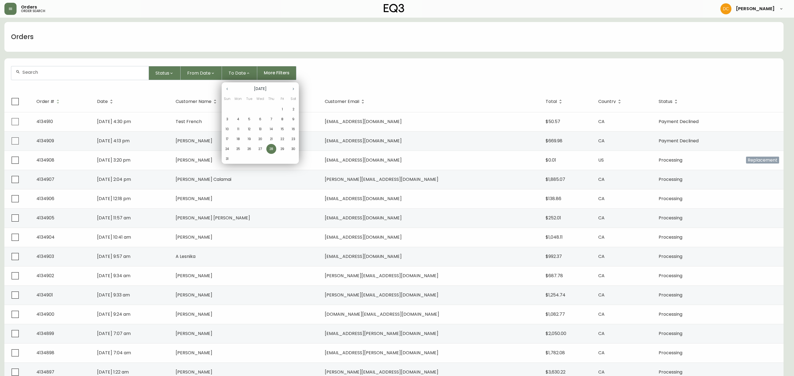
click at [187, 80] on div at bounding box center [397, 188] width 794 height 376
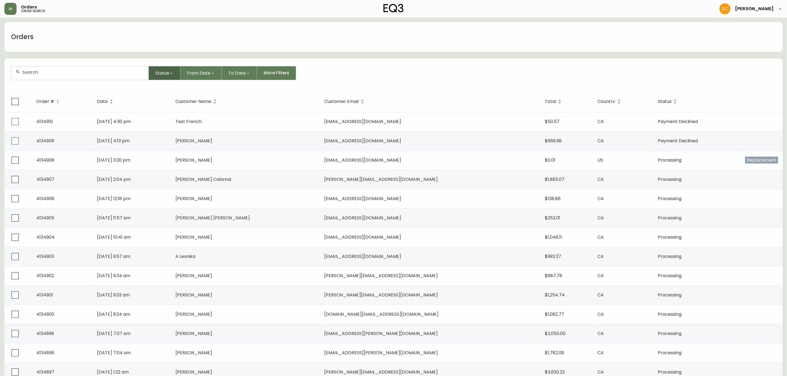
click at [161, 69] on button "Status" at bounding box center [165, 73] width 32 height 14
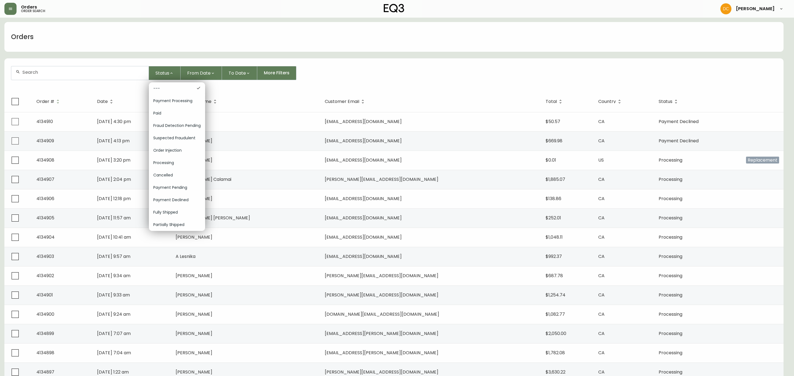
click at [289, 87] on div at bounding box center [397, 188] width 794 height 376
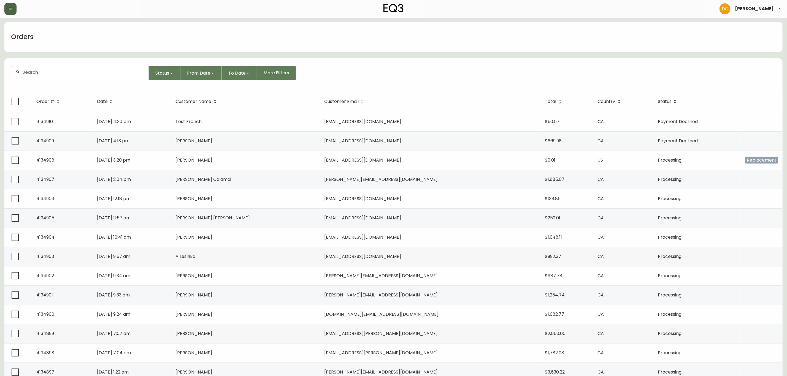
click at [12, 10] on icon "button" at bounding box center [10, 9] width 4 height 4
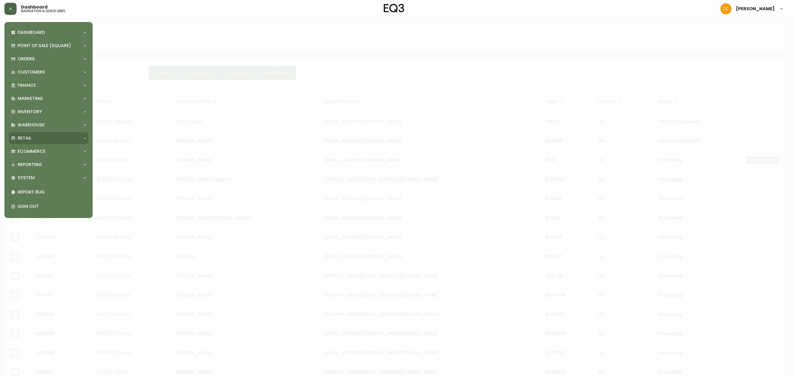
click at [52, 140] on div "Retail" at bounding box center [45, 138] width 69 height 6
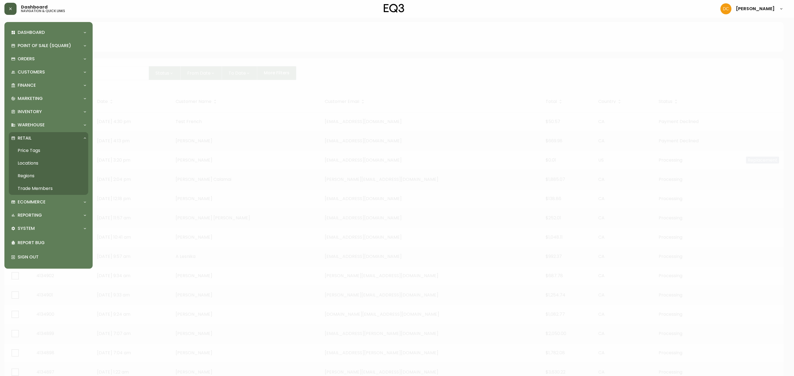
click at [236, 112] on div at bounding box center [397, 188] width 794 height 376
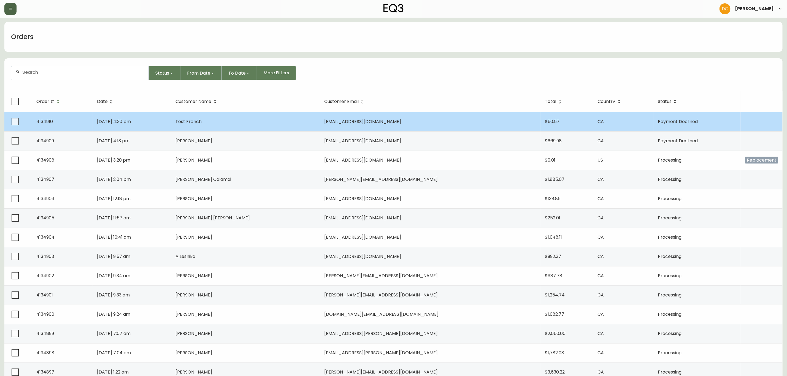
click at [252, 129] on td "Test French" at bounding box center [245, 121] width 149 height 19
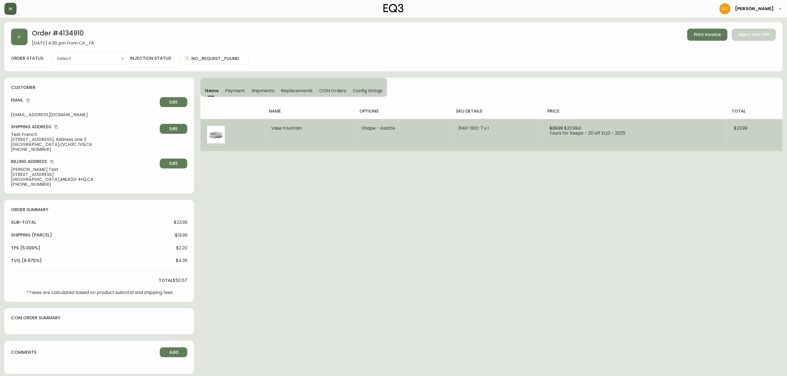
type input "Payment Declined"
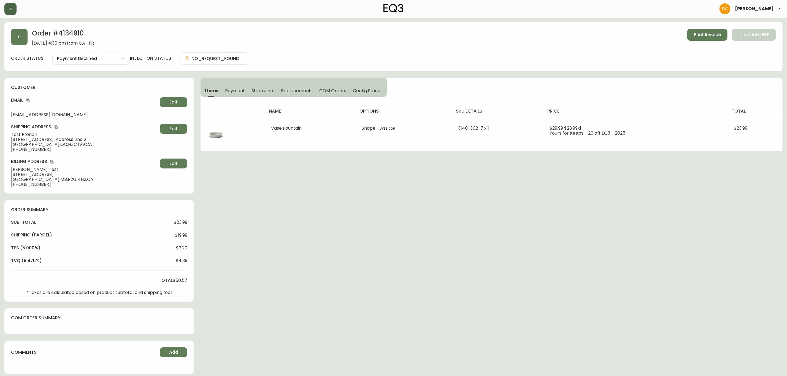
select select "PAYMENT_DECLINED"
click at [15, 8] on button "button" at bounding box center [10, 9] width 12 height 12
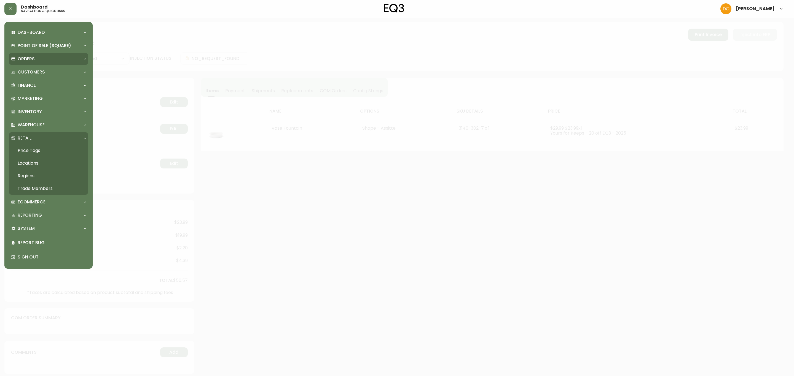
click at [39, 53] on div "Orders" at bounding box center [48, 59] width 79 height 12
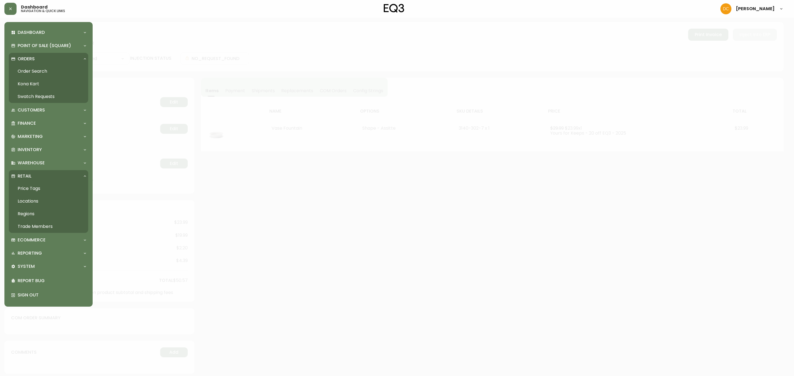
click at [38, 68] on link "Order Search" at bounding box center [48, 71] width 79 height 13
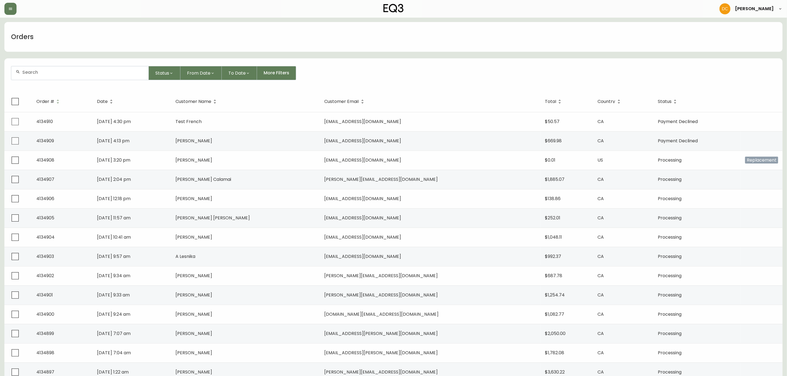
click at [9, 18] on main "Orders Status From Date To Date More Filters Order # Date Customer Name Custome…" at bounding box center [393, 312] width 787 height 589
click at [6, 9] on button "button" at bounding box center [10, 9] width 12 height 12
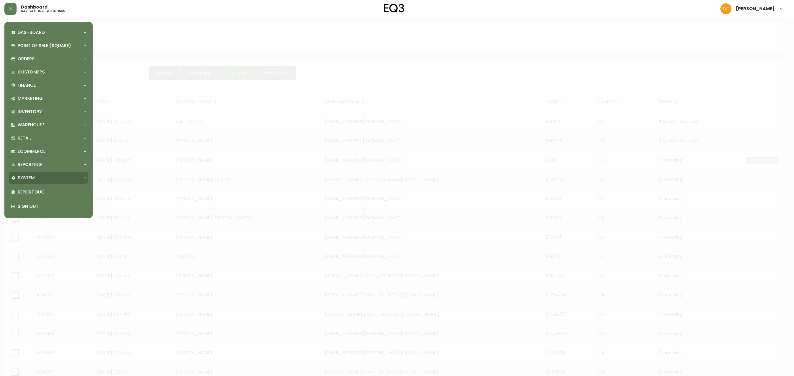
click at [34, 173] on div "System" at bounding box center [48, 178] width 79 height 12
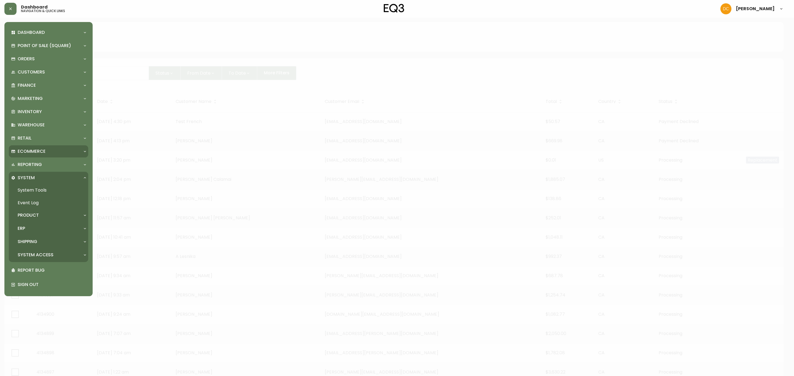
click at [44, 153] on p "Ecommerce" at bounding box center [32, 152] width 28 height 6
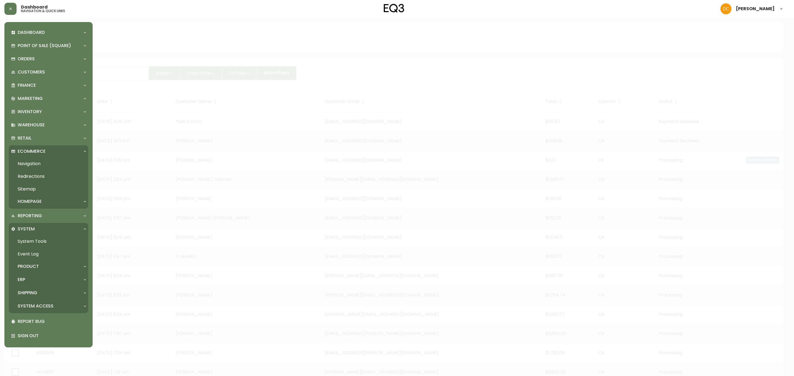
click at [45, 204] on div "Homepage" at bounding box center [45, 202] width 69 height 6
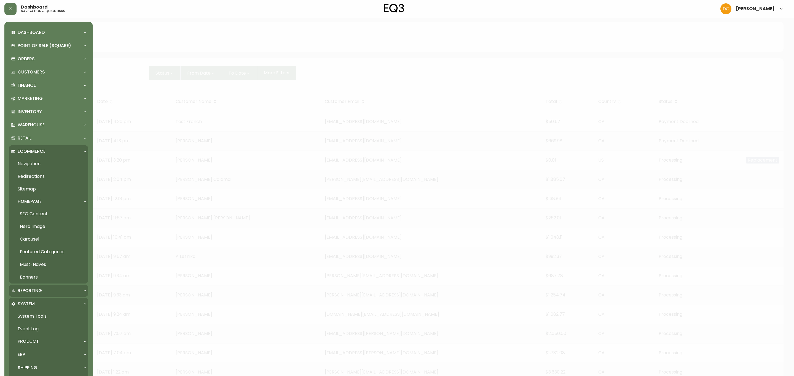
click at [53, 289] on div "Reporting" at bounding box center [45, 291] width 69 height 6
click at [49, 317] on link "Daily Written Sales" at bounding box center [48, 316] width 79 height 13
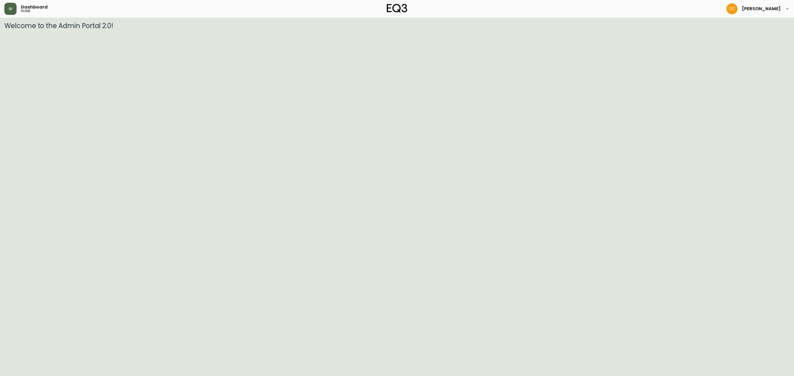
click at [9, 11] on icon "button" at bounding box center [10, 9] width 4 height 4
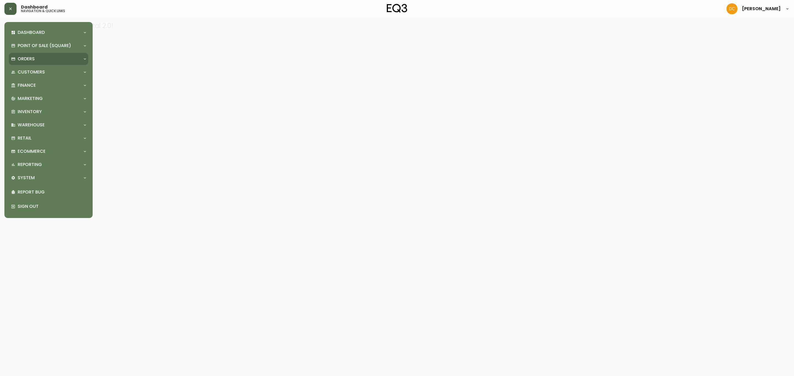
click at [45, 58] on div "Orders" at bounding box center [45, 59] width 69 height 6
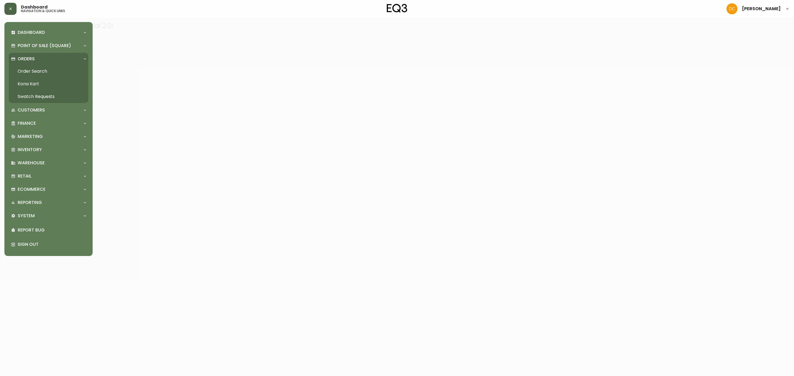
click at [49, 63] on div "Orders" at bounding box center [48, 59] width 79 height 12
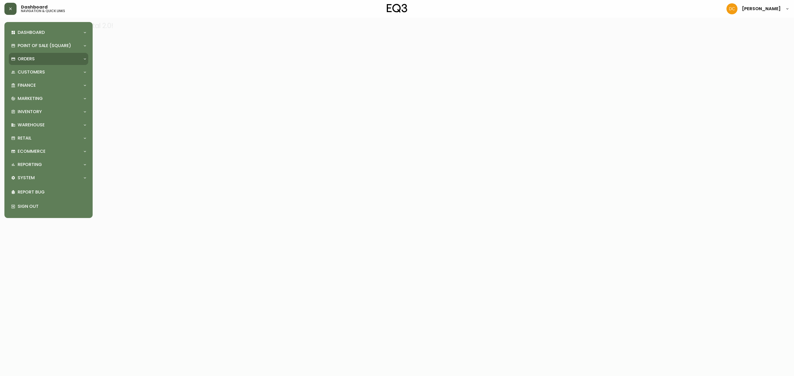
click at [50, 63] on div "Orders" at bounding box center [48, 59] width 79 height 12
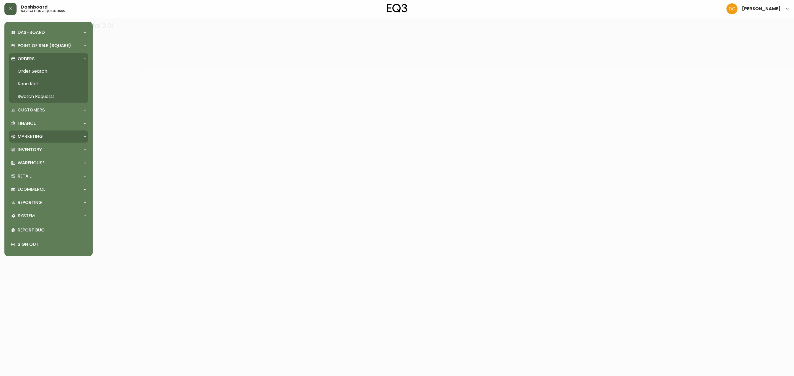
drag, startPoint x: 38, startPoint y: 130, endPoint x: 42, endPoint y: 144, distance: 14.6
click at [38, 131] on div "Marketing" at bounding box center [48, 137] width 79 height 12
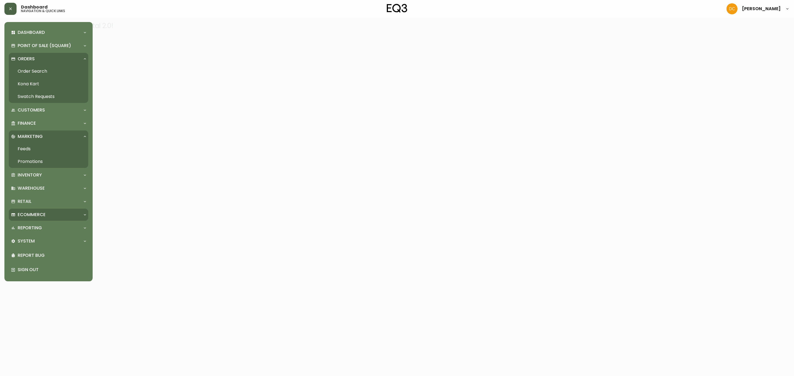
click at [42, 214] on p "Ecommerce" at bounding box center [32, 215] width 28 height 6
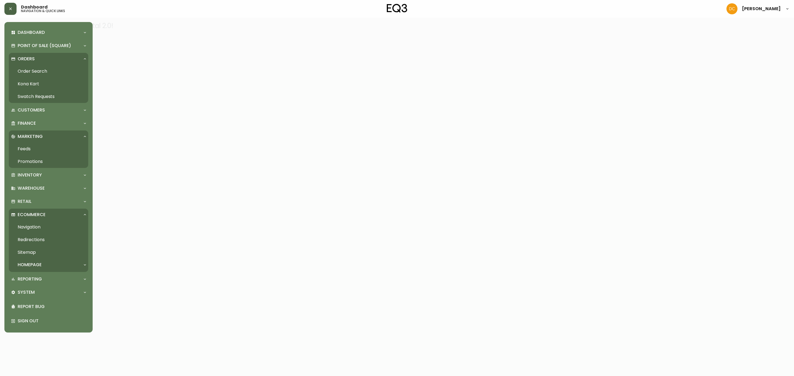
click at [41, 227] on link "Navigation" at bounding box center [48, 227] width 79 height 13
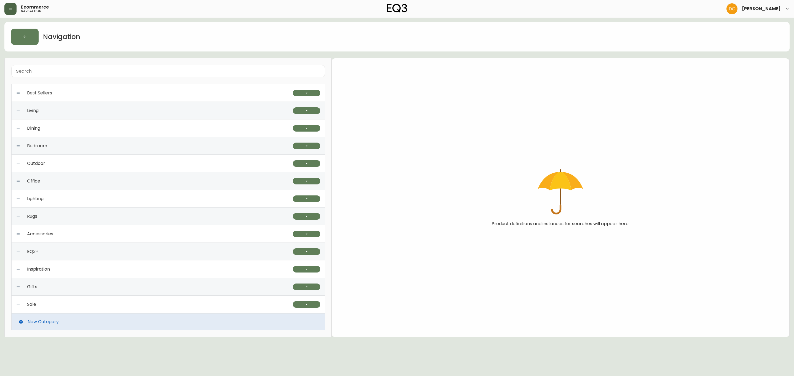
click at [100, 98] on div "Best Sellers" at bounding box center [154, 93] width 277 height 18
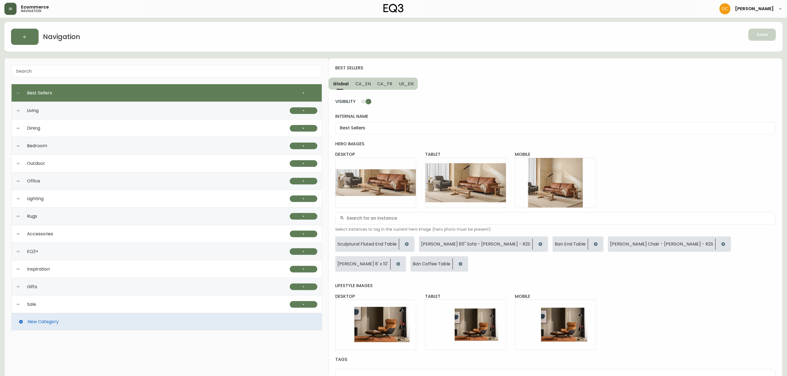
click at [364, 86] on span "CA_EN" at bounding box center [362, 84] width 15 height 6
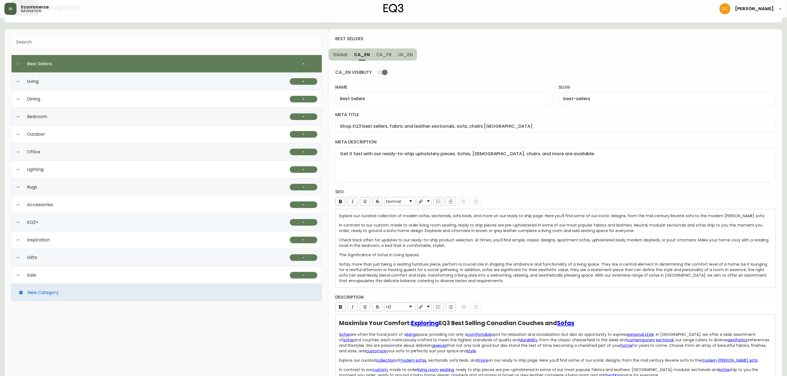
scroll to position [59, 0]
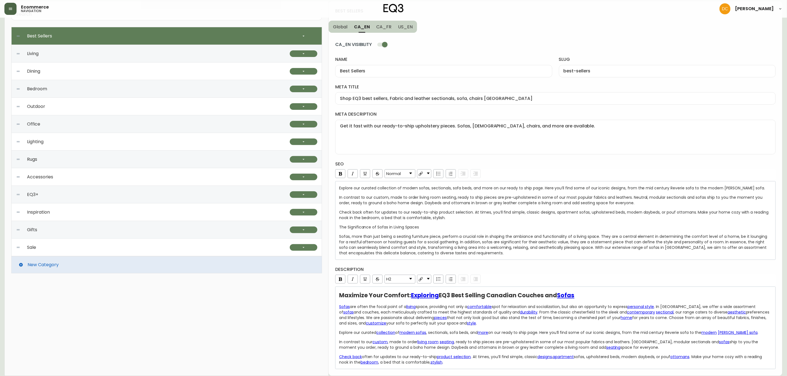
click at [470, 253] on div "Sofas, more than just being a seating furniture piece, perform a crucial role i…" at bounding box center [555, 245] width 433 height 22
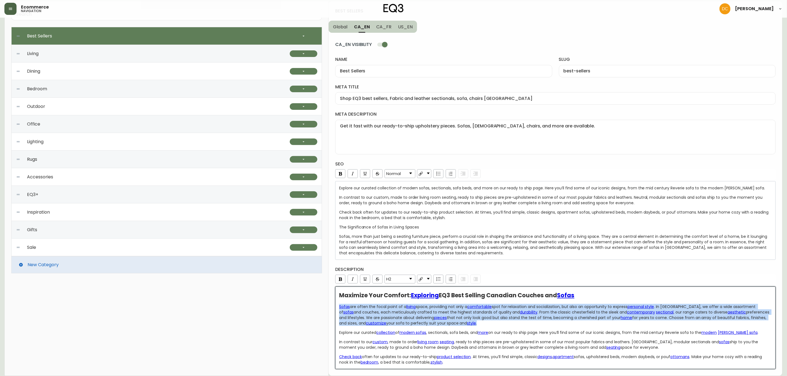
drag, startPoint x: 472, startPoint y: 322, endPoint x: 332, endPoint y: 304, distance: 141.0
click at [332, 304] on div "best sellers Global CA_EN CA_FR US_EN CA_EN VISIBILITY name Best Sellers slug b…" at bounding box center [556, 188] width 454 height 375
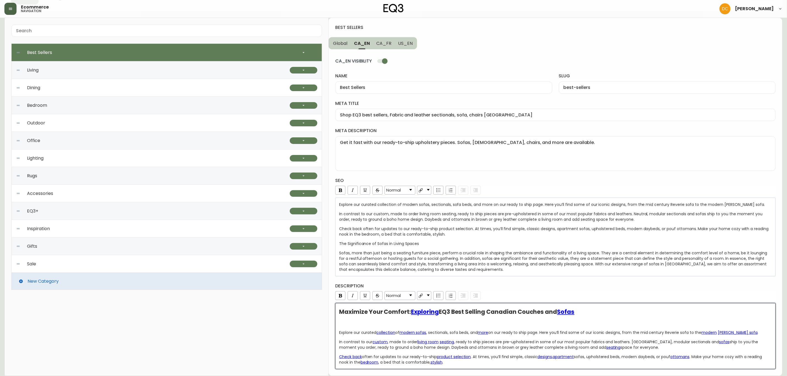
scroll to position [33, 0]
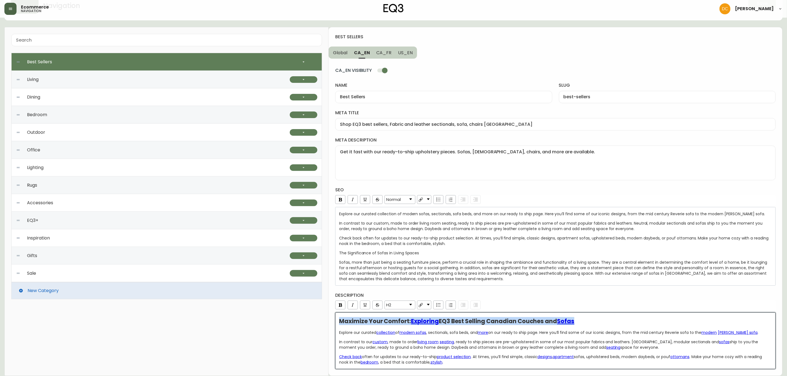
drag, startPoint x: 580, startPoint y: 319, endPoint x: 335, endPoint y: 316, distance: 245.3
click at [330, 317] on div "best sellers Global CA_EN CA_FR US_EN CA_EN VISIBILITY name Best Sellers slug b…" at bounding box center [556, 201] width 454 height 349
click at [410, 306] on link "H2" at bounding box center [400, 305] width 30 height 8
click at [403, 312] on li "Normal" at bounding box center [400, 313] width 30 height 7
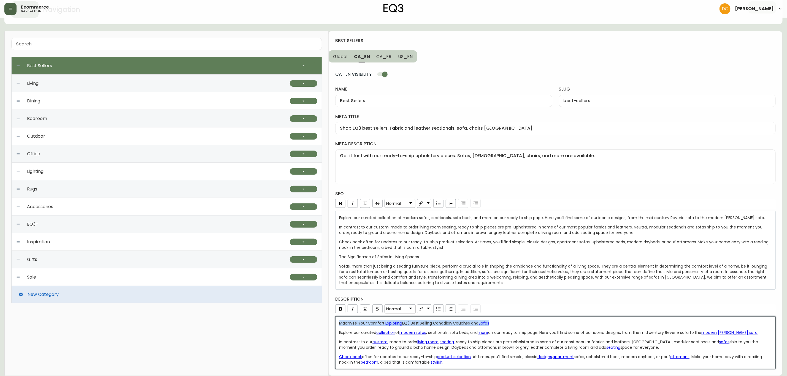
click at [534, 318] on div "Maximize Your Comfort: Exploring EQ3 Best Selling Canadian Couches and Sofas Ex…" at bounding box center [555, 343] width 441 height 53
drag, startPoint x: 503, startPoint y: 320, endPoint x: 327, endPoint y: 323, distance: 175.8
click at [327, 323] on div "Best Sellers Quick Ship Upholstery Ready To Ship Sofas Ready To Ship Sectionals…" at bounding box center [393, 204] width 778 height 346
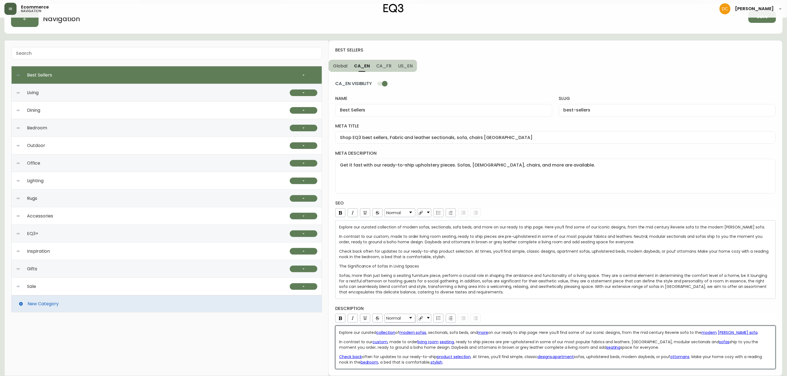
click at [674, 333] on span "on our ready to ship page. Here you’ll find some of our iconic designs, from th…" at bounding box center [595, 333] width 214 height 6
click at [673, 334] on span "on our ready to ship page. Here you’ll find some of our iconic designs, from th…" at bounding box center [595, 333] width 214 height 6
click at [623, 371] on div "best sellers Global CA_EN CA_FR US_EN CA_EN VISIBILITY name Best Sellers slug b…" at bounding box center [556, 209] width 454 height 336
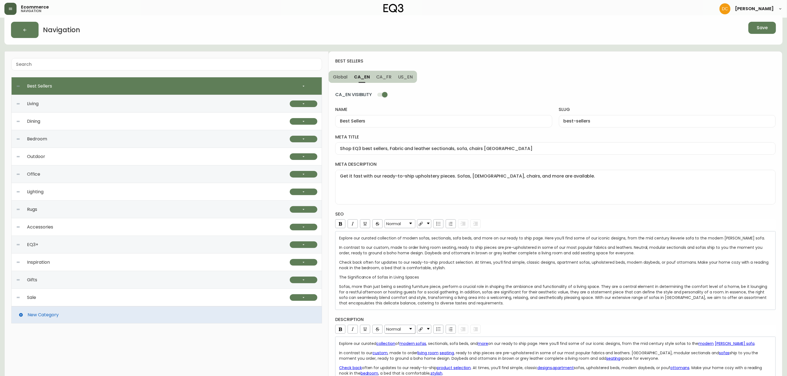
scroll to position [0, 0]
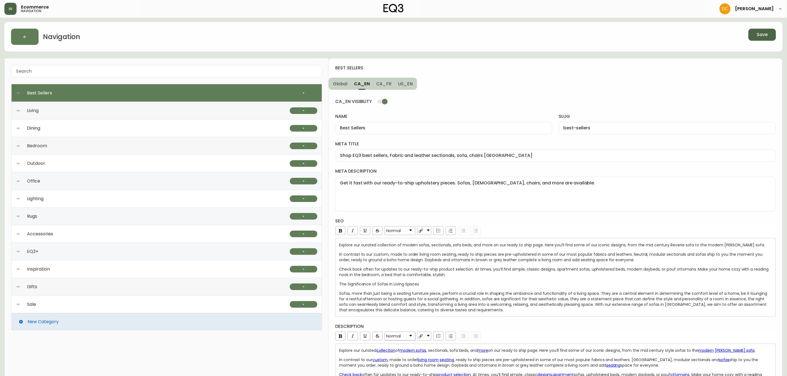
click at [756, 36] on button "Save" at bounding box center [763, 35] width 28 height 12
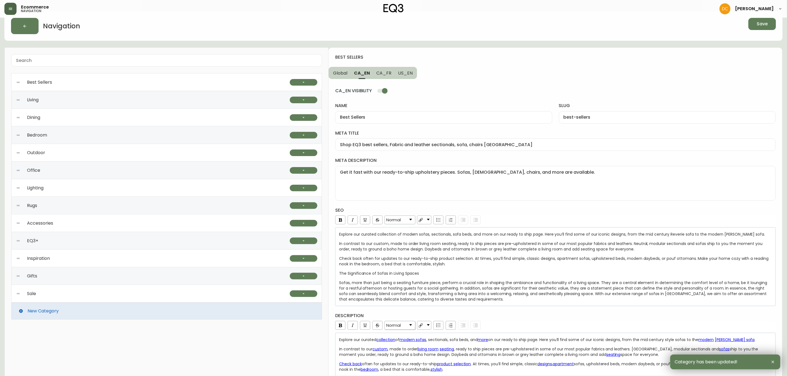
scroll to position [20, 0]
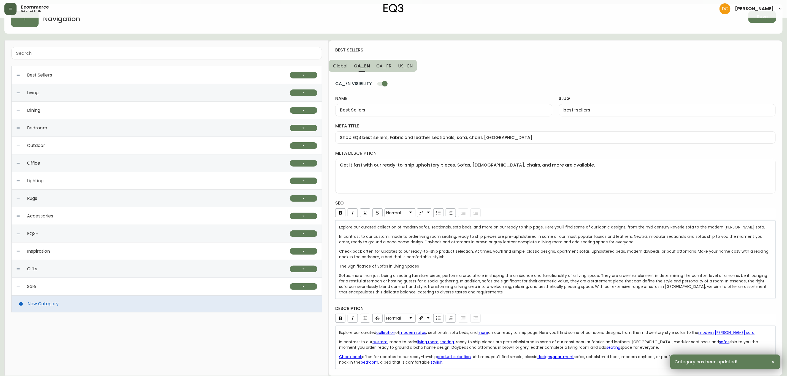
click at [453, 227] on span "Explore our curated collection of modern sofas, sectionals, sofa beds, and more…" at bounding box center [552, 228] width 426 height 6
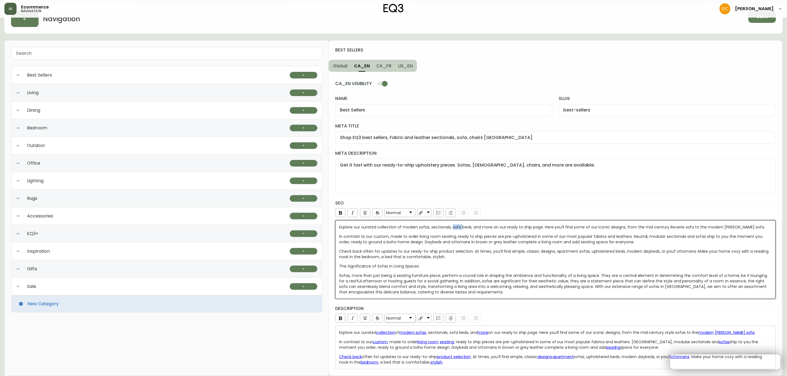
click at [453, 227] on span "Explore our curated collection of modern sofas, sectionals, sofa beds, and more…" at bounding box center [552, 228] width 426 height 6
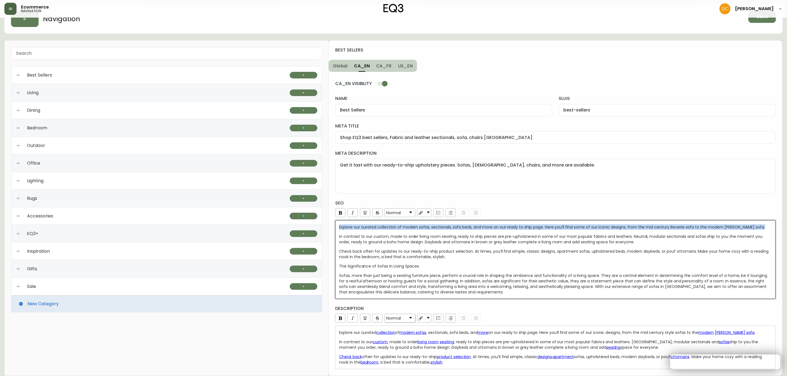
click at [453, 227] on span "Explore our curated collection of modern sofas, sectionals, sofa beds, and more…" at bounding box center [552, 228] width 426 height 6
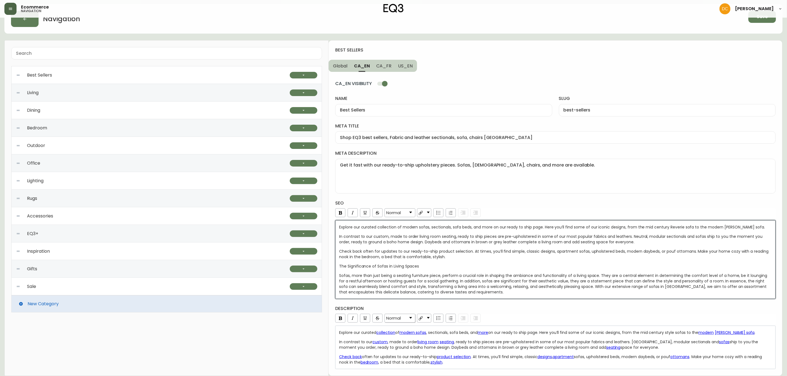
click at [458, 273] on span "Sofas, more than just being a seating furniture piece, perform a crucial role i…" at bounding box center [553, 284] width 429 height 22
click at [507, 232] on div "Explore our curated collection of modern sofas, sectionals, sofa beds, and more…" at bounding box center [555, 260] width 433 height 71
click at [511, 258] on div "Explore our curated collection of modern sofas, sectionals, sofa beds, and more…" at bounding box center [555, 260] width 433 height 71
click at [466, 264] on div "The Significance of Sofas in Living Spaces" at bounding box center [555, 267] width 433 height 6
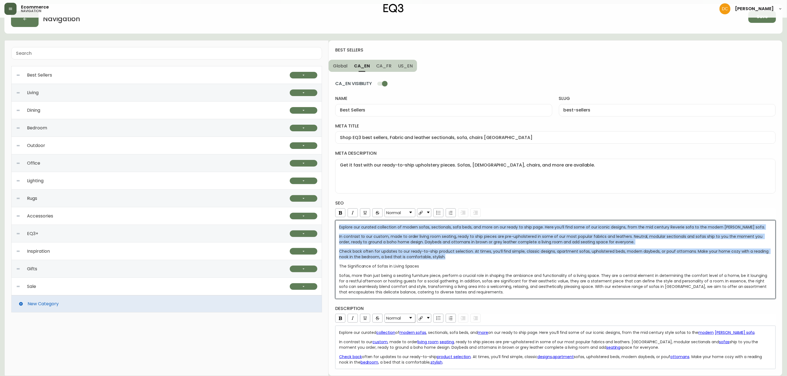
drag, startPoint x: 462, startPoint y: 257, endPoint x: 310, endPoint y: 221, distance: 155.5
click at [310, 221] on div "Best Sellers Quick Ship Upholstery Ready To Ship Sofas Ready To Ship Sectionals…" at bounding box center [393, 208] width 778 height 336
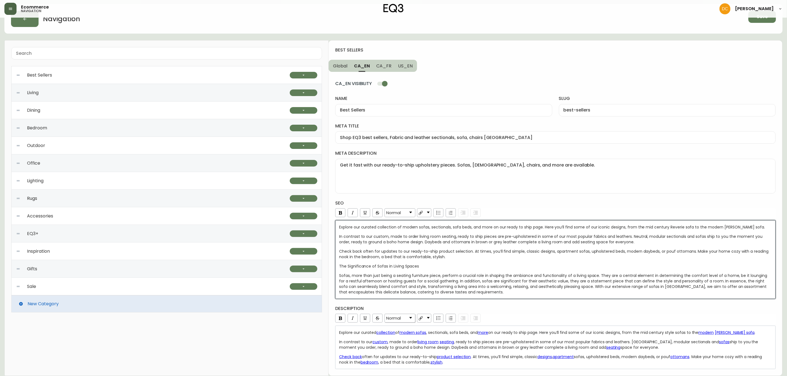
scroll to position [0, 0]
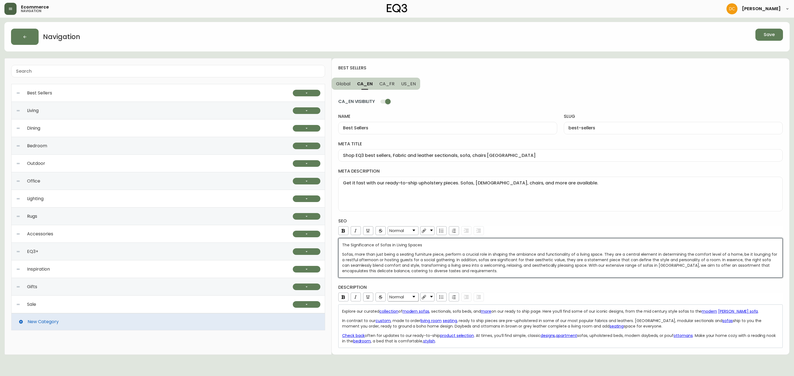
click at [400, 247] on span "The Significance of Sofas in Living Spaces" at bounding box center [382, 245] width 80 height 6
click at [408, 233] on link "Normal" at bounding box center [403, 231] width 30 height 8
click at [398, 262] on li "H3" at bounding box center [403, 259] width 30 height 7
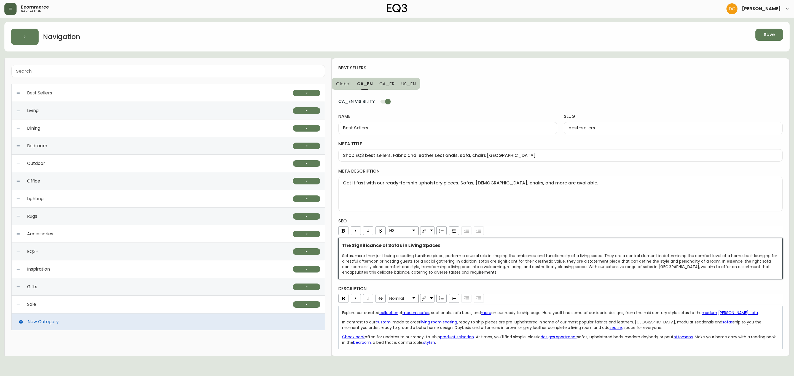
click at [467, 253] on div "The Significance of Sofas in Living Spaces Sofas, more than just being a seatin…" at bounding box center [560, 259] width 437 height 32
click at [769, 30] on button "Save" at bounding box center [769, 35] width 28 height 12
click at [109, 94] on div "Best Sellers" at bounding box center [154, 93] width 277 height 18
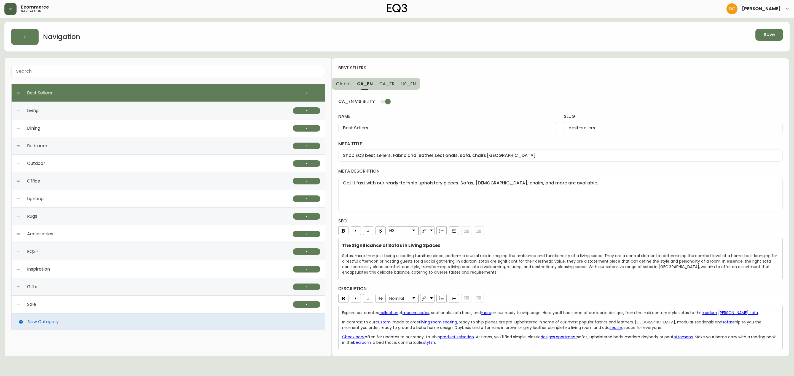
click at [300, 90] on div at bounding box center [307, 93] width 28 height 18
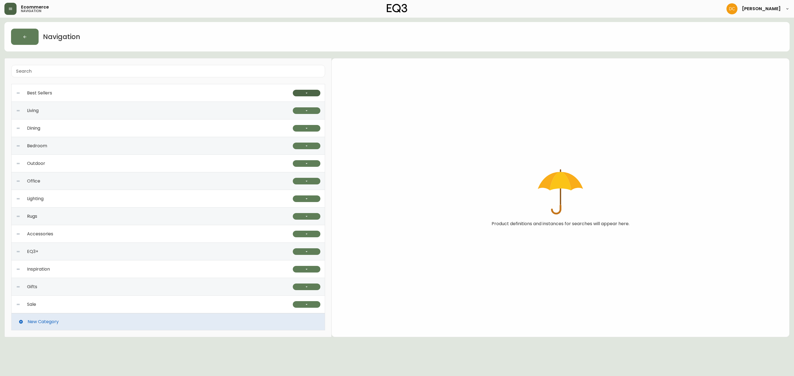
click at [300, 90] on button "button" at bounding box center [307, 93] width 28 height 7
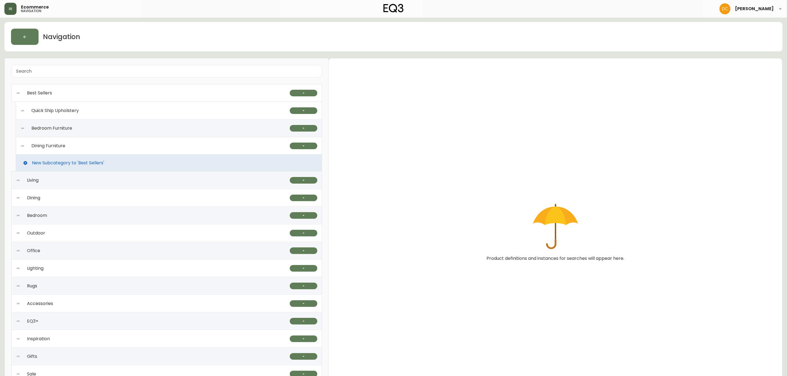
click at [194, 126] on div "Bedroom Furniture" at bounding box center [155, 129] width 270 height 18
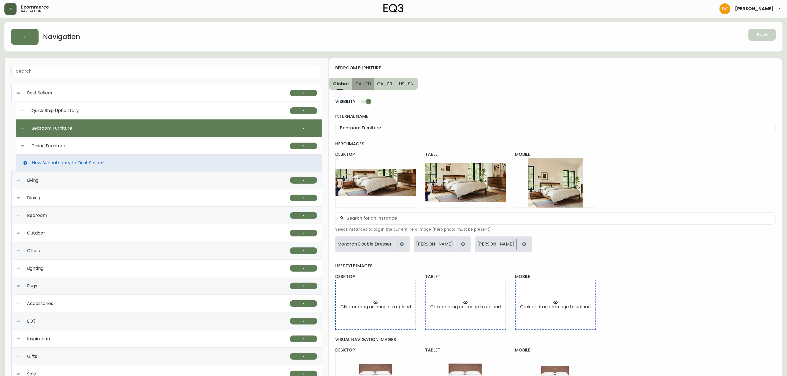
click at [367, 81] on span "CA_EN" at bounding box center [362, 84] width 15 height 6
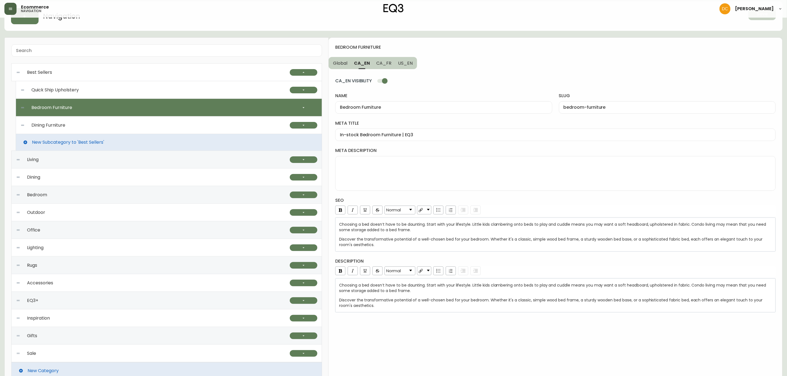
scroll to position [32, 0]
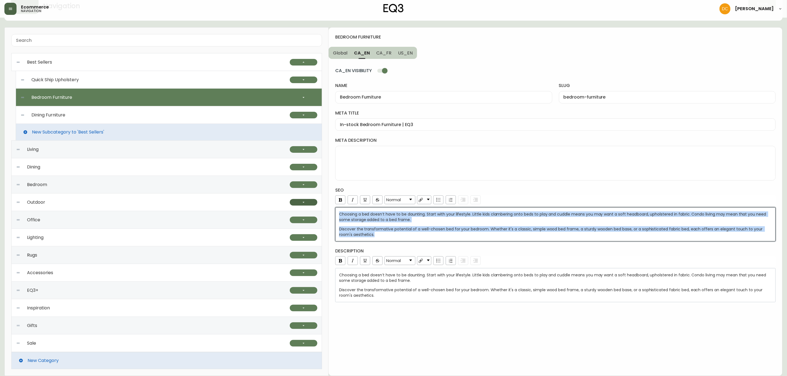
drag, startPoint x: 394, startPoint y: 236, endPoint x: 299, endPoint y: 204, distance: 100.9
click at [299, 204] on div "Best Sellers Quick Ship Upholstery Ready To Ship Sofas Ready To Ship Sectionals…" at bounding box center [393, 201] width 778 height 349
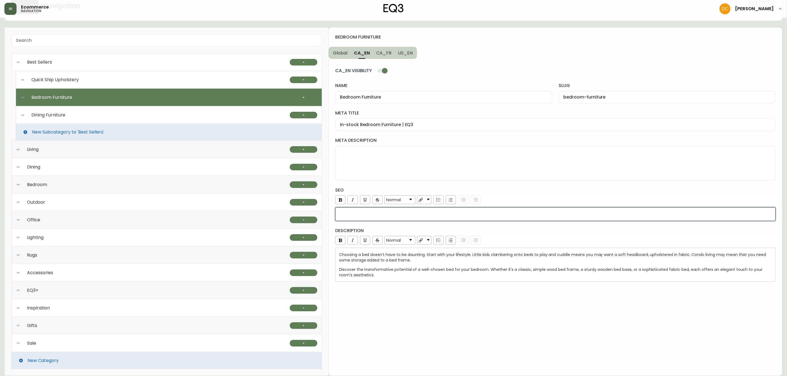
click at [566, 202] on div "Normal" at bounding box center [555, 201] width 442 height 10
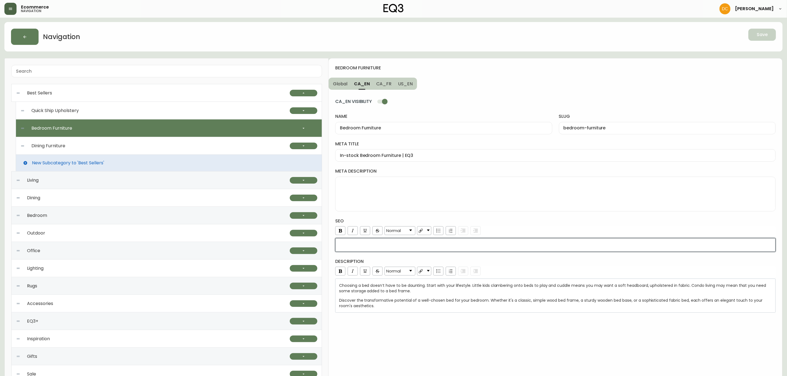
click at [713, 79] on div "bedroom furniture Global CA_EN CA_FR US_EN CA_EN VISIBILITY name Bedroom Furnit…" at bounding box center [556, 232] width 454 height 349
click at [404, 305] on div "Discover the transformative potential of a well-chosen bed for your bedroom. Wh…" at bounding box center [555, 303] width 433 height 11
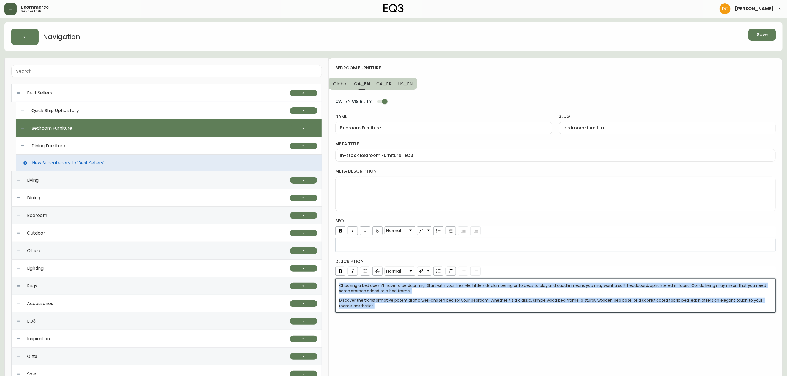
copy div "Choosing a bed doesn’t have to be daunting. Start with your lifestyle. Little k…"
click at [422, 194] on textarea "meta description" at bounding box center [555, 194] width 431 height 28
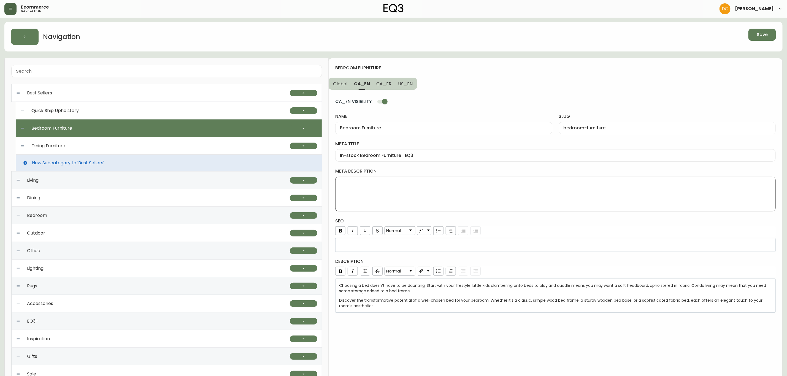
paste textarea "Choosing a bed doesn’t have to be daunting. Start with your lifestyle. Little k…"
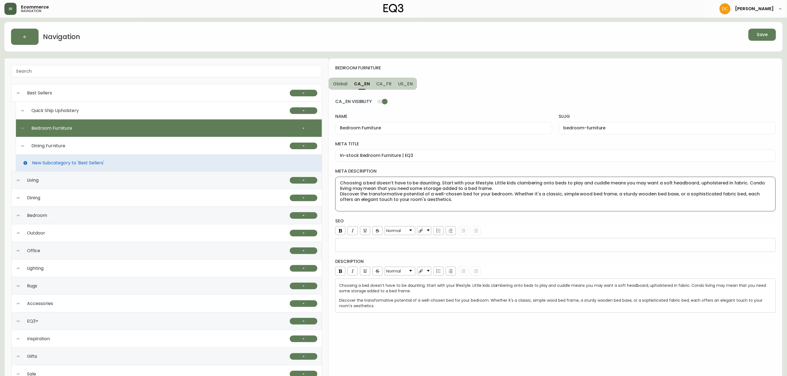
type textarea "Choosing a bed doesn’t have to be daunting. Start with your lifestyle. Little k…"
click at [529, 217] on div "CA_EN VISIBILITY name Bedroom Furniture slug bedroom-furniture meta title In-st…" at bounding box center [555, 201] width 441 height 223
click at [768, 33] on span "Save" at bounding box center [762, 35] width 11 height 6
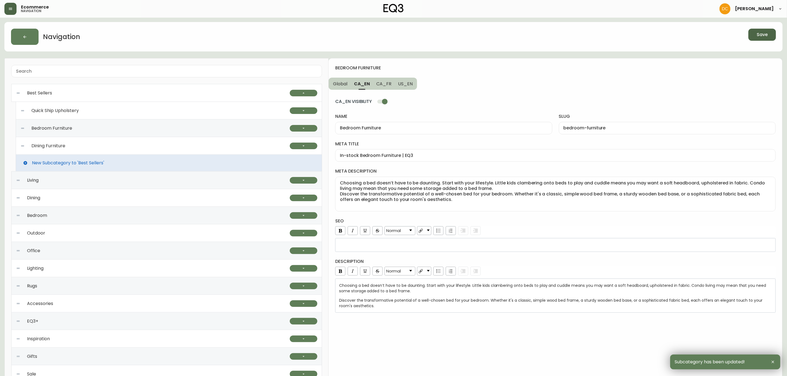
click at [120, 145] on div "Dining Furniture" at bounding box center [155, 146] width 270 height 18
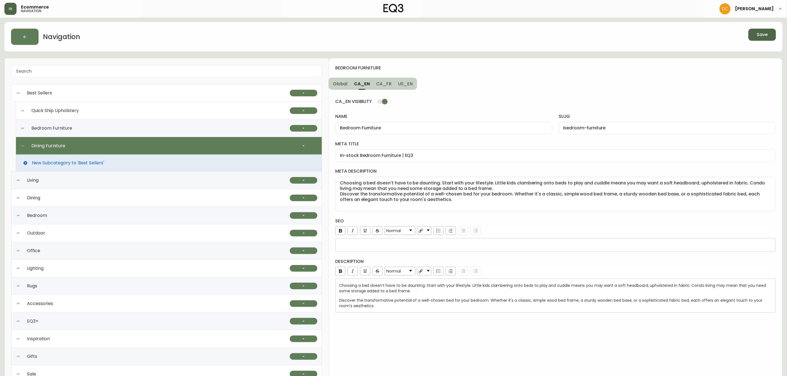
type input "Dining Furniture"
type input "dining-furniture"
type input "Ready to Ship Dining Furniture | EQ3"
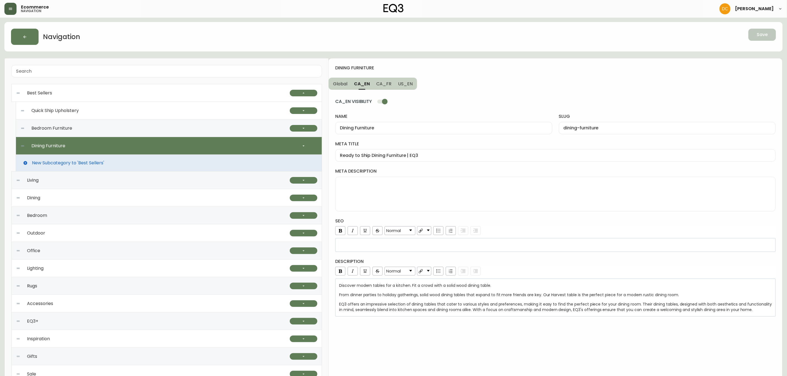
click at [139, 129] on div "Bedroom Furniture" at bounding box center [155, 129] width 270 height 18
type input "Bedroom Furniture"
type input "bedroom-furniture"
type input "In-stock Bedroom Furniture | EQ3"
type textarea "Choosing a bed doesn’t have to be daunting. Start with your lifestyle. Little k…"
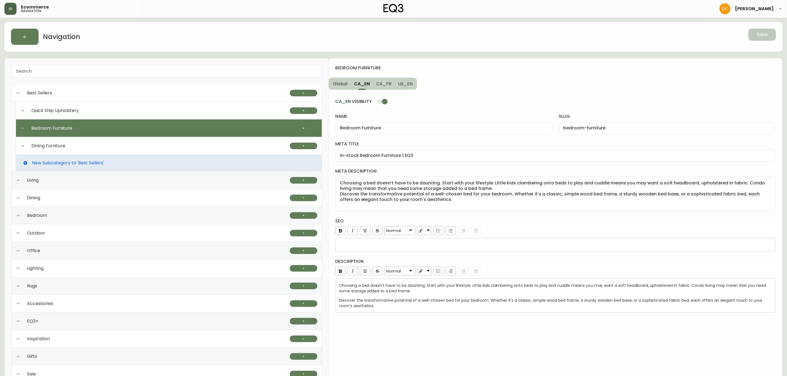
click at [155, 114] on div "Quick Ship Upholstery" at bounding box center [155, 111] width 270 height 18
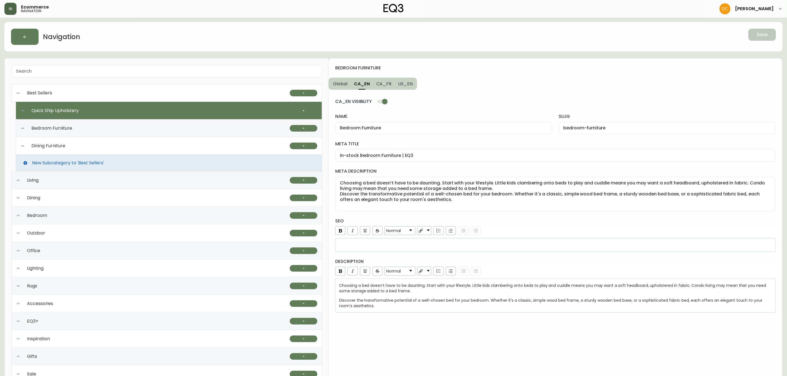
type input "Quick Ship Upholstery"
type input "quick-ship-upholstery"
type input "Quick ship fabric and leather sectional, sofa, chairs [GEOGRAPHIC_DATA]"
type textarea "Get it fast with our ready-to-ship upholstery pieces. Sofas, [DEMOGRAPHIC_DATA]…"
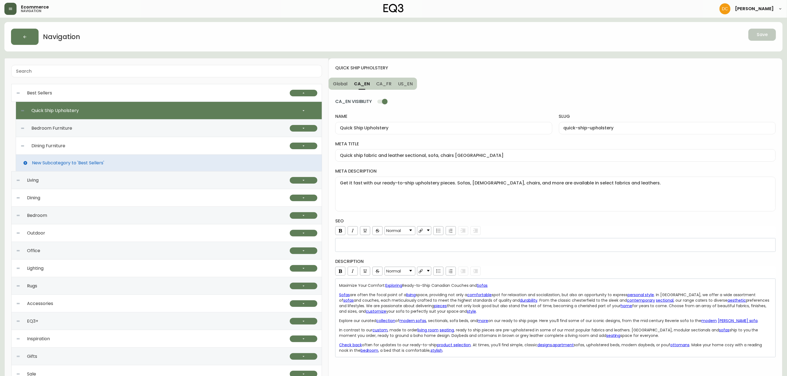
click at [155, 141] on div "Dining Furniture" at bounding box center [155, 146] width 270 height 18
type input "Dining Furniture"
type input "dining-furniture"
type input "Ready to Ship Dining Furniture | EQ3"
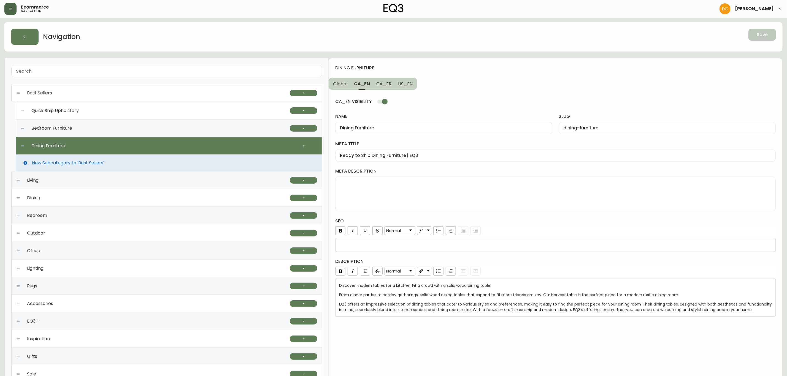
click at [100, 98] on div "Best Sellers" at bounding box center [153, 93] width 274 height 18
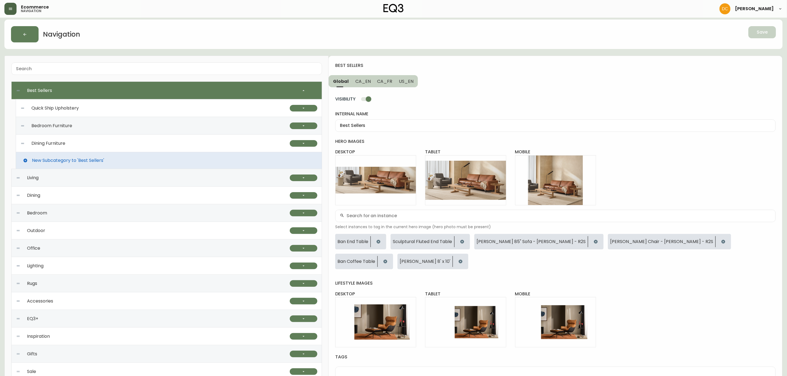
scroll to position [41, 0]
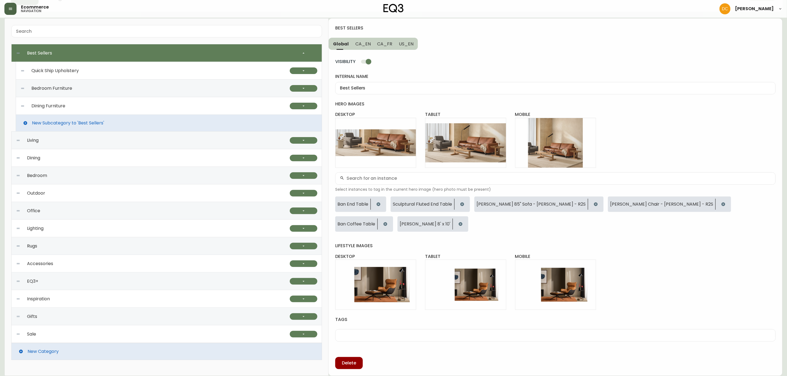
click at [131, 66] on div "Quick Ship Upholstery" at bounding box center [155, 71] width 270 height 18
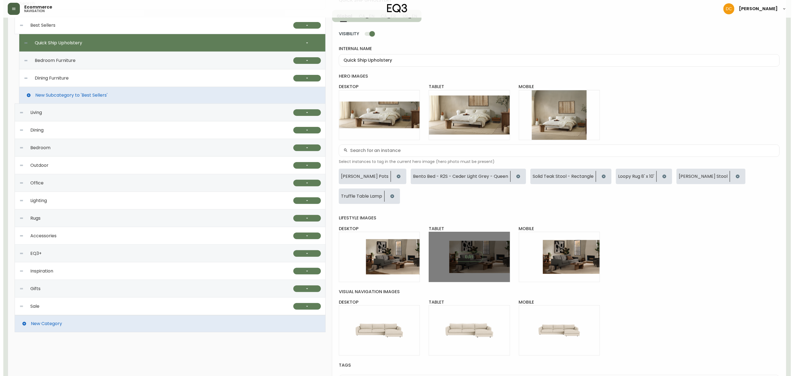
scroll to position [95, 0]
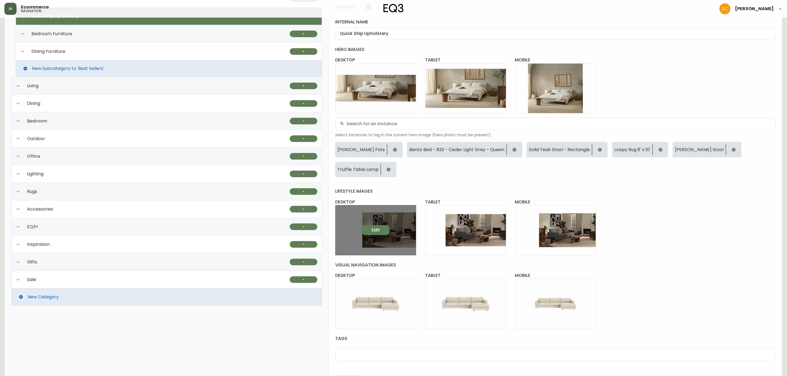
click at [376, 227] on span "Edit" at bounding box center [376, 230] width 8 height 6
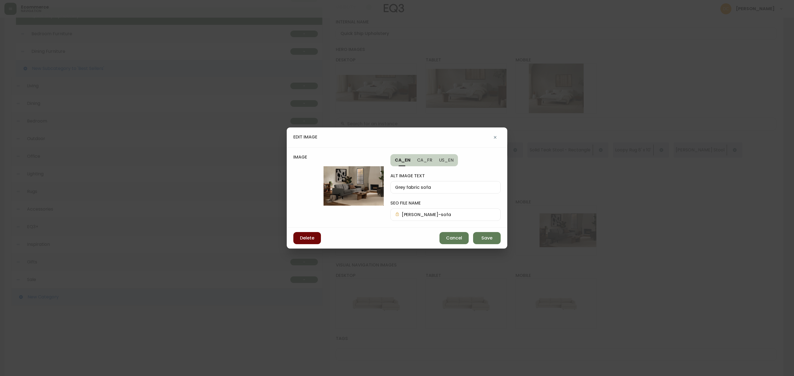
click at [309, 242] on button "Delete" at bounding box center [307, 238] width 28 height 12
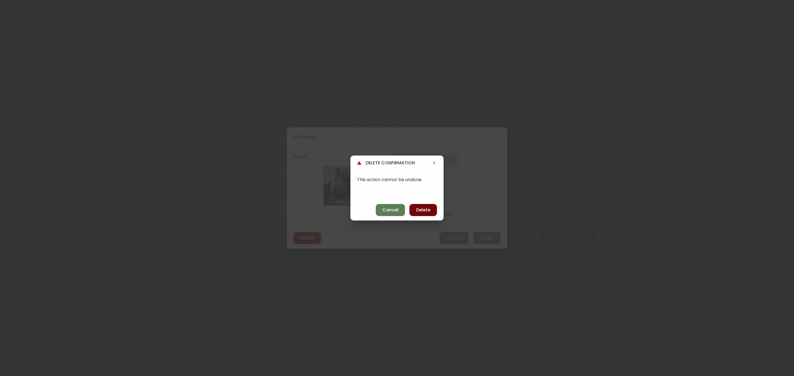
click at [423, 211] on span "Delete" at bounding box center [423, 210] width 14 height 6
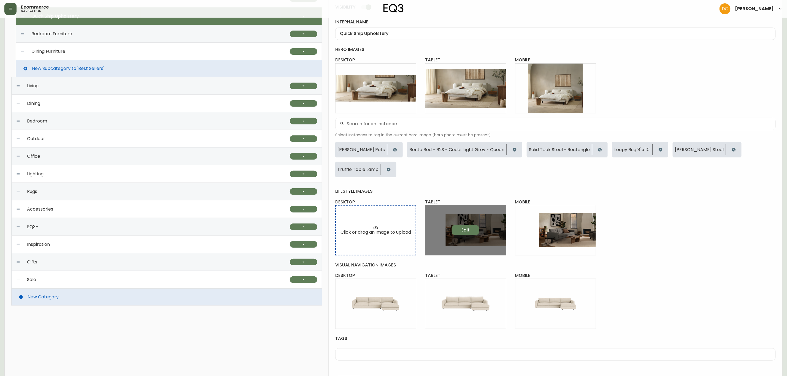
click at [462, 227] on span "Edit" at bounding box center [466, 230] width 8 height 6
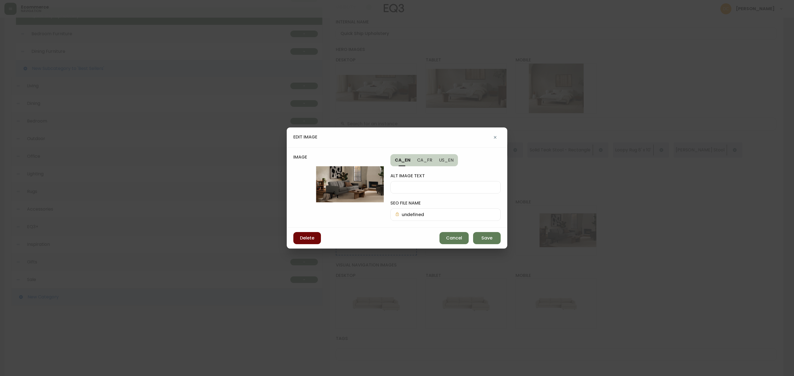
click at [310, 239] on span "Delete" at bounding box center [307, 238] width 14 height 6
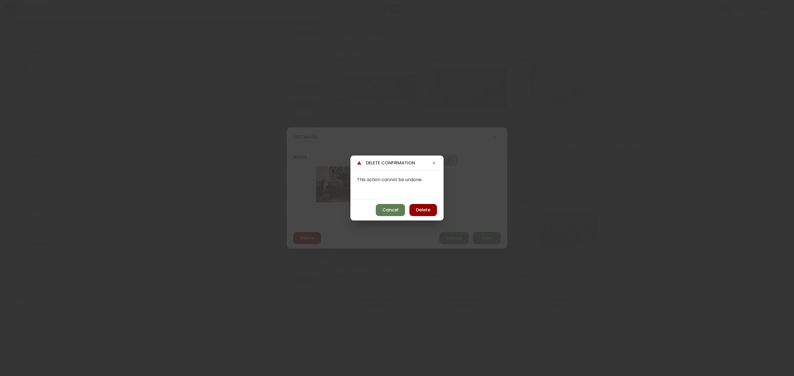
drag, startPoint x: 430, startPoint y: 212, endPoint x: 515, endPoint y: 215, distance: 84.9
click at [430, 212] on button "Delete" at bounding box center [423, 210] width 28 height 12
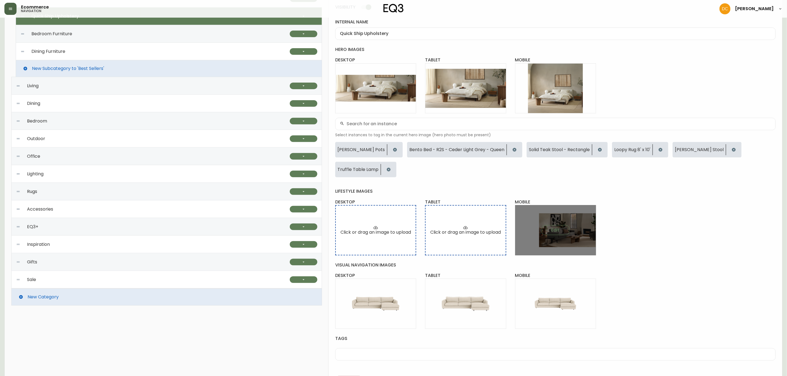
click at [570, 213] on div "Edit" at bounding box center [555, 230] width 81 height 50
click at [554, 227] on span "Edit" at bounding box center [556, 230] width 8 height 6
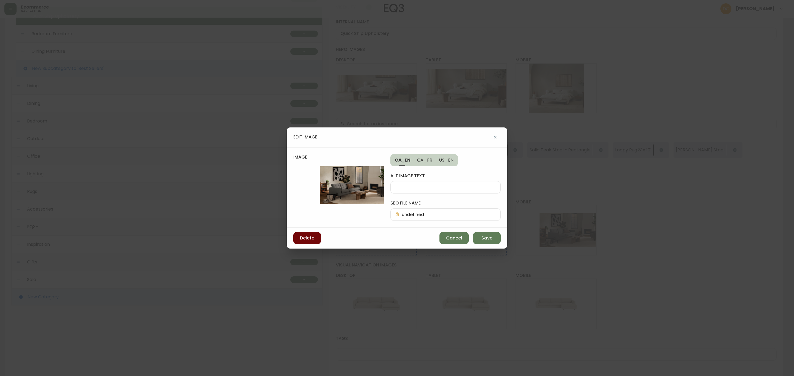
click at [303, 239] on span "Delete" at bounding box center [307, 238] width 14 height 6
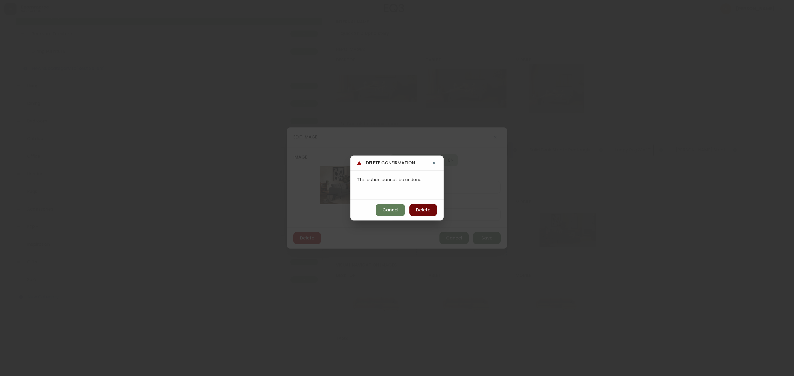
click at [417, 209] on span "Delete" at bounding box center [423, 210] width 14 height 6
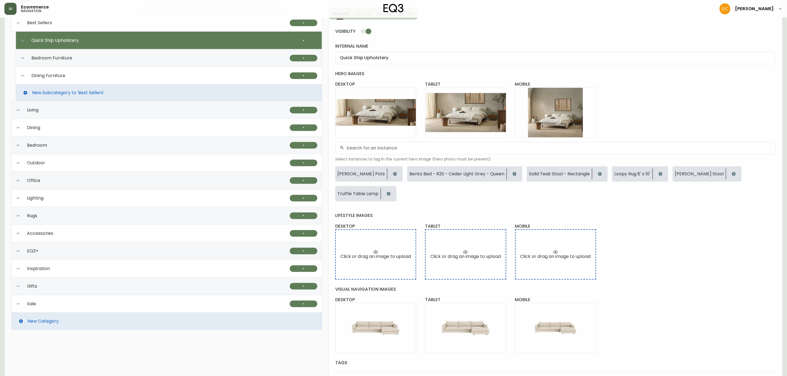
scroll to position [0, 0]
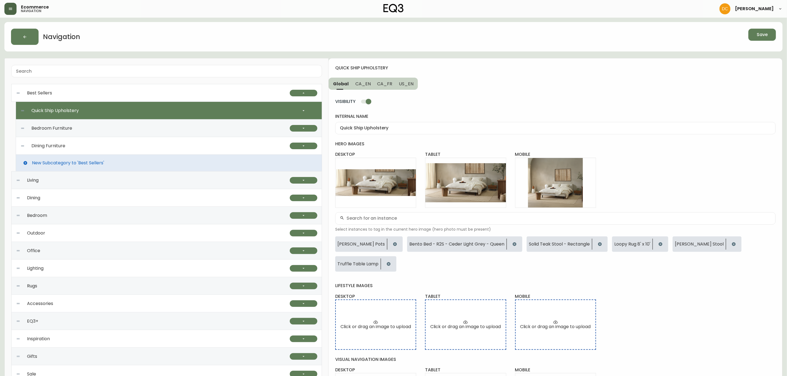
click at [365, 85] on span "CA_EN" at bounding box center [362, 84] width 15 height 6
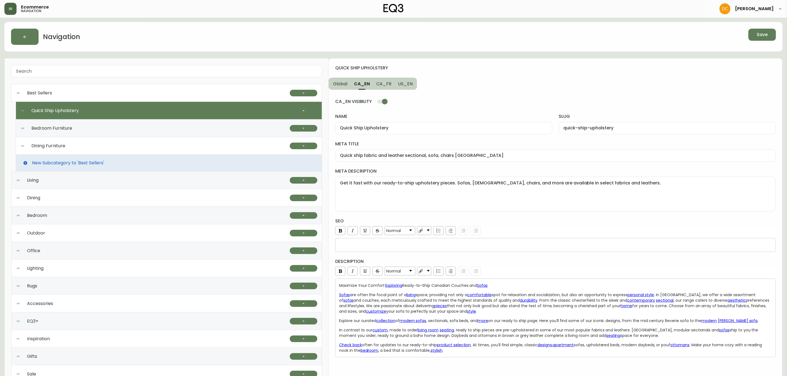
click at [759, 41] on div "Save" at bounding box center [595, 37] width 362 height 16
click at [763, 34] on span "Save" at bounding box center [762, 35] width 11 height 6
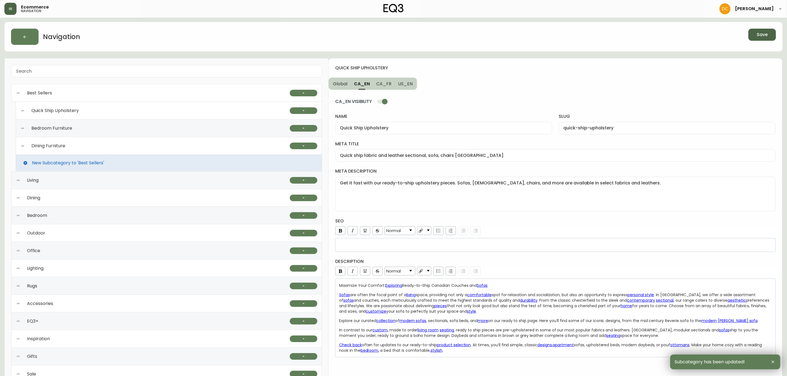
click at [129, 95] on div "Best Sellers" at bounding box center [153, 93] width 274 height 18
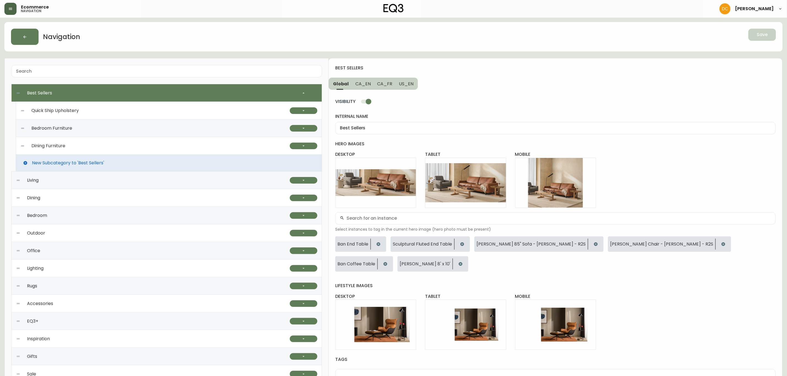
click at [361, 81] on span "CA_EN" at bounding box center [362, 84] width 15 height 6
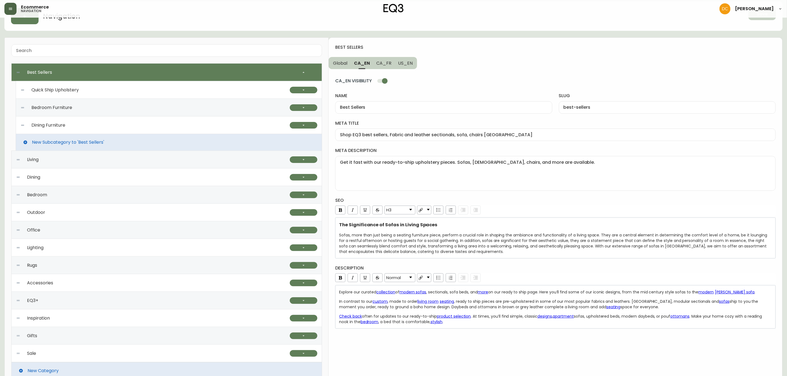
scroll to position [32, 0]
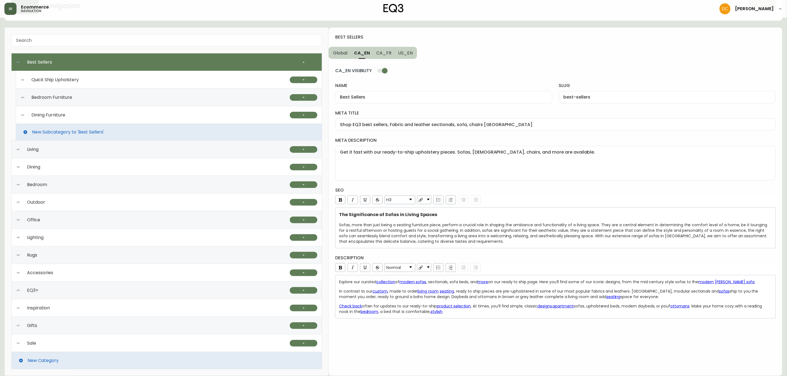
click at [118, 79] on div "Quick Ship Upholstery" at bounding box center [155, 80] width 270 height 18
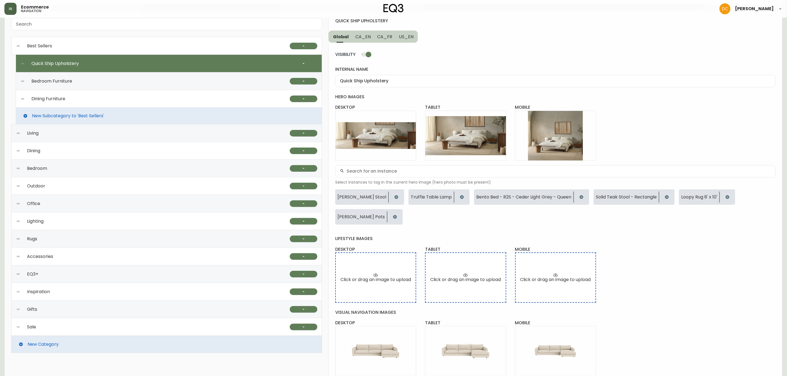
scroll to position [0, 0]
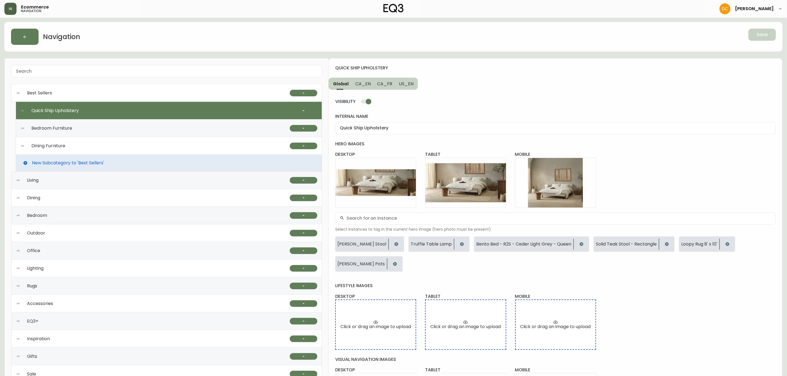
click at [365, 83] on span "CA_EN" at bounding box center [362, 84] width 15 height 6
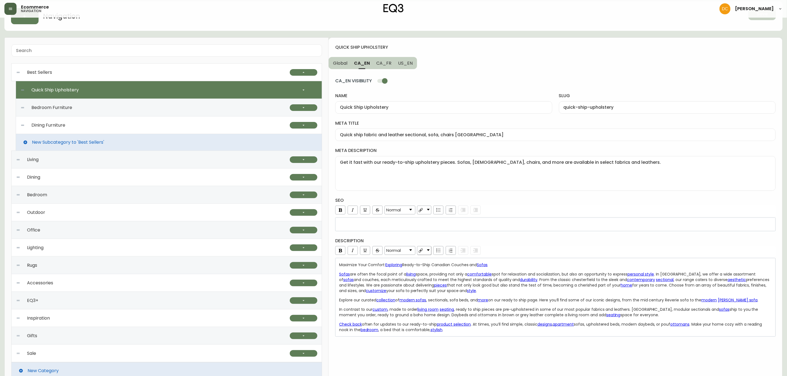
scroll to position [32, 0]
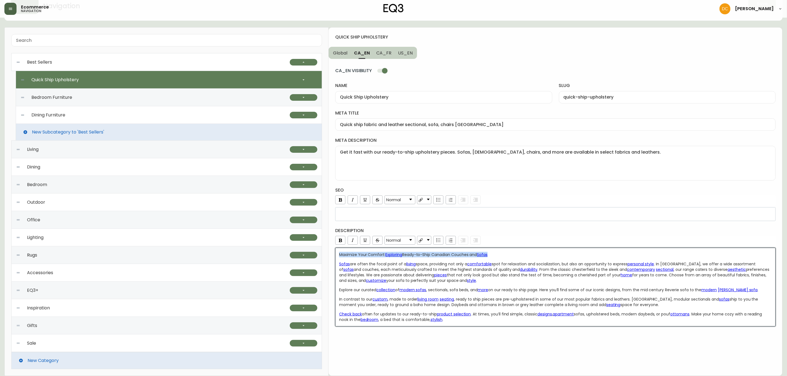
drag, startPoint x: 504, startPoint y: 258, endPoint x: 323, endPoint y: 254, distance: 180.5
click at [323, 254] on div "Best Sellers Quick Ship Upholstery Ready To Ship Sofas Ready To Ship Sectionals…" at bounding box center [393, 201] width 778 height 349
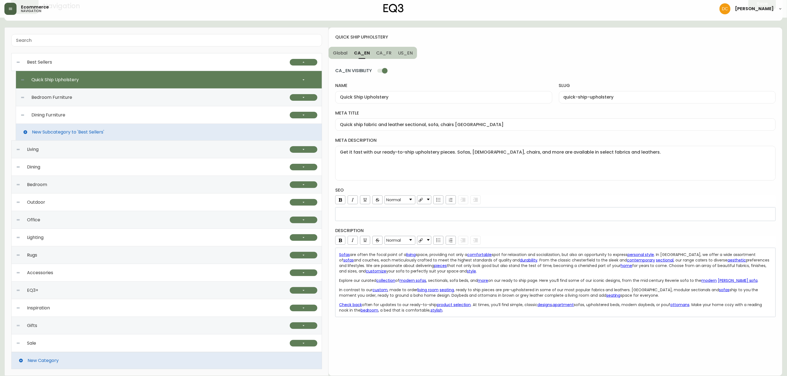
click at [414, 341] on div "quick ship upholstery Global CA_EN CA_FR US_EN CA_EN VISIBILITY name Quick Ship…" at bounding box center [556, 202] width 454 height 349
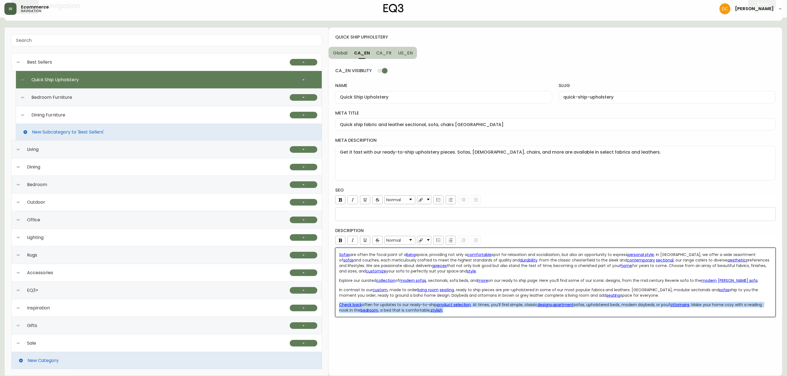
drag, startPoint x: 470, startPoint y: 314, endPoint x: 330, endPoint y: 305, distance: 139.7
click at [330, 305] on div "quick ship upholstery Global CA_EN CA_FR US_EN CA_EN VISIBILITY name Quick Ship…" at bounding box center [556, 202] width 454 height 349
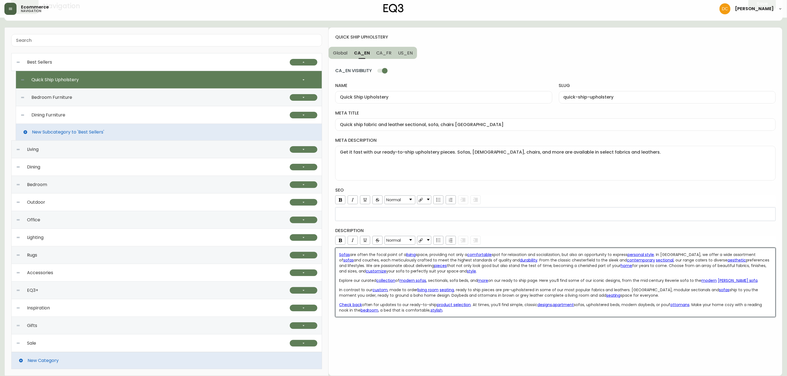
click at [612, 343] on div "quick ship upholstery Global CA_EN CA_FR US_EN CA_EN VISIBILITY name Quick Ship…" at bounding box center [556, 202] width 454 height 349
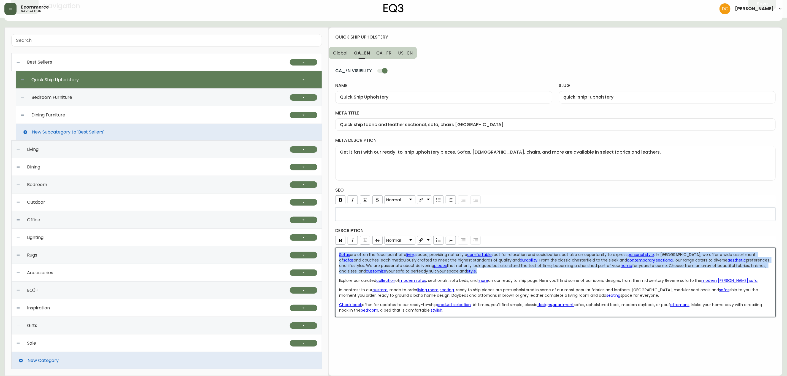
drag, startPoint x: 470, startPoint y: 274, endPoint x: 327, endPoint y: 251, distance: 144.8
click at [327, 251] on div "Best Sellers Quick Ship Upholstery Ready To Ship Sofas Ready To Ship Sectionals…" at bounding box center [393, 201] width 778 height 349
copy div "Sofas are often the focal point of a living space, providing not only a comfort…"
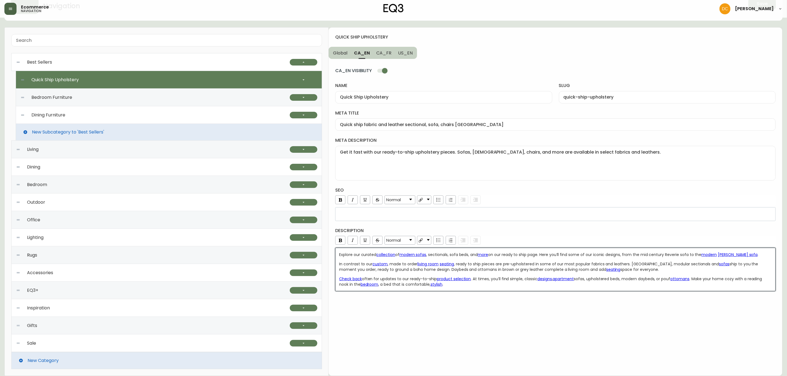
click at [680, 257] on span "on our ready to ship page. Here you’ll find some of our iconic designs, from th…" at bounding box center [595, 255] width 214 height 6
click at [670, 255] on span "on our ready to ship page. Here you’ll find some of our iconic designs, from mi…" at bounding box center [583, 255] width 191 height 6
click at [653, 328] on div "quick ship upholstery Global CA_EN CA_FR US_EN CA_EN VISIBILITY name Quick Ship…" at bounding box center [556, 202] width 454 height 349
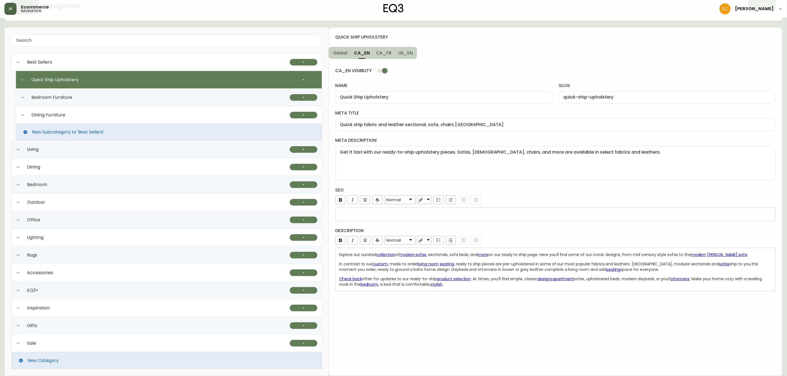
scroll to position [0, 0]
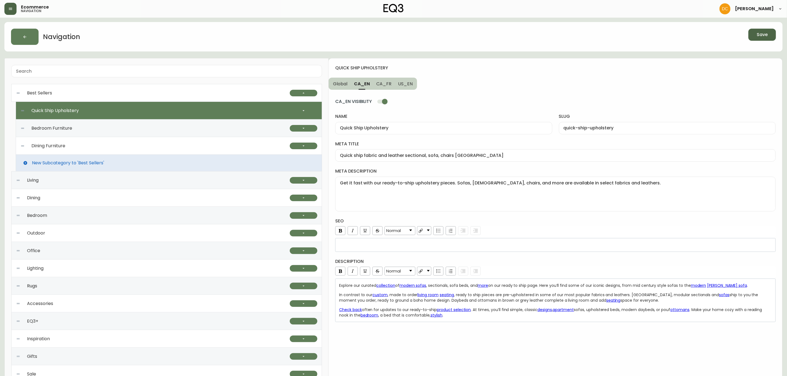
click at [756, 35] on button "Save" at bounding box center [763, 35] width 28 height 12
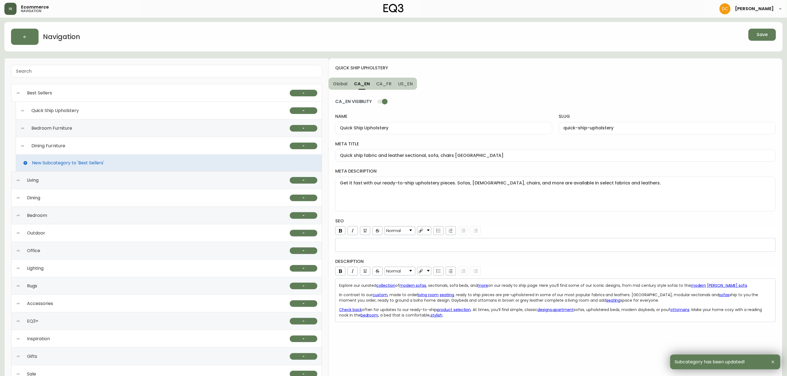
click at [128, 94] on div "Best Sellers" at bounding box center [153, 93] width 274 height 18
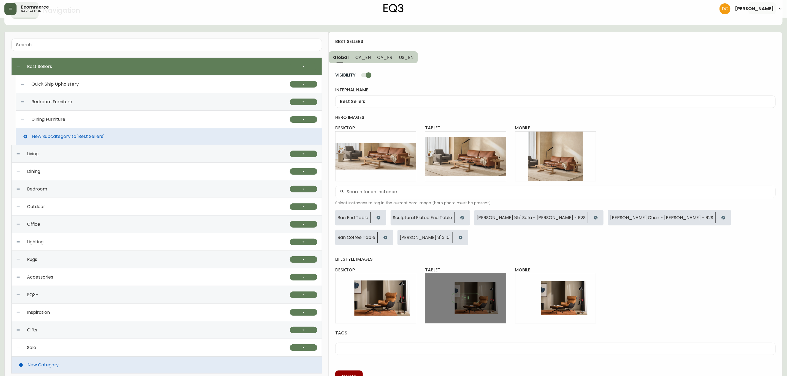
scroll to position [41, 0]
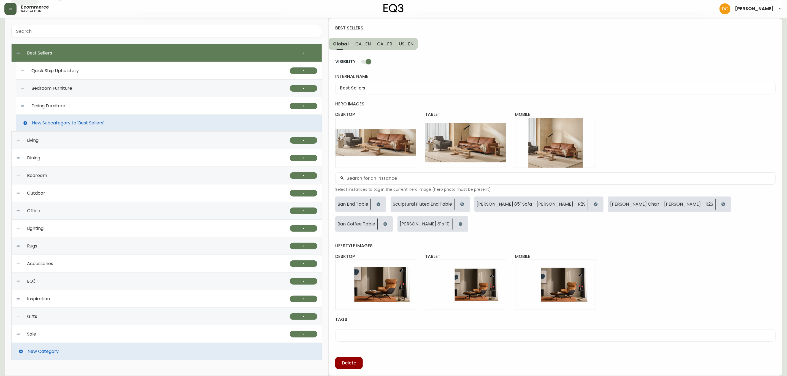
click at [365, 42] on span "CA_EN" at bounding box center [362, 44] width 15 height 6
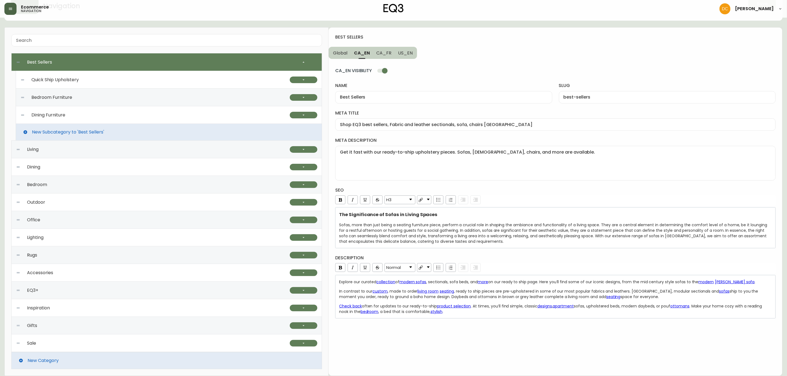
scroll to position [32, 0]
click at [476, 315] on div "Check back often for updates to our ready-to-ship product selection . At times,…" at bounding box center [555, 309] width 433 height 11
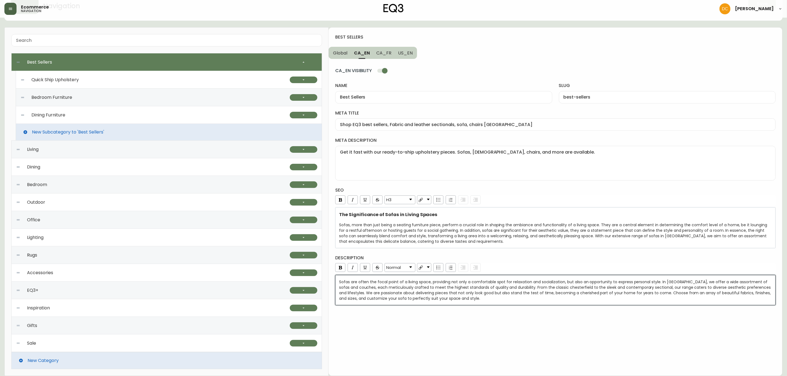
click at [468, 313] on div "best sellers Global CA_EN CA_FR US_EN CA_EN VISIBILITY name Best Sellers slug b…" at bounding box center [556, 202] width 454 height 349
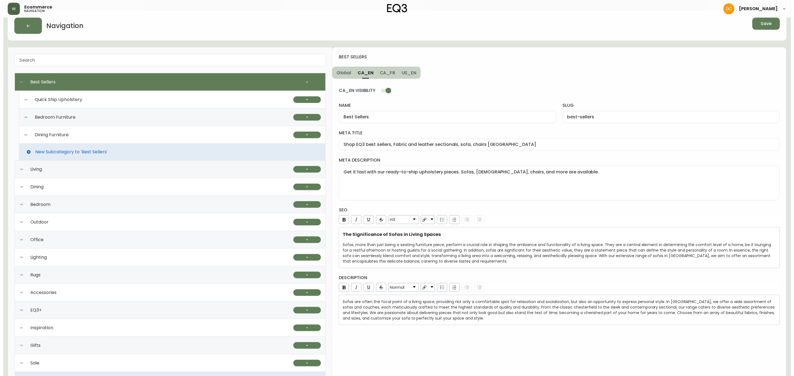
scroll to position [0, 0]
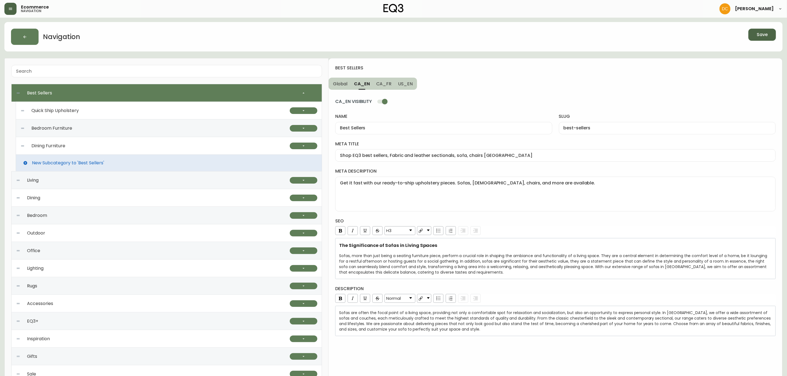
click at [751, 35] on button "Save" at bounding box center [763, 35] width 28 height 12
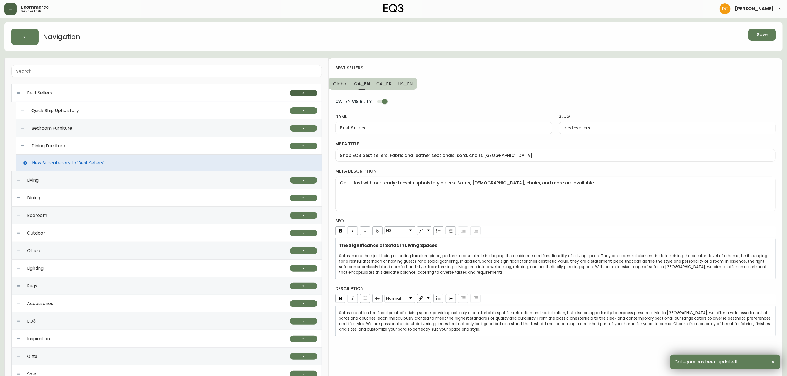
click at [304, 93] on icon "button" at bounding box center [304, 93] width 2 height 1
